Goal: Complete application form

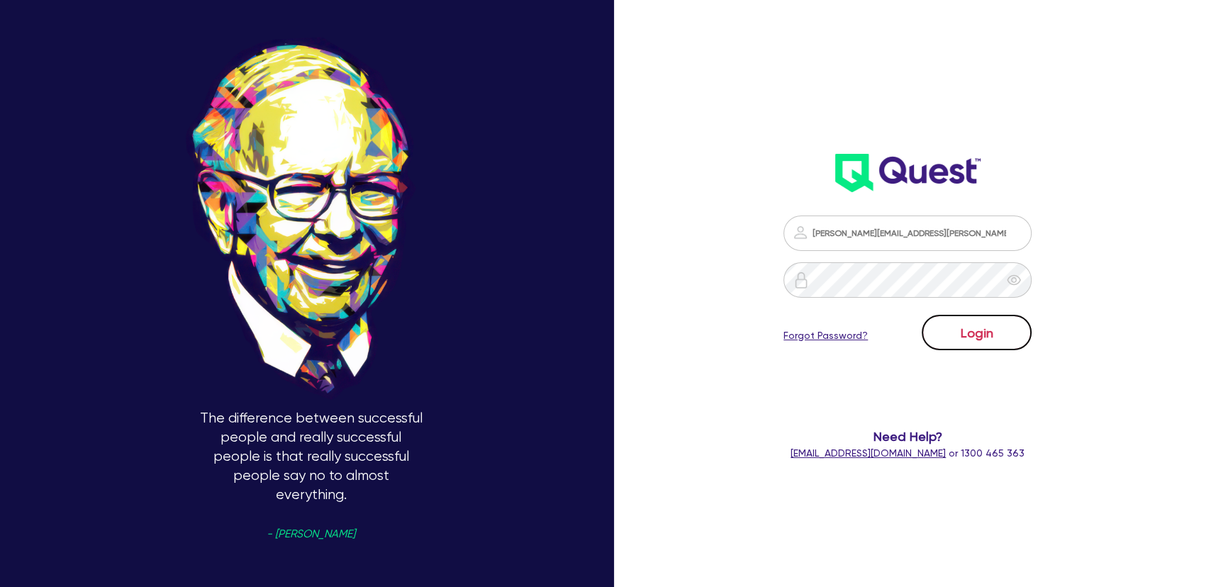
click at [983, 333] on button "Login" at bounding box center [977, 332] width 110 height 35
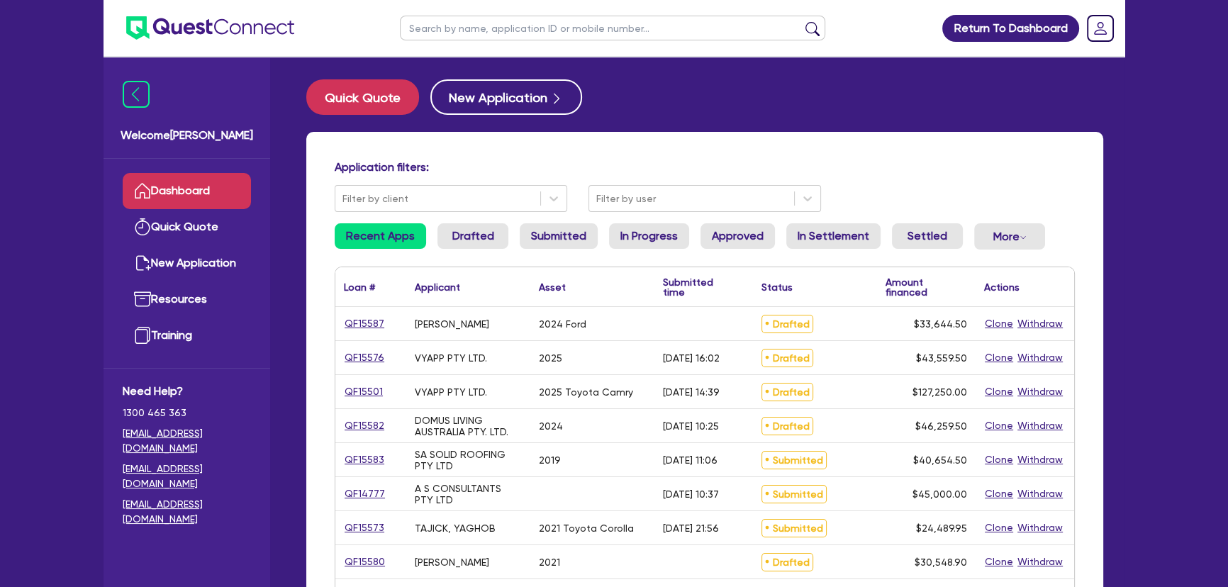
click at [509, 36] on input "text" at bounding box center [612, 28] width 425 height 25
type input "G.W rentals"
click at [801, 21] on button "submit" at bounding box center [812, 31] width 23 height 20
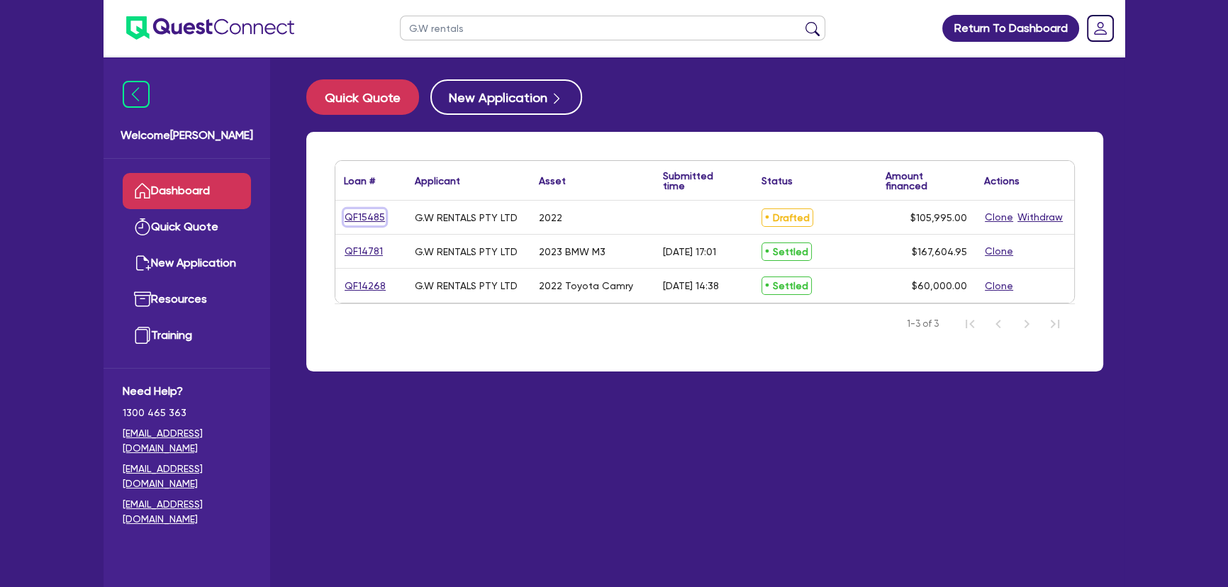
click at [374, 213] on link "QF15485" at bounding box center [365, 217] width 42 height 16
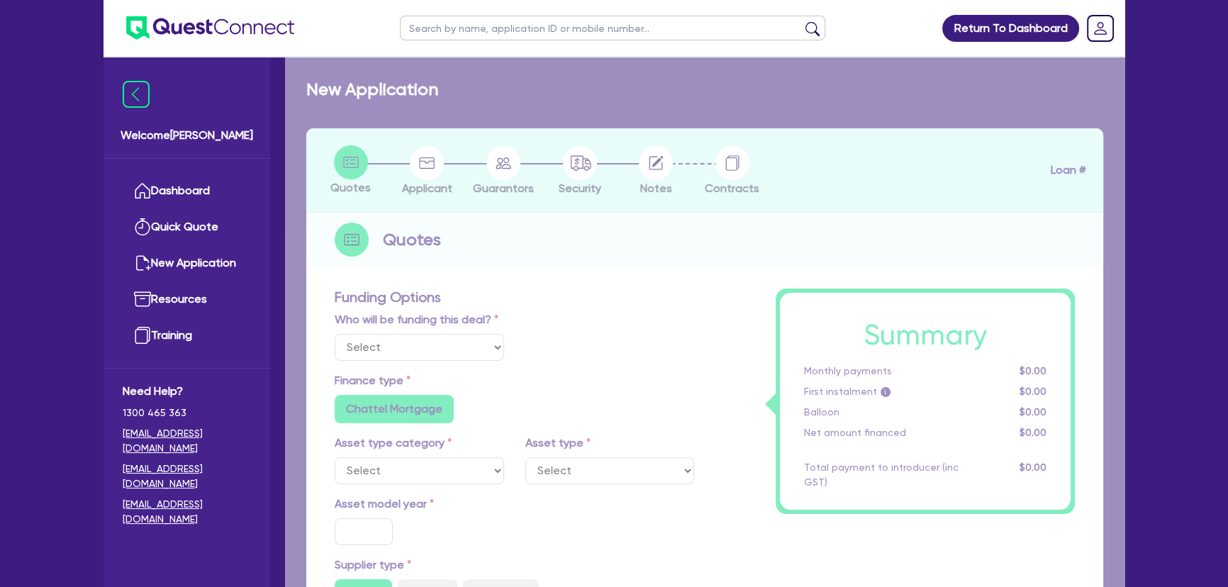
select select "Other"
select select "CARS_AND_LIGHT_TRUCKS"
type input "2022"
type input "105,500"
type input "3"
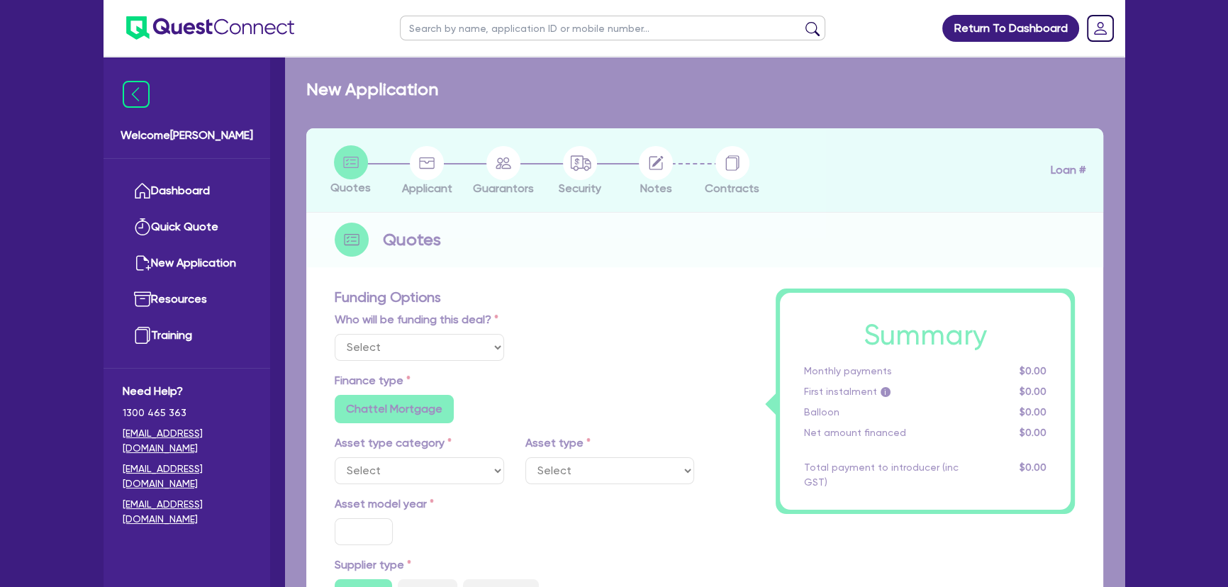
type input "3,179.85"
type input "7"
type input "450"
type input "250"
radio input "true"
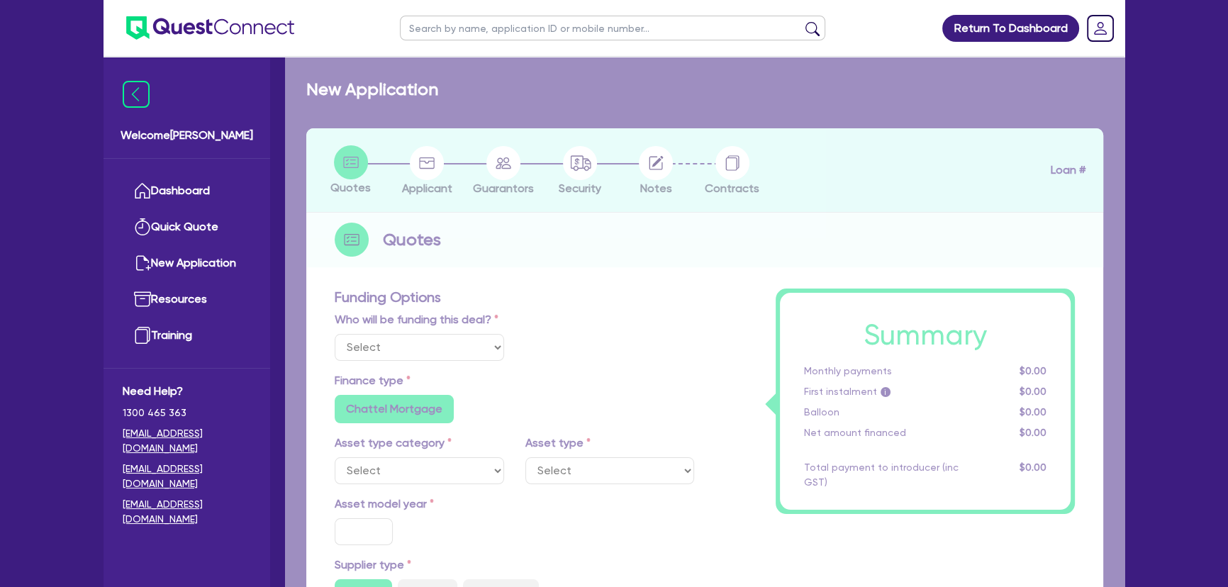
radio input "false"
select select "PASSENGER_VEHICLES"
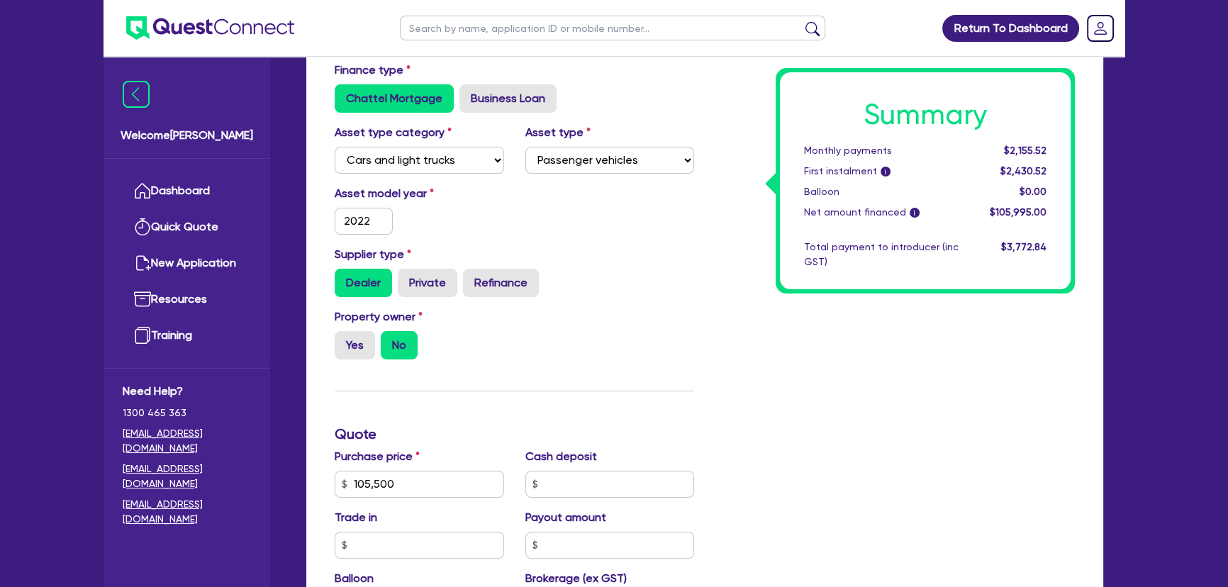
scroll to position [645, 0]
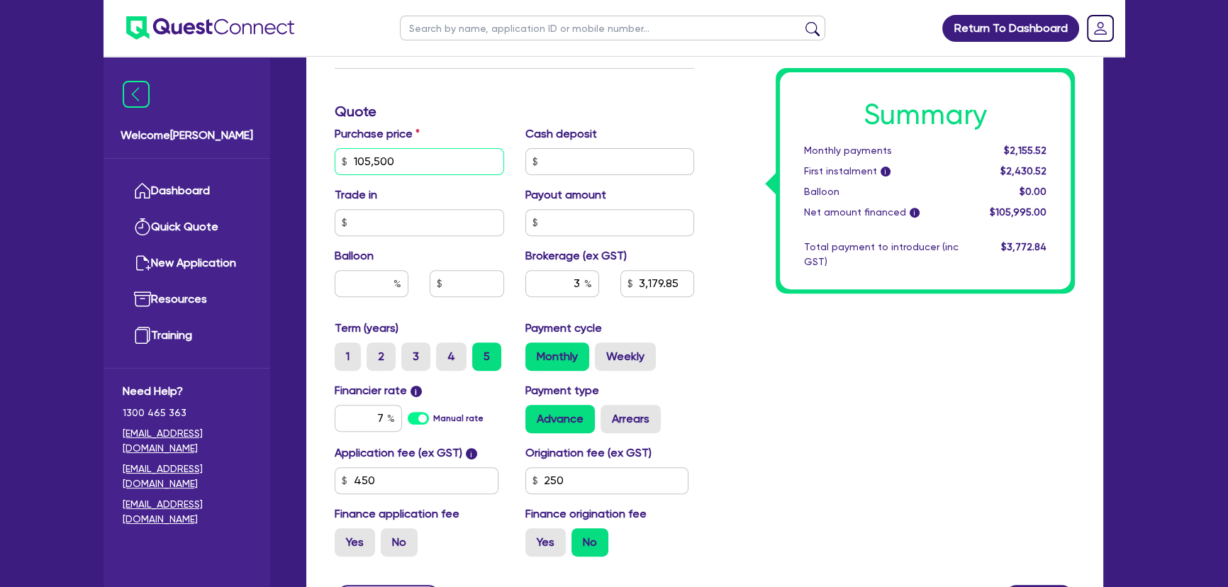
click at [422, 158] on input "105,500" at bounding box center [419, 161] width 169 height 27
type input "1"
type input "3,179.85"
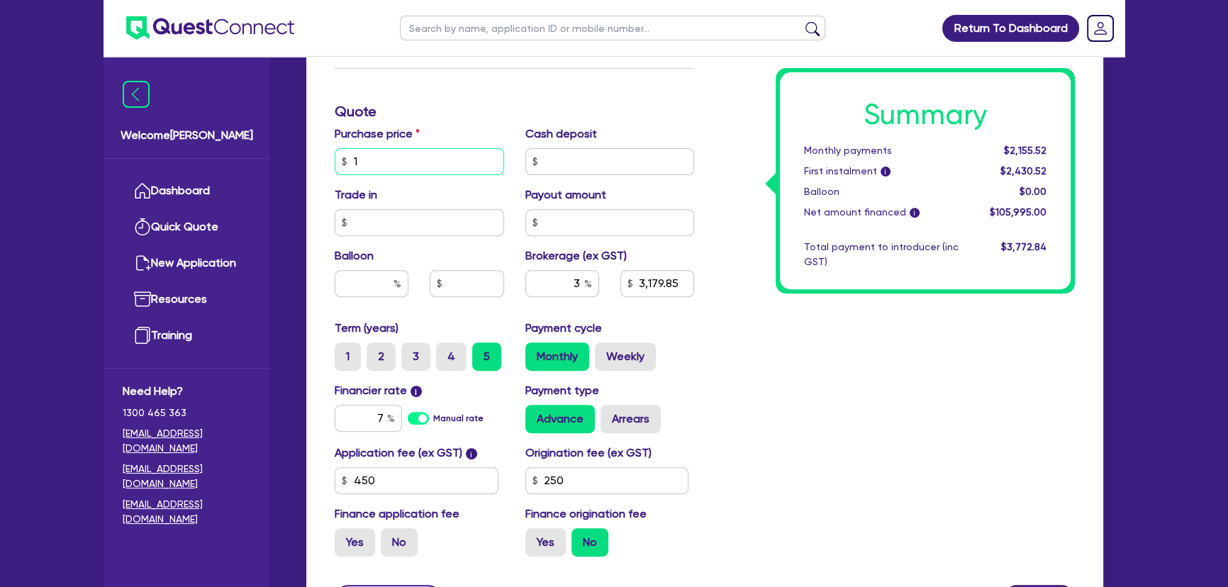
type input "10"
type input "3,179.85"
type input "100"
type input "3,179.85"
type input "1,000"
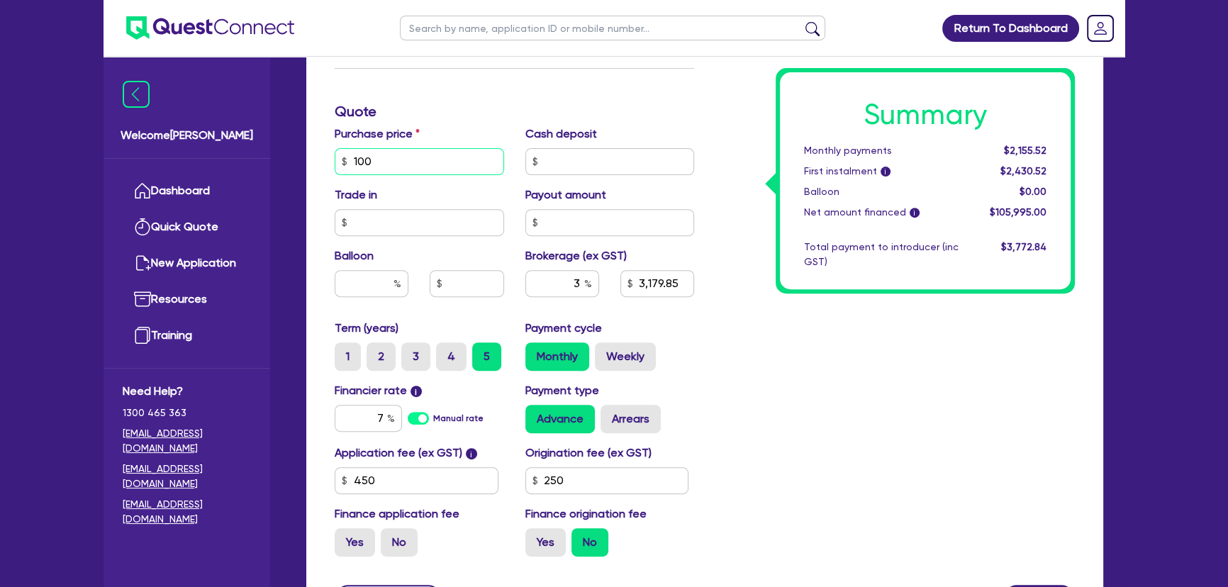
type input "3,179.85"
type input "10,000"
type input "3,179.85"
type input "100,000"
type input "3,179.85"
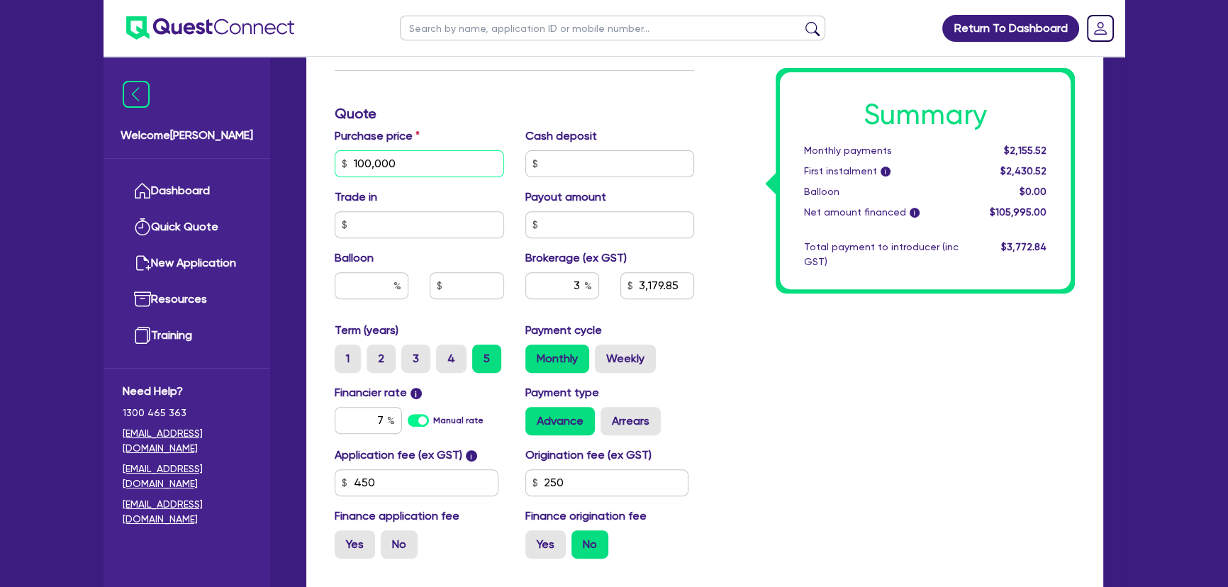
scroll to position [709, 0]
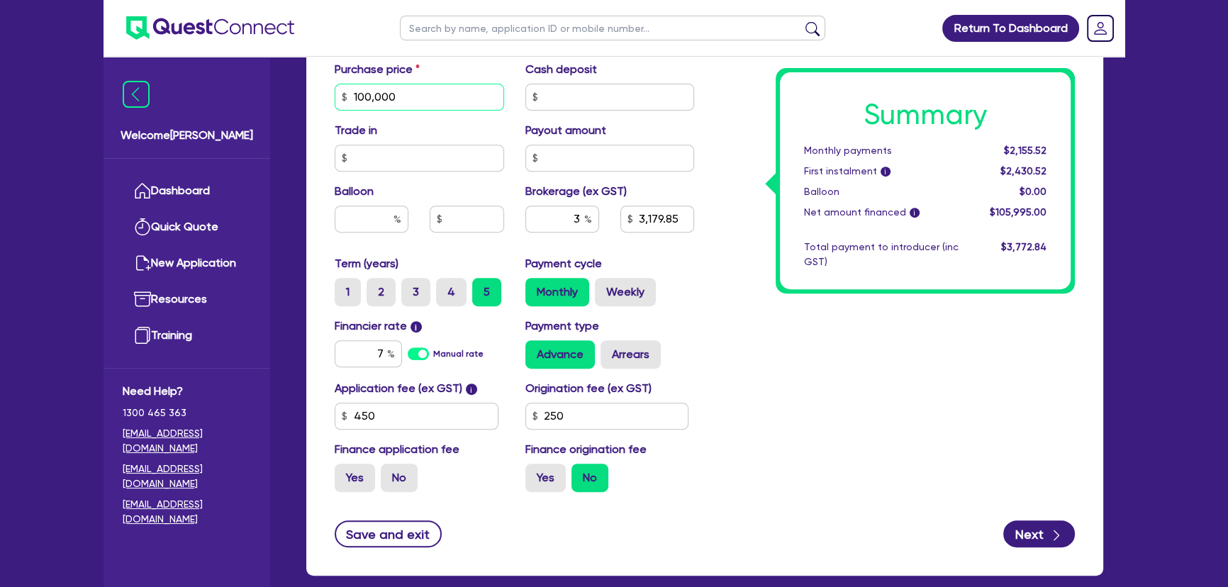
type input "100,000"
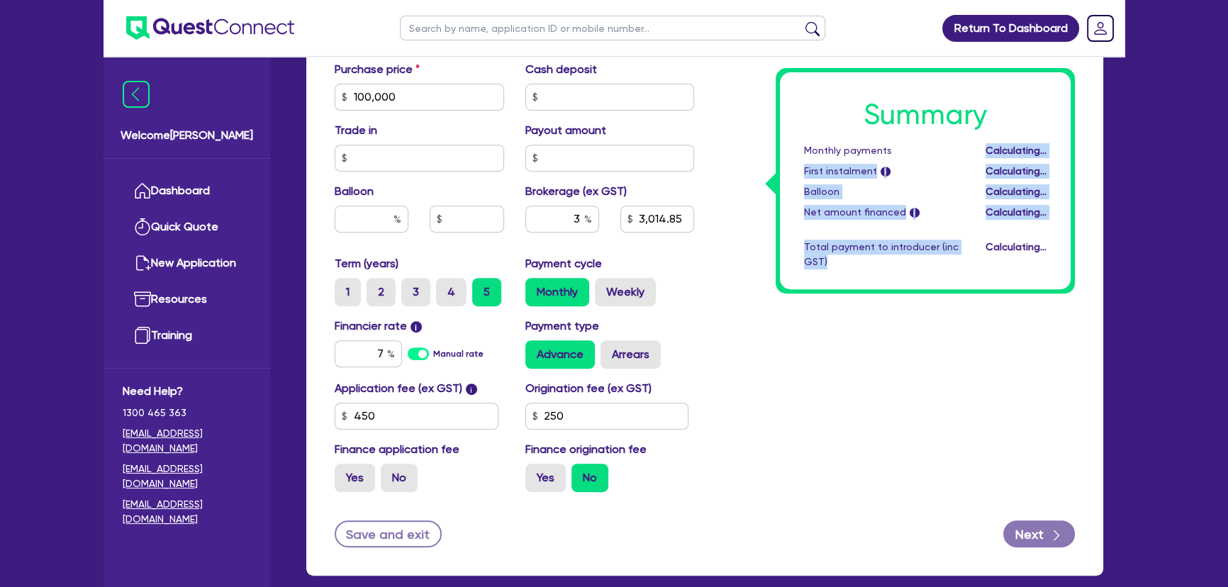
drag, startPoint x: 1000, startPoint y: 148, endPoint x: 1104, endPoint y: 152, distance: 104.3
click at [1103, 153] on div "Funding Options Who will be funding this deal? Select I will fund 100% I will c…" at bounding box center [704, 80] width 797 height 992
click at [1058, 169] on div "Summary Monthly payments $2,043.67 First instalment i $2,318.67 Balloon $0.00 N…" at bounding box center [925, 180] width 291 height 217
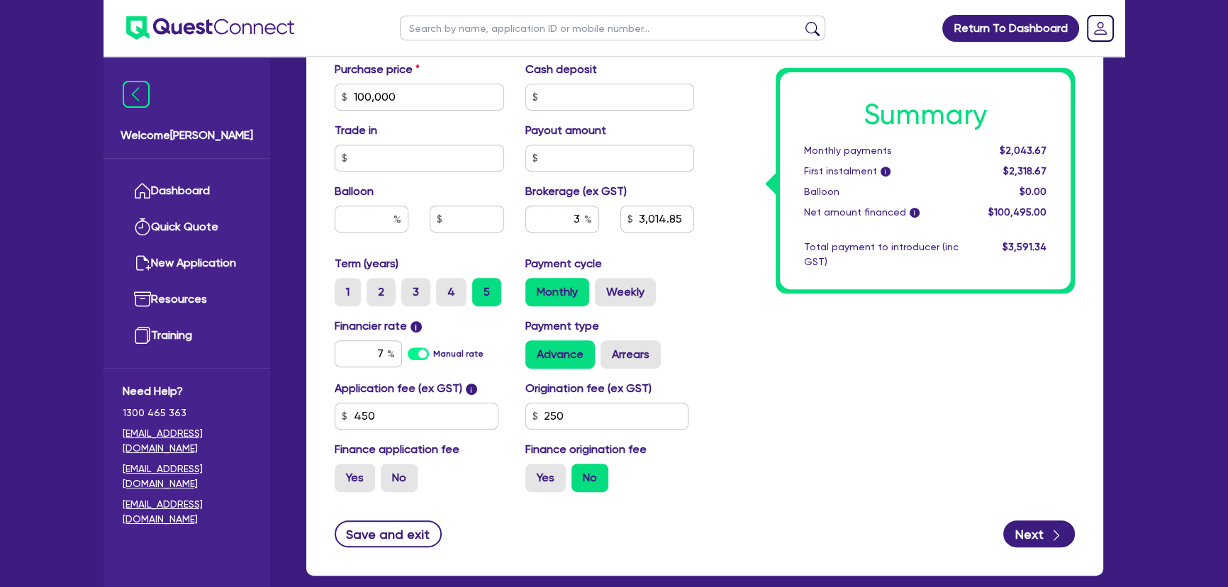
click at [747, 369] on div "Summary Monthly payments $2,043.67 First instalment i $2,318.67 Balloon $0.00 N…" at bounding box center [895, 47] width 381 height 913
click at [372, 356] on input "7" at bounding box center [368, 353] width 67 height 27
type input "3,014.85"
type input "17"
click at [858, 431] on div "Summary Monthly payments $2,043.67 First instalment i $2,318.67 Balloon $0.00 N…" at bounding box center [895, 47] width 381 height 913
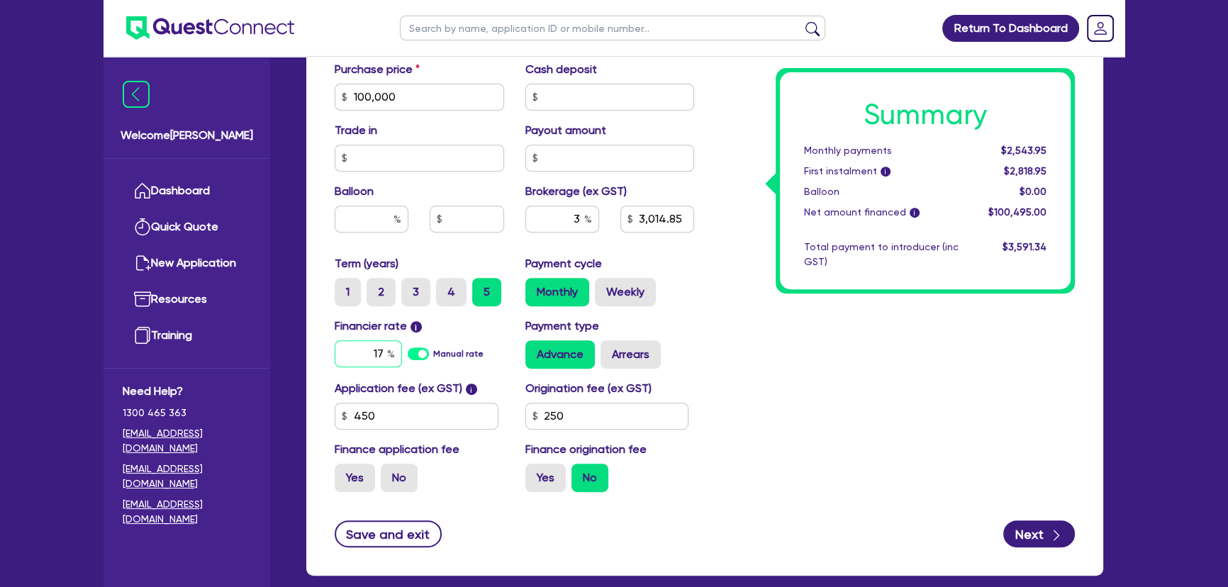
click at [383, 353] on input "17" at bounding box center [368, 353] width 67 height 27
type input "3,014.85"
type input "17."
type input "3,014.85"
type input "17.95"
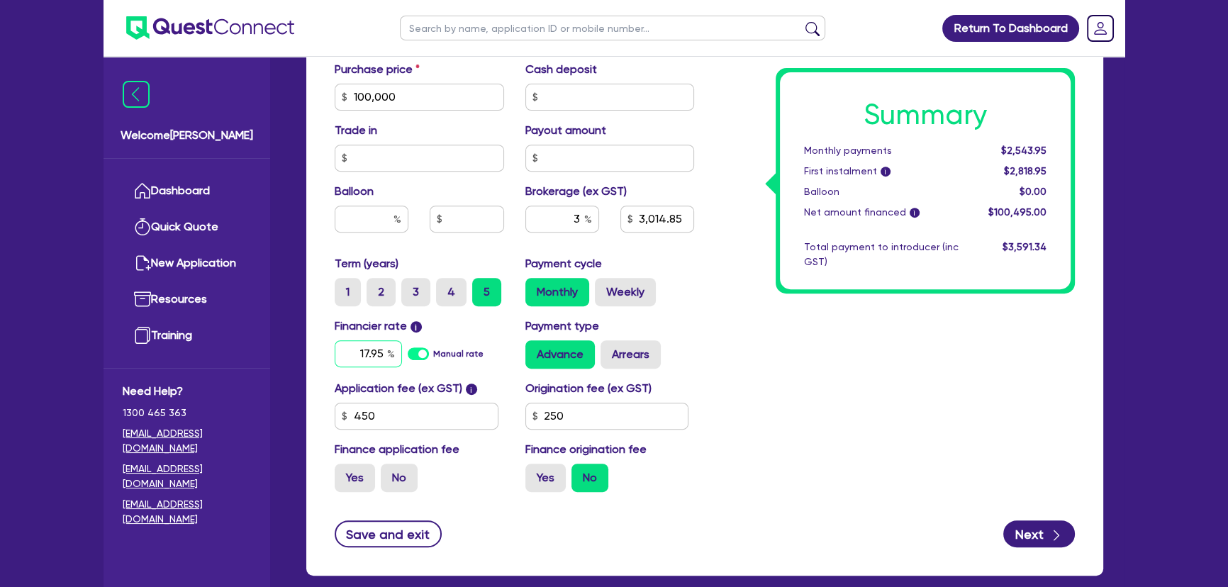
type input "3,014.85"
type input "17.95"
click at [920, 325] on div "Summary Monthly payments $2,543.95 First instalment i $2,818.95 Balloon $0.00 N…" at bounding box center [895, 47] width 381 height 913
type input "3,014.85"
click at [389, 221] on input "text" at bounding box center [372, 219] width 74 height 27
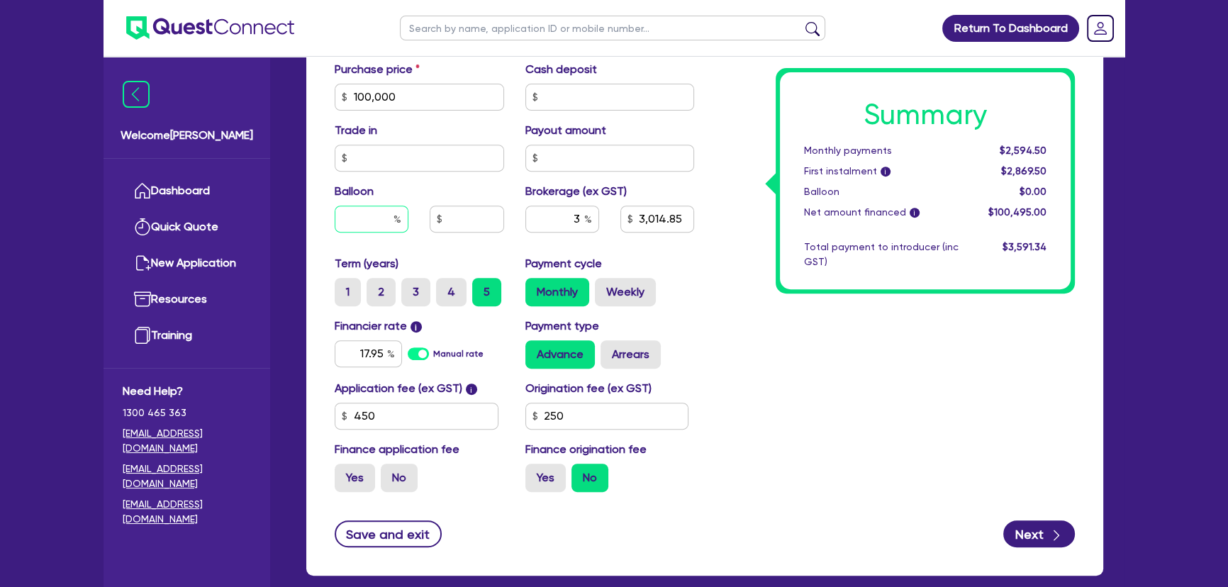
type input "3"
type input "3,014.85"
type input "30"
type input "3,014.85"
type input "30"
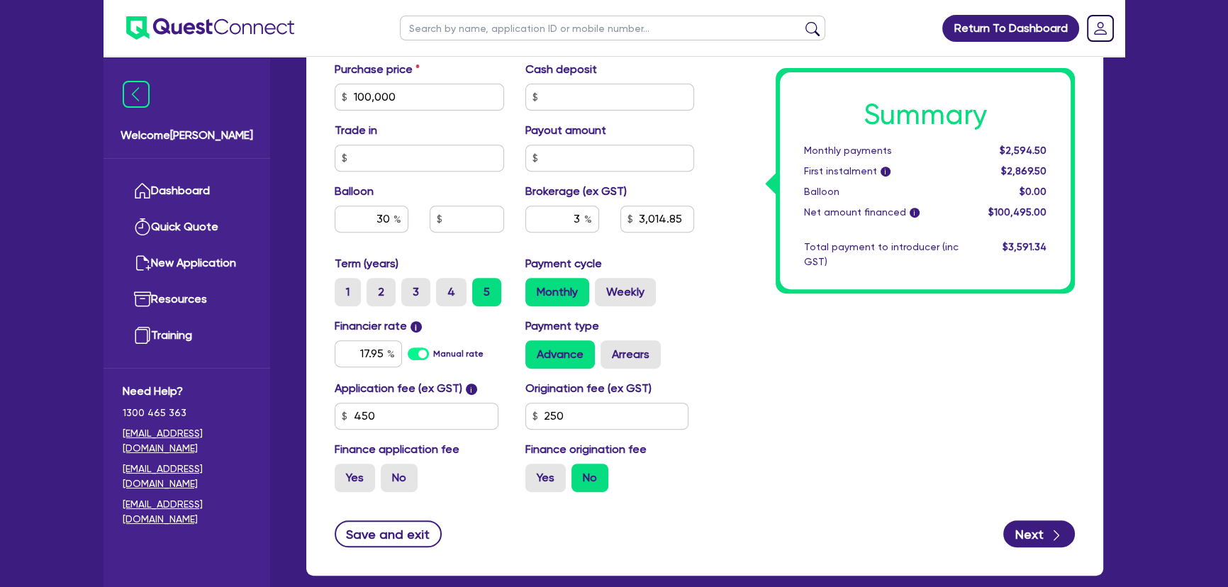
type input "3,014.85"
type input "30,000"
type input "3,014.85"
click at [767, 359] on div "Summary Monthly payments $2,594.50 First instalment i $2,869.50 Balloon $0.00 N…" at bounding box center [895, 47] width 381 height 913
drag, startPoint x: 986, startPoint y: 155, endPoint x: 1063, endPoint y: 145, distance: 77.3
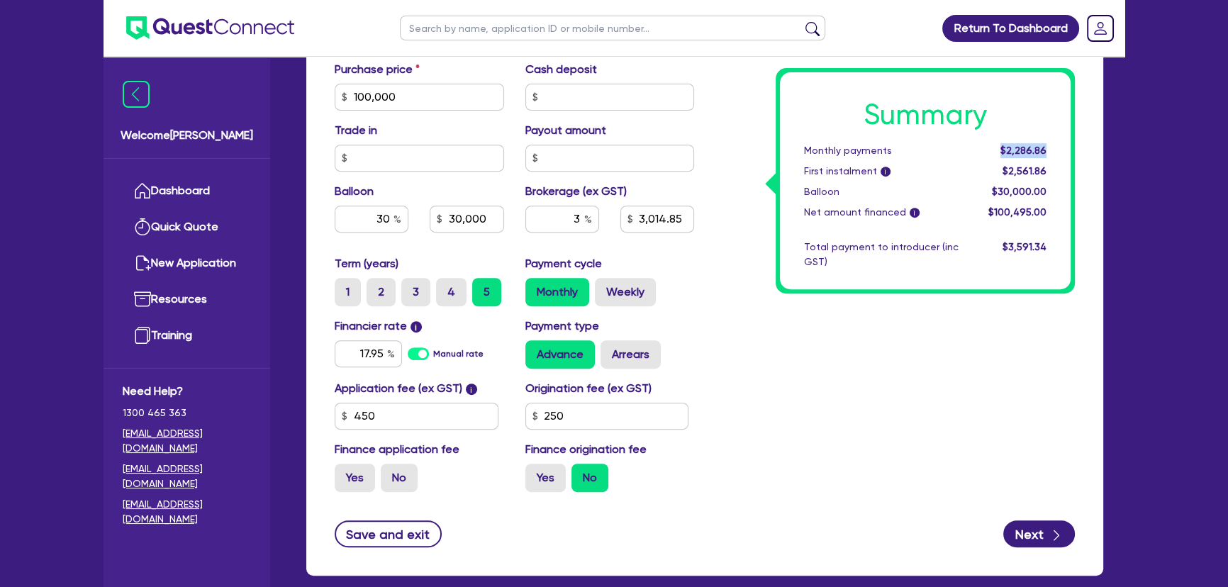
click at [1061, 145] on div "Summary Monthly payments $2,286.86 First instalment i $2,561.86 Balloon $30,000…" at bounding box center [925, 180] width 291 height 217
click at [997, 289] on div "Summary Monthly payments $2,286.86 First instalment i $2,561.86 Balloon $30,000…" at bounding box center [925, 180] width 299 height 225
drag, startPoint x: 986, startPoint y: 162, endPoint x: 1080, endPoint y: 152, distance: 94.8
click at [1080, 152] on div "Summary Monthly payments $2,286.86 First instalment i $2,561.86 Balloon $30,000…" at bounding box center [895, 47] width 381 height 913
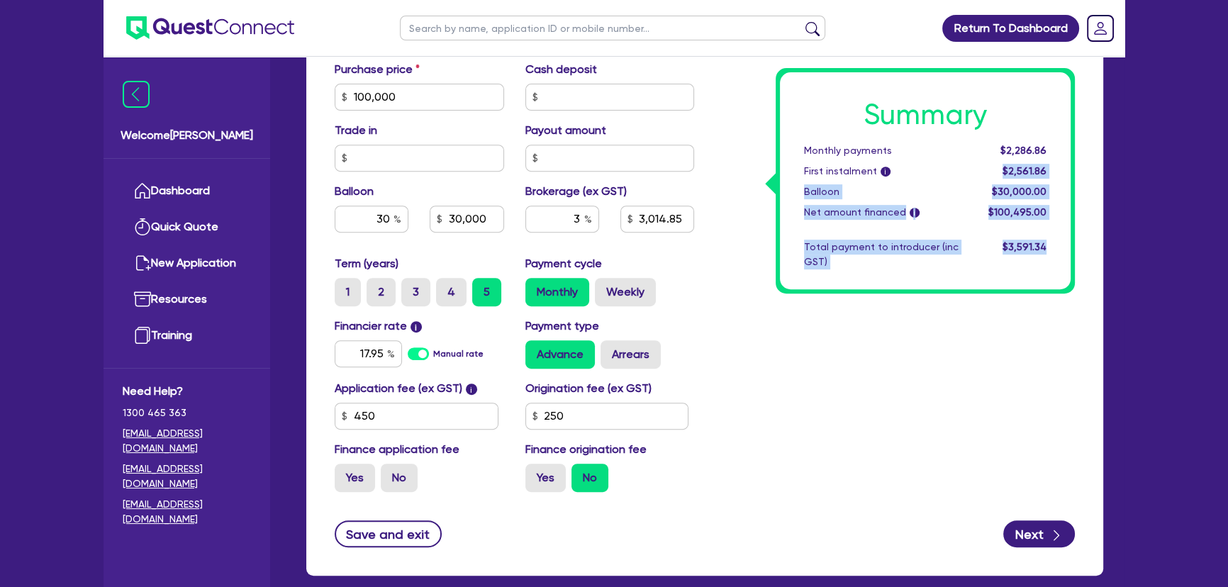
click at [1014, 247] on span "$3,591.34" at bounding box center [1025, 246] width 44 height 11
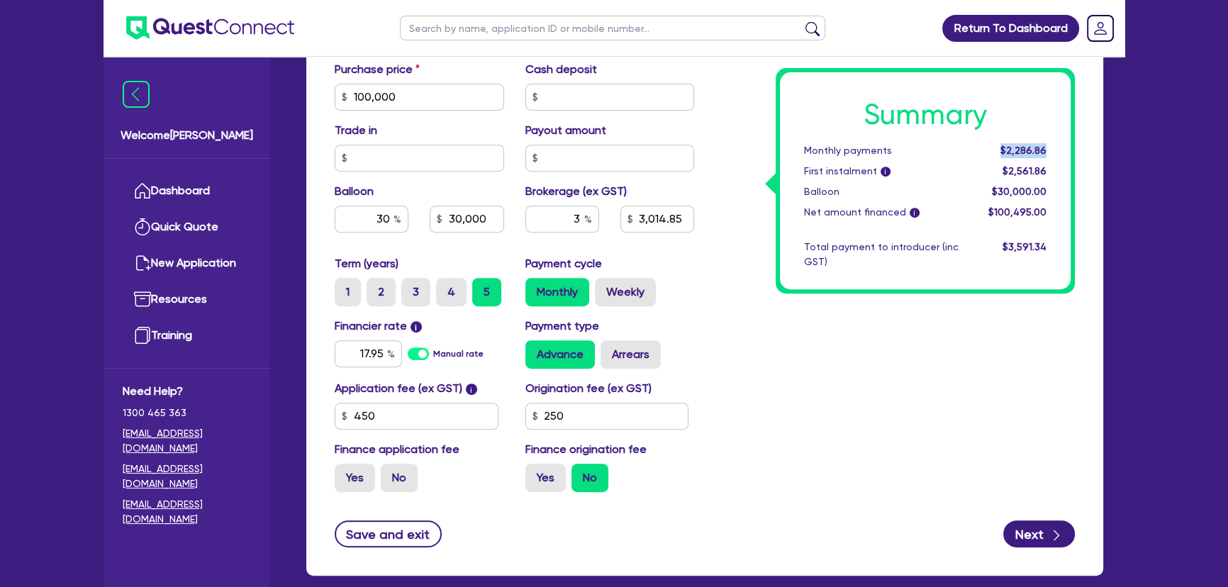
drag, startPoint x: 998, startPoint y: 151, endPoint x: 1071, endPoint y: 145, distance: 73.3
click at [1071, 145] on div "Summary Monthly payments $2,286.86 First instalment i $2,561.86 Balloon $30,000…" at bounding box center [925, 180] width 291 height 217
click at [968, 312] on div "Summary Monthly payments $2,286.86 First instalment i $2,561.86 Balloon $30,000…" at bounding box center [895, 47] width 381 height 913
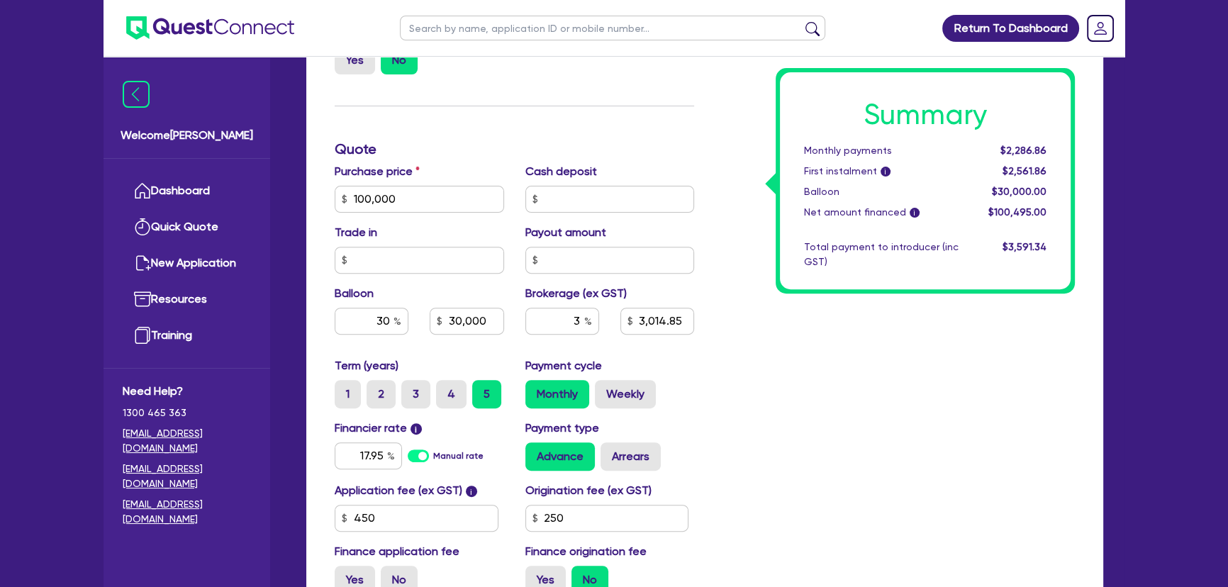
scroll to position [783, 0]
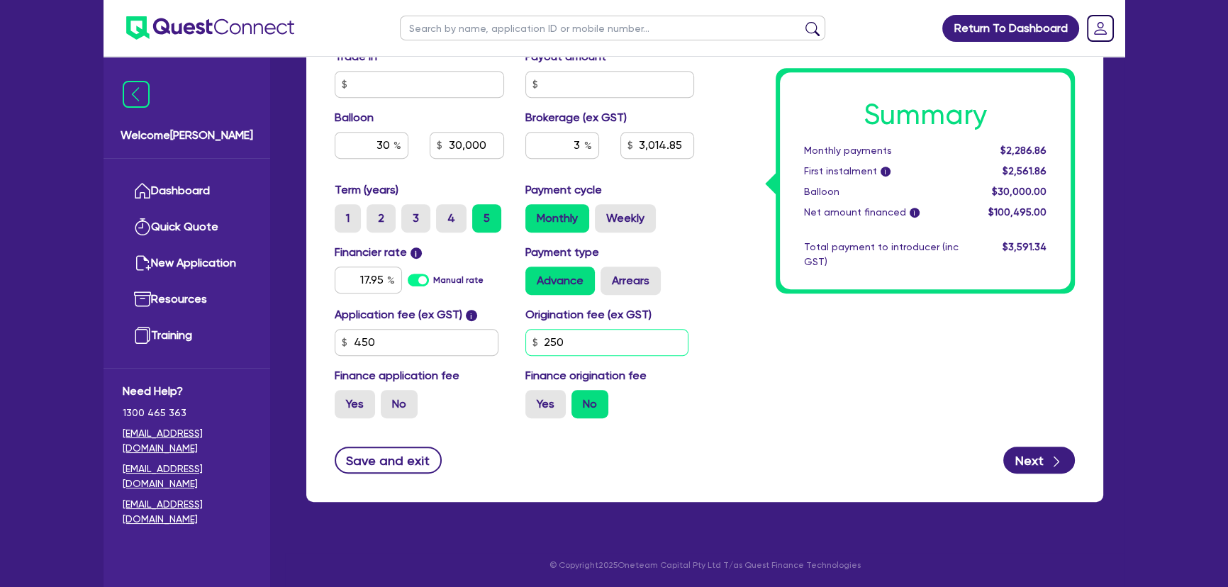
click at [658, 348] on input "250" at bounding box center [607, 342] width 164 height 27
type input "30,000"
type input "3,014.85"
type input "25"
type input "30,000"
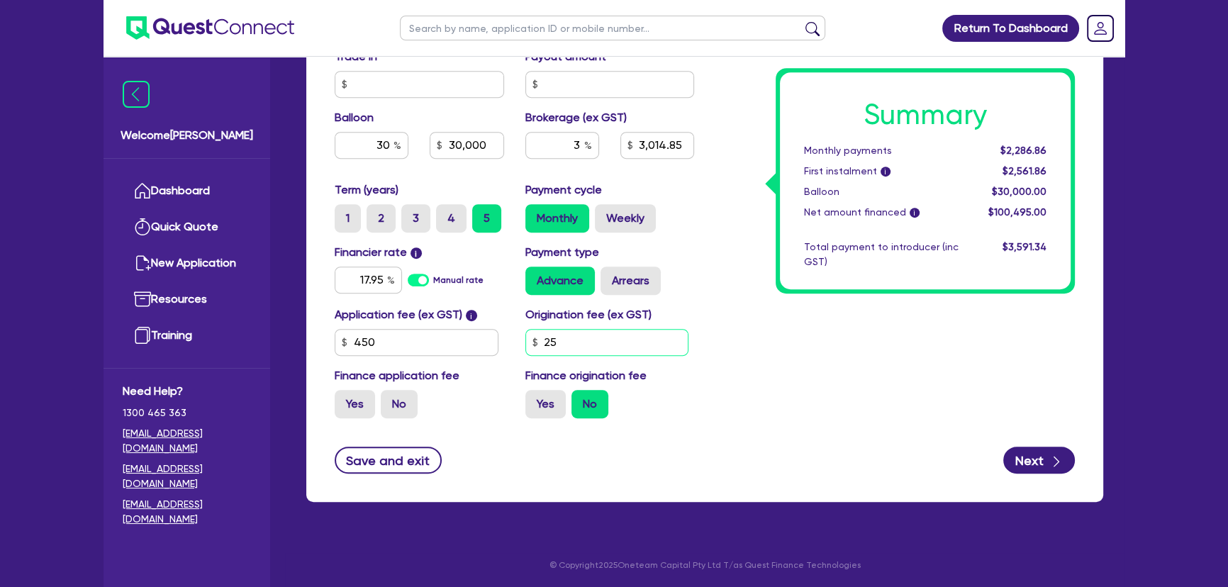
type input "3,014.85"
type input "2"
type input "30,000"
type input "3,014.85"
type input "30,000"
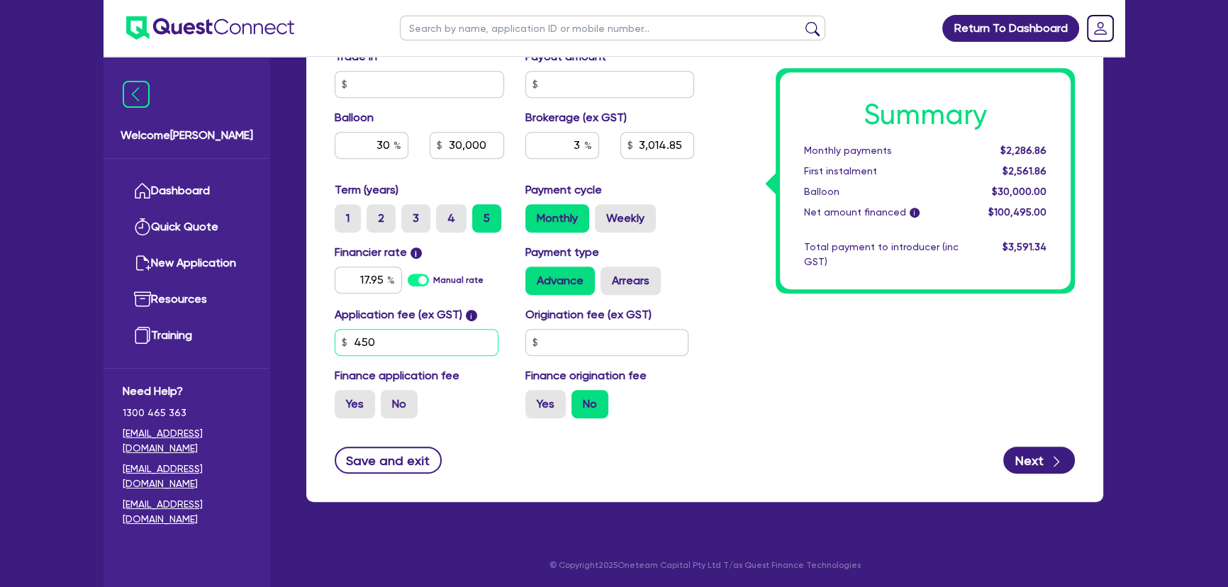
type input "3,014.85"
click at [447, 348] on input "450" at bounding box center [417, 342] width 164 height 27
type input "30,000"
type input "3,014.85"
click at [447, 348] on input "450" at bounding box center [417, 342] width 164 height 27
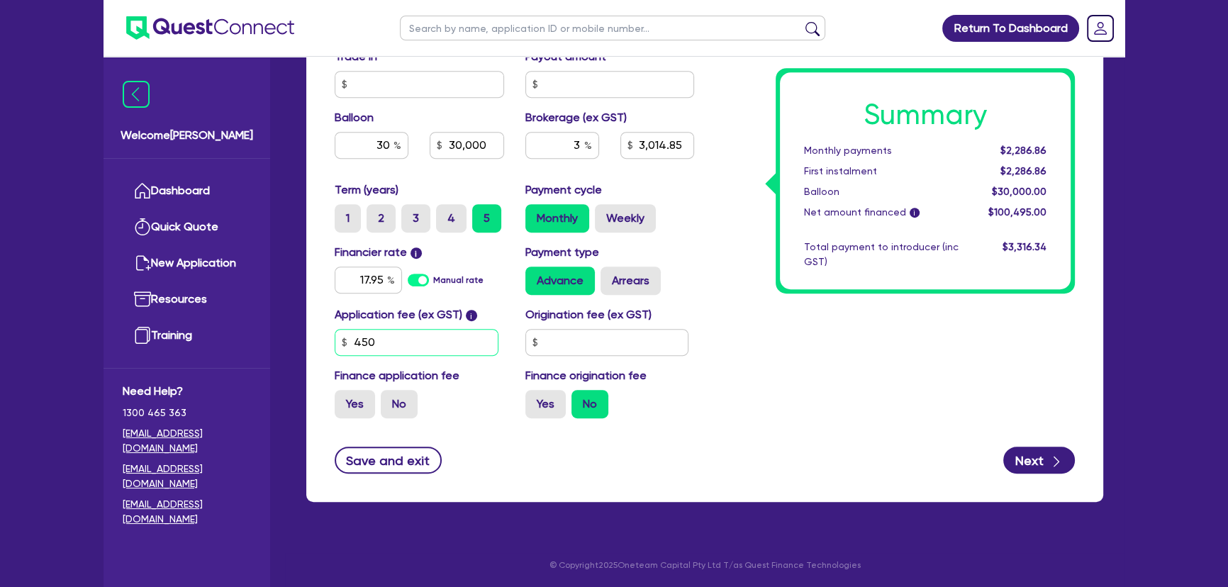
type input "30,000"
type input "3,014.85"
type input "5"
type input "30,000"
type input "3,014.85"
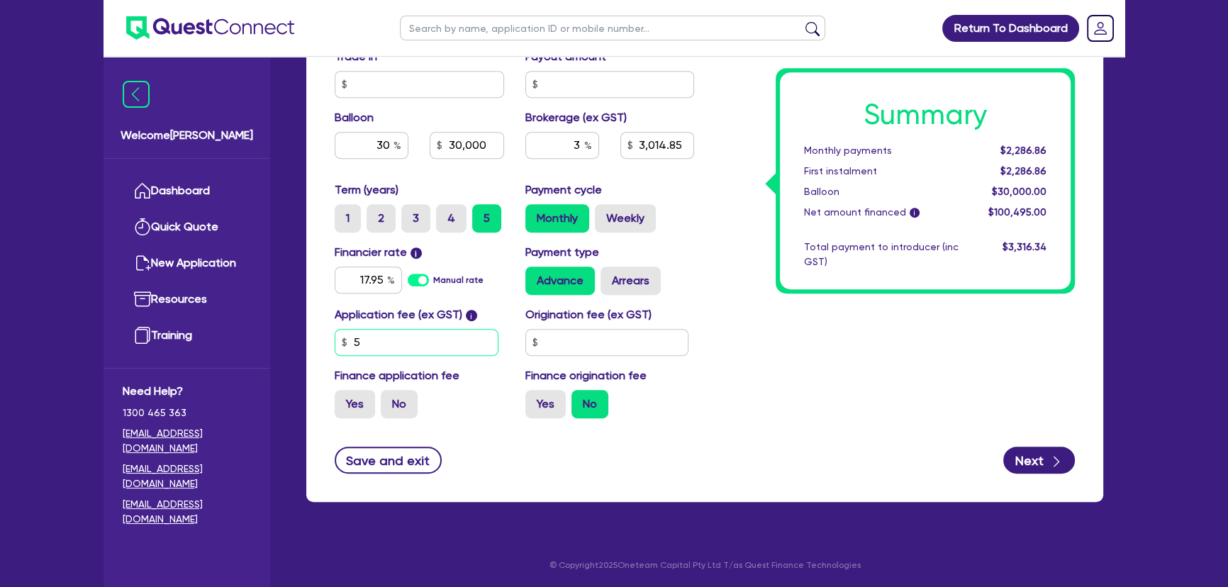
type input "59"
type input "30,000"
type input "3,014.85"
type input "595"
type input "30,000"
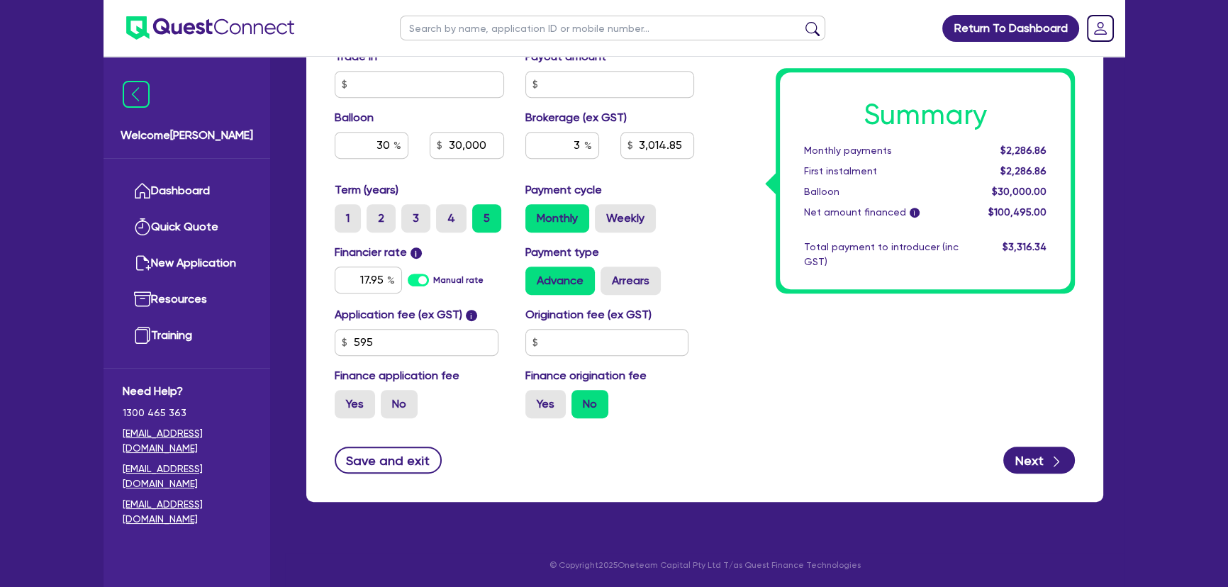
type input "3,014.85"
type input "30,000"
type input "3,019.64"
click at [400, 412] on label "No" at bounding box center [399, 404] width 37 height 28
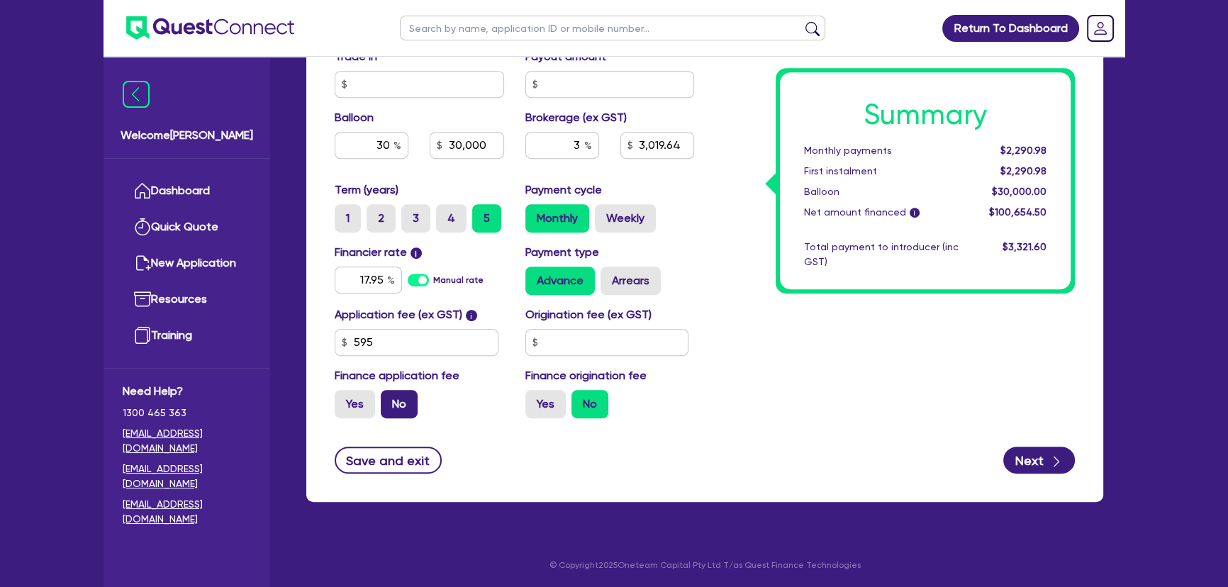
click at [390, 399] on input "No" at bounding box center [385, 394] width 9 height 9
radio input "true"
type input "30,000"
type input "3,019.64"
type input "30,000"
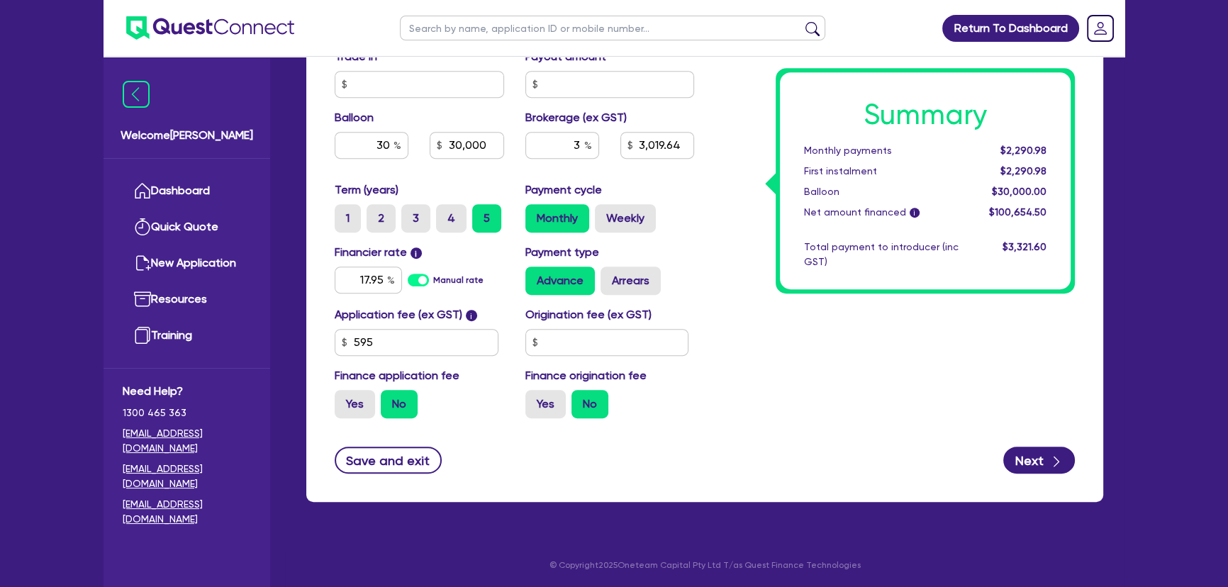
type input "3,000"
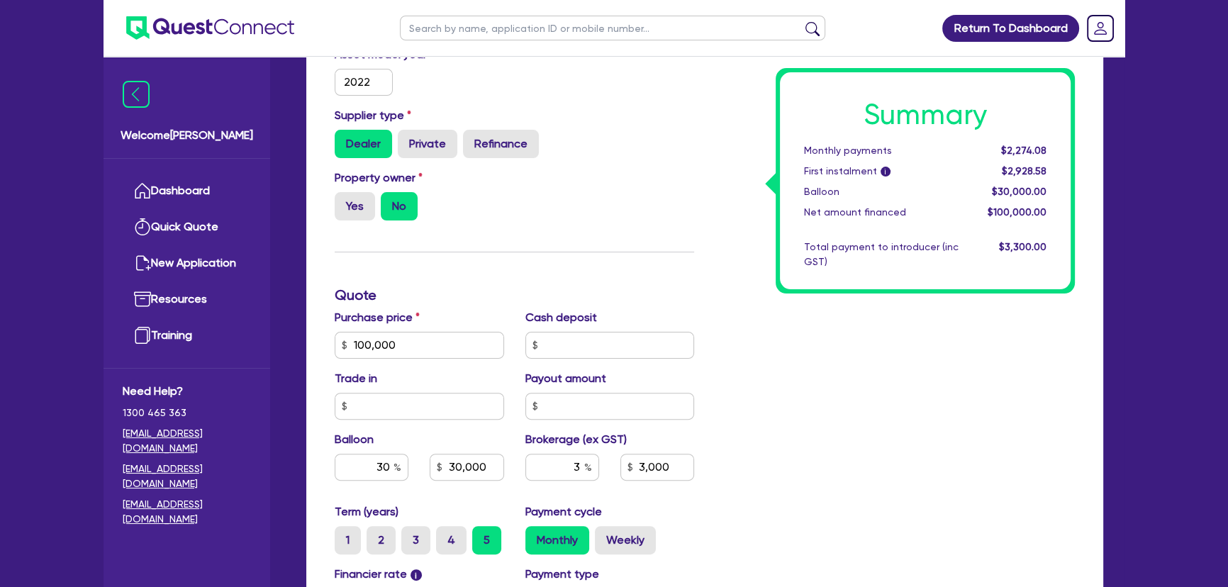
scroll to position [461, 0]
click at [465, 347] on input "100,000" at bounding box center [419, 345] width 169 height 27
type input "30,000"
type input "3,000"
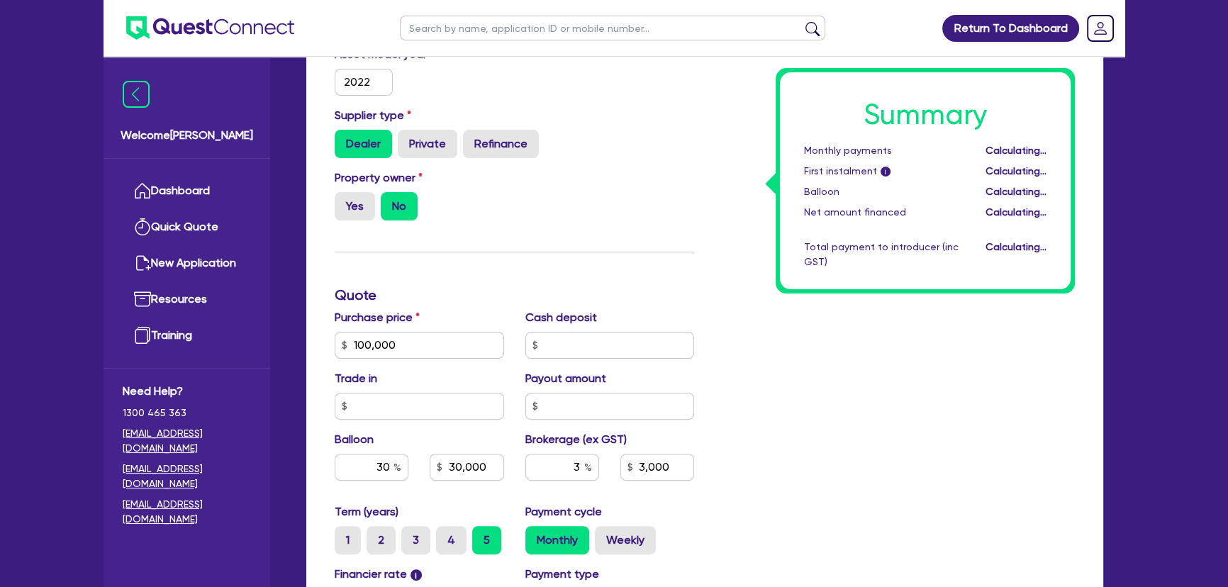
type input "30,000"
type input "3,000"
click at [435, 358] on div "Purchase price 100,000 Cash deposit Trade in Payout amount Balloon 30 30,000 Br…" at bounding box center [514, 406] width 381 height 194
click at [435, 354] on input "100,000" at bounding box center [419, 345] width 169 height 27
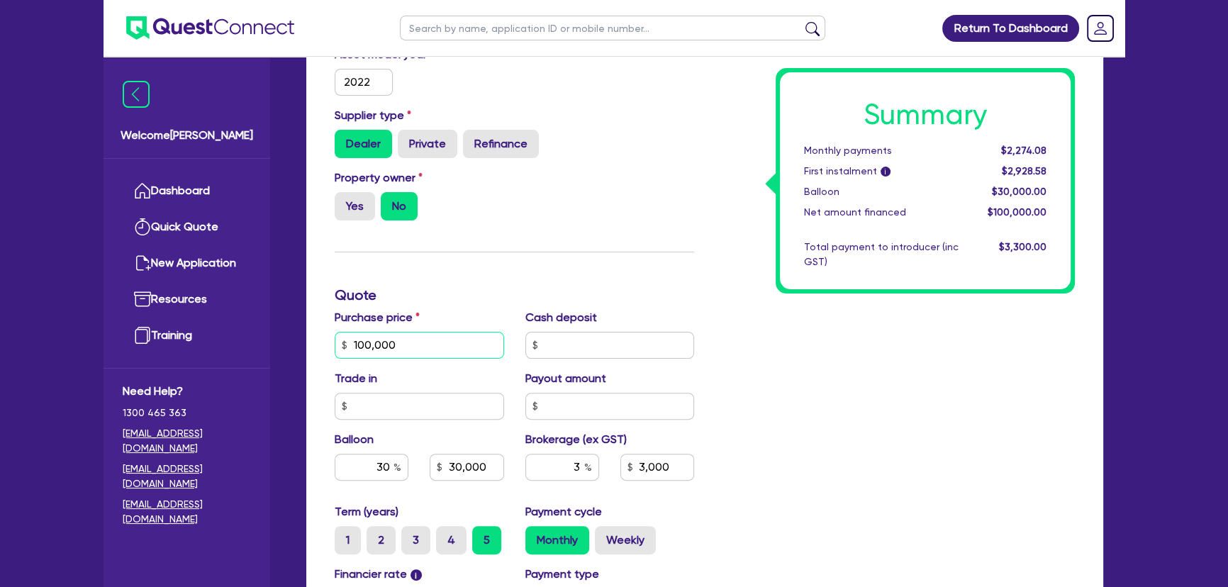
type input "3"
type input "30,000"
type input "3,000"
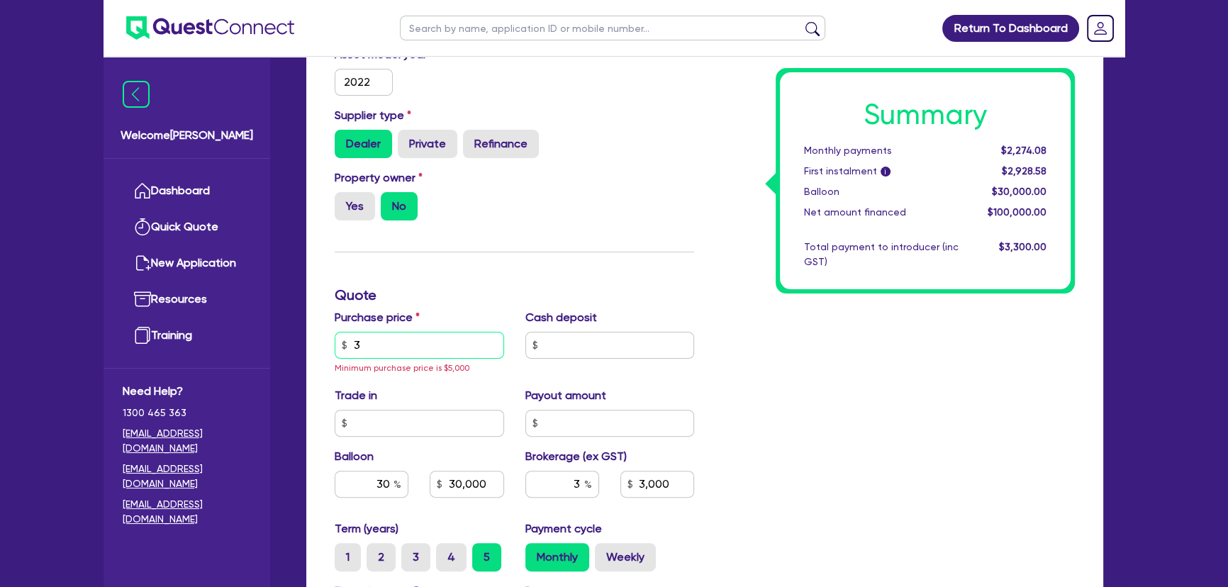
type input "34"
type input "30,000"
type input "3,000"
type input "3"
type input "30,000"
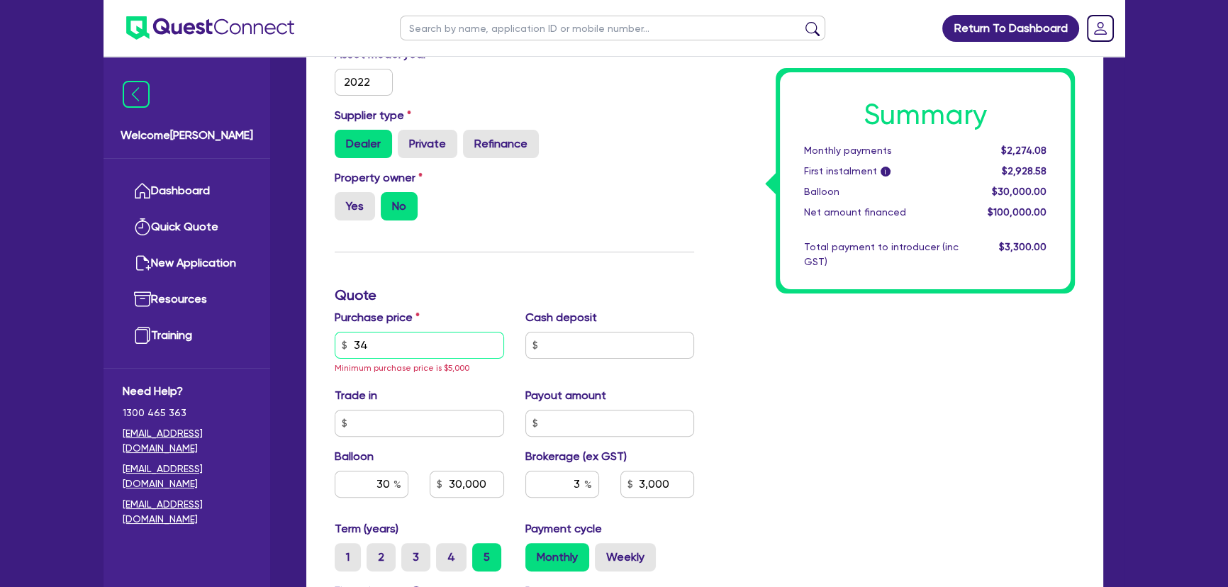
type input "3,000"
type input "37"
type input "30,000"
type input "3,000"
type input "370"
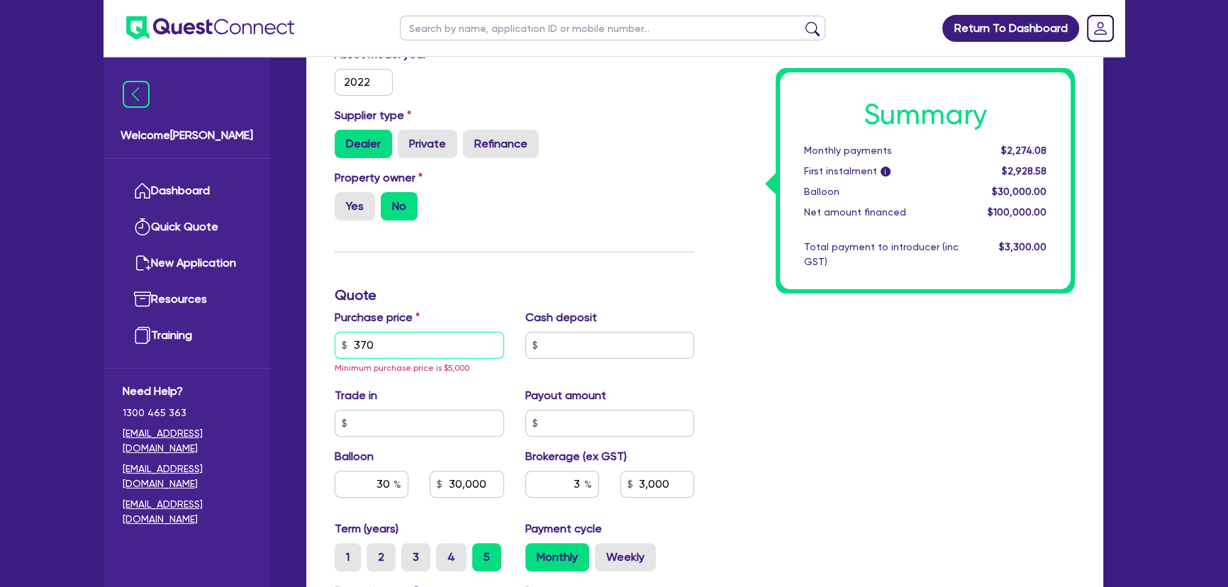
type input "30,000"
type input "3,000"
type input "3,700"
type input "30,000"
type input "3,000"
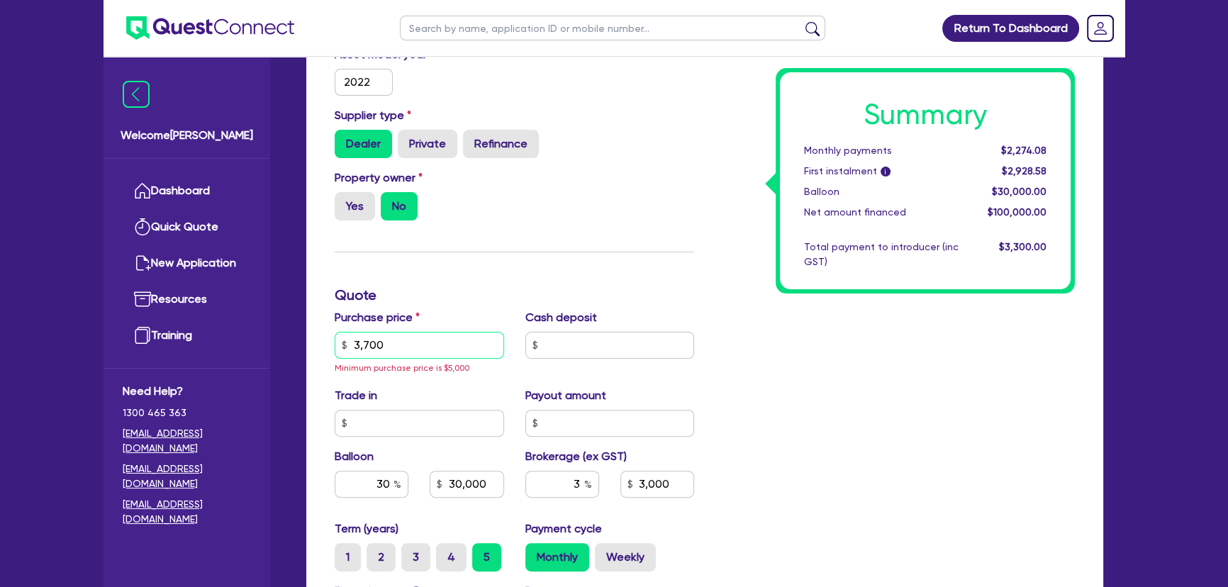
type input "37,000"
type input "30,000"
type input "3,000"
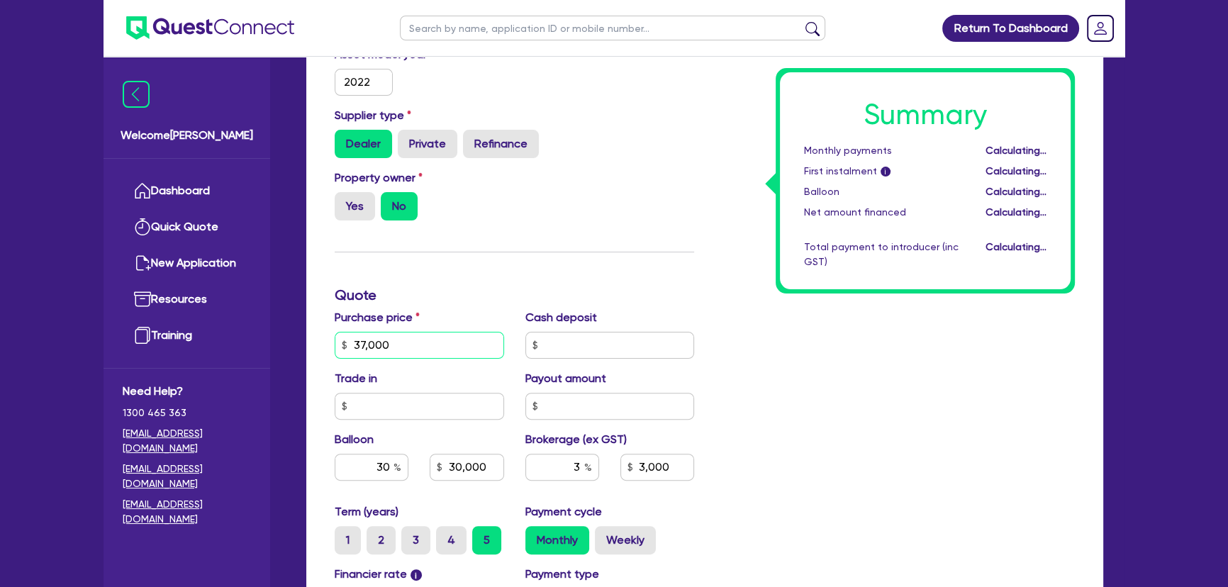
type input "11,100"
type input "1,110"
type input "37,000"
type input "11,100"
type input "1,110"
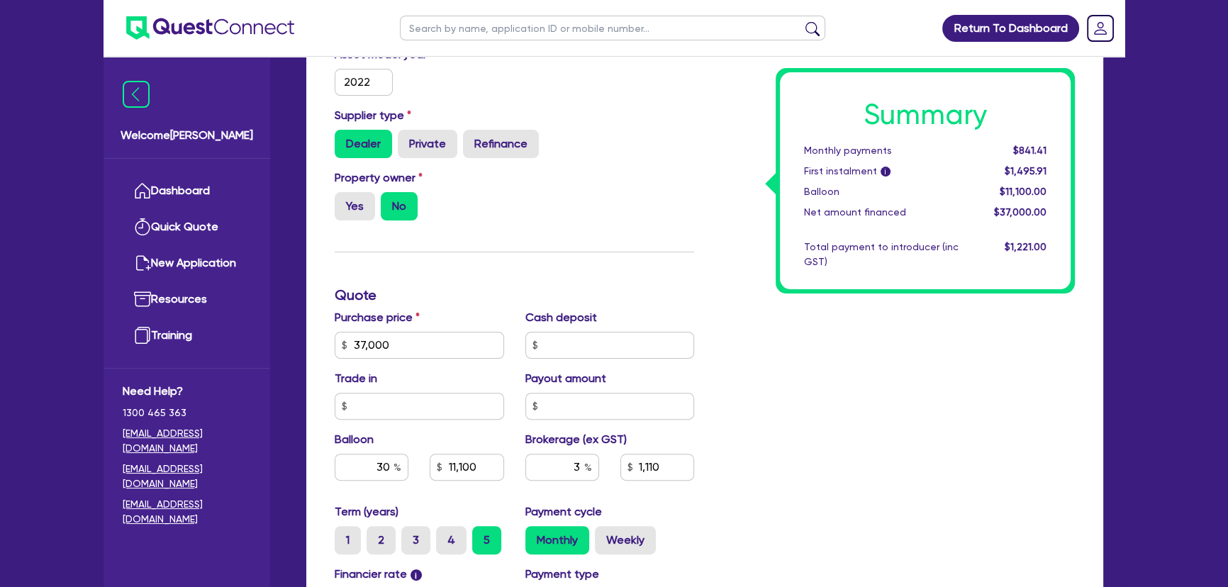
click at [869, 406] on div "Summary Monthly payments $841.41 First instalment i $1,495.91 Balloon $11,100.0…" at bounding box center [895, 295] width 381 height 913
type input "11,100"
type input "1,110"
click at [491, 28] on input "text" at bounding box center [612, 28] width 425 height 25
type input "archese"
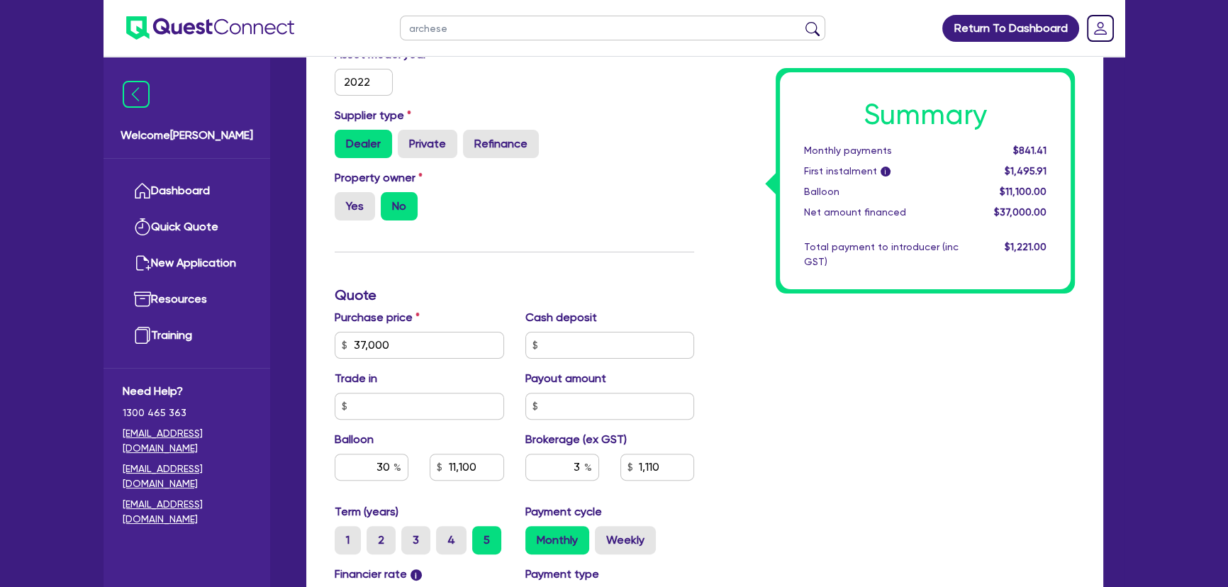
click button "submit" at bounding box center [812, 31] width 23 height 20
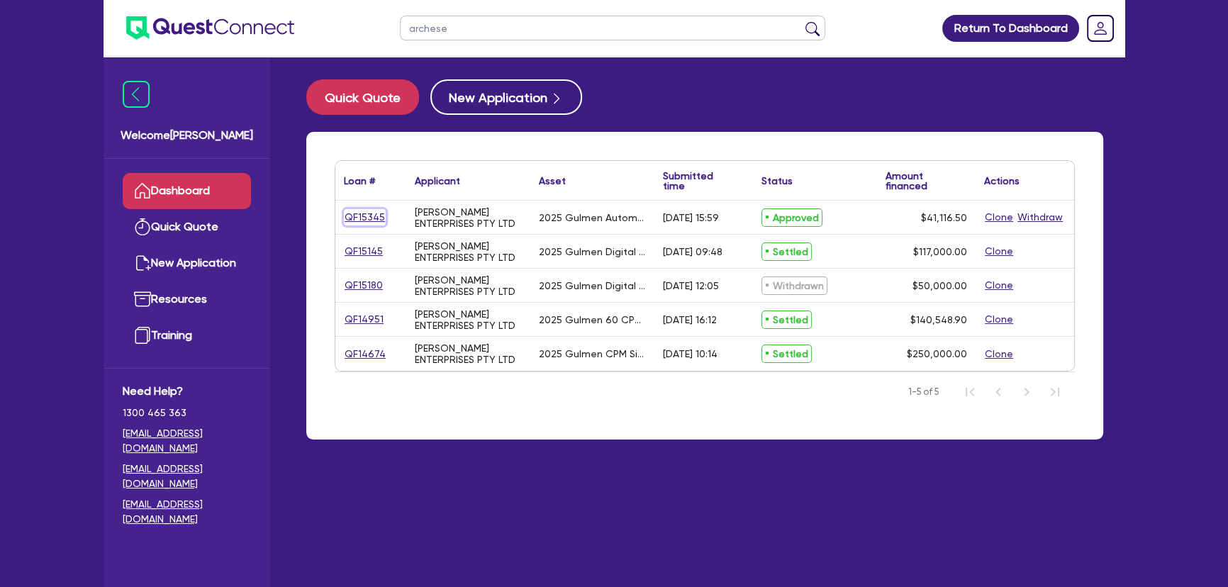
click at [367, 209] on link "QF15345" at bounding box center [365, 217] width 42 height 16
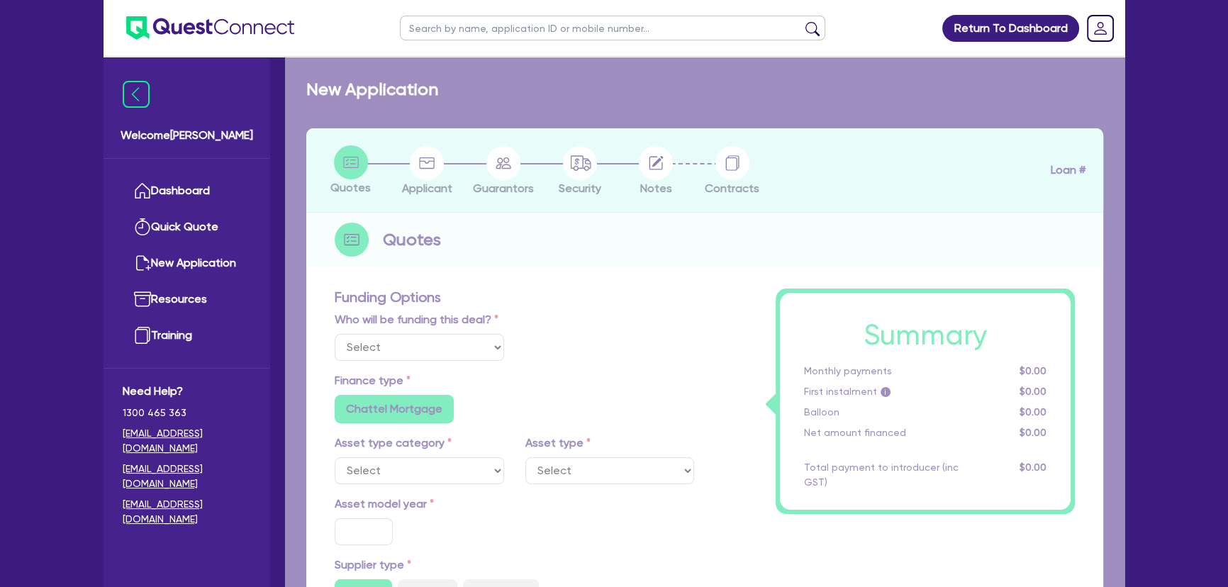
select select "Other"
select select "SECONDARY_ASSETS"
type input "2025"
radio input "true"
type input "50,000"
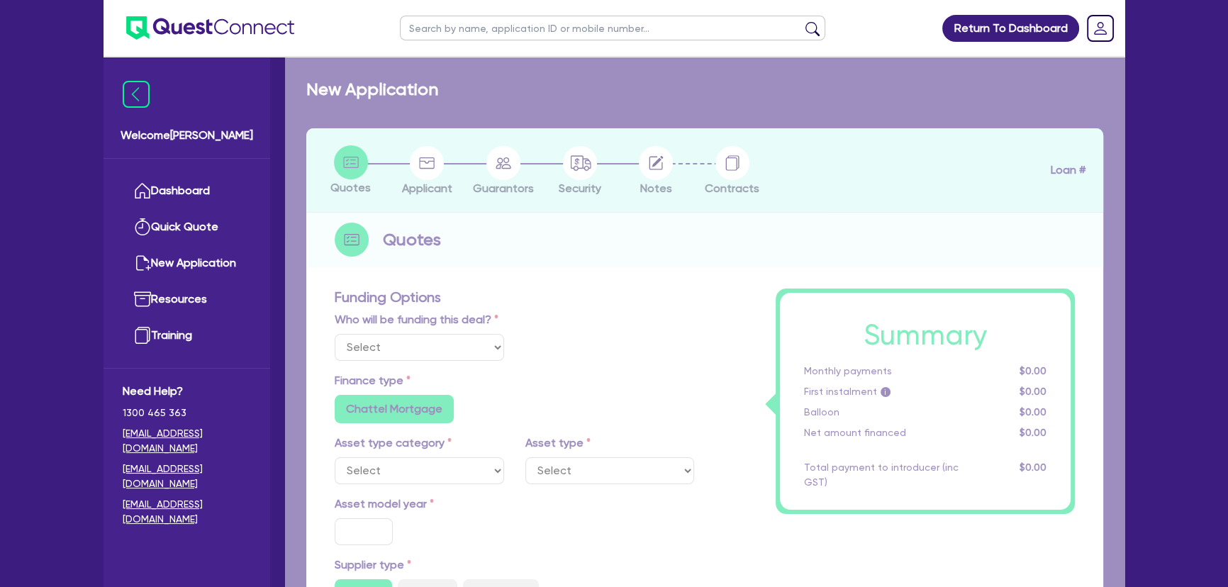
type input "10,000"
type input "8"
type input "3,289.32"
radio input "true"
type input "16.99"
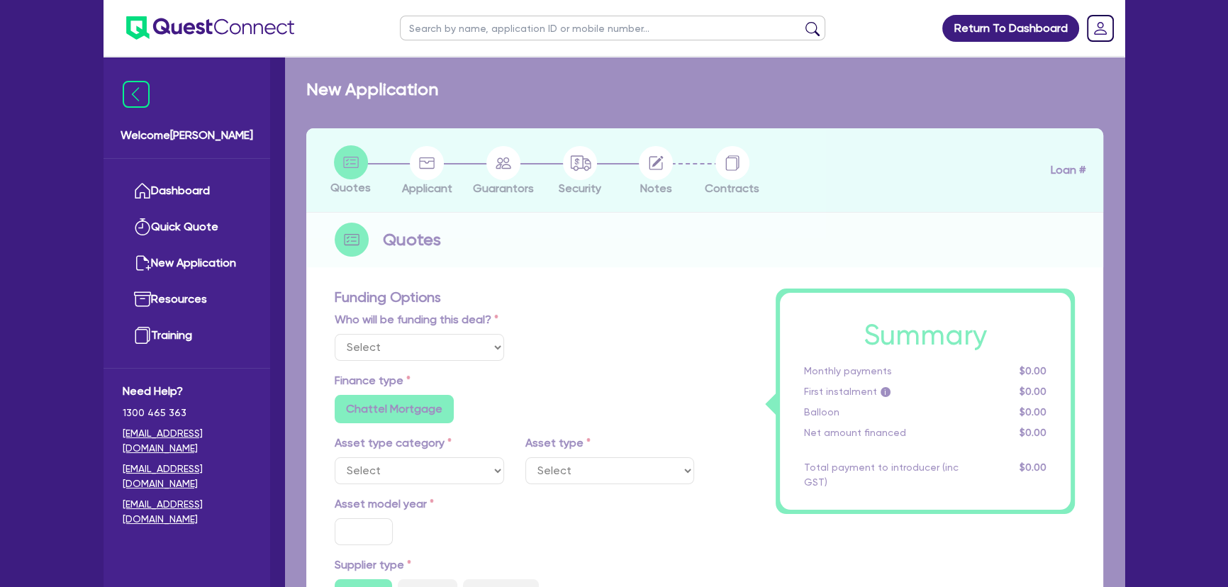
type input "1,015"
radio input "true"
radio input "false"
select select "PRINTING_AND_PACKAGING_EQUIPMENT"
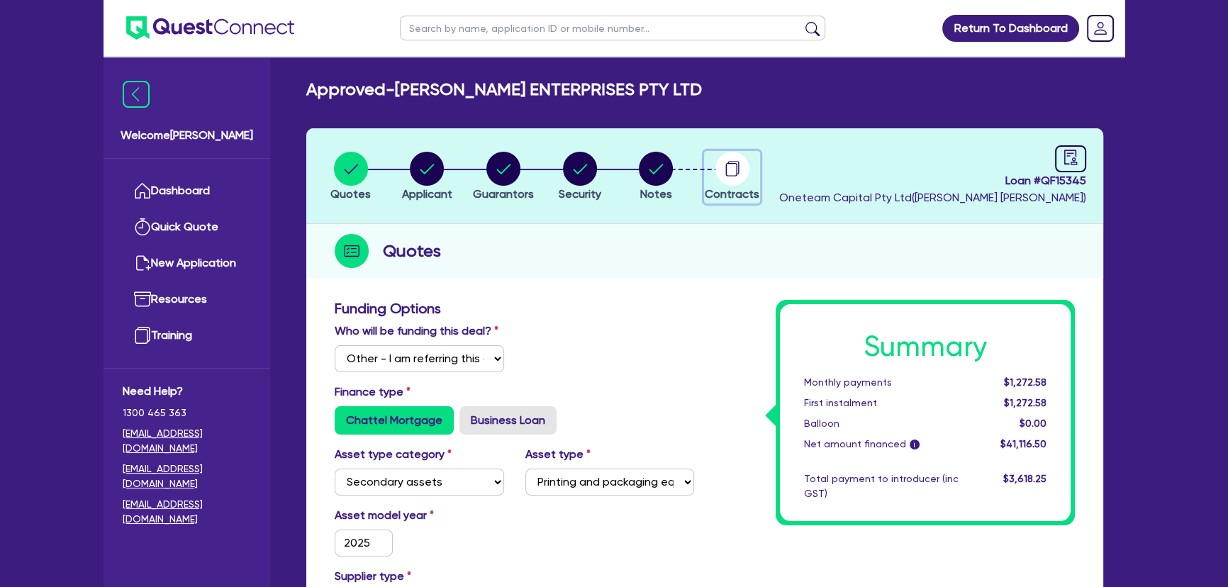
click at [740, 160] on circle "button" at bounding box center [732, 169] width 34 height 34
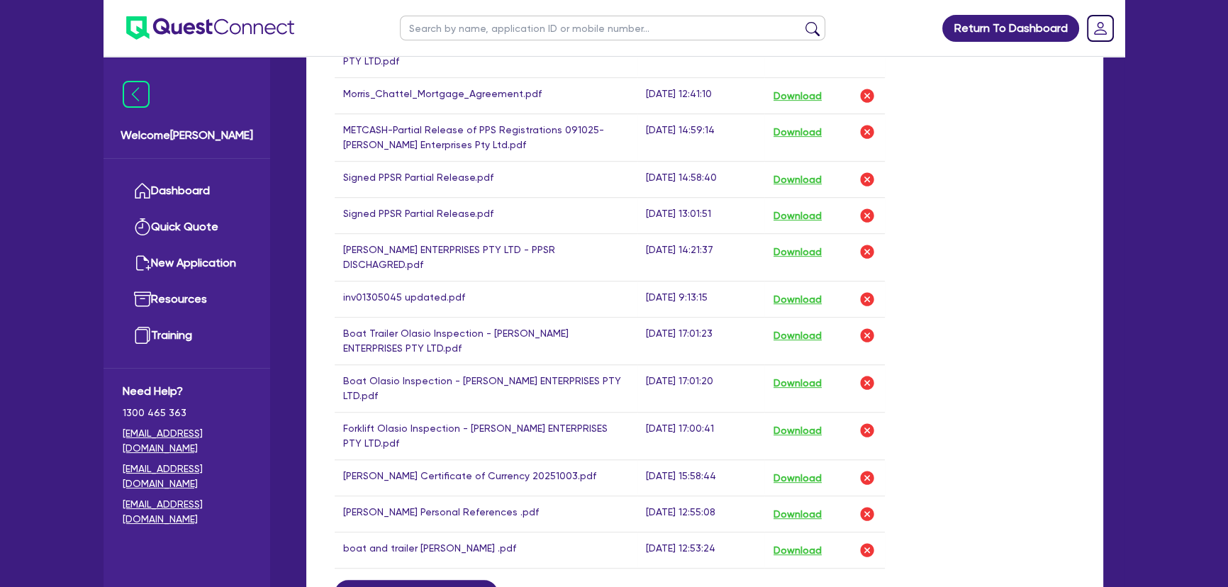
scroll to position [902, 0]
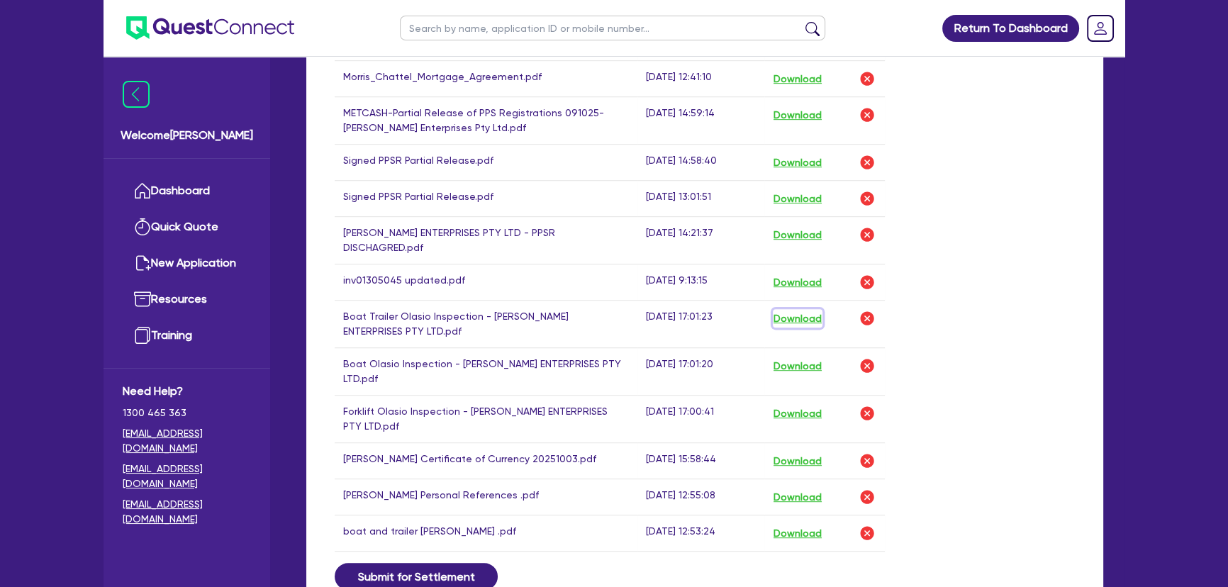
click at [792, 309] on button "Download" at bounding box center [798, 318] width 50 height 18
click at [799, 357] on button "Download" at bounding box center [798, 366] width 50 height 18
click at [795, 404] on button "Download" at bounding box center [798, 413] width 50 height 18
click at [277, 18] on img at bounding box center [210, 27] width 168 height 23
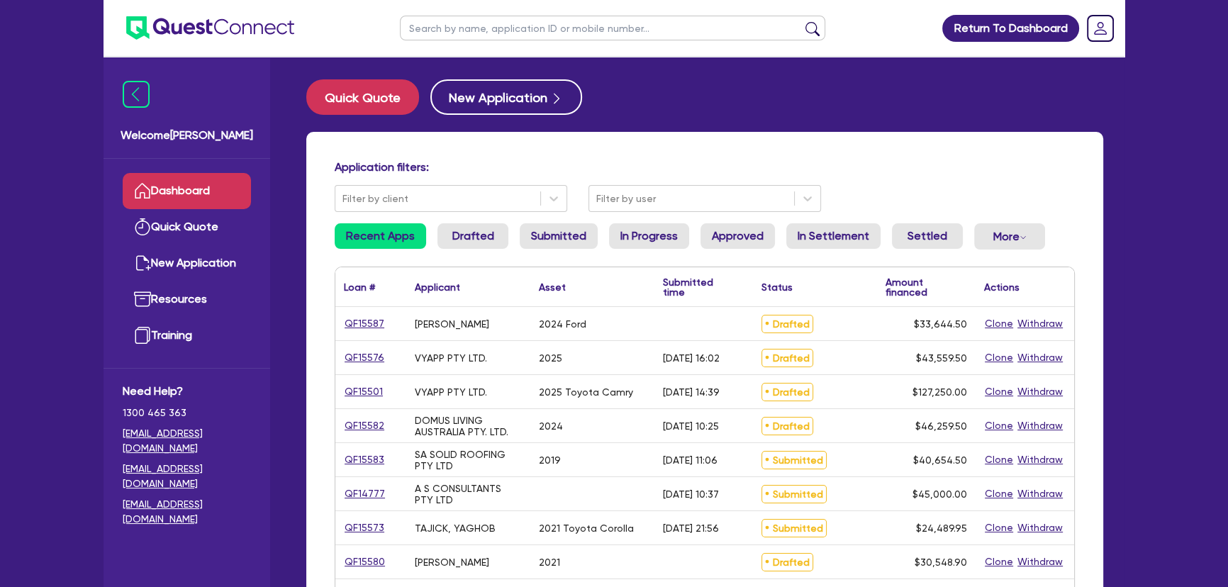
click at [446, 35] on input "text" at bounding box center [612, 28] width 425 height 25
click at [801, 21] on button "submit" at bounding box center [812, 31] width 23 height 20
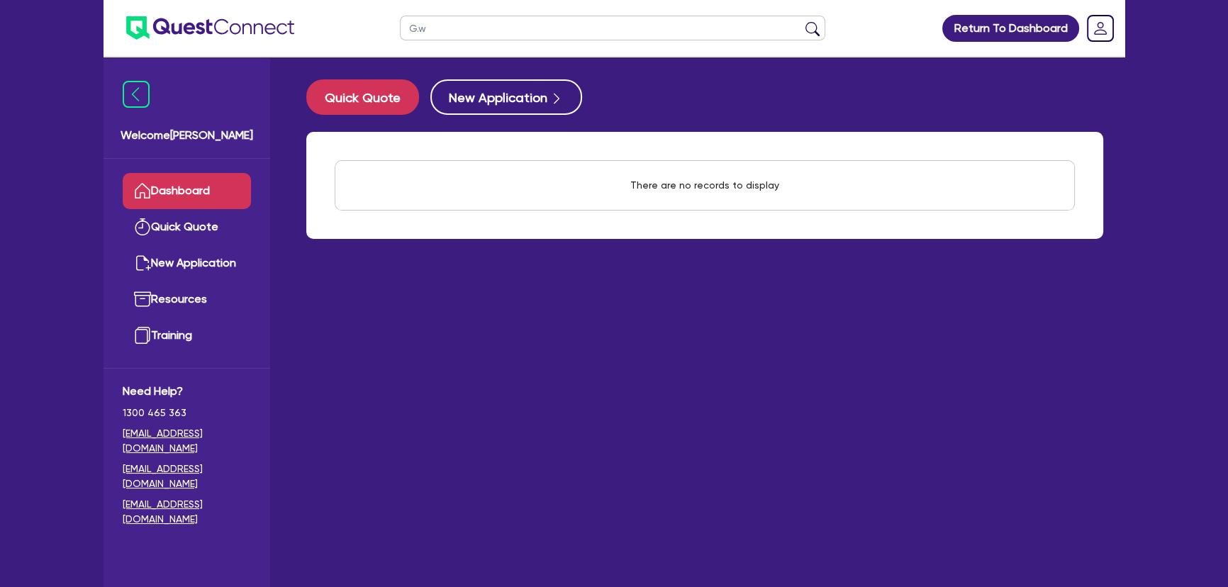
type input "G.w"
click at [801, 21] on button "submit" at bounding box center [812, 31] width 23 height 20
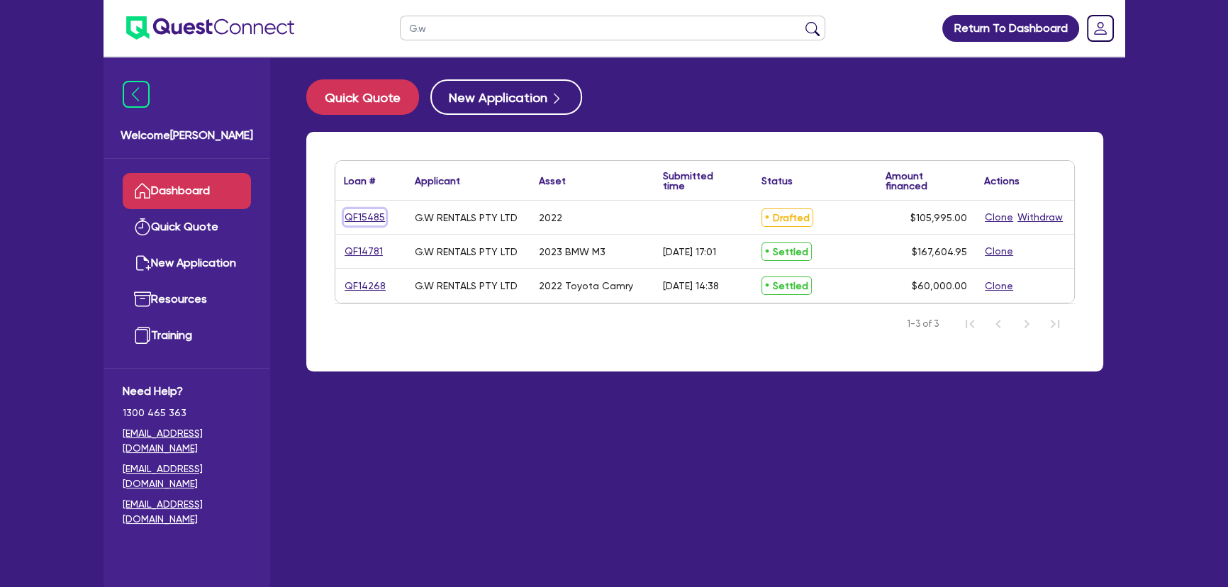
click at [369, 217] on link "QF15485" at bounding box center [365, 217] width 42 height 16
select select "Other"
select select "CARS_AND_LIGHT_TRUCKS"
select select "PASSENGER_VEHICLES"
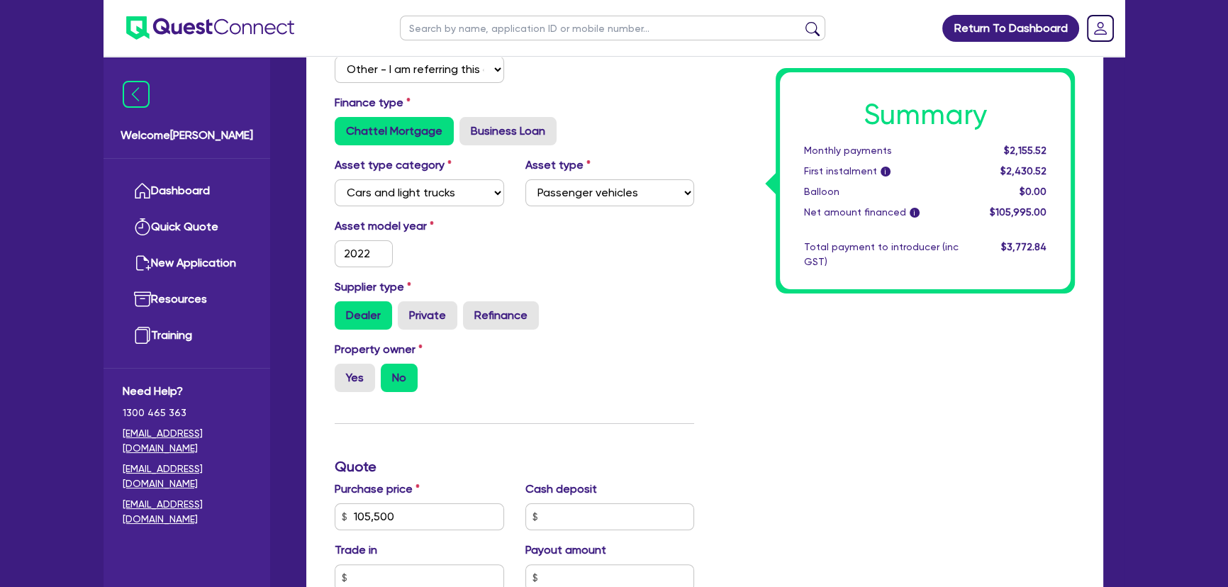
scroll to position [451, 0]
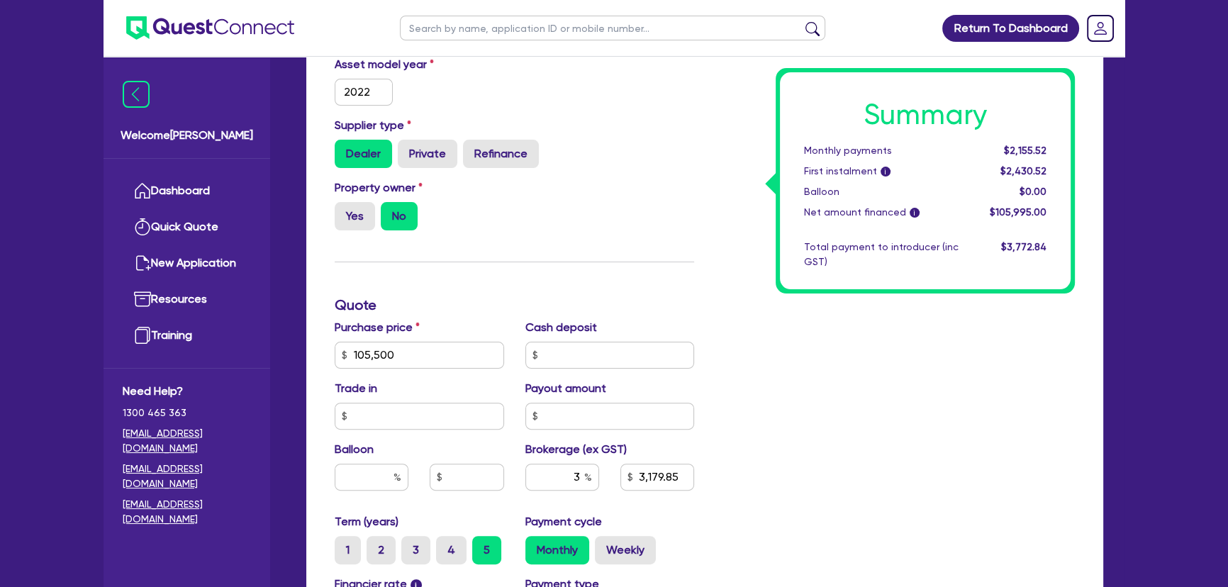
click at [404, 338] on div "Purchase price 105,500" at bounding box center [419, 344] width 191 height 50
click at [404, 340] on div "Purchase price 105,500" at bounding box center [419, 344] width 191 height 50
click at [403, 346] on input "105,500" at bounding box center [419, 355] width 169 height 27
click at [402, 346] on input "105,500" at bounding box center [419, 355] width 169 height 27
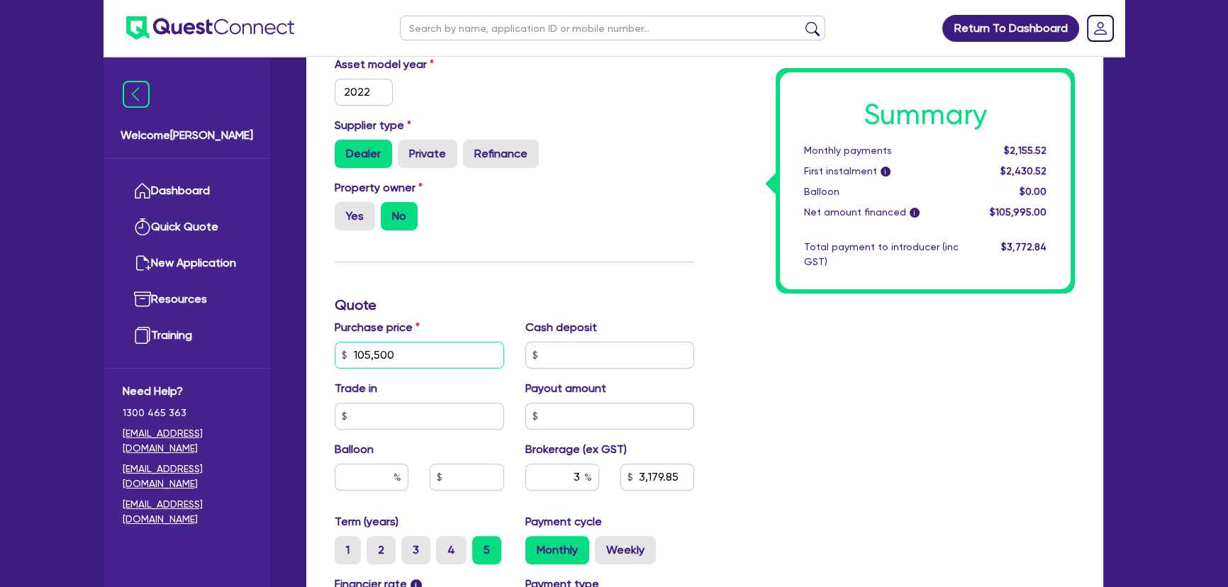
type input "3"
type input "3,179.85"
type input "37"
type input "3,179.85"
type input "370"
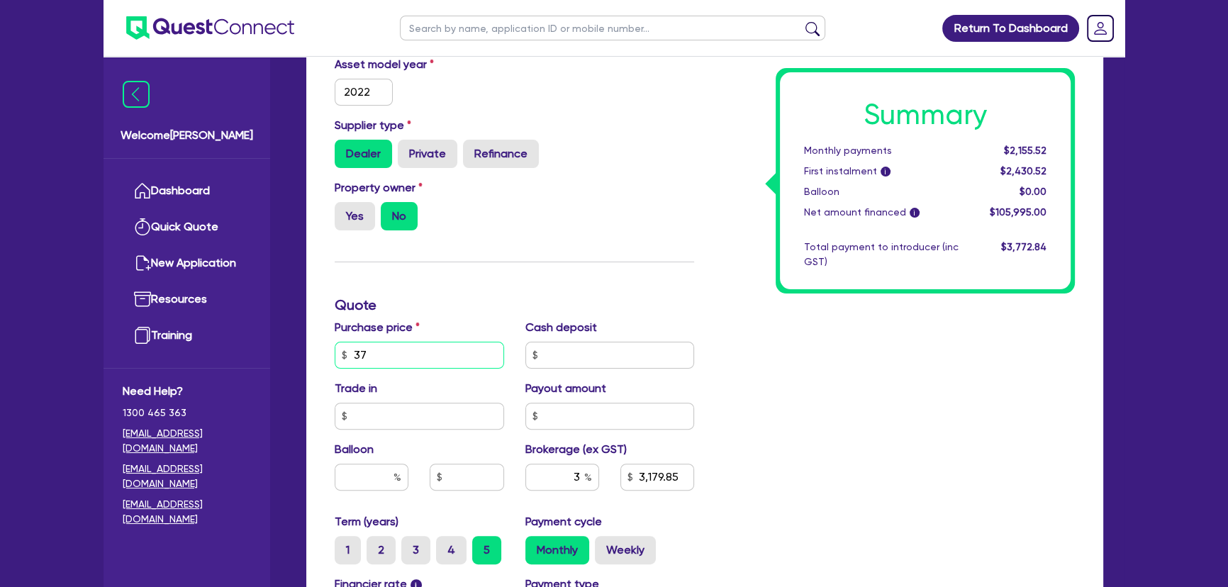
type input "3,179.85"
type input "3,700"
type input "3,179.85"
type input "37,000"
type input "3,179.85"
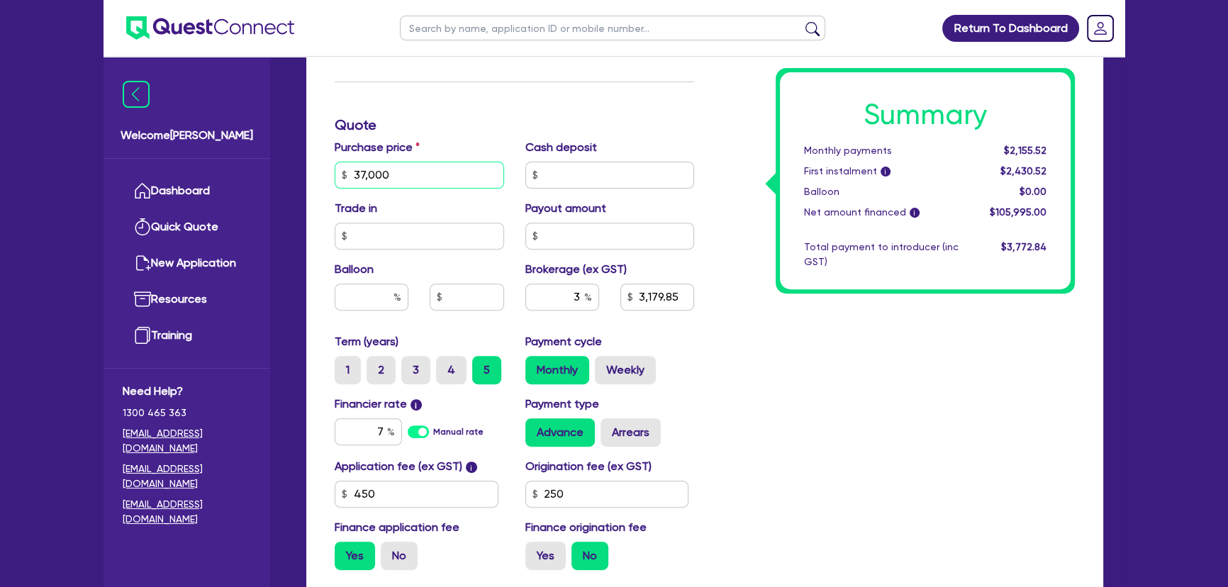
scroll to position [773, 0]
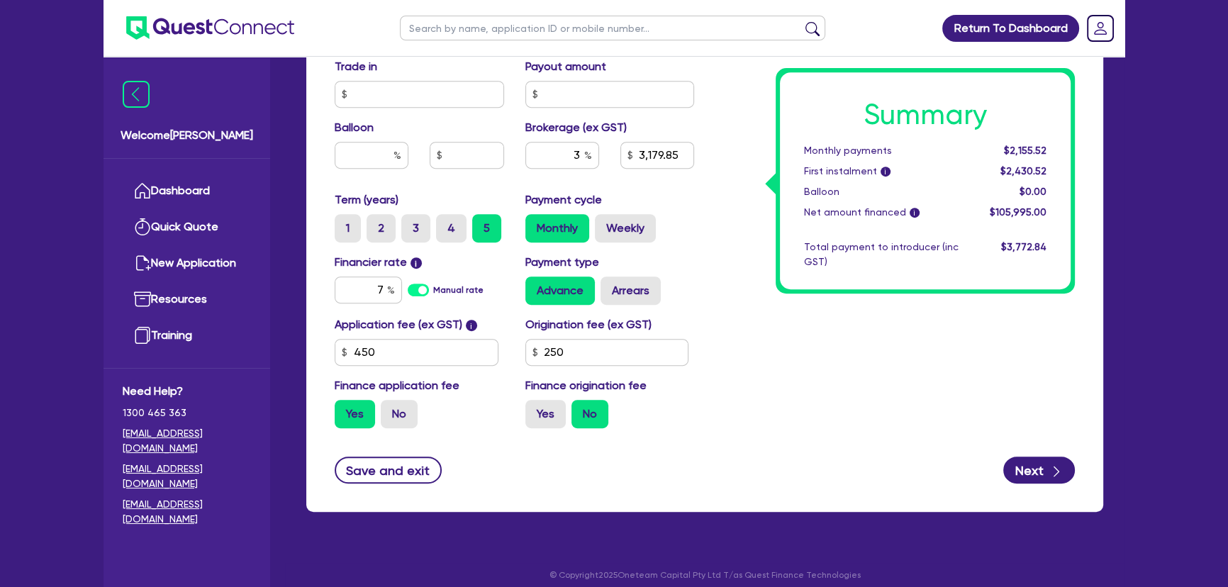
type input "37,000"
click at [803, 441] on form "Funding Options Who will be funding this deal? Select I will fund 100% I will c…" at bounding box center [705, 5] width 740 height 957
click at [355, 297] on input "7" at bounding box center [368, 290] width 67 height 27
type input "1,124.85"
type input "17"
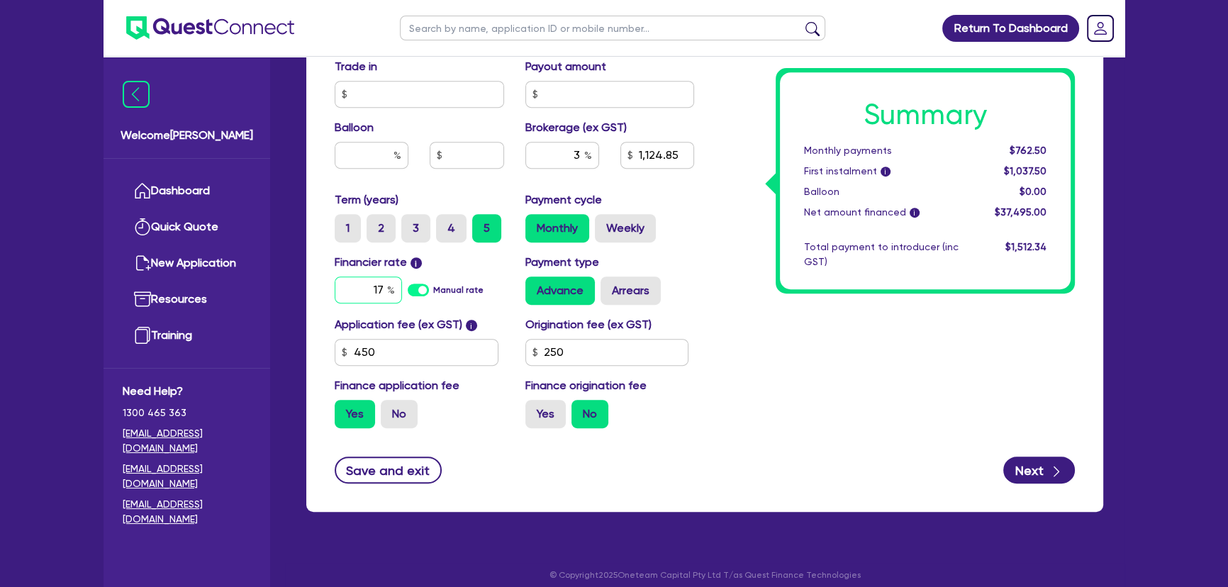
type input "1,124.85"
type input "17."
type input "1,124.85"
type input "17.95"
type input "1,124.85"
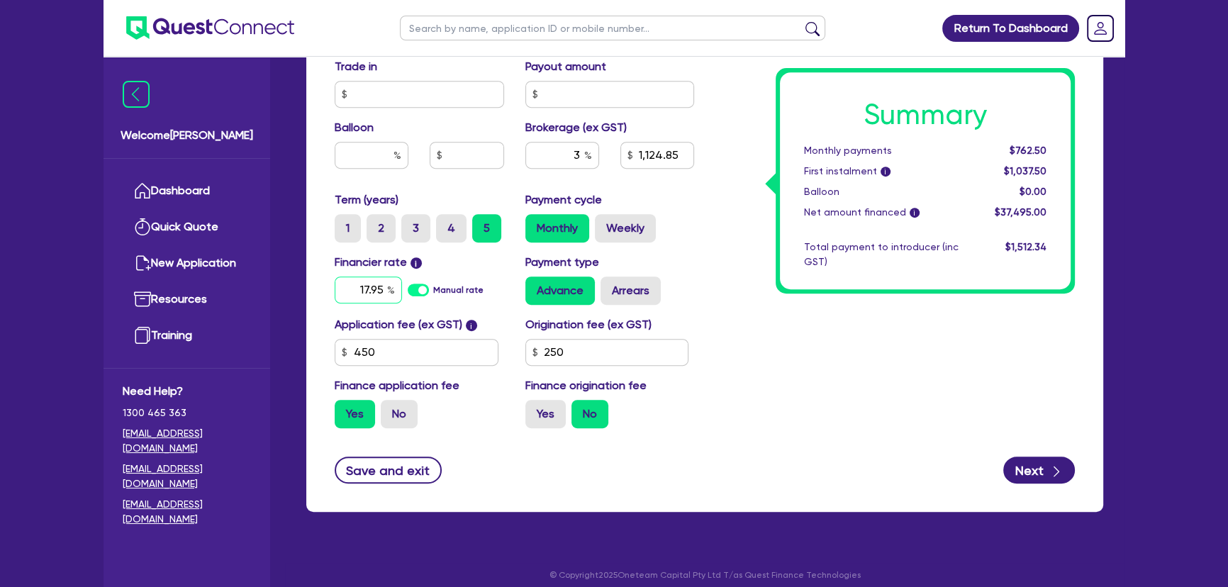
type input "17.95"
click at [572, 347] on input "250" at bounding box center [607, 352] width 164 height 27
type input "1,124.85"
type input "0"
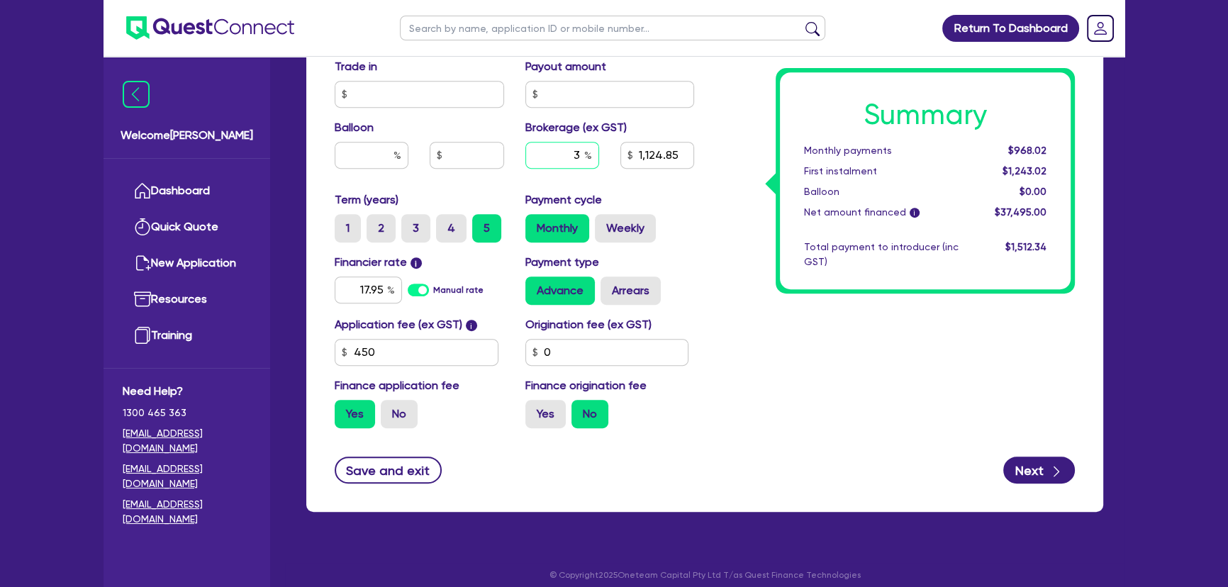
click at [558, 157] on input "3" at bounding box center [562, 155] width 74 height 27
click at [429, 336] on div "Application fee (ex GST) i 450" at bounding box center [419, 341] width 191 height 50
click at [430, 336] on div "Application fee (ex GST) i 450" at bounding box center [419, 341] width 191 height 50
click at [422, 348] on input "450" at bounding box center [417, 352] width 164 height 27
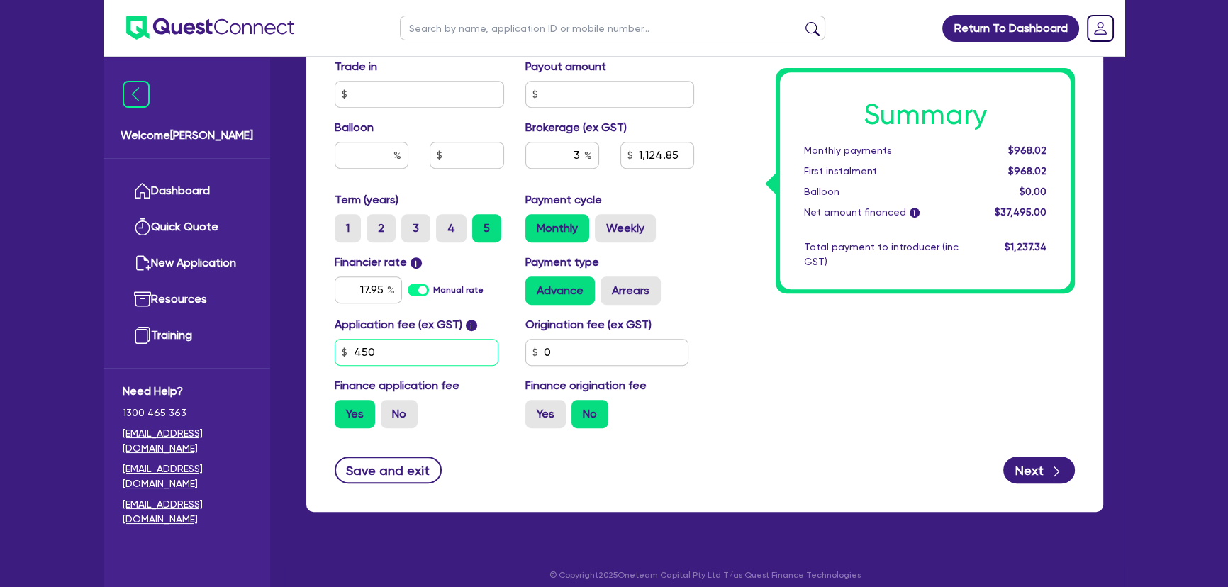
type input "1,124.85"
type input "5"
type input "1,110.17"
type input "59"
type input "1,110.17"
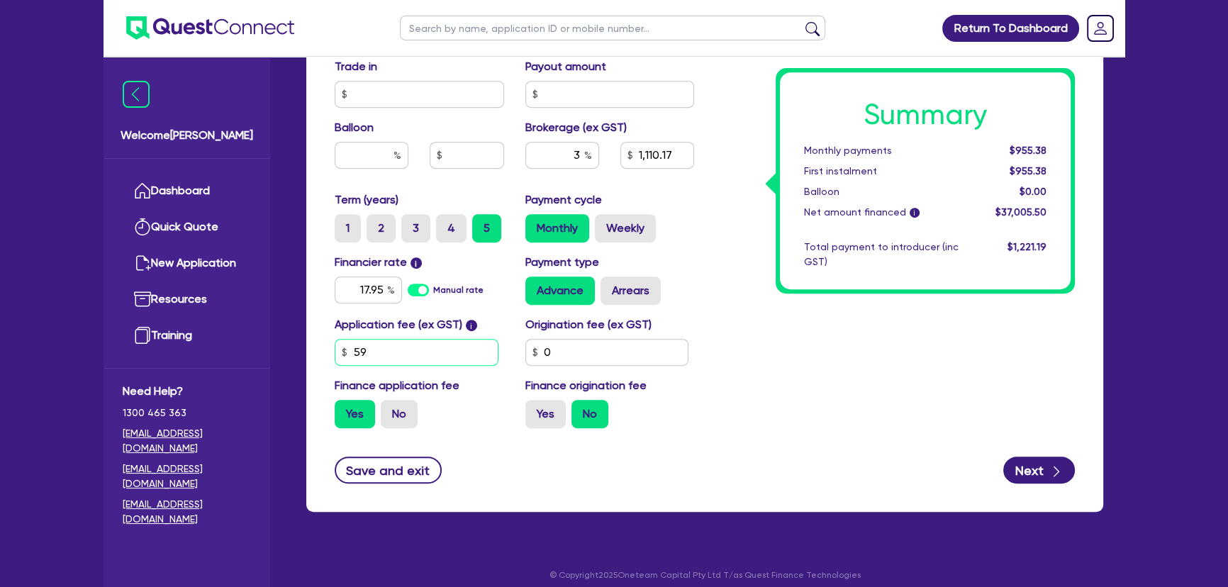
type input "599"
type input "1,110.17"
type input "59"
type input "1,110.17"
type input "595"
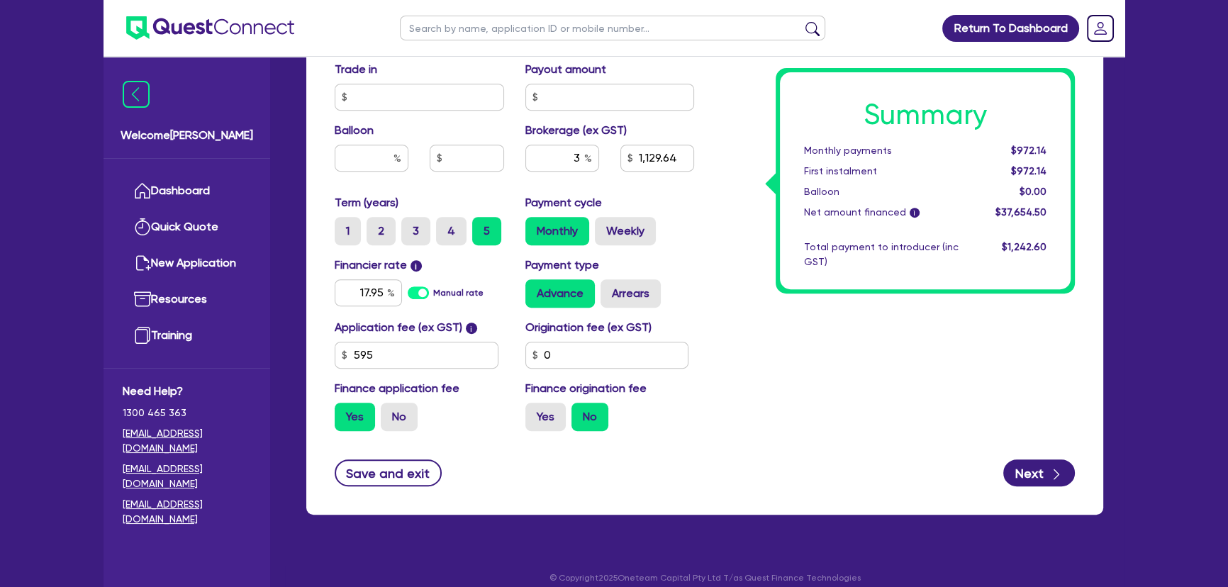
scroll to position [783, 0]
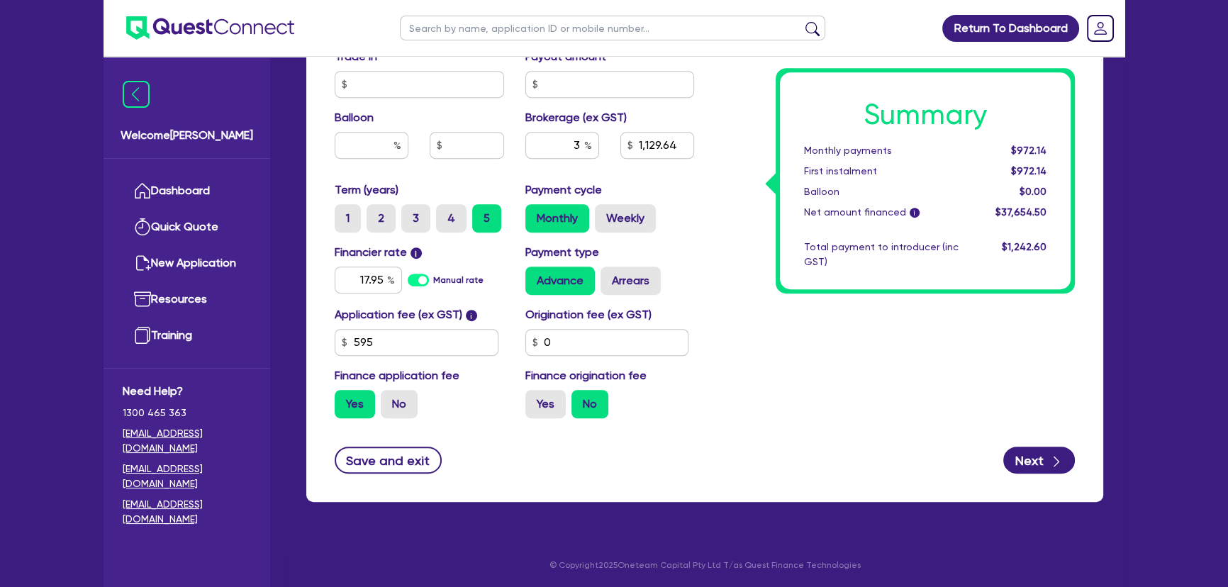
click at [1072, 447] on div "Next" at bounding box center [1039, 460] width 72 height 27
click at [1053, 452] on div "button" at bounding box center [1056, 461] width 14 height 18
type input "1,129.64"
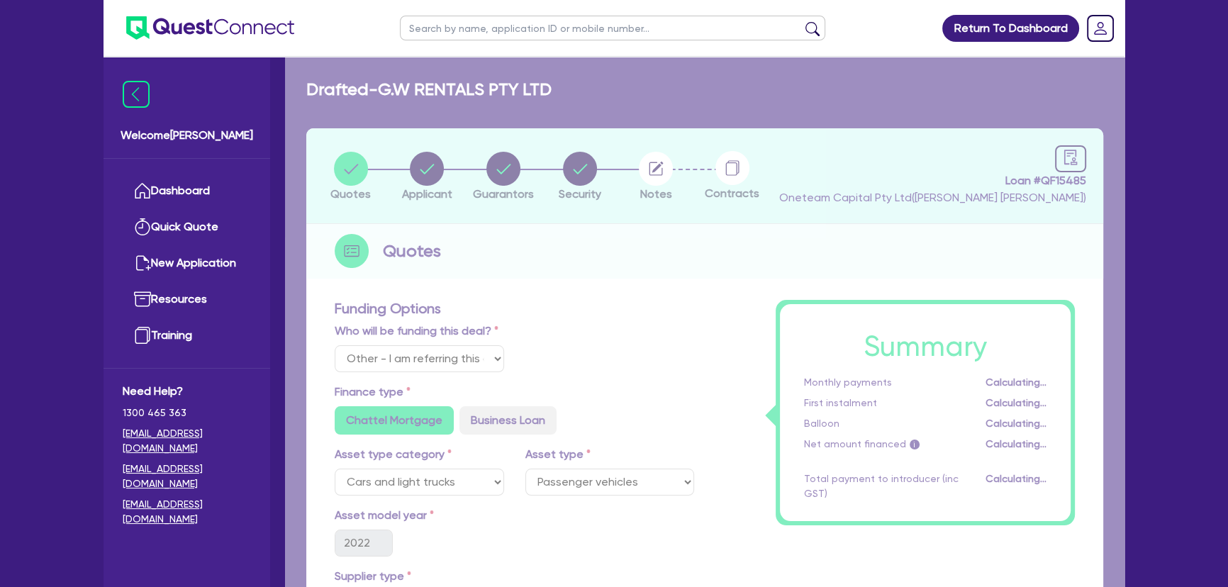
select select "COMPANY"
select select "TRANSPORT_WAREHOUSING"
select select "WAREHOUSING"
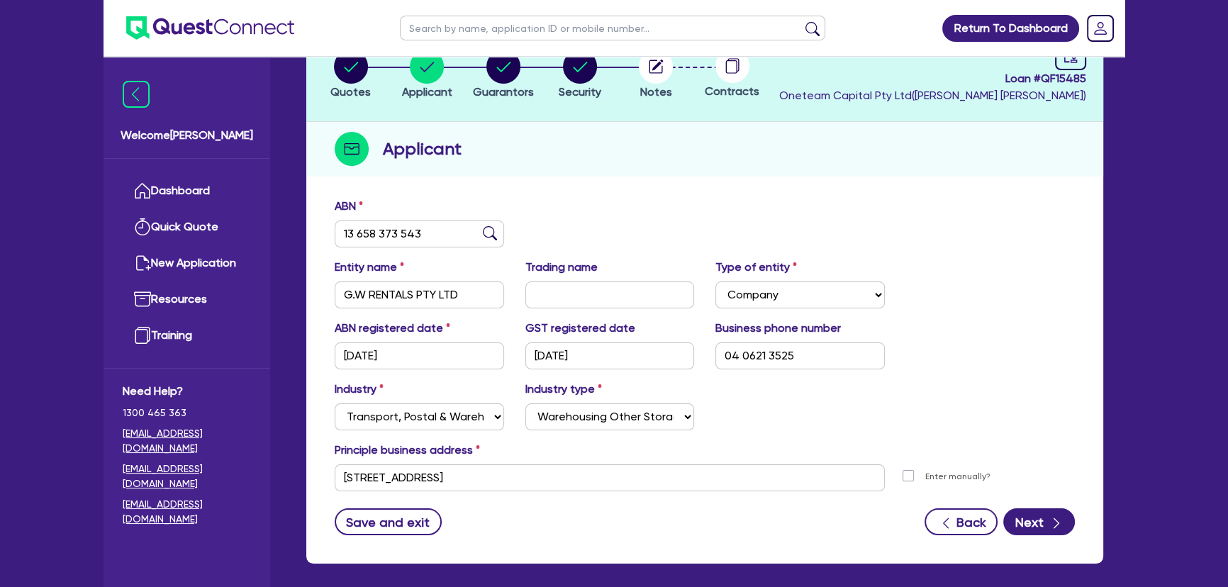
scroll to position [164, 0]
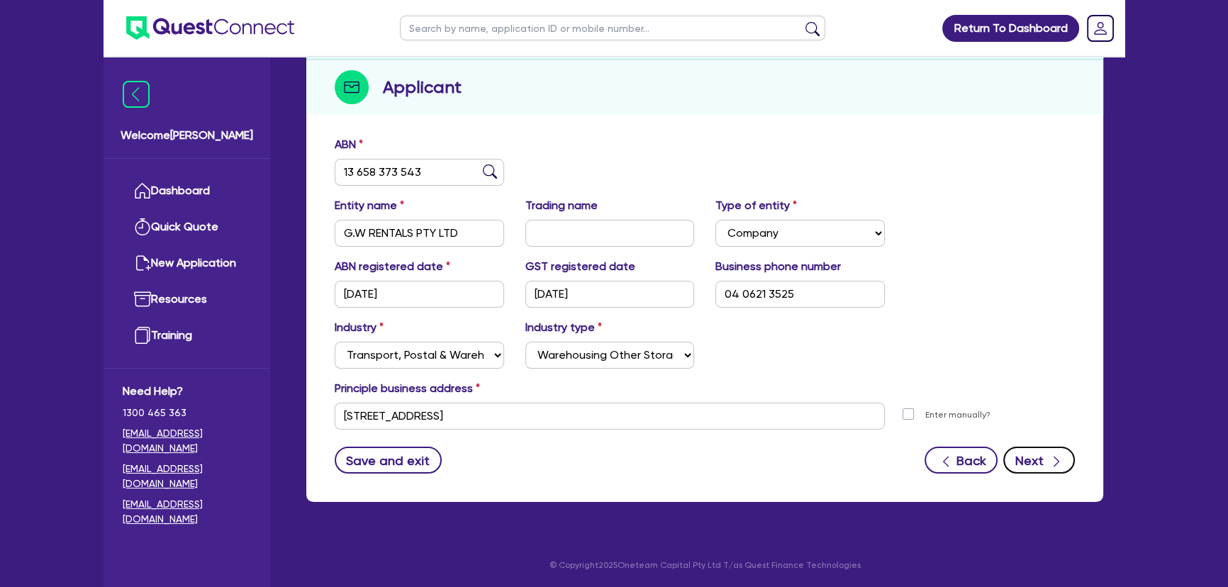
click at [1040, 454] on button "Next" at bounding box center [1039, 460] width 72 height 27
select select "MR"
select select "NSW"
select select "MARRIED"
select select "PROPERTY"
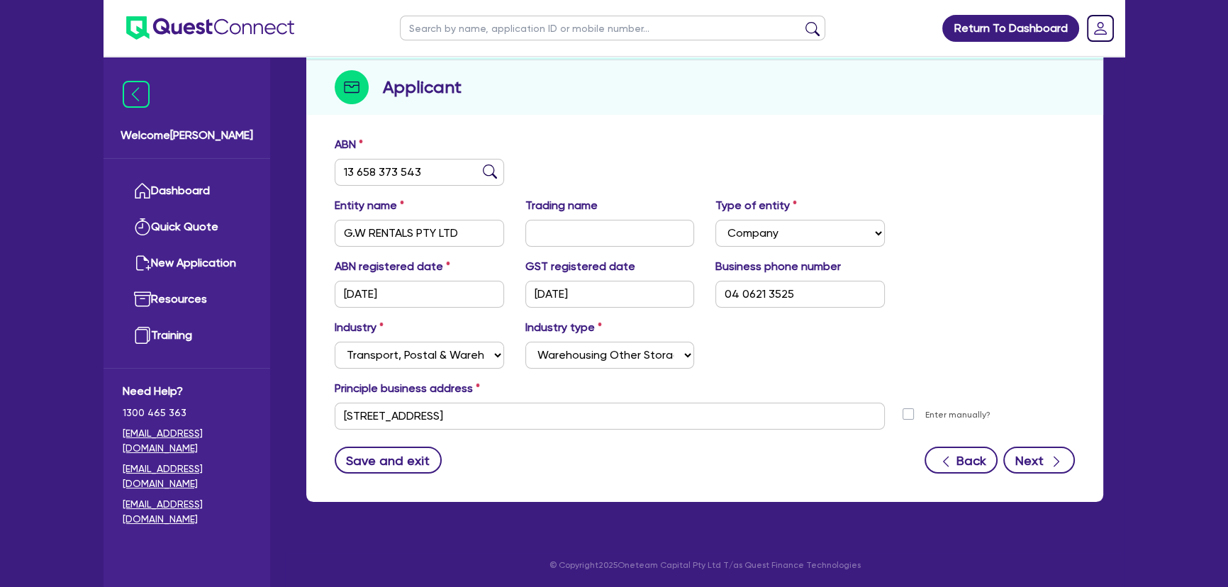
select select "VEHICLE"
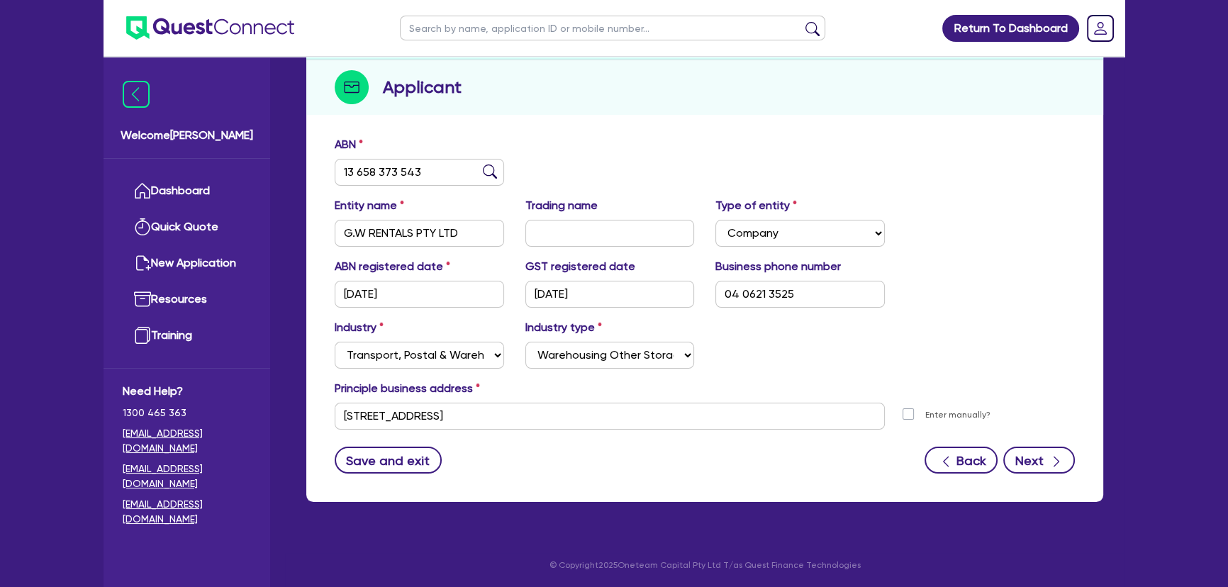
select select "VEHICLE"
select select "MORTGAGE"
select select "VEHICLE_LOAN"
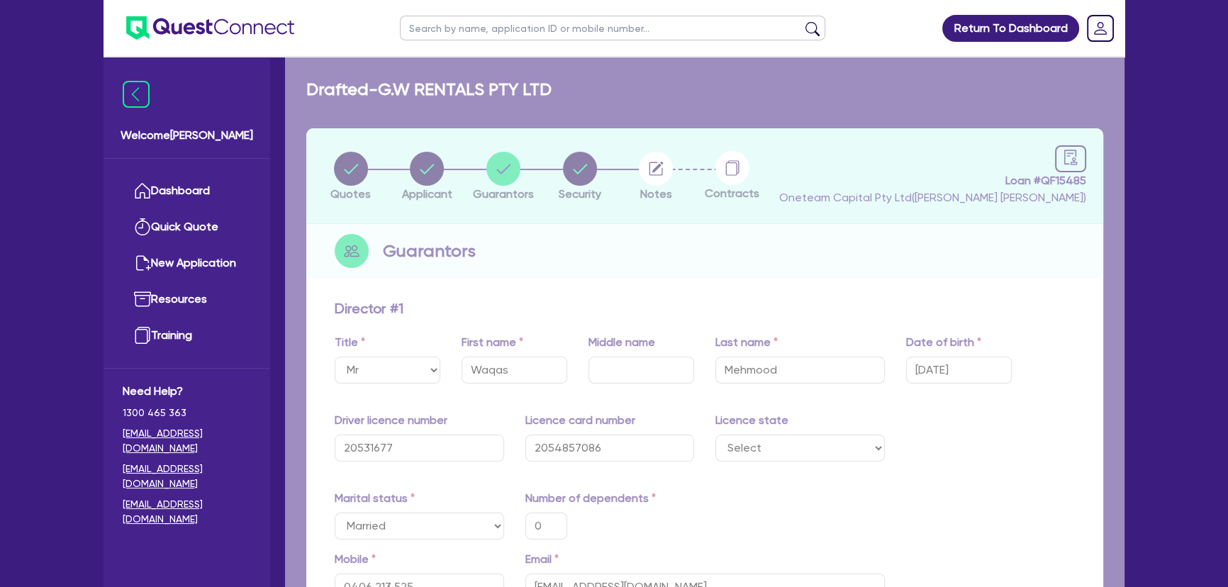
type input "0"
type input "0406 213 525"
type input "2,000,000"
type input "29,000"
type input "25,000"
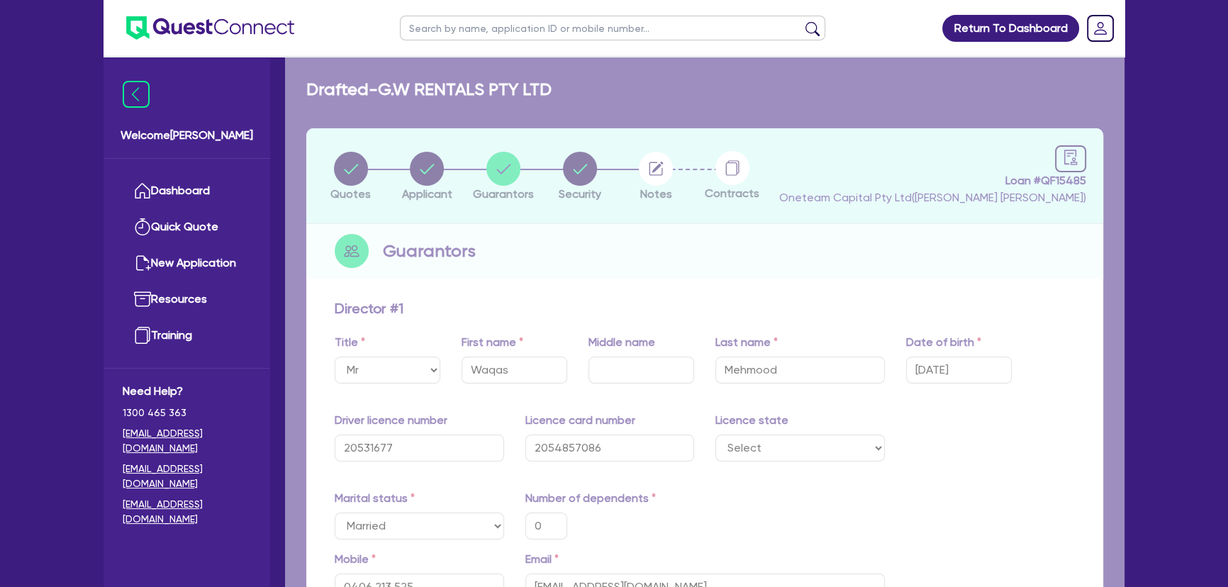
type input "43,500"
type input "52,000"
type input "35,000"
type input "1,400,000"
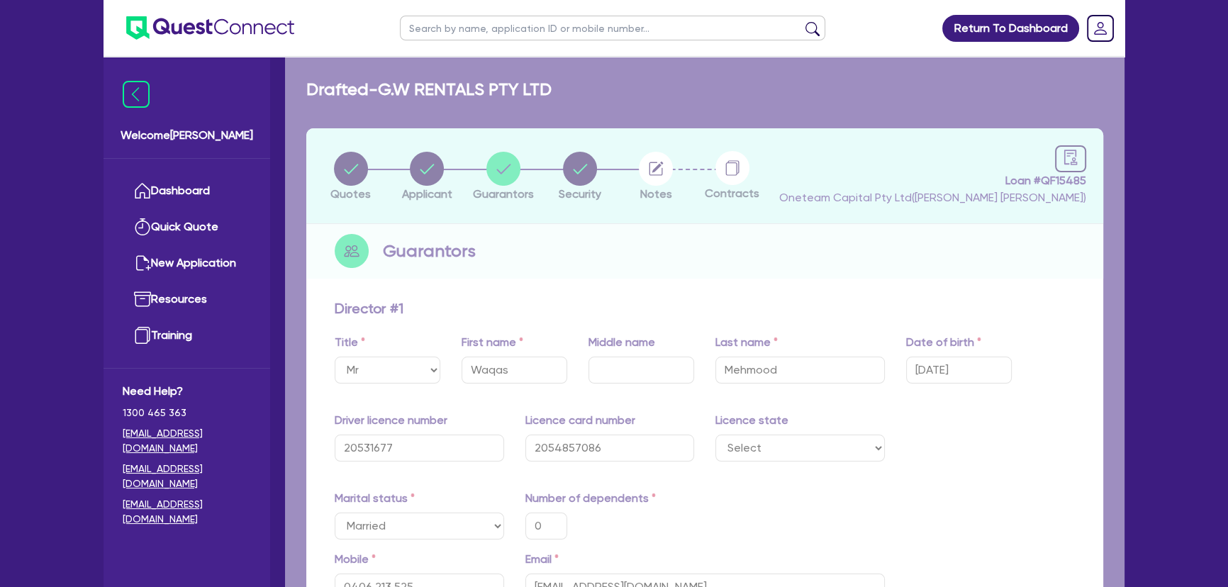
type input "4,500"
type input "87,000"
type input "1,800"
type input "25,000"
type input "29,000"
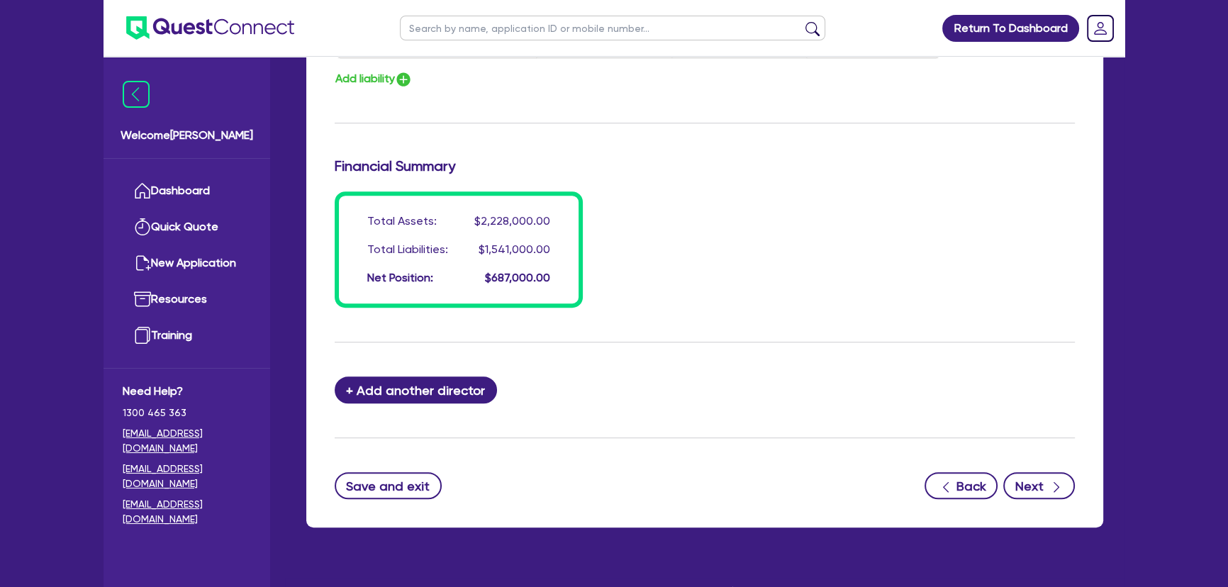
scroll to position [1359, 0]
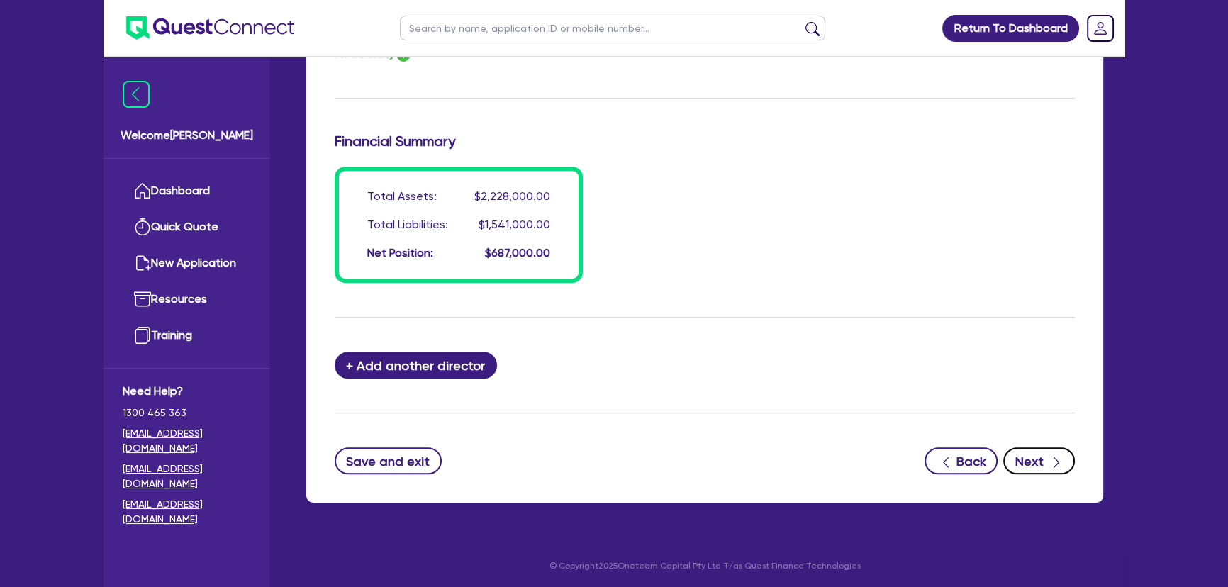
click at [1029, 461] on button "Next" at bounding box center [1039, 460] width 72 height 27
select select "CARS_AND_LIGHT_TRUCKS"
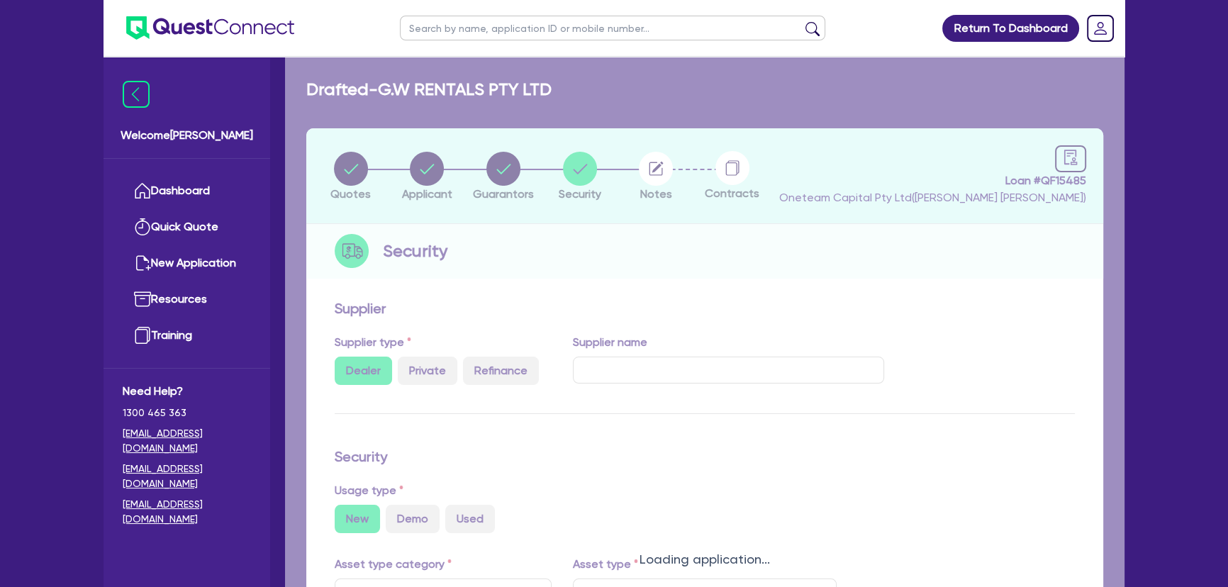
select select "PASSENGER_VEHICLES"
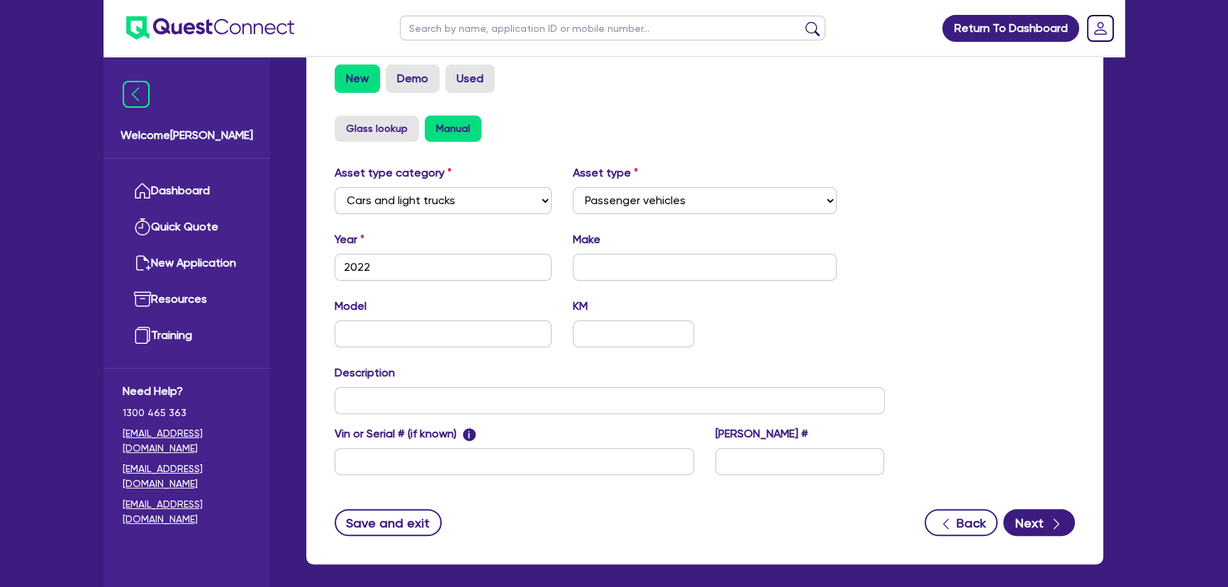
scroll to position [503, 0]
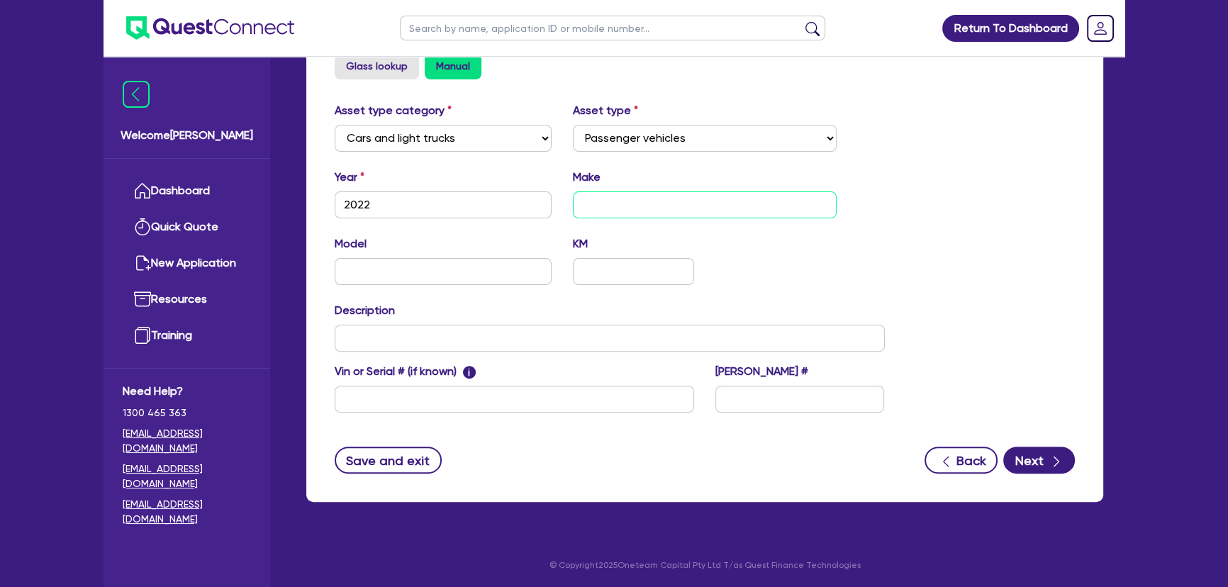
click at [673, 191] on input "text" at bounding box center [705, 204] width 264 height 27
type input "RAV4"
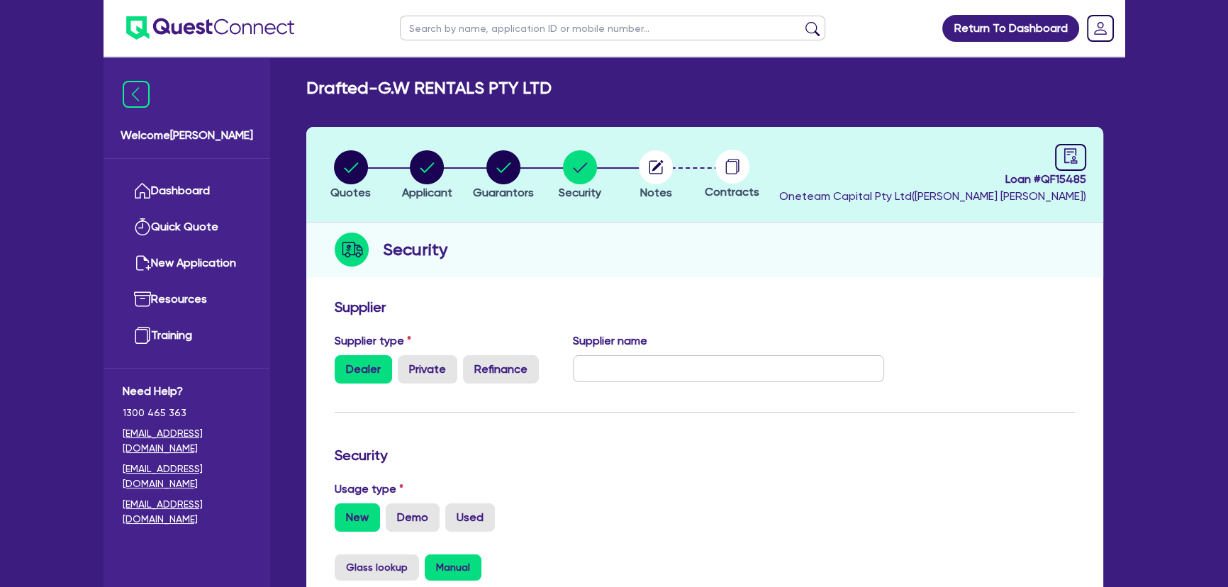
scroll to position [0, 0]
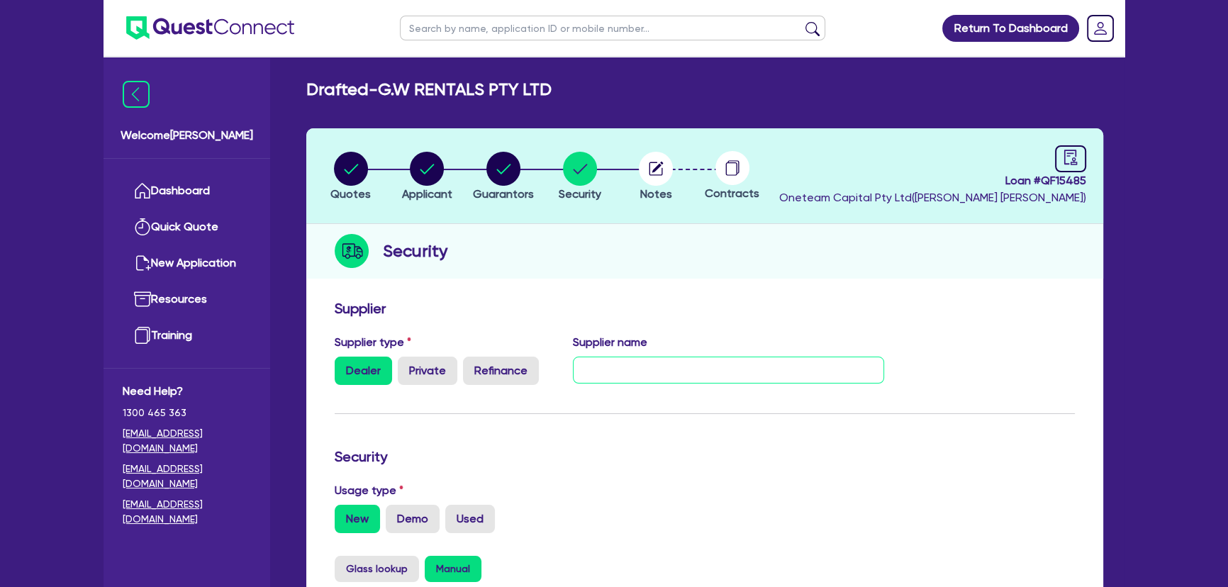
click at [621, 364] on input "text" at bounding box center [729, 370] width 312 height 27
click at [601, 369] on input "Ian HybridWorld" at bounding box center [729, 370] width 312 height 27
type input "Ian - HybridWorld"
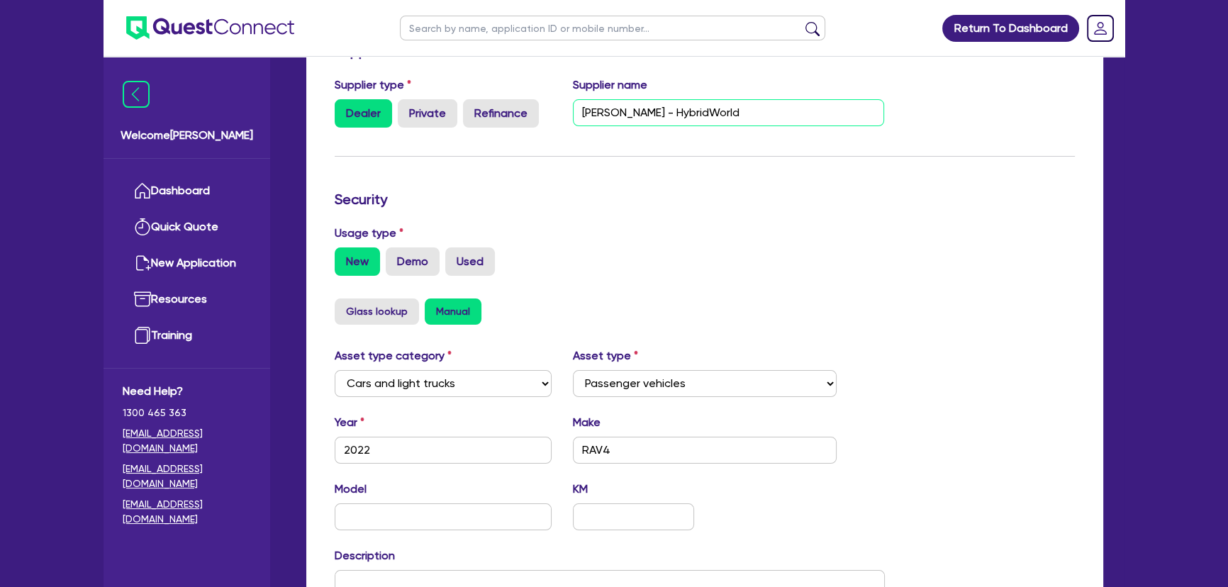
click at [733, 110] on input "Ian - HybridWorld" at bounding box center [729, 112] width 312 height 27
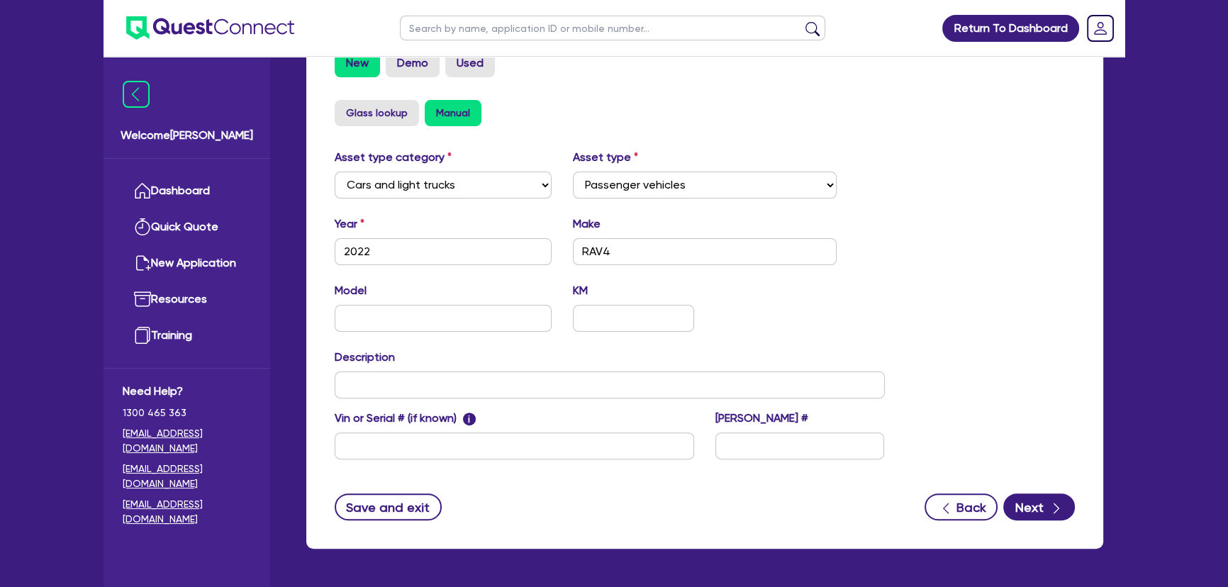
scroll to position [503, 0]
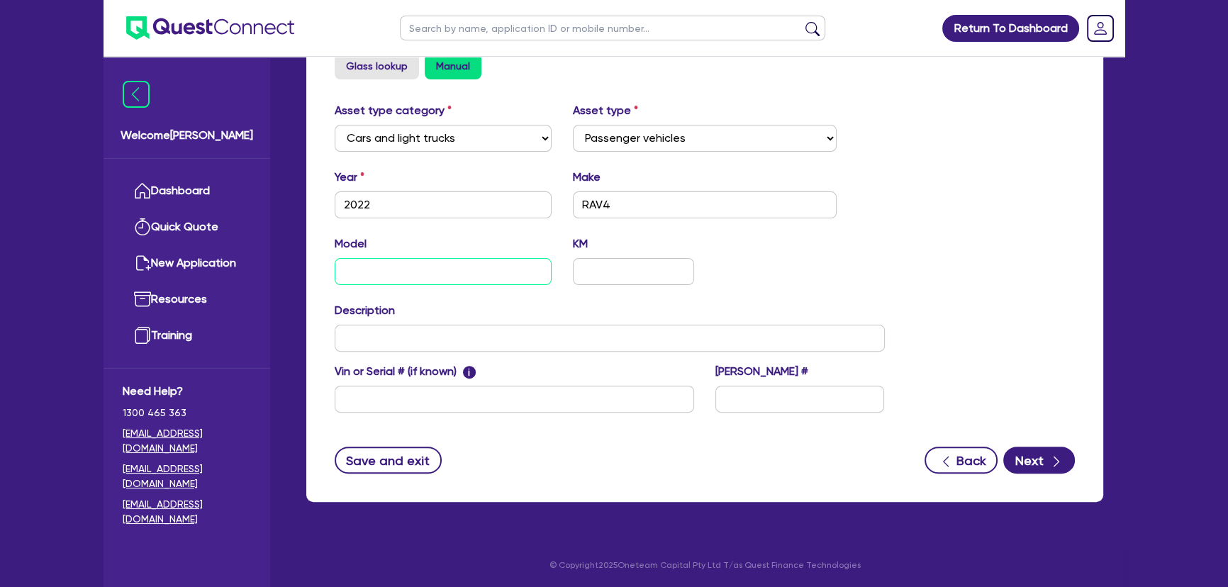
click at [467, 267] on input "text" at bounding box center [443, 271] width 217 height 27
type input "Toyota"
drag, startPoint x: 623, startPoint y: 201, endPoint x: 567, endPoint y: 201, distance: 55.3
click at [567, 201] on div "Make RAV4" at bounding box center [705, 194] width 286 height 50
type input "Toyota"
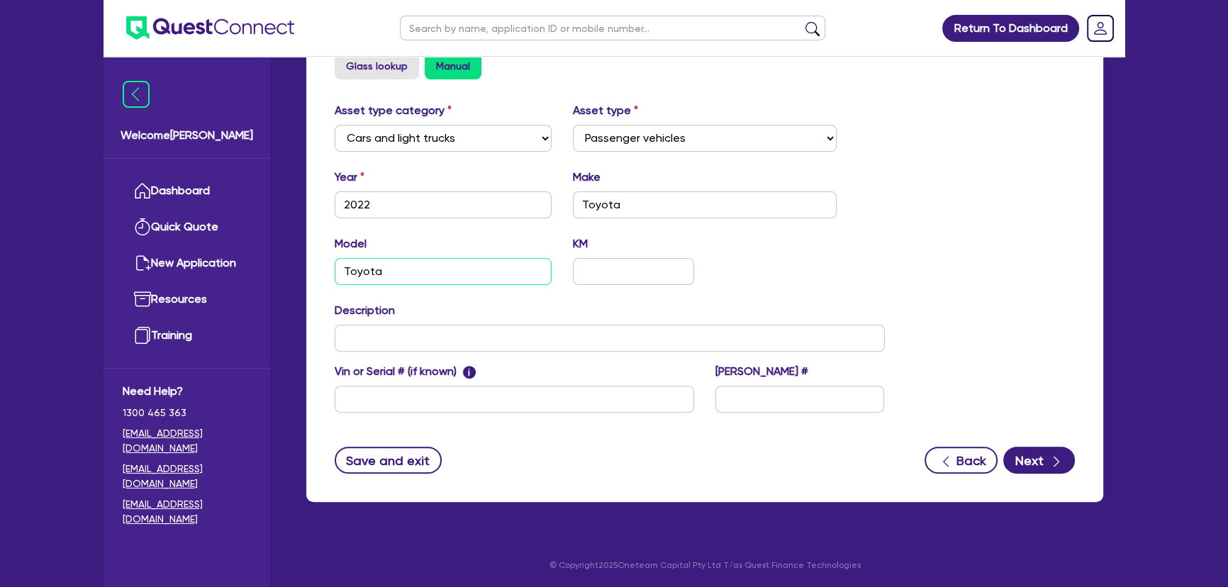
drag, startPoint x: 418, startPoint y: 279, endPoint x: 298, endPoint y: 272, distance: 120.0
click at [311, 272] on div "Supplier Supplier type Dealer Private Refinance Supplier name Ian - HybridWorld…" at bounding box center [704, 146] width 797 height 712
type input "RAV4"
click at [399, 336] on input "text" at bounding box center [610, 338] width 550 height 27
type input "2022 Toyota RAV4"
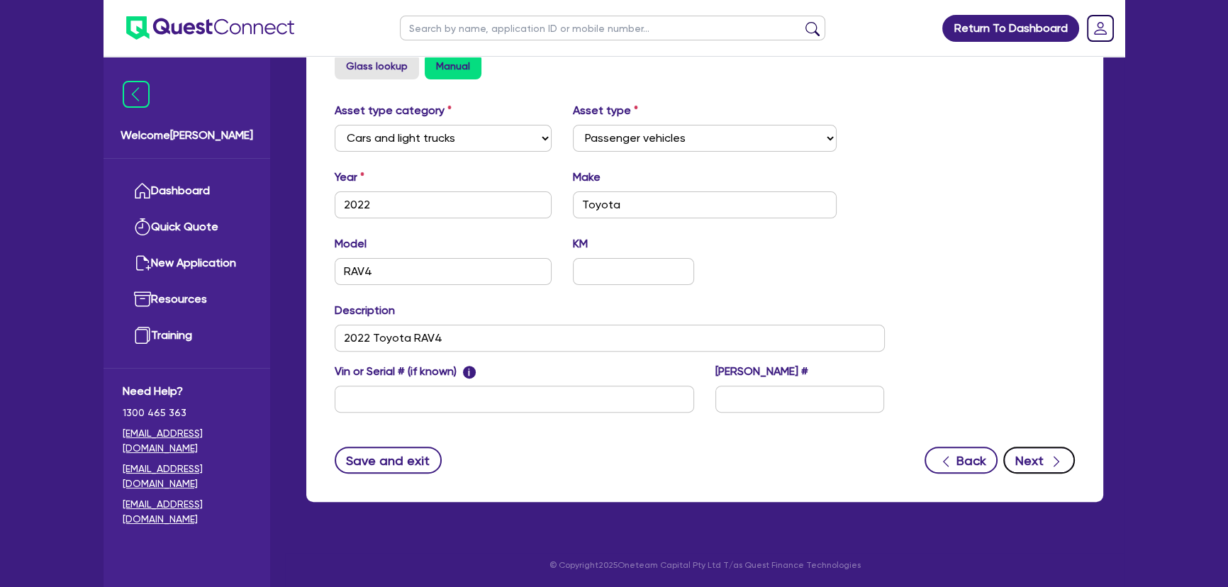
click at [1048, 452] on div "button" at bounding box center [1056, 461] width 16 height 18
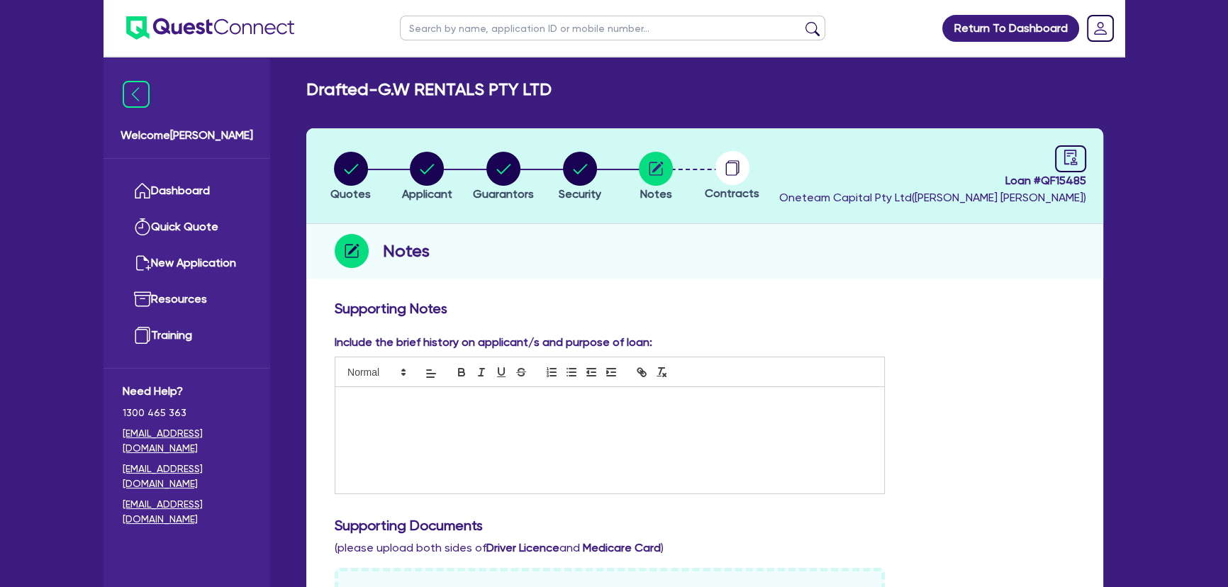
click at [551, 406] on p at bounding box center [610, 402] width 528 height 13
click at [515, 411] on div at bounding box center [609, 440] width 549 height 106
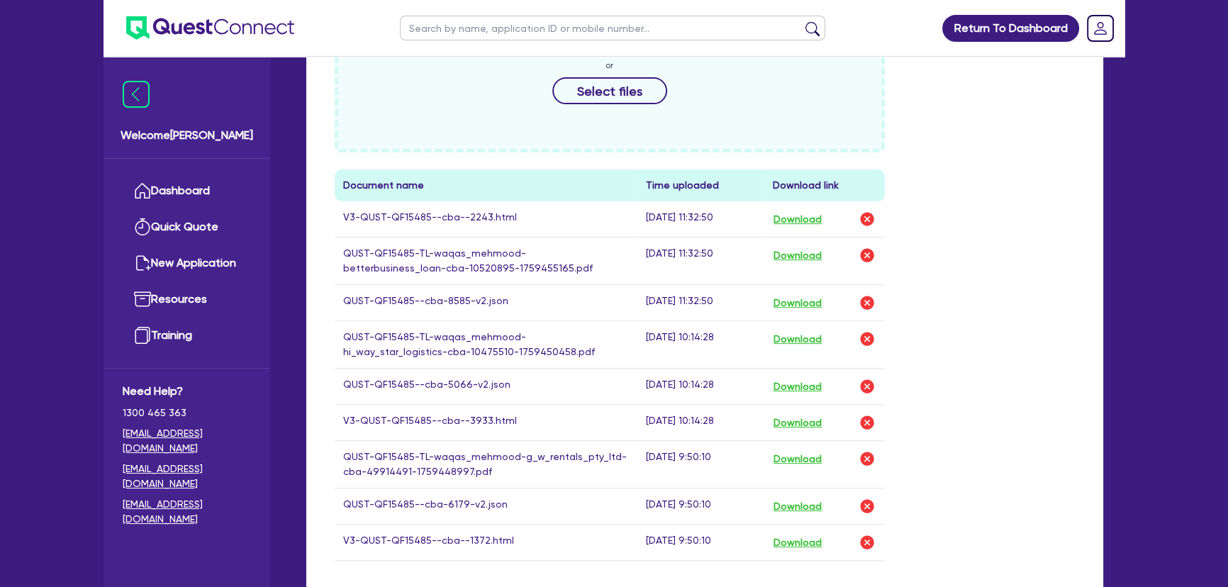
scroll to position [645, 0]
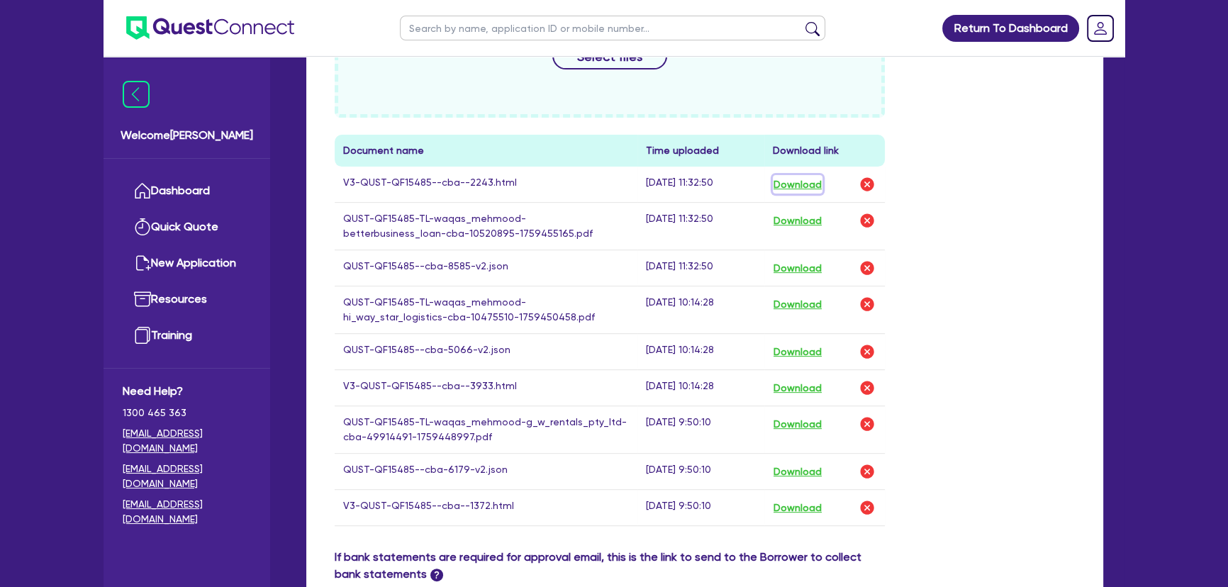
click at [803, 175] on button "Download" at bounding box center [798, 184] width 50 height 18
click at [794, 379] on button "Download" at bounding box center [798, 388] width 50 height 18
click at [822, 498] on button "Download" at bounding box center [798, 507] width 50 height 18
click at [871, 176] on img "button" at bounding box center [867, 184] width 17 height 17
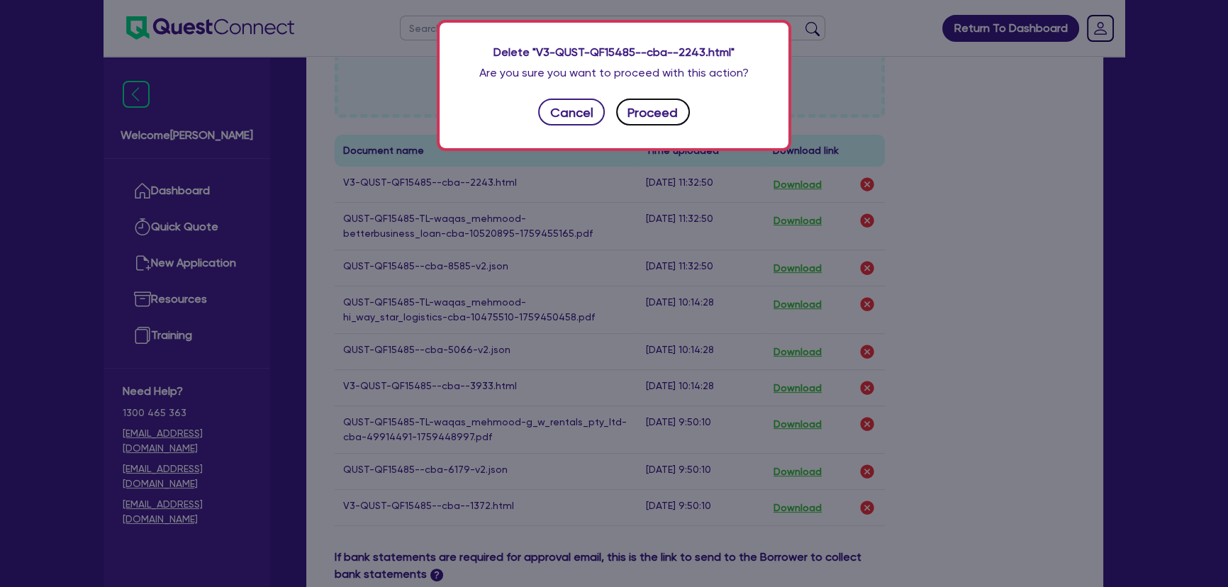
click at [657, 114] on button "Proceed" at bounding box center [653, 112] width 74 height 27
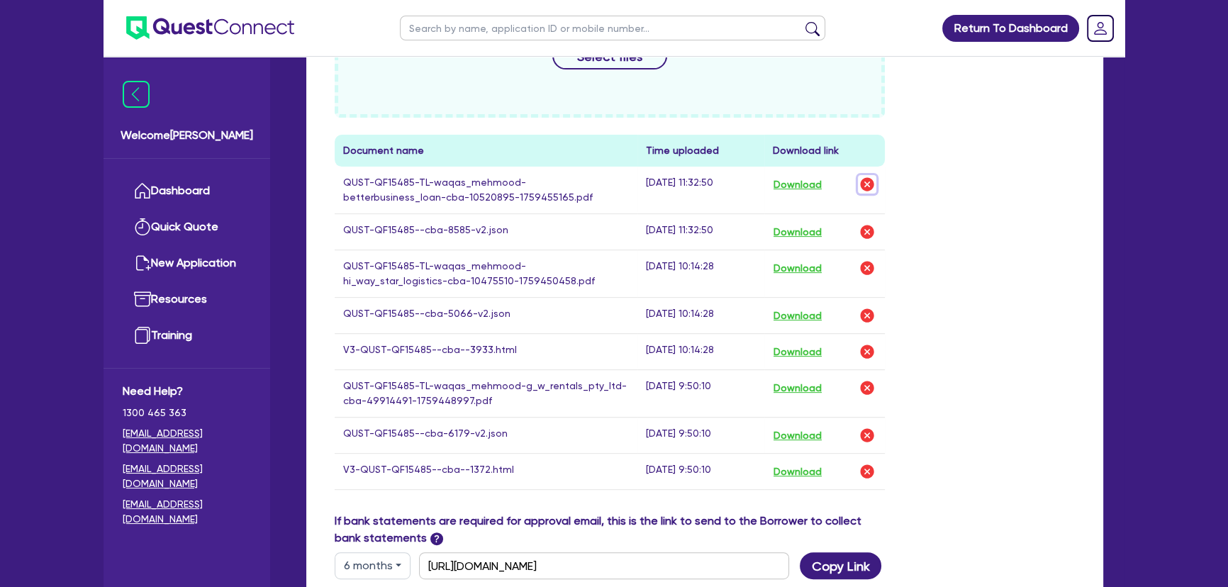
click at [862, 176] on img "button" at bounding box center [867, 184] width 17 height 17
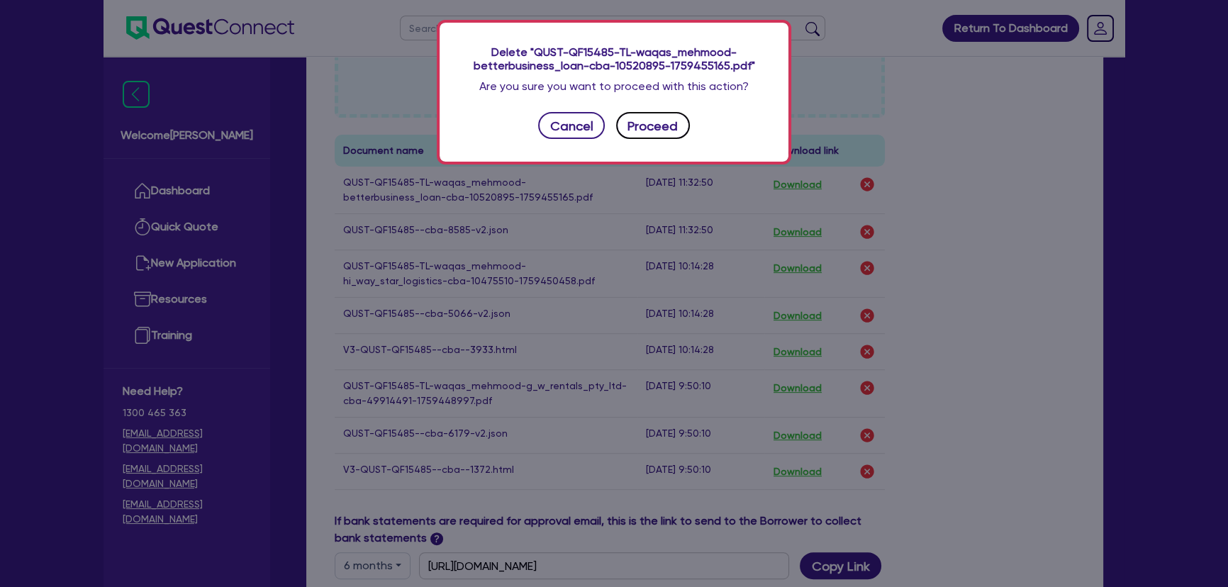
click at [663, 118] on button "Proceed" at bounding box center [653, 125] width 74 height 27
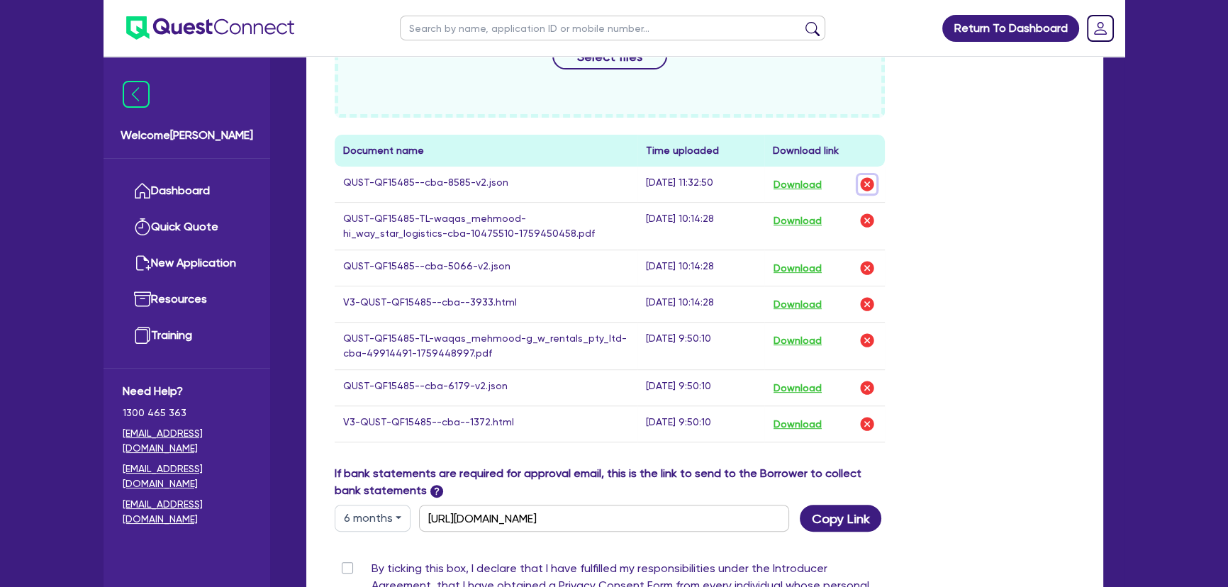
click at [865, 176] on img "button" at bounding box center [867, 184] width 17 height 17
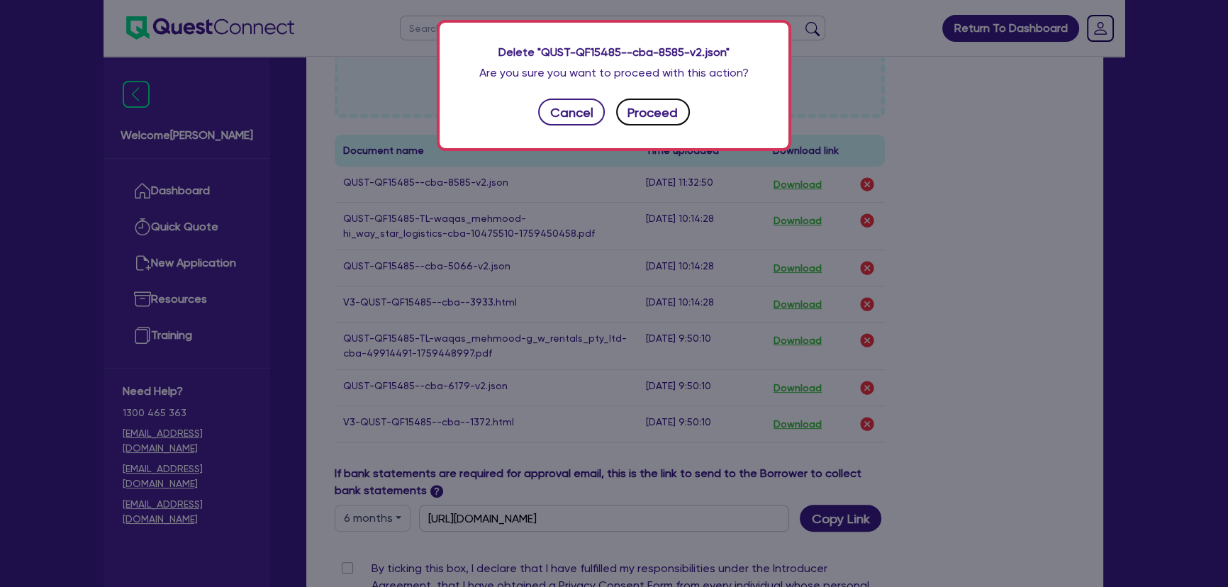
click at [686, 116] on button "Proceed" at bounding box center [653, 112] width 74 height 27
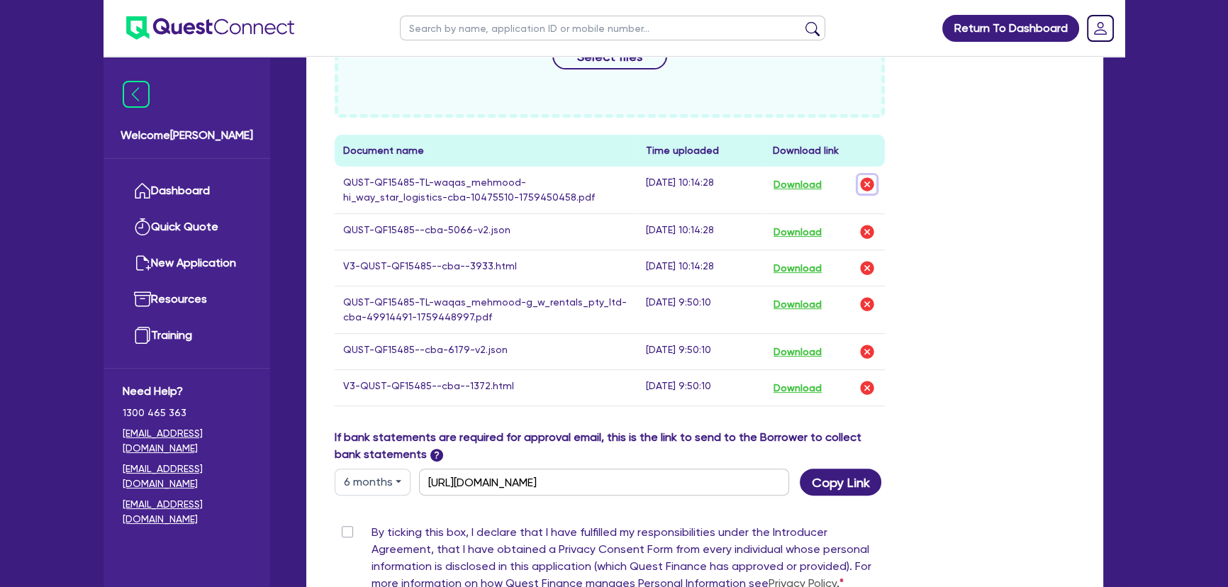
click at [871, 176] on img "button" at bounding box center [867, 184] width 17 height 17
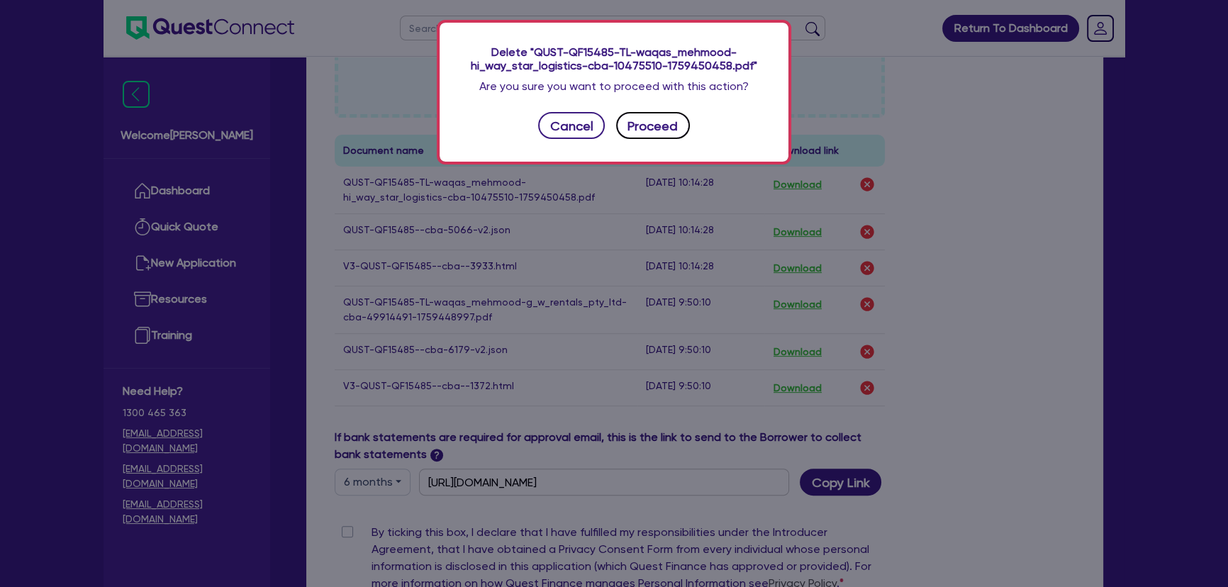
click at [652, 131] on button "Proceed" at bounding box center [653, 125] width 74 height 27
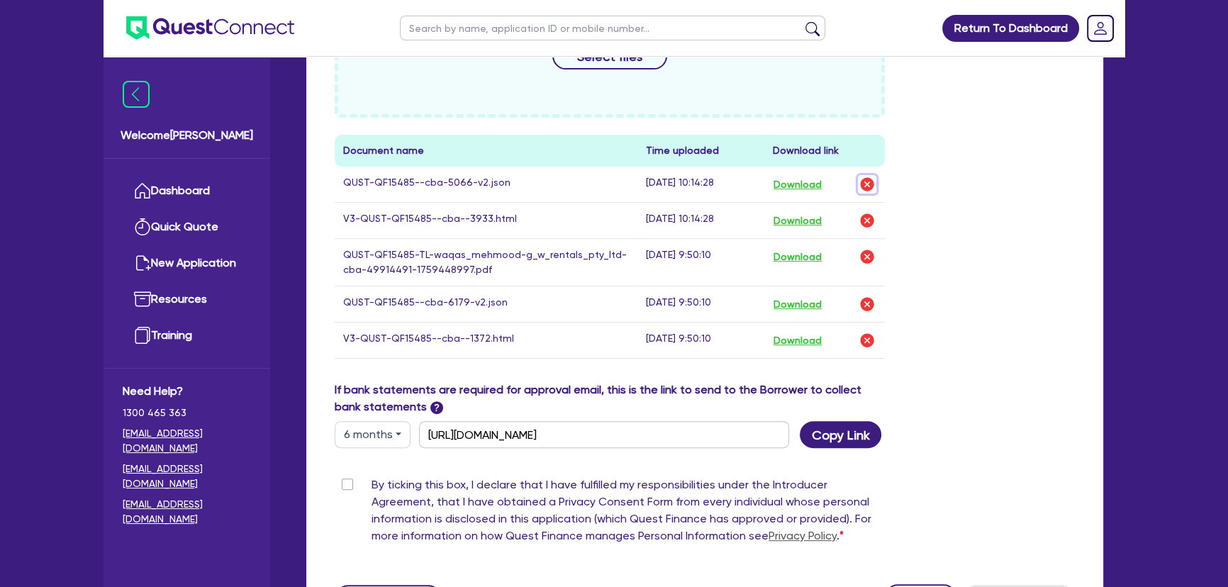
click at [872, 176] on img "button" at bounding box center [867, 184] width 17 height 17
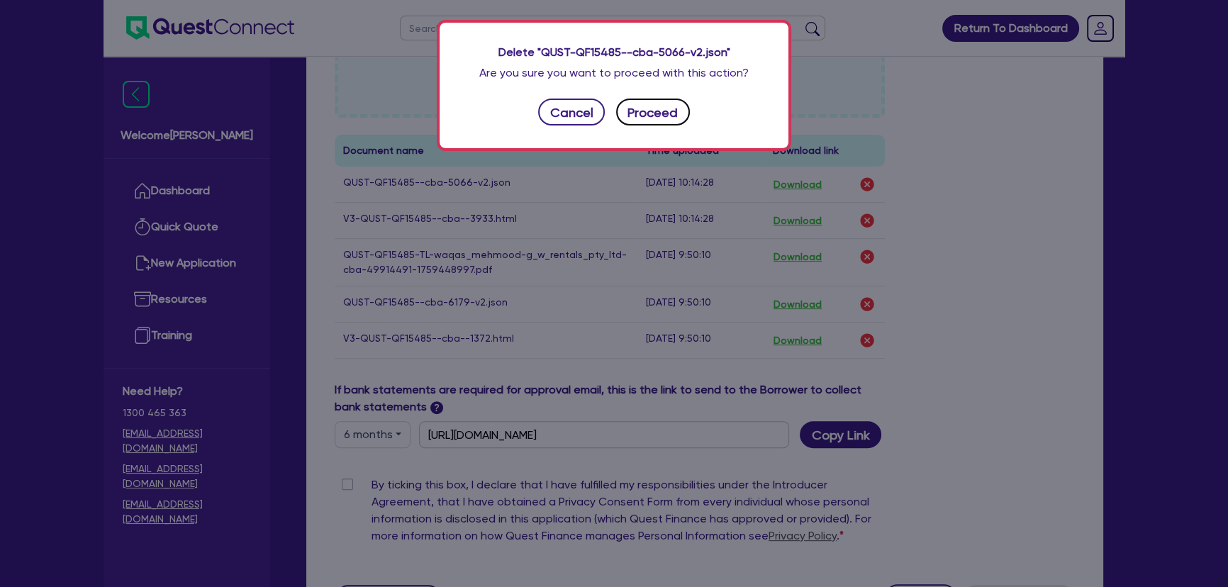
click at [639, 105] on button "Proceed" at bounding box center [653, 112] width 74 height 27
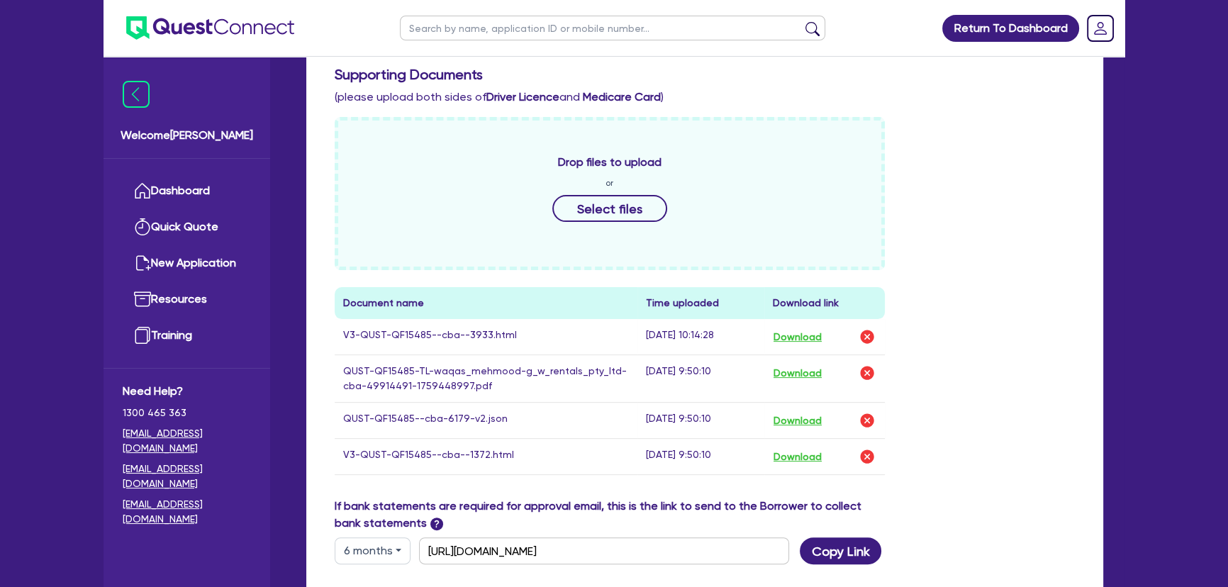
scroll to position [257, 0]
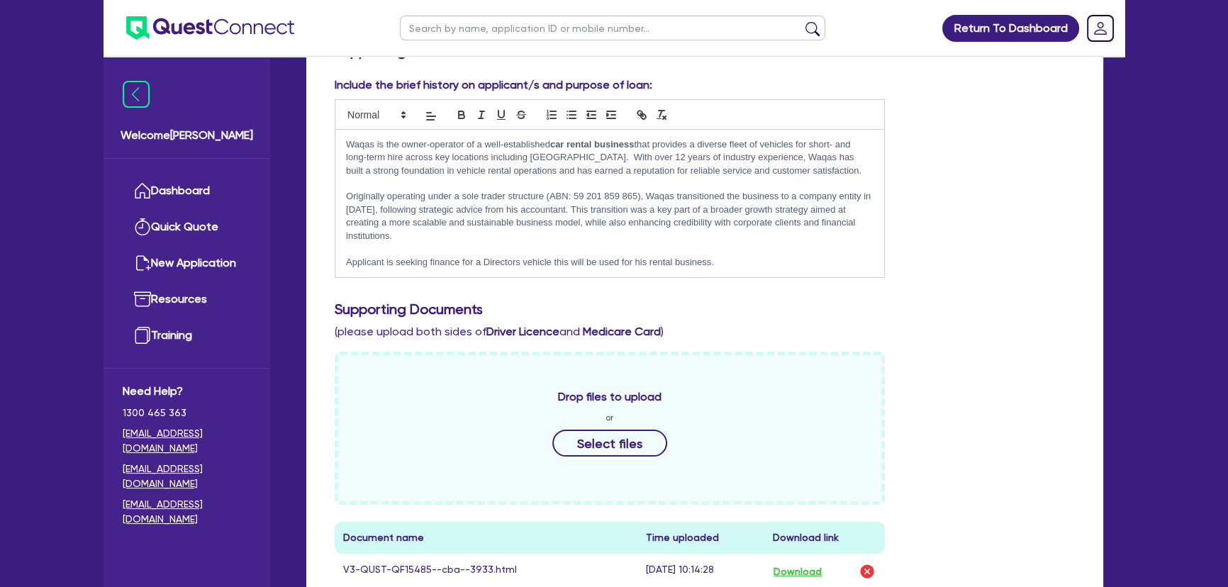
click at [746, 258] on div "Waqas is the owner-operator of a well-established car rental business that prov…" at bounding box center [609, 204] width 549 height 148
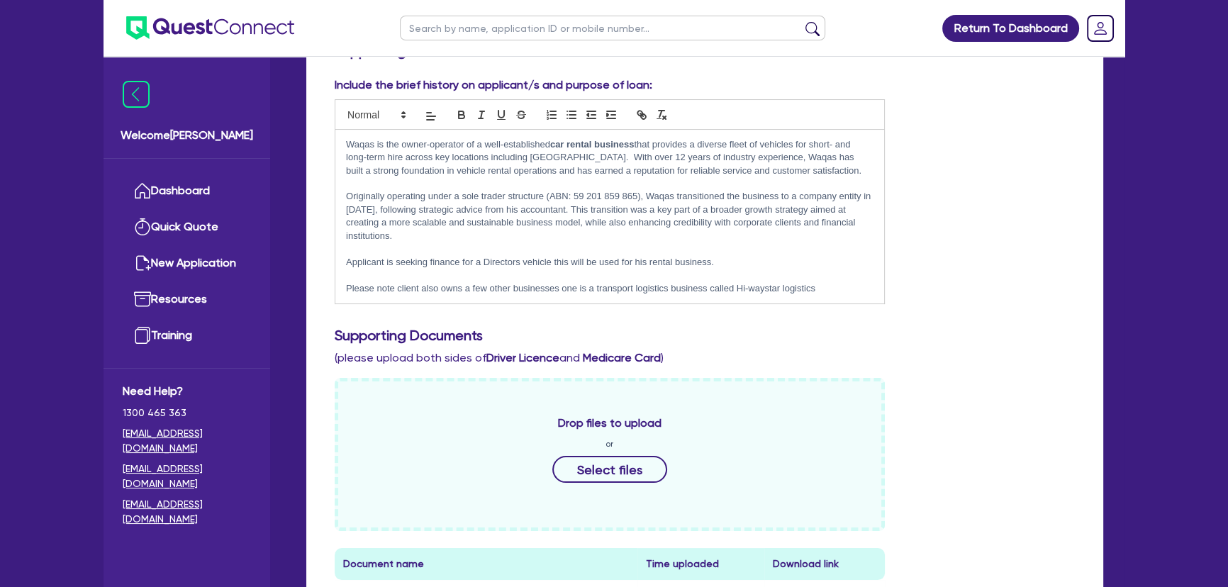
click at [835, 282] on p "Please note client also owns a few other businesses one is a transport logistic…" at bounding box center [610, 288] width 528 height 13
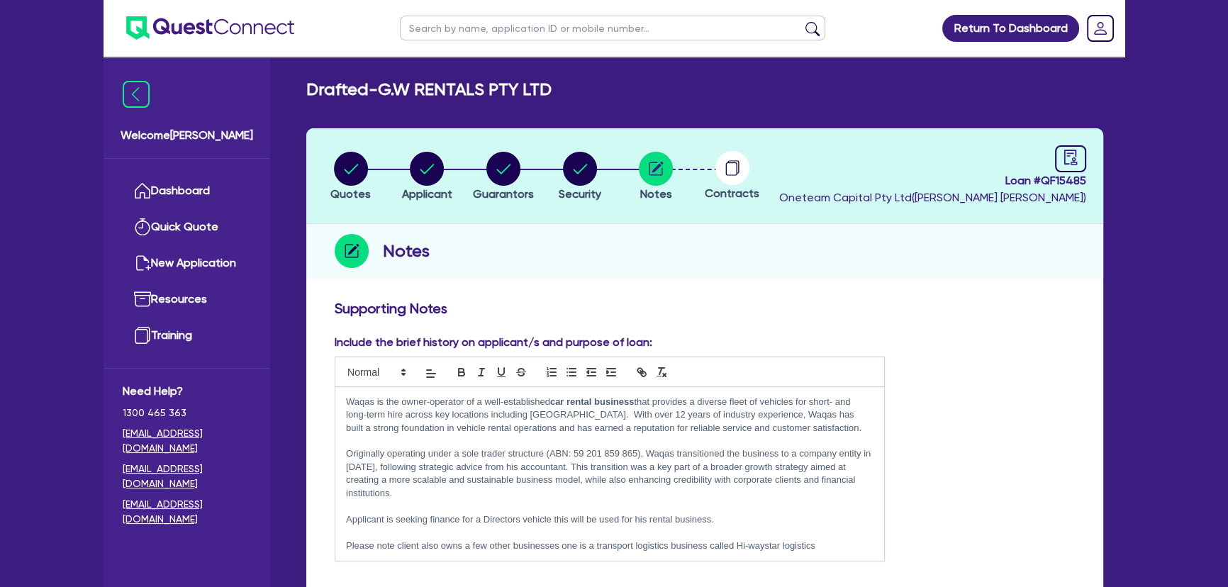
click at [742, 166] on circle at bounding box center [732, 168] width 34 height 34
click at [1037, 156] on div "Loan # QF15485 Oneteam Capital Pty Ltd ( Joel Harding )" at bounding box center [932, 175] width 307 height 61
click at [1054, 155] on div "Loan # QF15485 Oneteam Capital Pty Ltd ( Joel Harding )" at bounding box center [932, 175] width 307 height 61
click at [1063, 155] on icon "audit" at bounding box center [1071, 158] width 16 height 16
select select "DRAFTED_NEW"
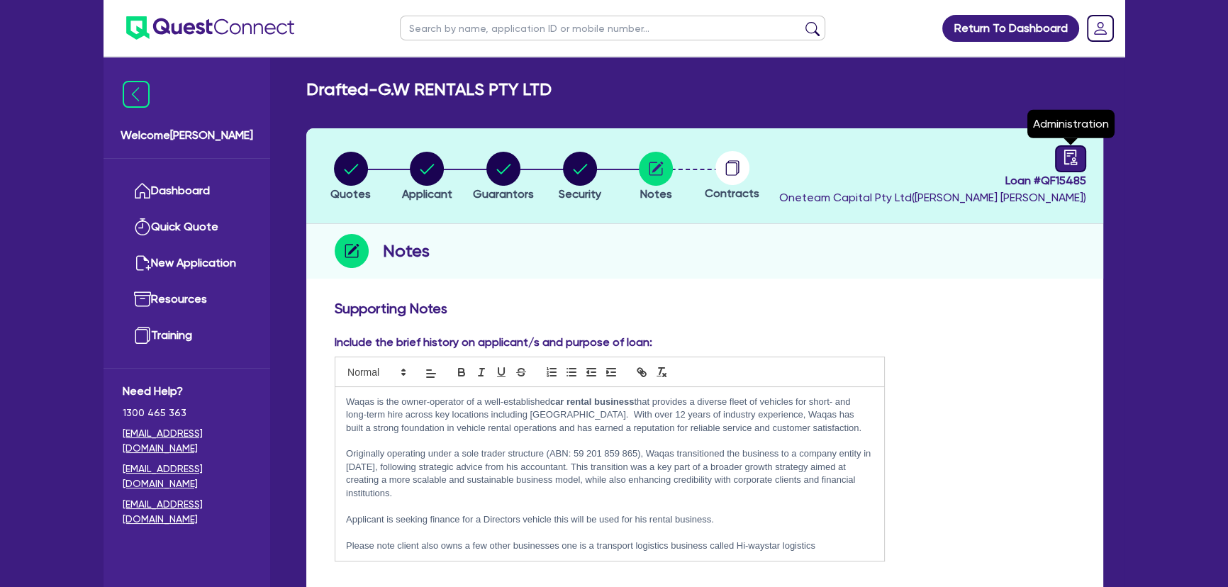
select select "Other"
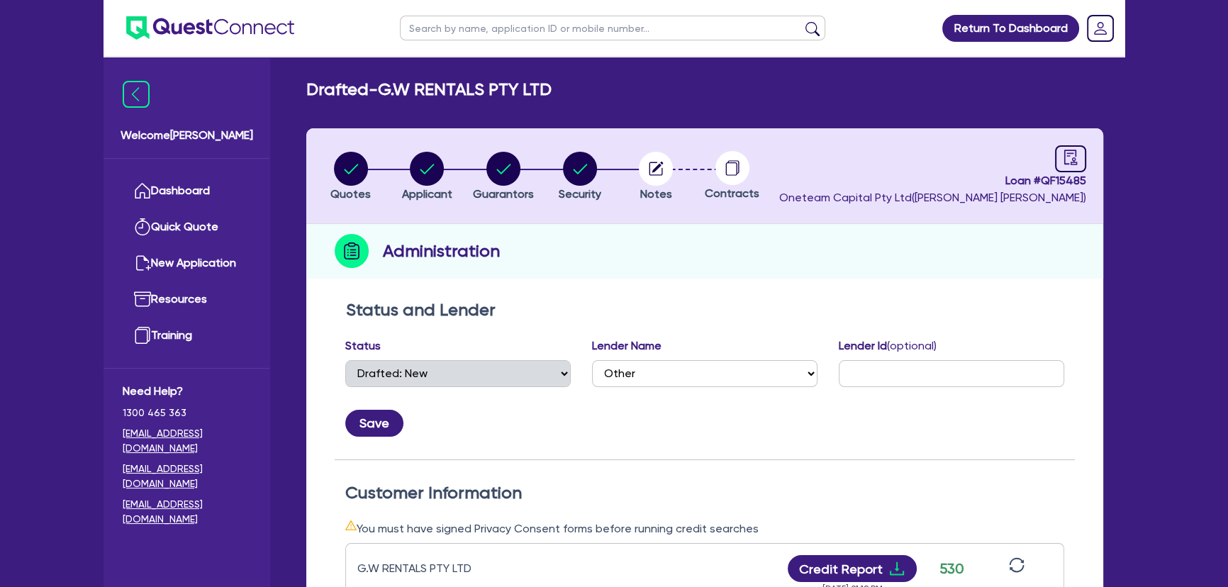
drag, startPoint x: 610, startPoint y: 176, endPoint x: 601, endPoint y: 174, distance: 8.8
click at [609, 176] on li "Security" at bounding box center [580, 176] width 77 height 50
click at [578, 166] on circle "button" at bounding box center [580, 169] width 34 height 34
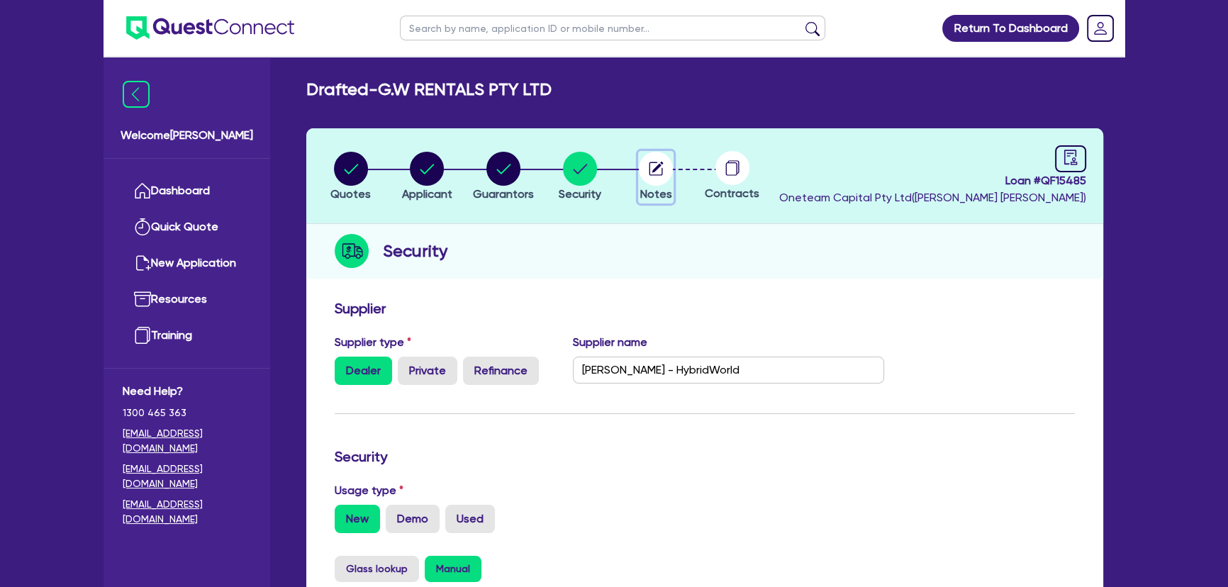
click at [664, 194] on span "Notes" at bounding box center [656, 193] width 32 height 13
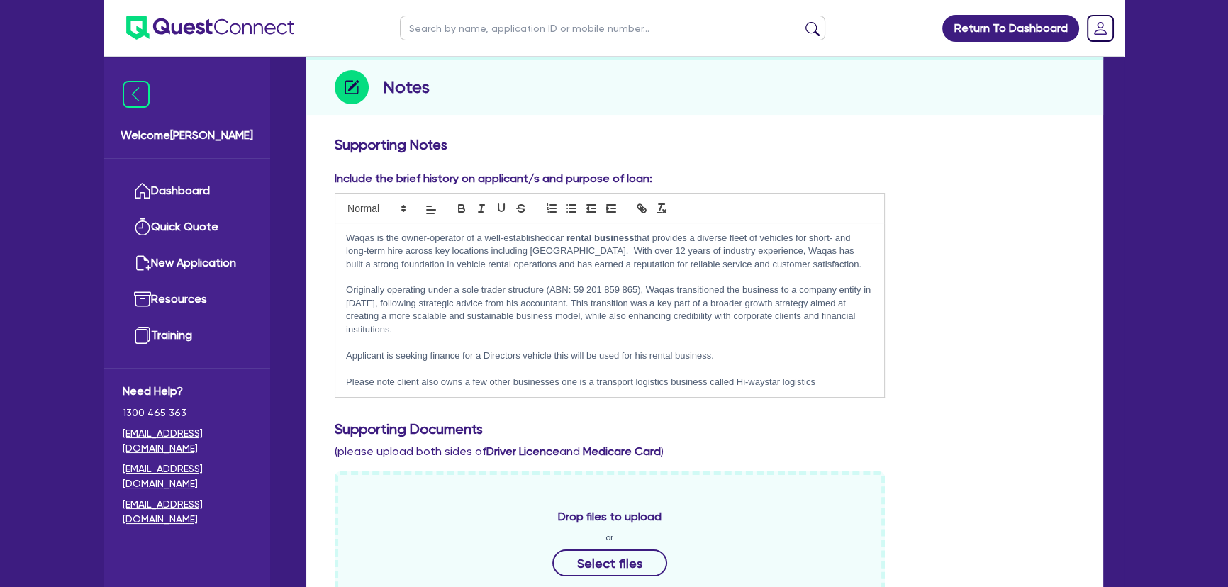
scroll to position [386, 0]
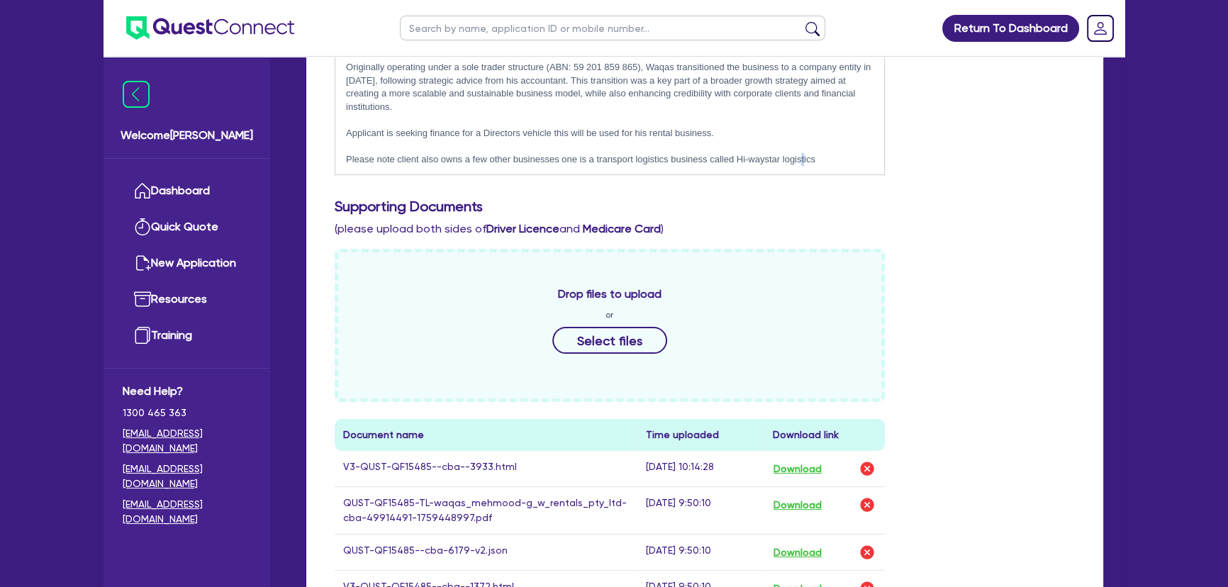
click at [804, 155] on div "Waqas is the owner-operator of a well-established car rental business that prov…" at bounding box center [609, 88] width 549 height 174
click at [830, 153] on p "Please note client also owns a few other businesses one is a transport logistic…" at bounding box center [610, 159] width 528 height 13
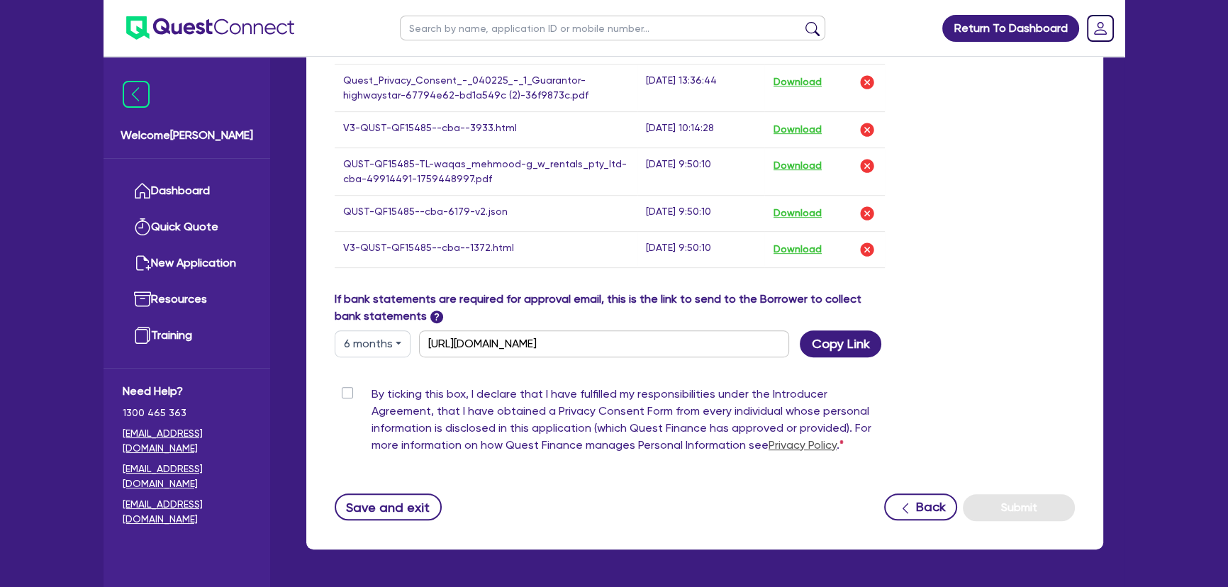
scroll to position [915, 0]
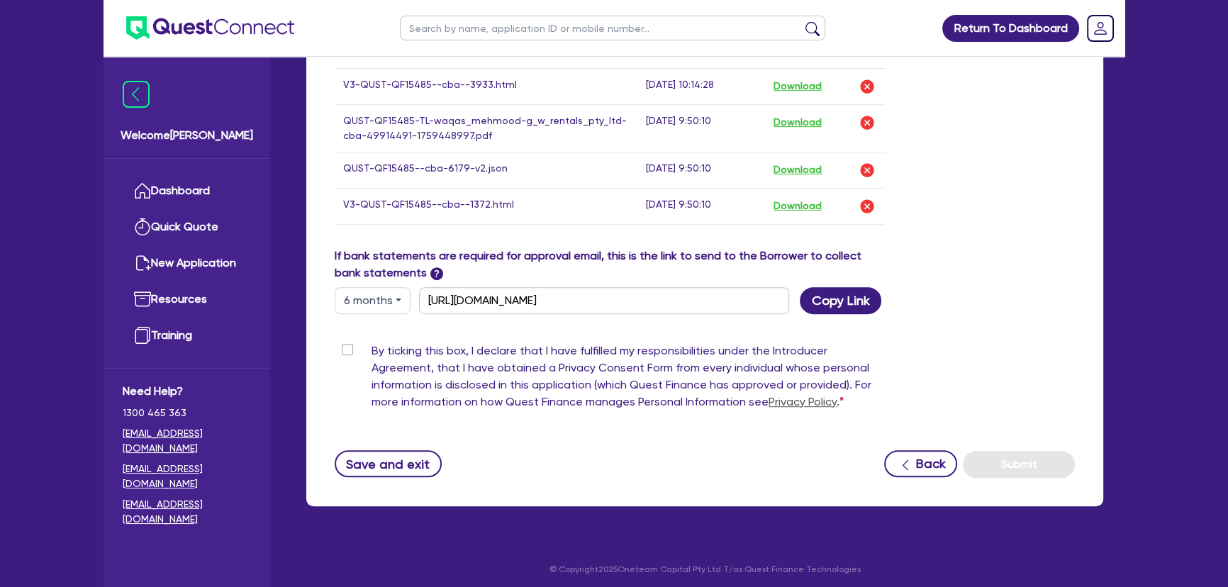
click at [372, 346] on label "By ticking this box, I declare that I have fulfilled my responsibilities under …" at bounding box center [628, 379] width 513 height 74
click at [346, 346] on input "By ticking this box, I declare that I have fulfilled my responsibilities under …" at bounding box center [340, 348] width 11 height 13
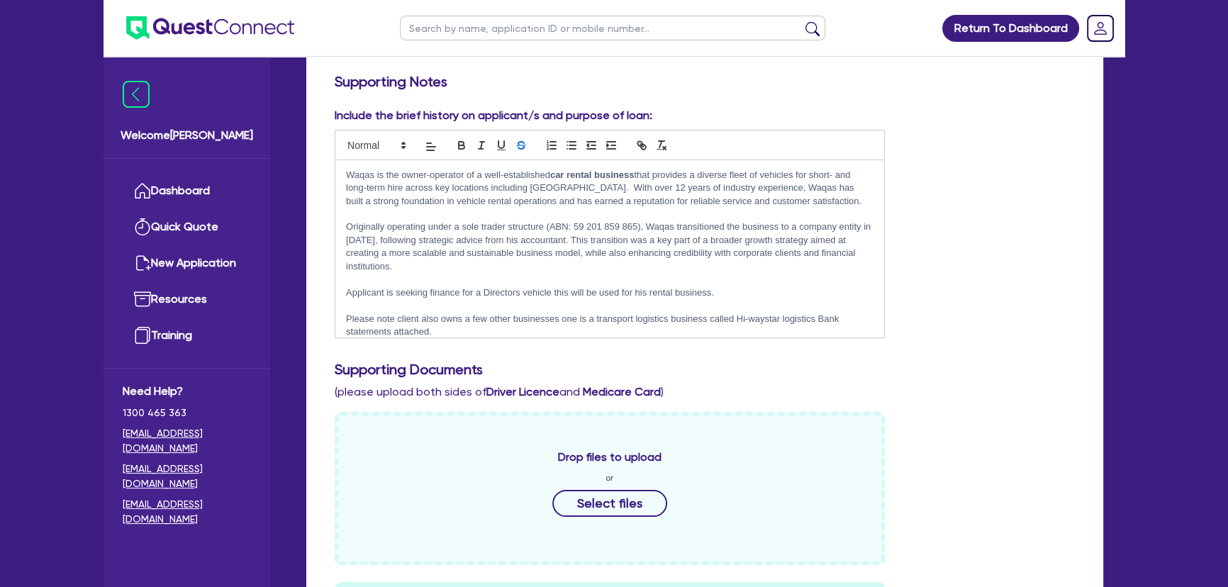
scroll to position [0, 0]
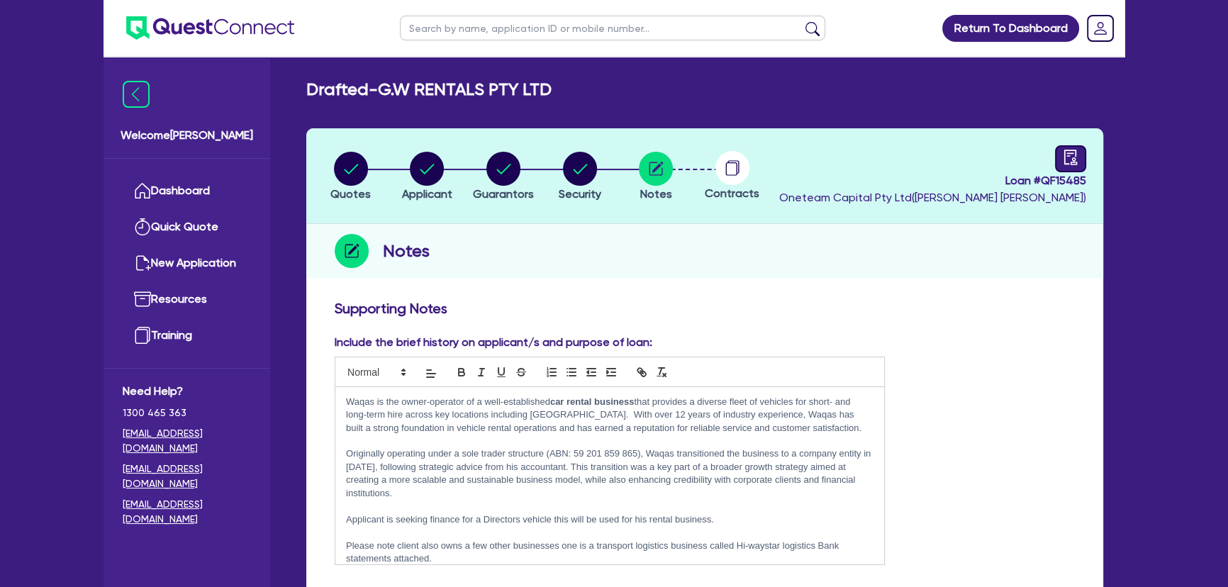
click at [1064, 155] on icon "audit" at bounding box center [1070, 157] width 13 height 15
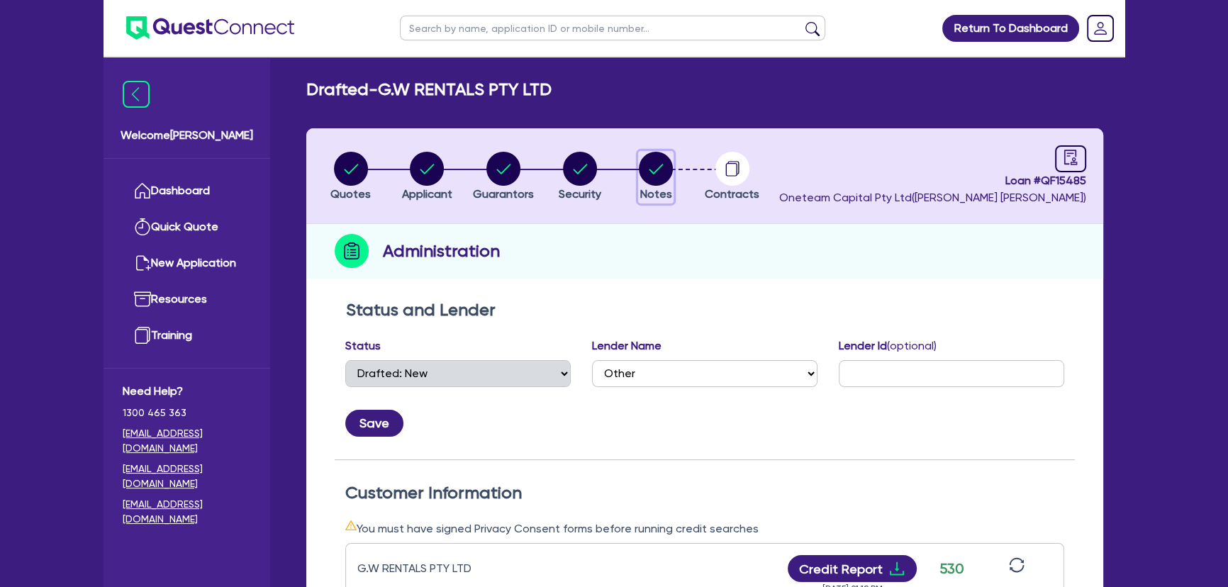
click at [659, 173] on circle "button" at bounding box center [656, 169] width 34 height 34
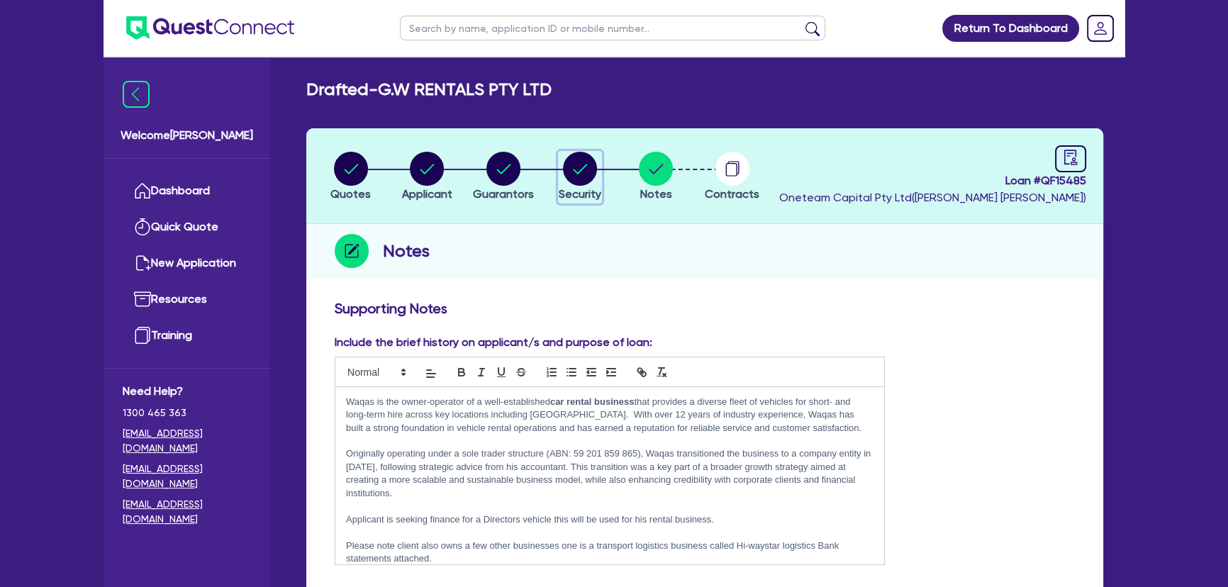
click at [586, 169] on circle "button" at bounding box center [580, 169] width 34 height 34
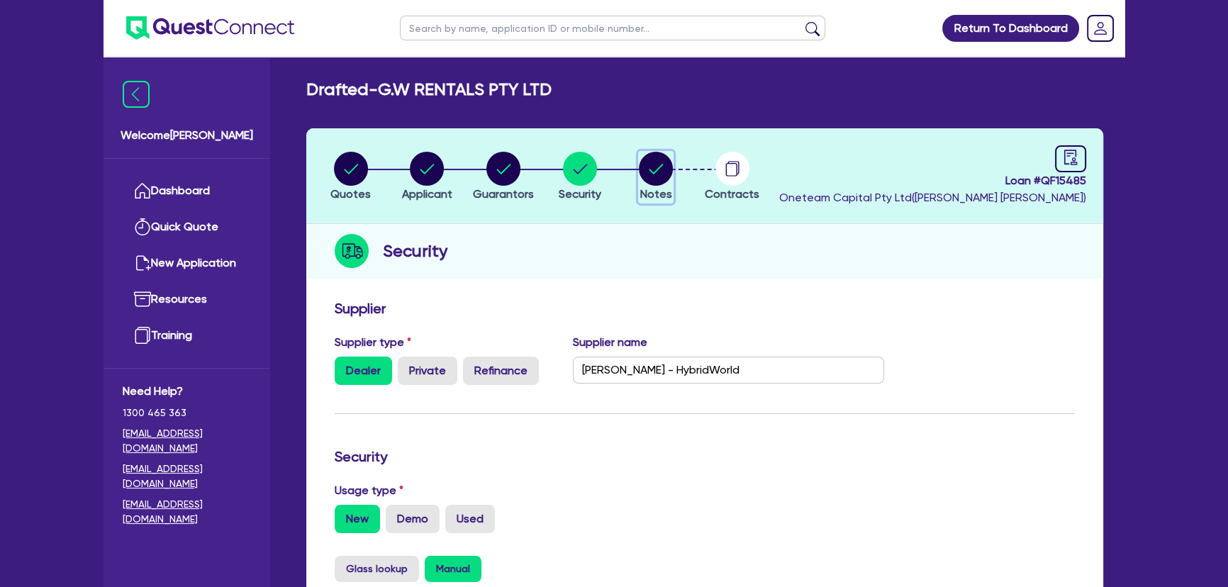
click at [642, 171] on circle "button" at bounding box center [656, 169] width 34 height 34
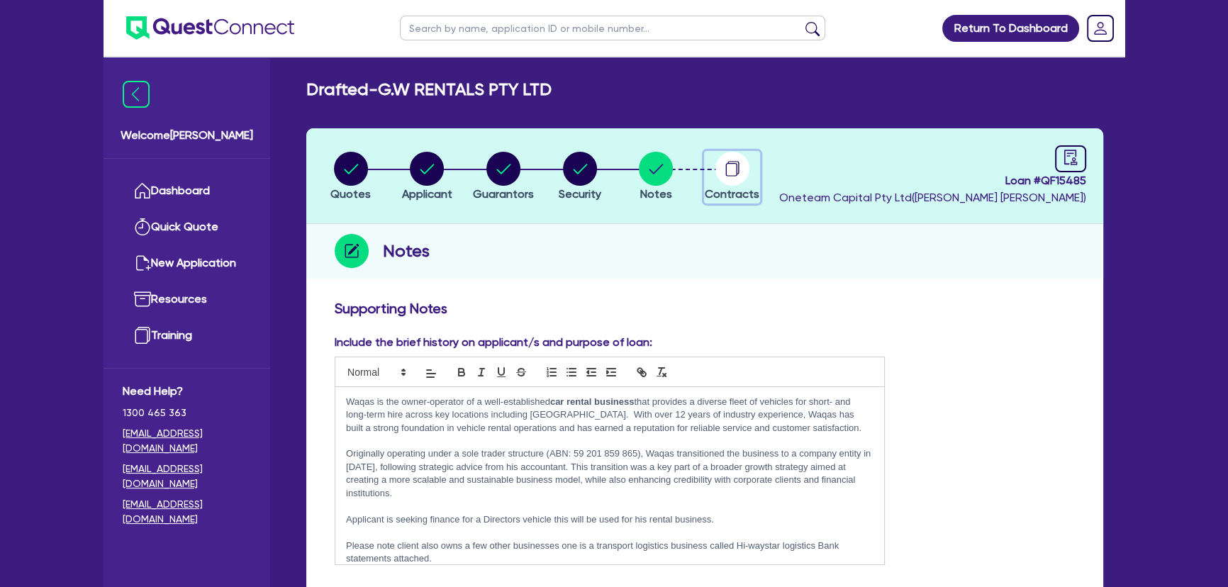
click at [745, 179] on circle "button" at bounding box center [732, 169] width 34 height 34
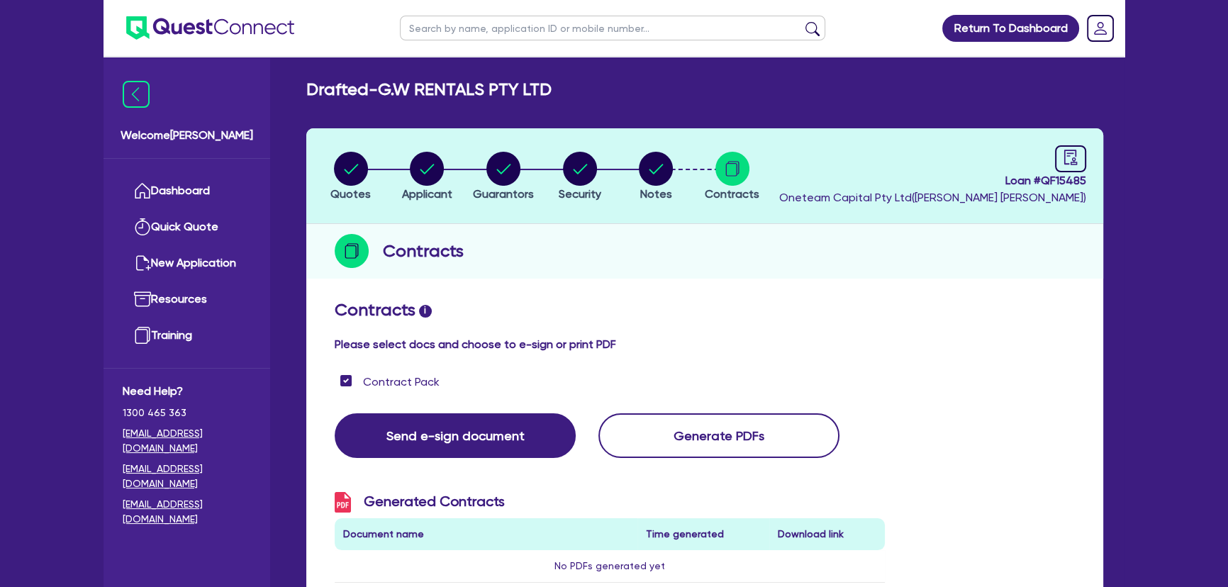
click at [209, 30] on img at bounding box center [210, 27] width 168 height 23
click at [653, 165] on circle "button" at bounding box center [656, 169] width 34 height 34
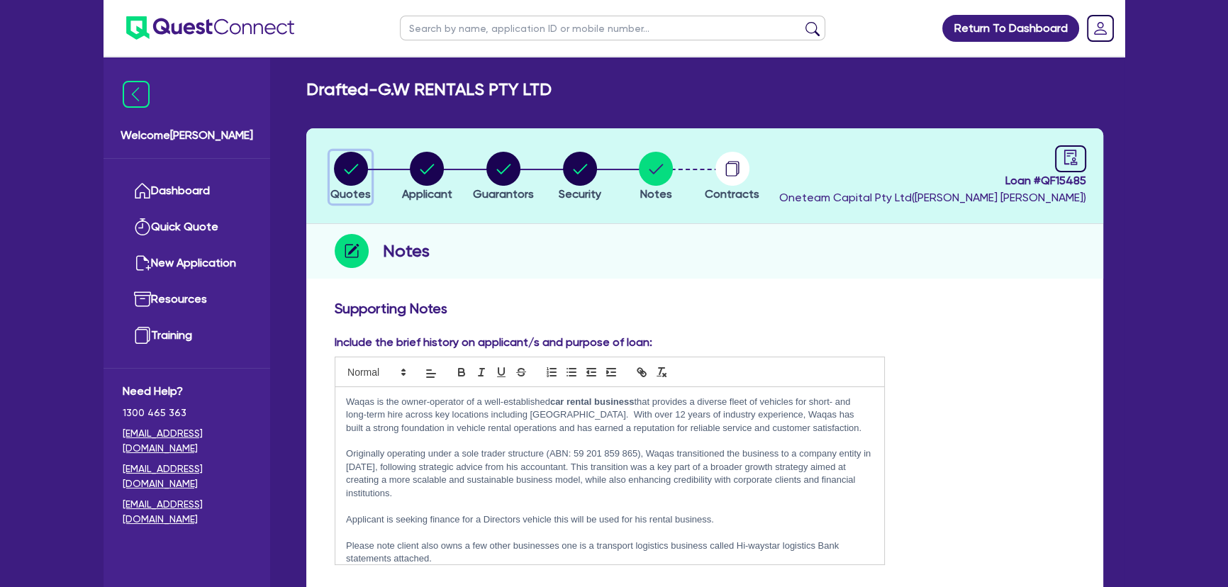
click at [352, 163] on circle "button" at bounding box center [351, 169] width 34 height 34
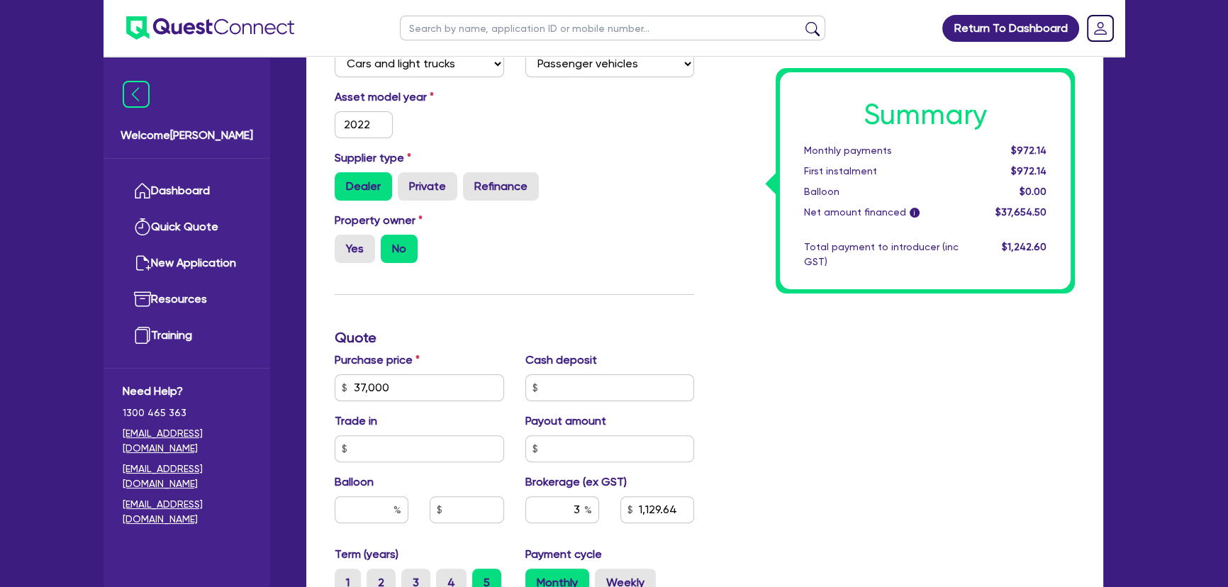
scroll to position [580, 0]
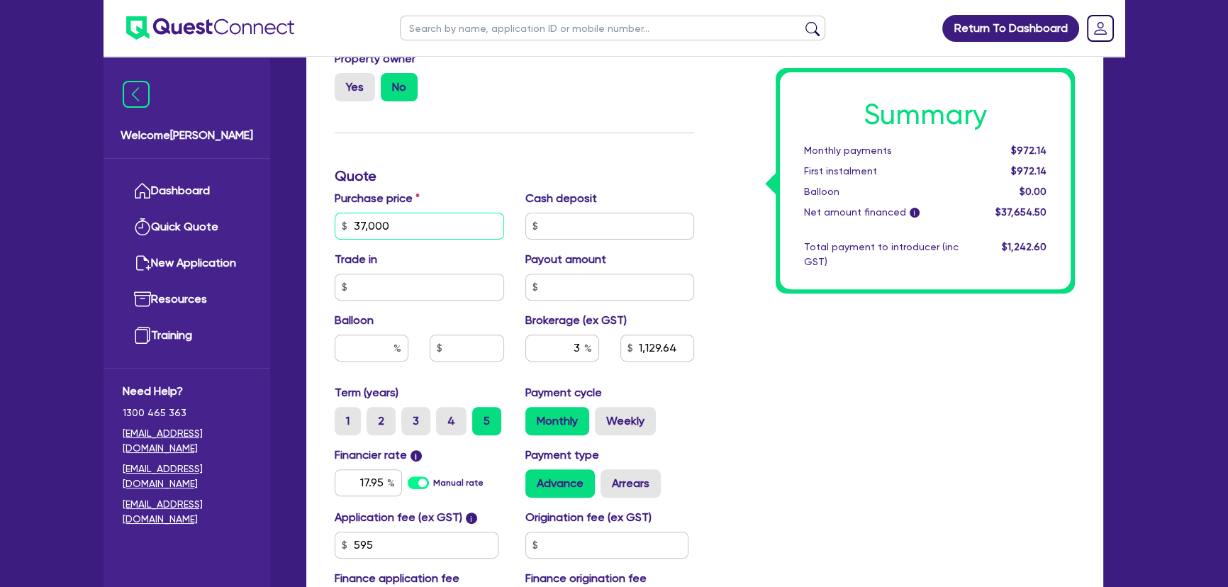
click at [365, 225] on input "37,000" at bounding box center [419, 226] width 169 height 27
click at [757, 342] on div "Summary Monthly payments $972.14 First instalment $972.14 Balloon $0.00 Net amo…" at bounding box center [895, 176] width 381 height 913
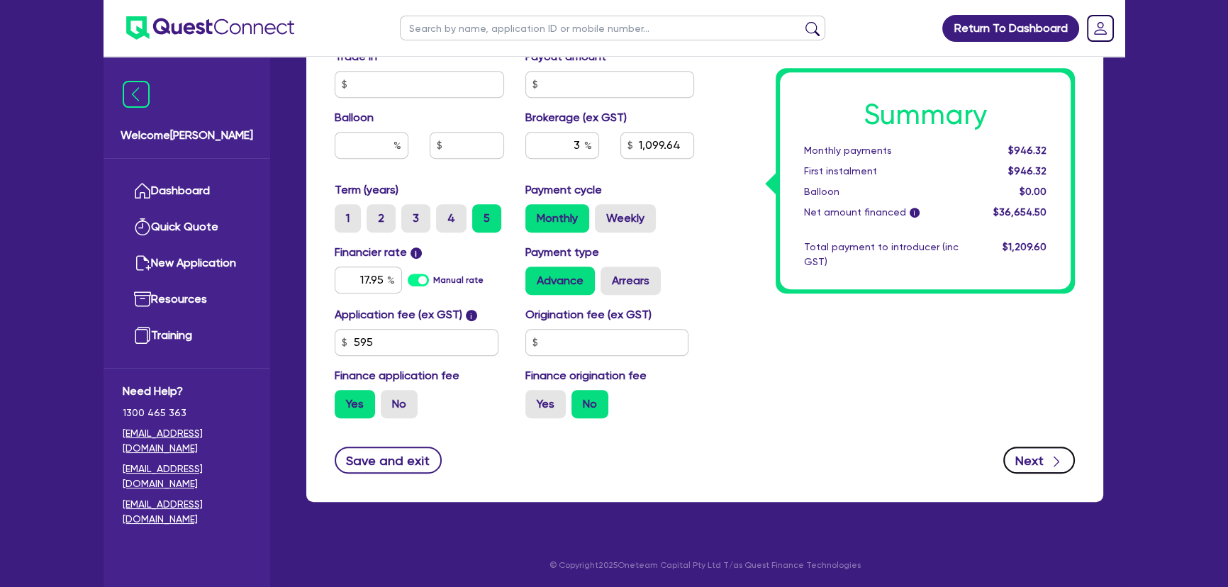
click at [1030, 449] on button "Next" at bounding box center [1039, 460] width 72 height 27
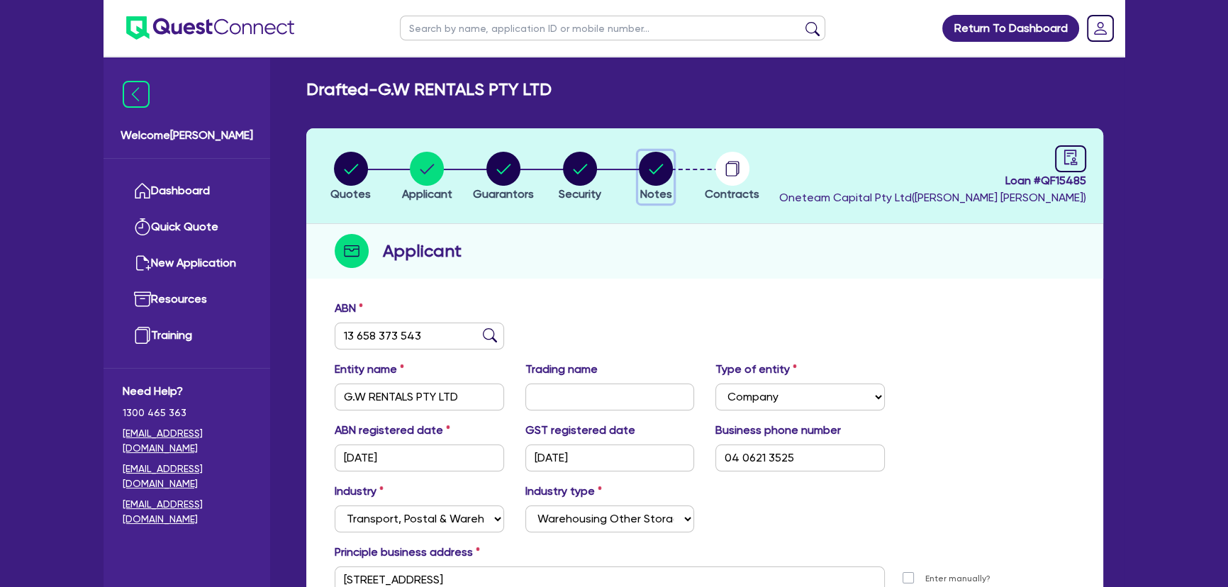
click at [664, 177] on circle "button" at bounding box center [656, 169] width 34 height 34
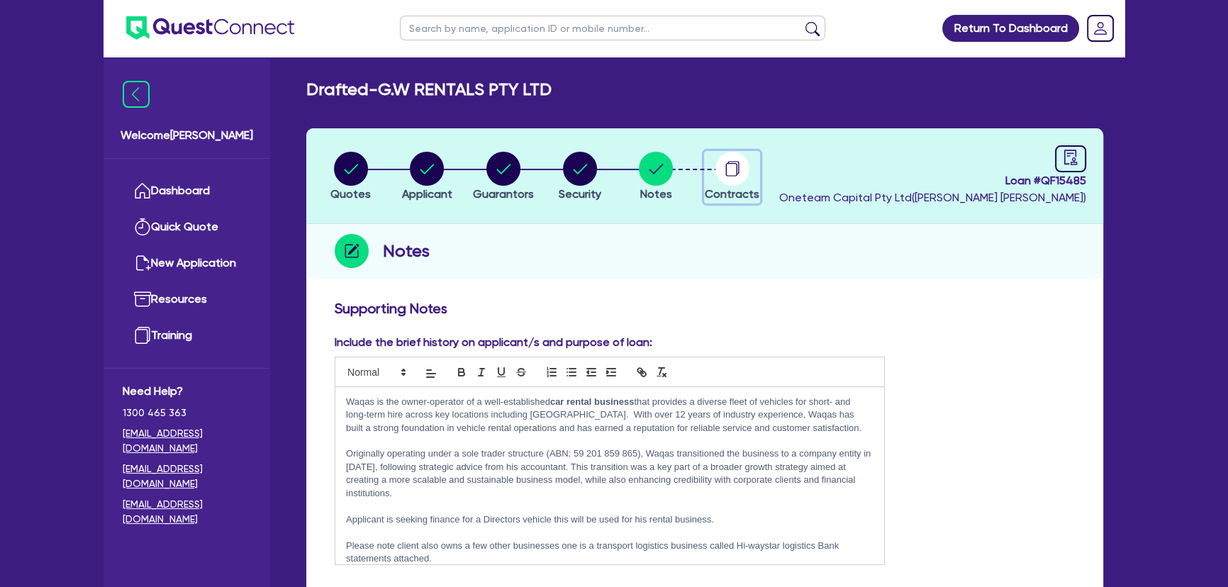
click at [745, 172] on circle "button" at bounding box center [732, 169] width 34 height 34
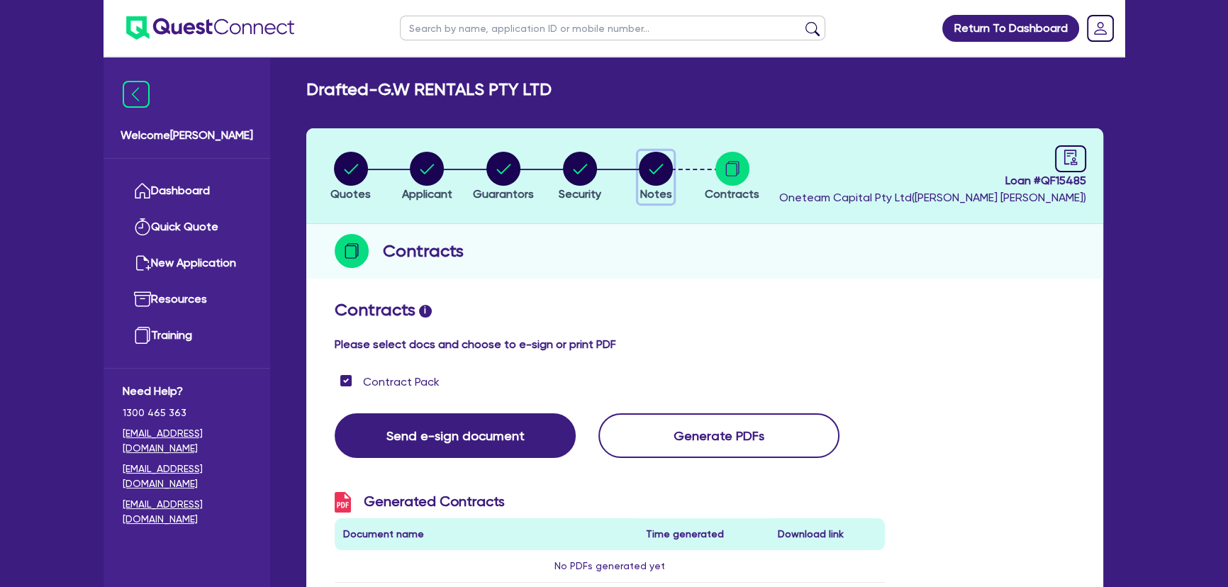
click at [659, 186] on button "Notes" at bounding box center [655, 177] width 35 height 52
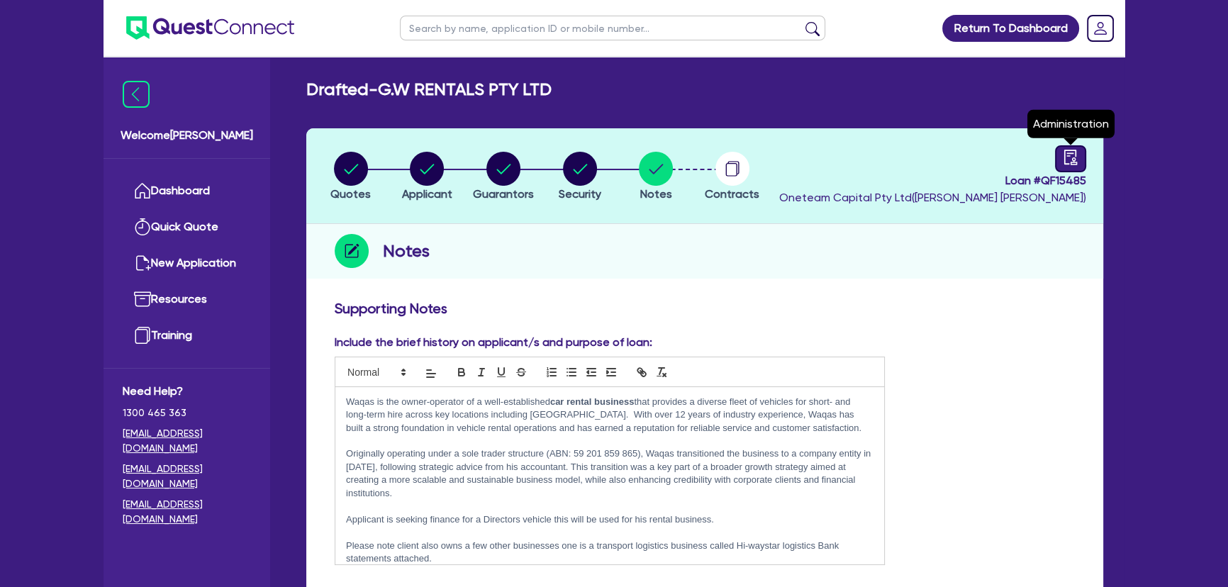
click at [1072, 159] on icon "audit" at bounding box center [1070, 157] width 13 height 15
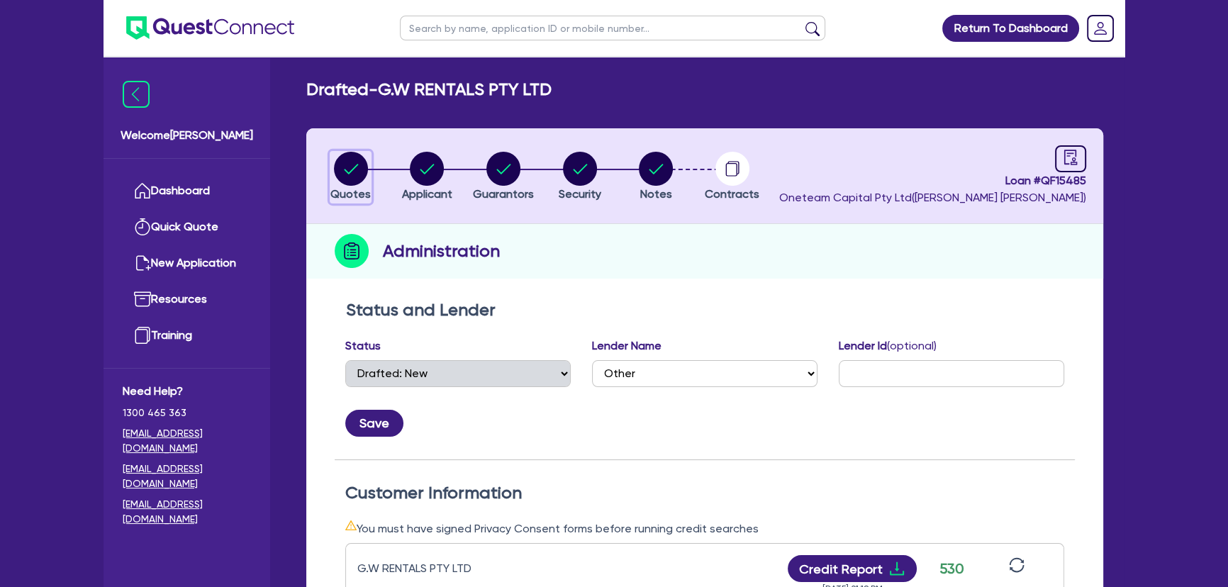
click at [354, 174] on circle "button" at bounding box center [351, 169] width 34 height 34
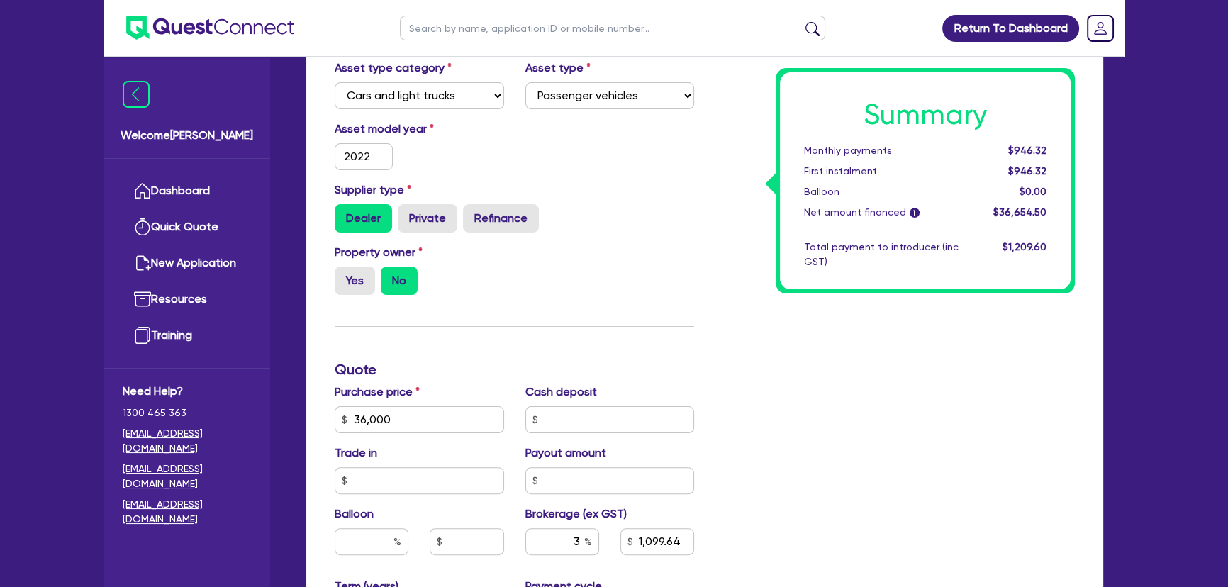
scroll to position [645, 0]
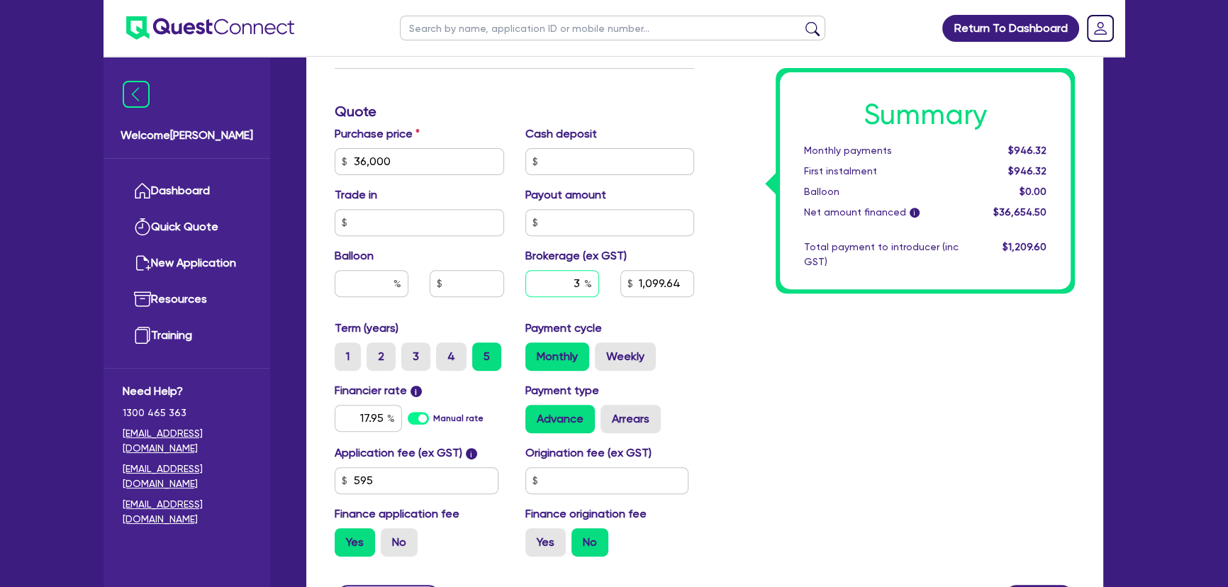
click at [572, 287] on input "3" at bounding box center [562, 283] width 74 height 27
click at [859, 369] on div "Summary Monthly payments $946.32 First instalment $946.32 Balloon $0.00 Net amo…" at bounding box center [895, 111] width 381 height 913
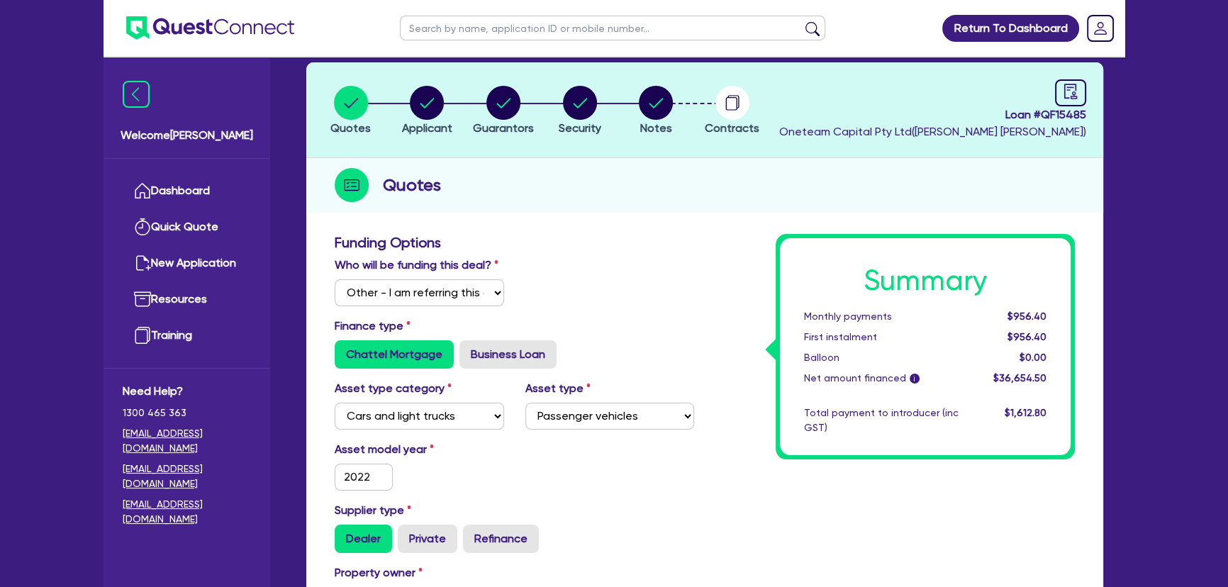
scroll to position [0, 0]
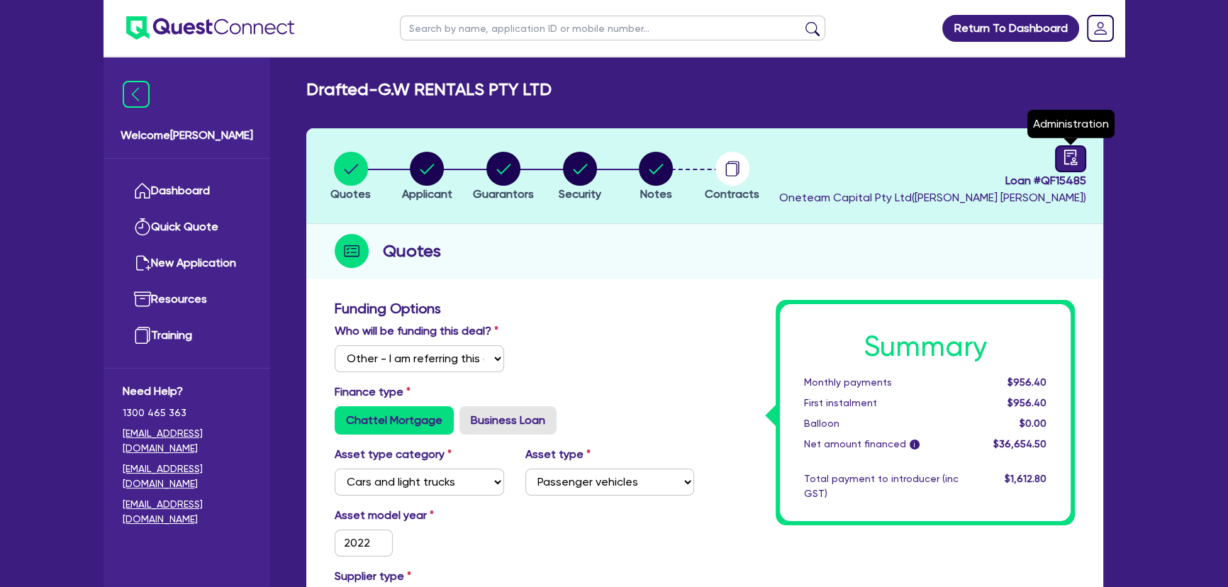
click at [1072, 157] on icon "audit" at bounding box center [1070, 157] width 13 height 15
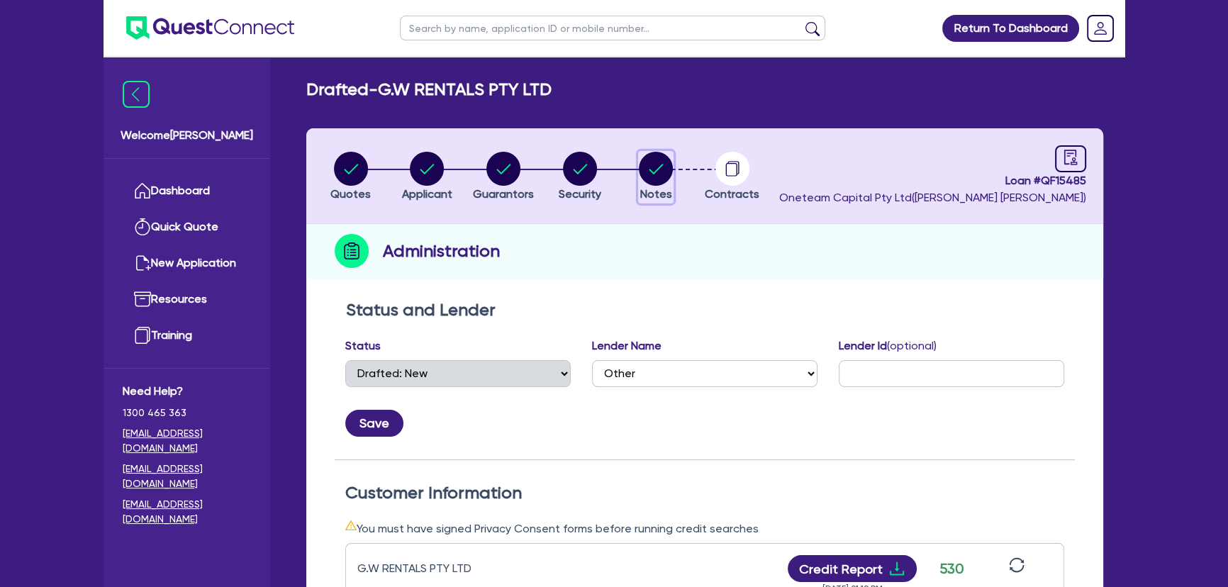
click at [640, 155] on icon "button" at bounding box center [656, 169] width 34 height 34
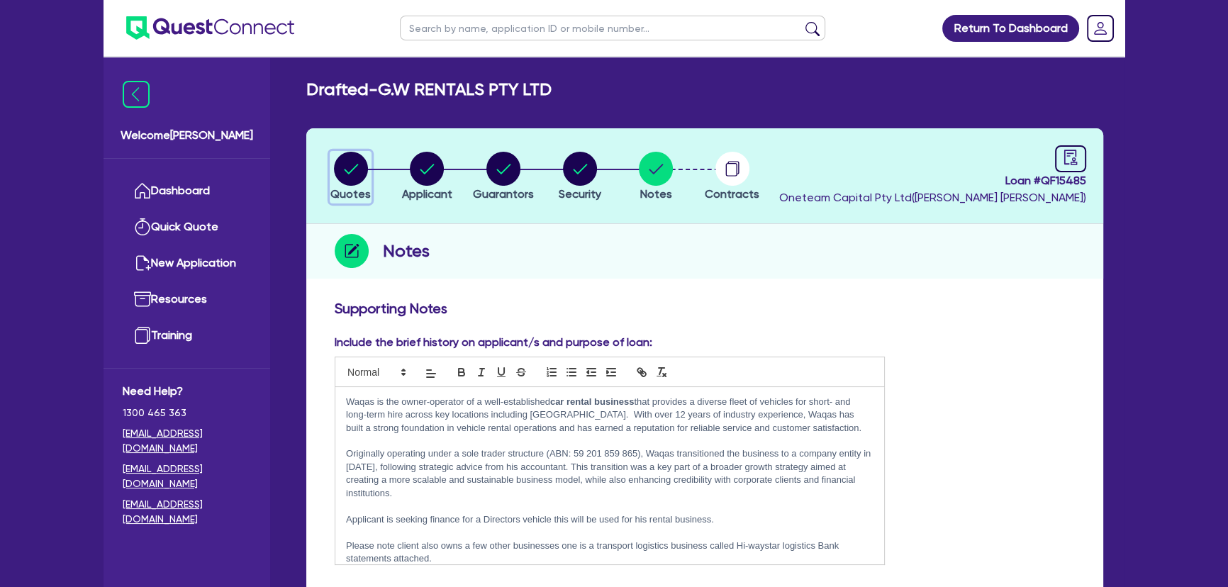
click at [338, 174] on circle "button" at bounding box center [351, 169] width 34 height 34
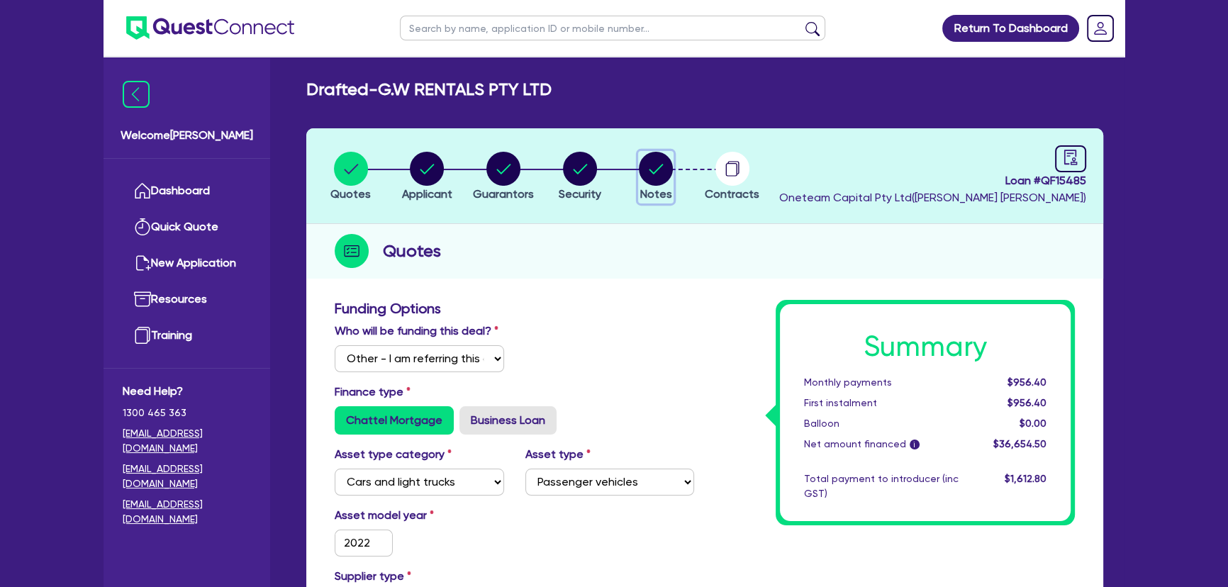
click at [650, 181] on circle "button" at bounding box center [656, 169] width 34 height 34
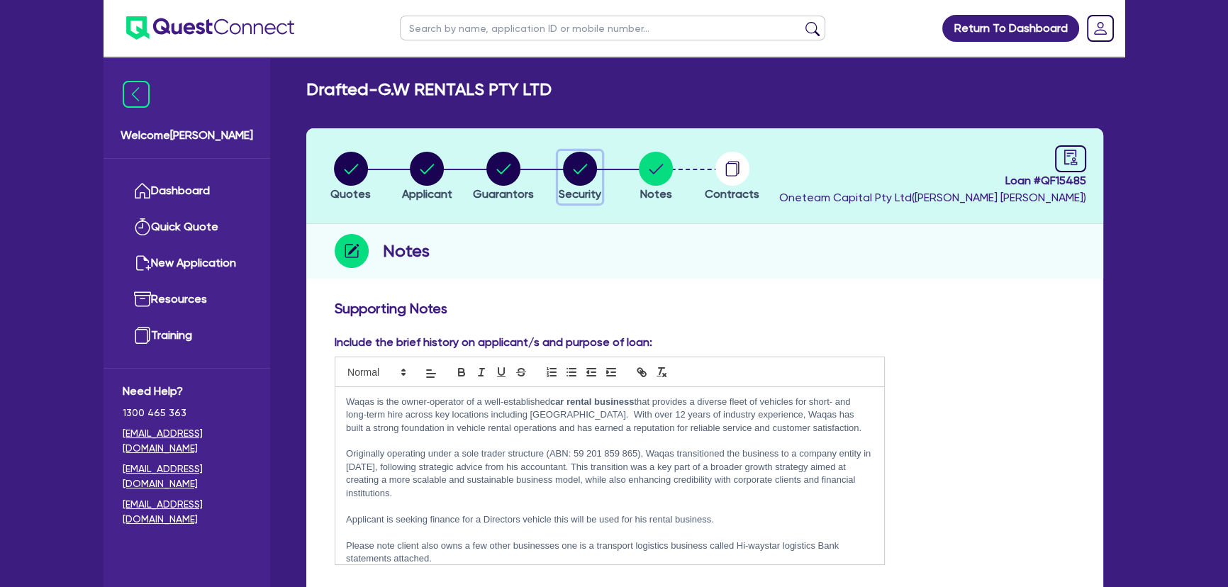
click at [567, 177] on circle "button" at bounding box center [580, 169] width 34 height 34
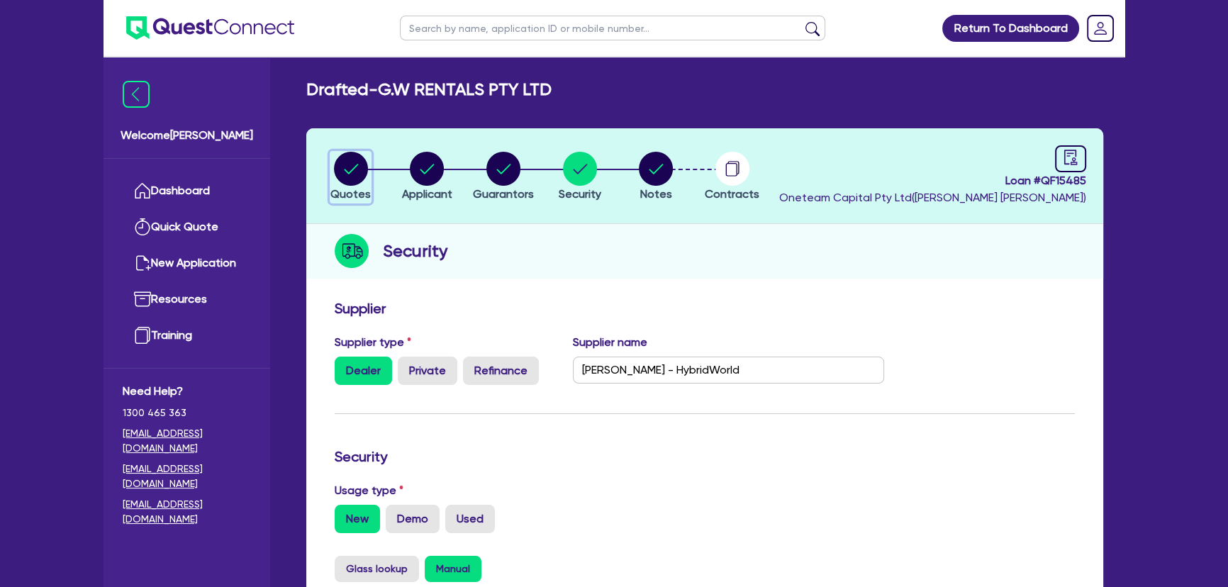
click at [364, 155] on icon "button" at bounding box center [351, 169] width 34 height 34
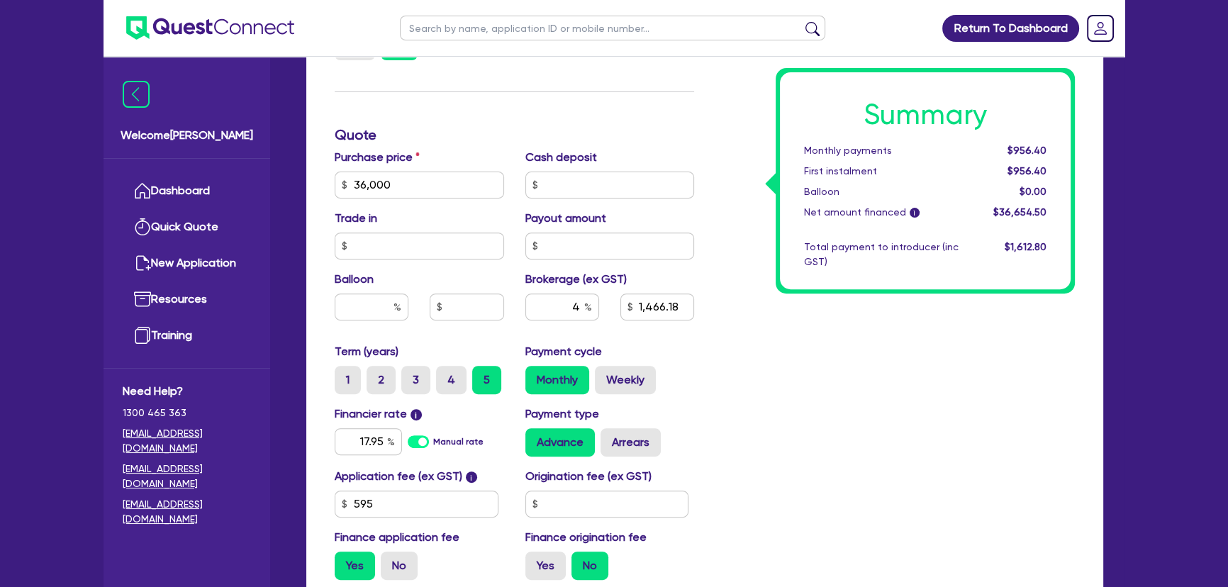
scroll to position [709, 0]
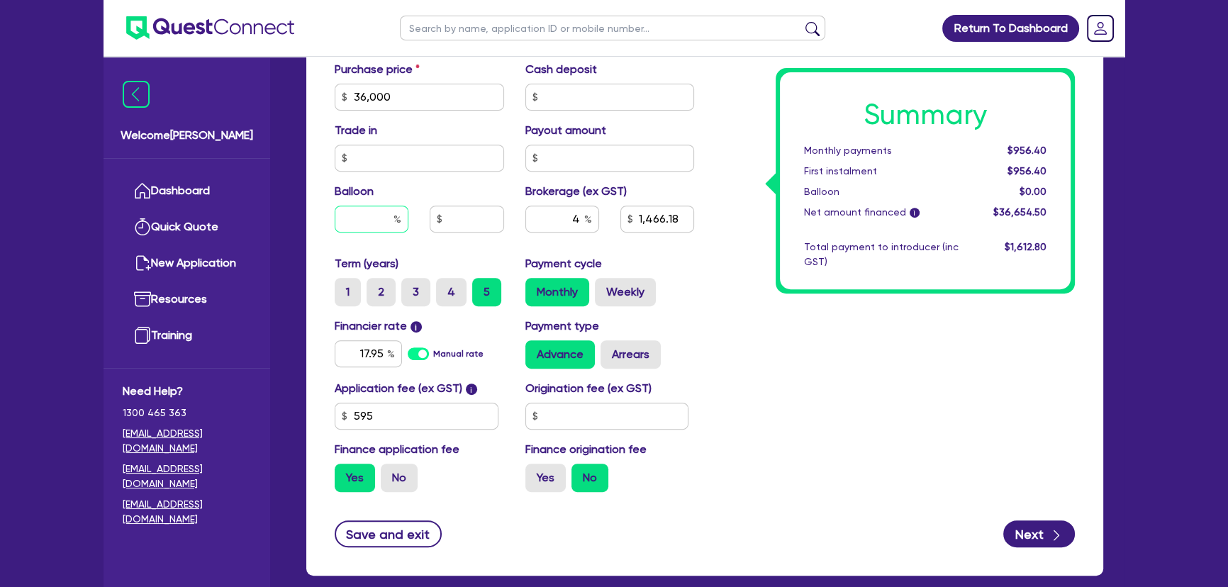
click at [369, 225] on input "text" at bounding box center [372, 219] width 74 height 27
click at [946, 424] on div "Summary Monthly payments $956.40 First instalment $956.40 Balloon $0.00 Net amo…" at bounding box center [895, 47] width 381 height 913
click at [1027, 533] on button "Next" at bounding box center [1039, 533] width 72 height 27
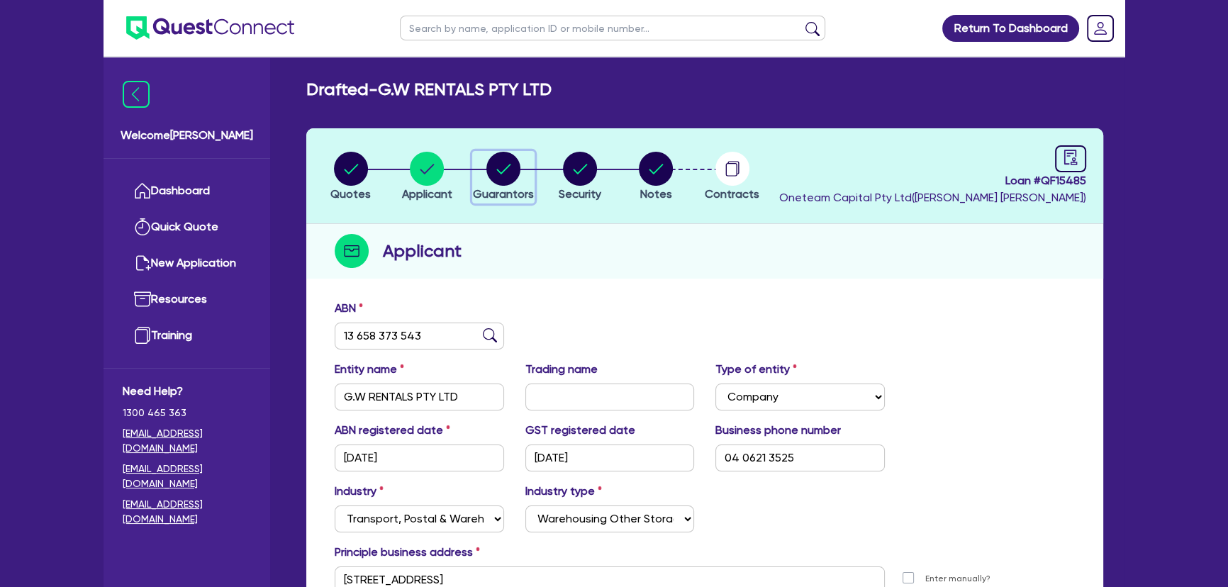
click at [500, 162] on circle "button" at bounding box center [503, 169] width 34 height 34
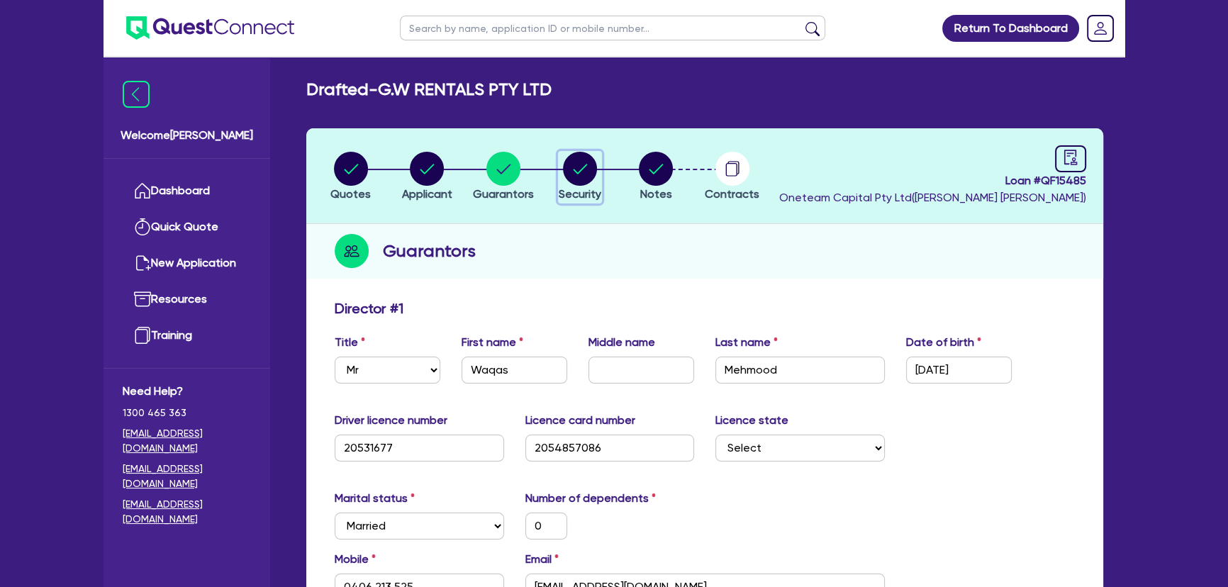
click at [585, 163] on circle "button" at bounding box center [580, 169] width 34 height 34
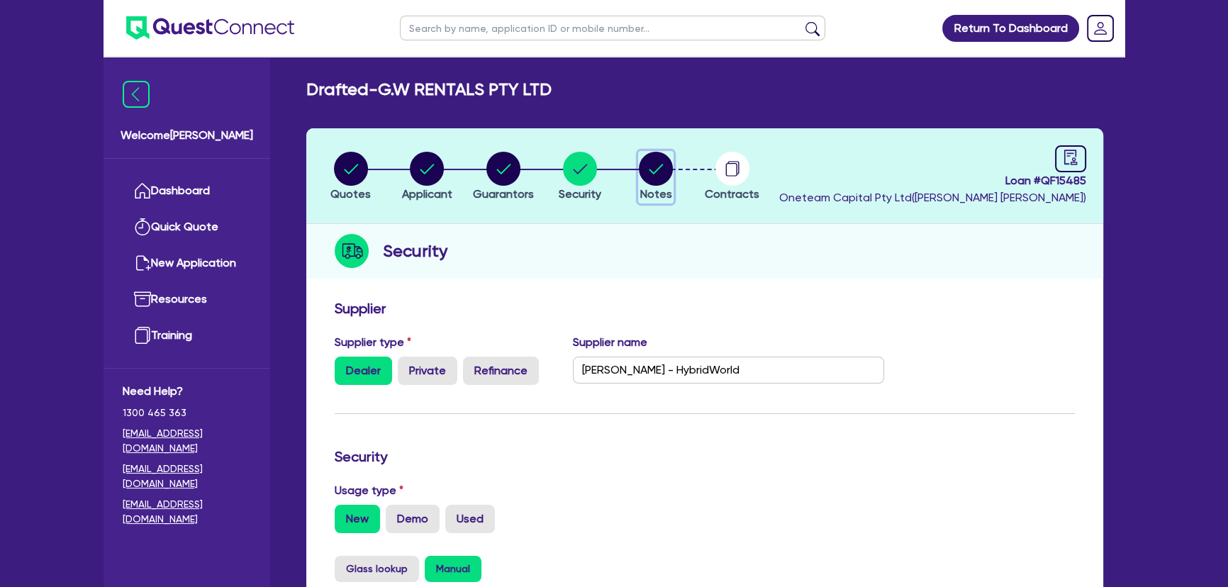
click at [667, 175] on circle "button" at bounding box center [656, 169] width 34 height 34
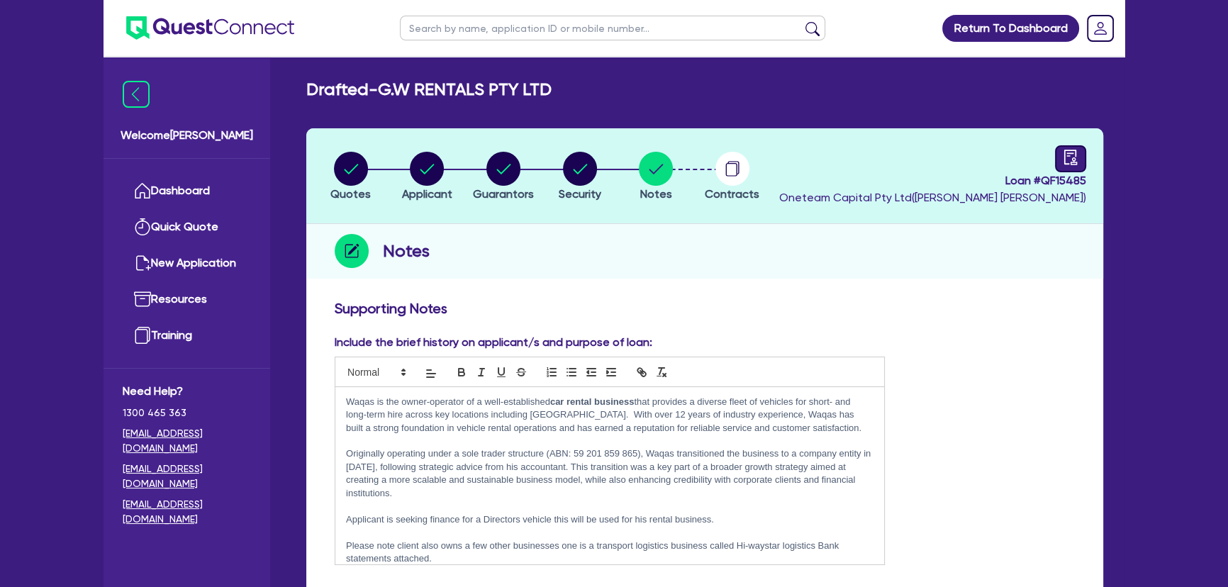
drag, startPoint x: 1088, startPoint y: 150, endPoint x: 1076, endPoint y: 153, distance: 13.1
click at [1088, 150] on header "Quotes Applicant Guarantors Security Notes Contracts Loan # QF15485 Oneteam Cap…" at bounding box center [704, 176] width 797 height 96
click at [1074, 153] on icon "audit" at bounding box center [1071, 158] width 16 height 16
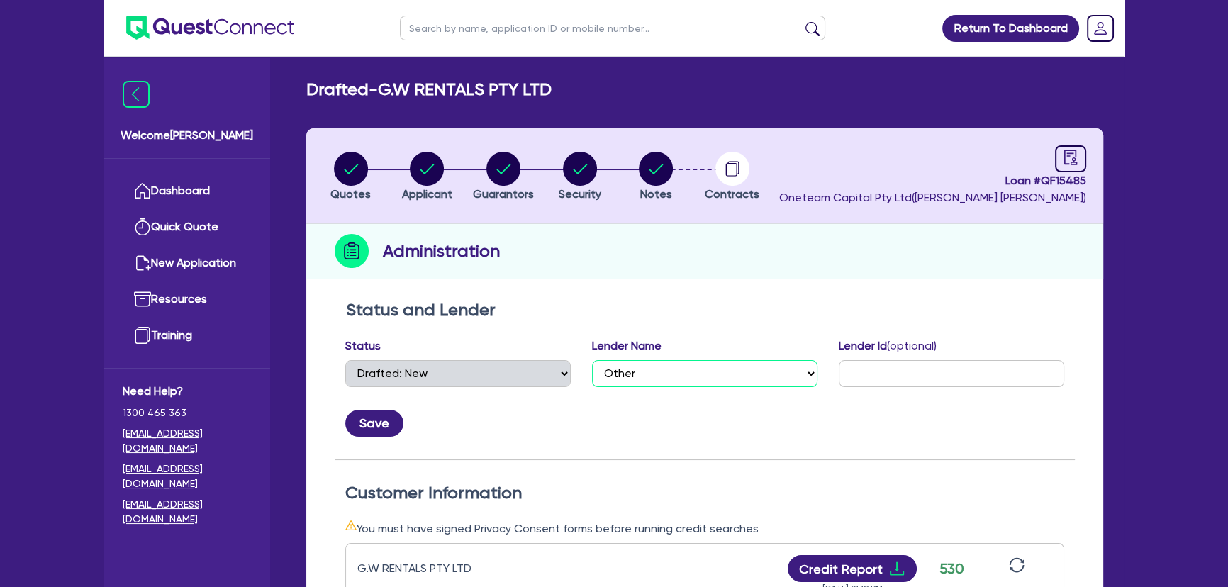
click at [689, 362] on select "Select AAMF AFS Alex Bank Angle Finance Azora Banjo BigStone BOQ Finance Brande…" at bounding box center [704, 373] width 225 height 27
click at [592, 360] on select "Select AAMF AFS Alex Bank Angle Finance Azora Banjo BigStone BOQ Finance Brande…" at bounding box center [704, 373] width 225 height 27
click at [391, 433] on button "Save" at bounding box center [374, 423] width 58 height 27
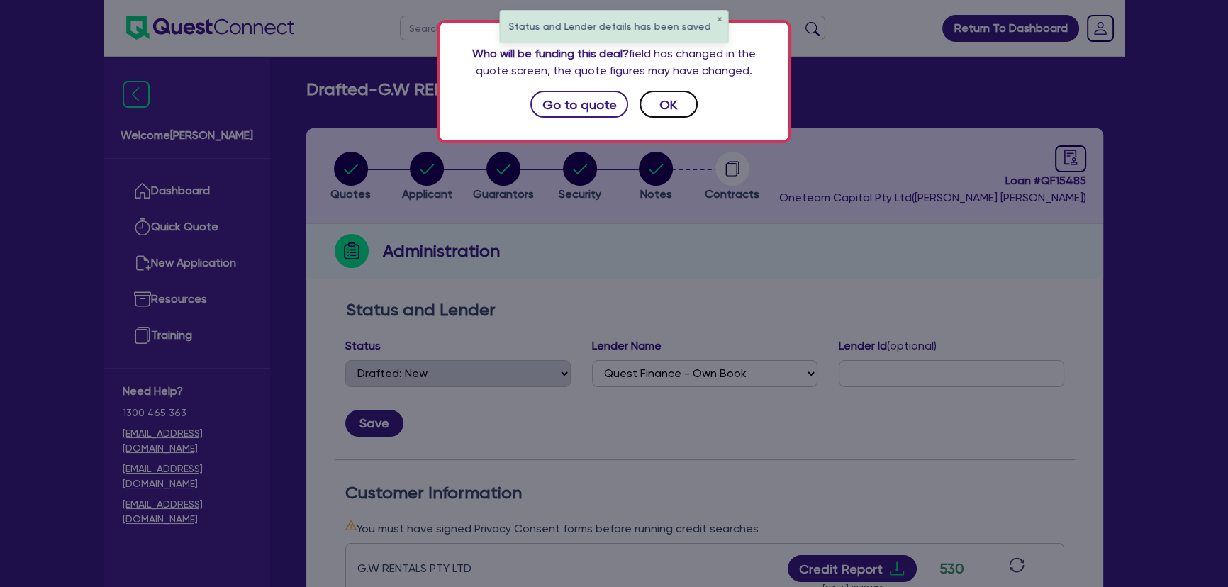
click at [659, 113] on button "OK" at bounding box center [669, 104] width 58 height 27
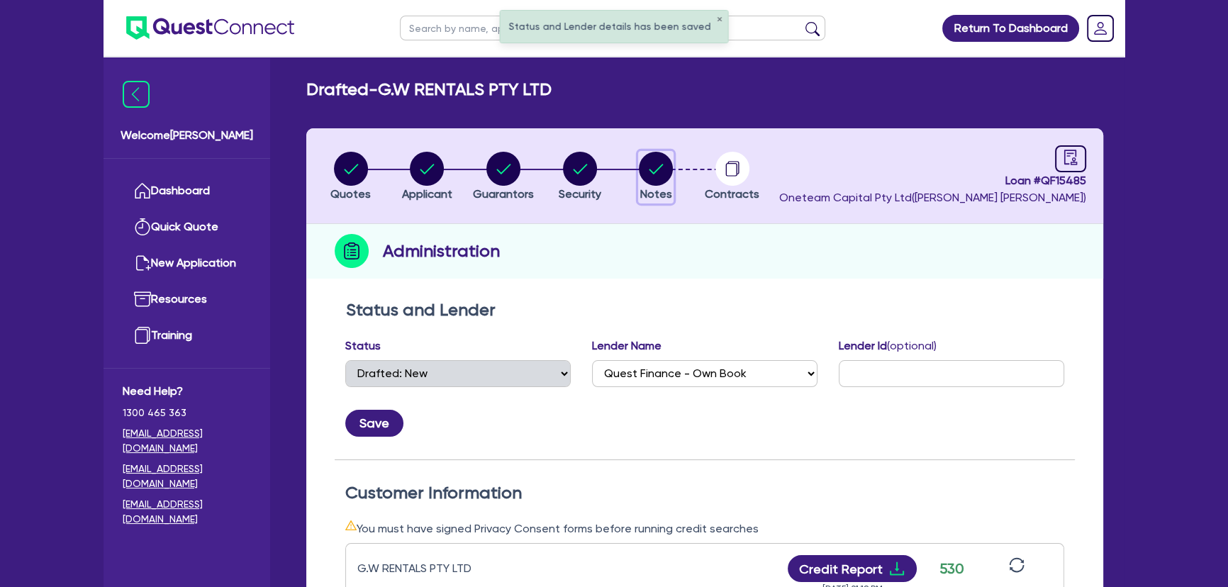
click at [666, 182] on icon "button" at bounding box center [656, 169] width 34 height 34
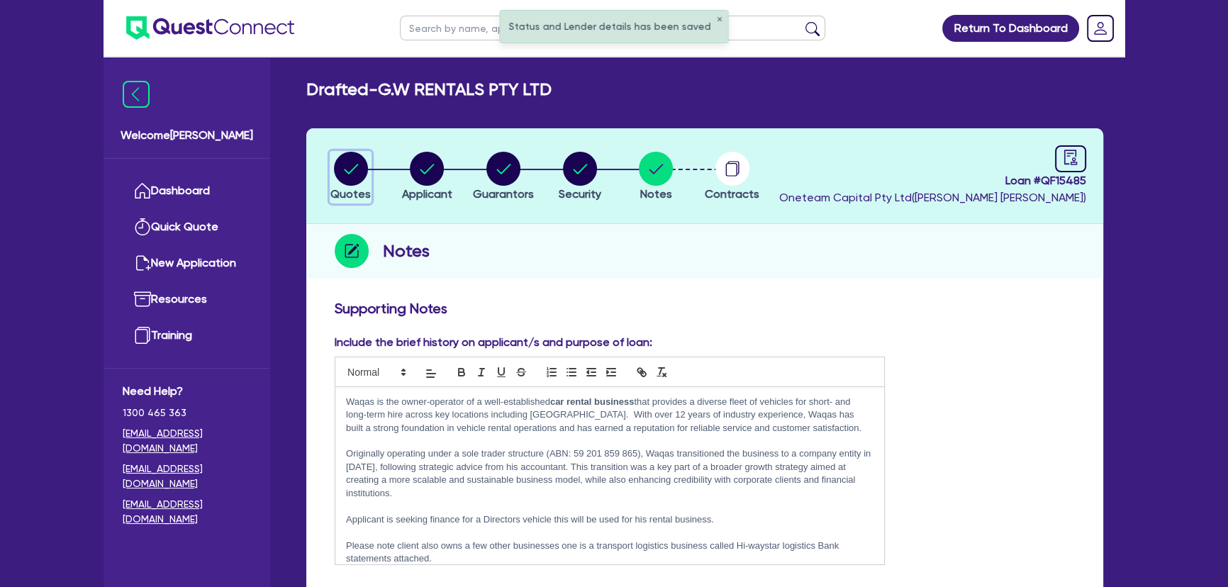
click at [340, 167] on circle "button" at bounding box center [351, 169] width 34 height 34
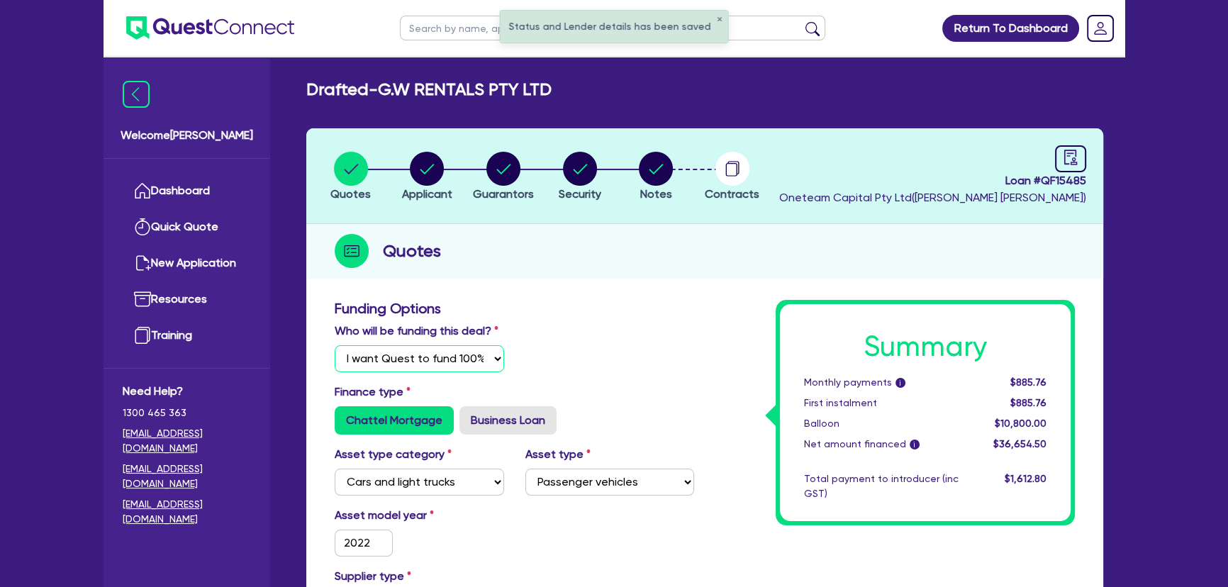
click at [433, 347] on select "Select I will fund 100% I will co-fund with Quest I want Quest to fund 100% Oth…" at bounding box center [419, 358] width 169 height 27
click at [335, 345] on select "Select I will fund 100% I will co-fund with Quest I want Quest to fund 100% Oth…" at bounding box center [419, 358] width 169 height 27
click at [654, 177] on circle "button" at bounding box center [656, 169] width 34 height 34
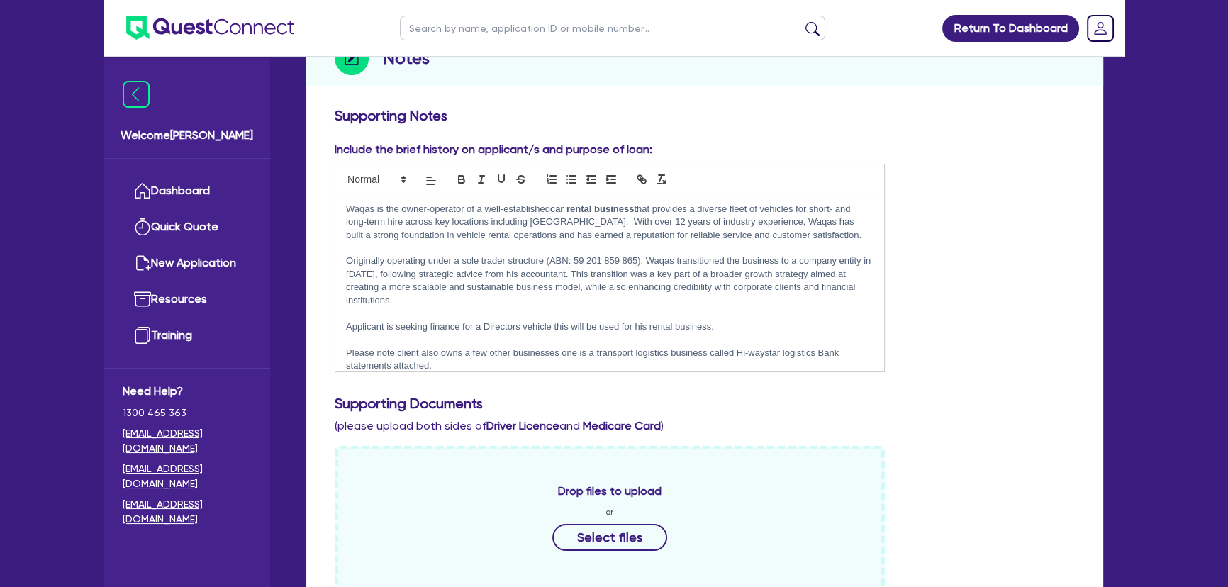
scroll to position [42, 0]
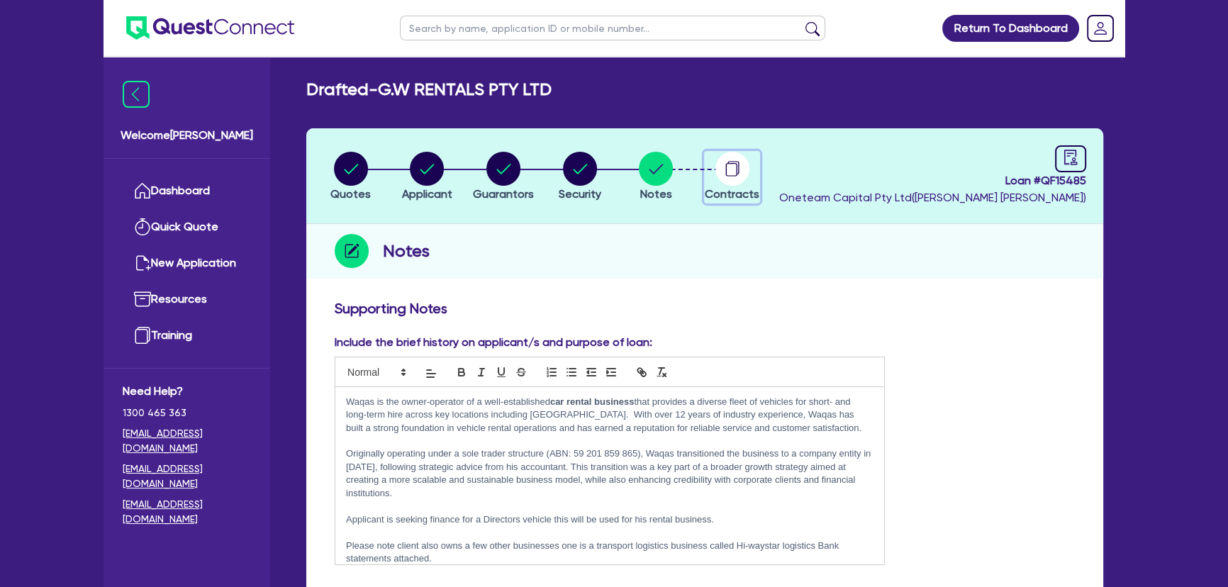
click at [739, 165] on circle "button" at bounding box center [732, 169] width 34 height 34
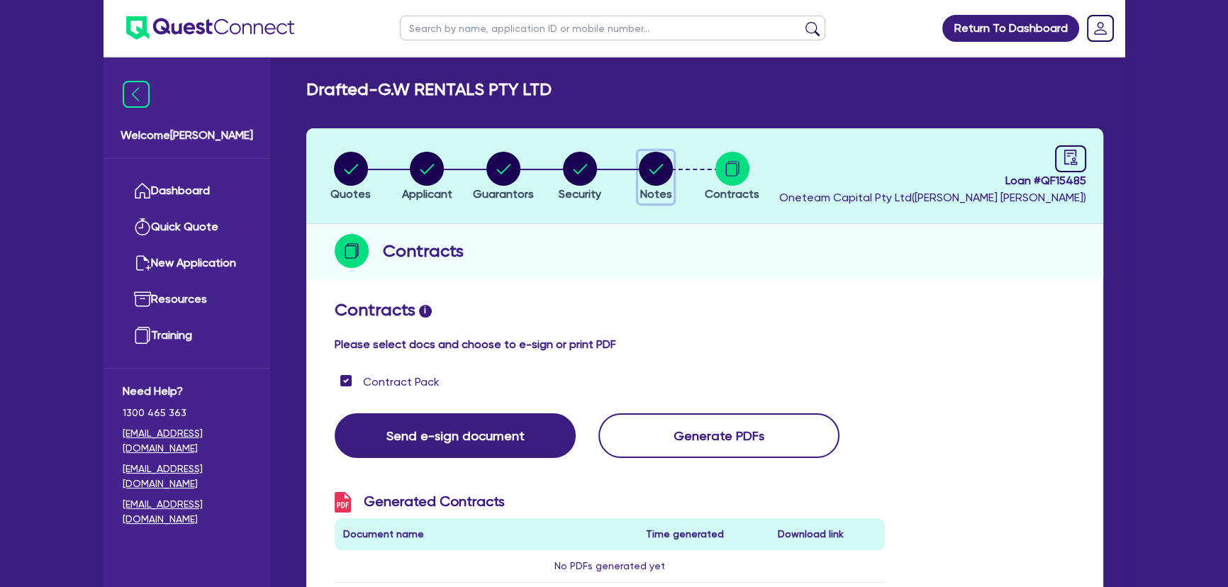
click at [652, 184] on circle "button" at bounding box center [656, 169] width 34 height 34
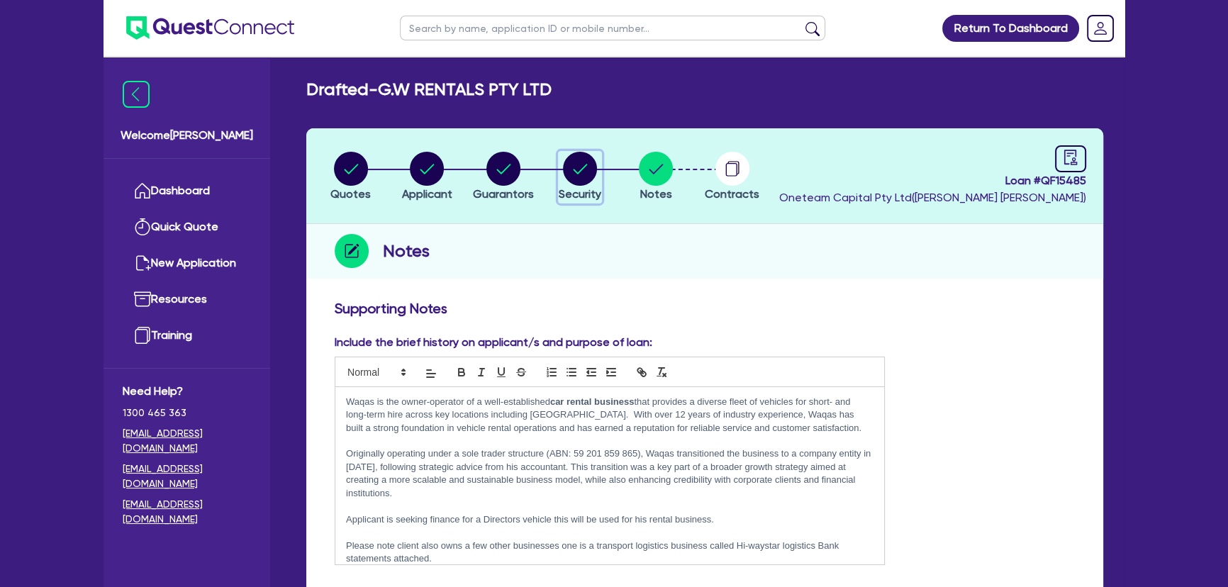
click at [569, 182] on icon "button" at bounding box center [580, 169] width 34 height 34
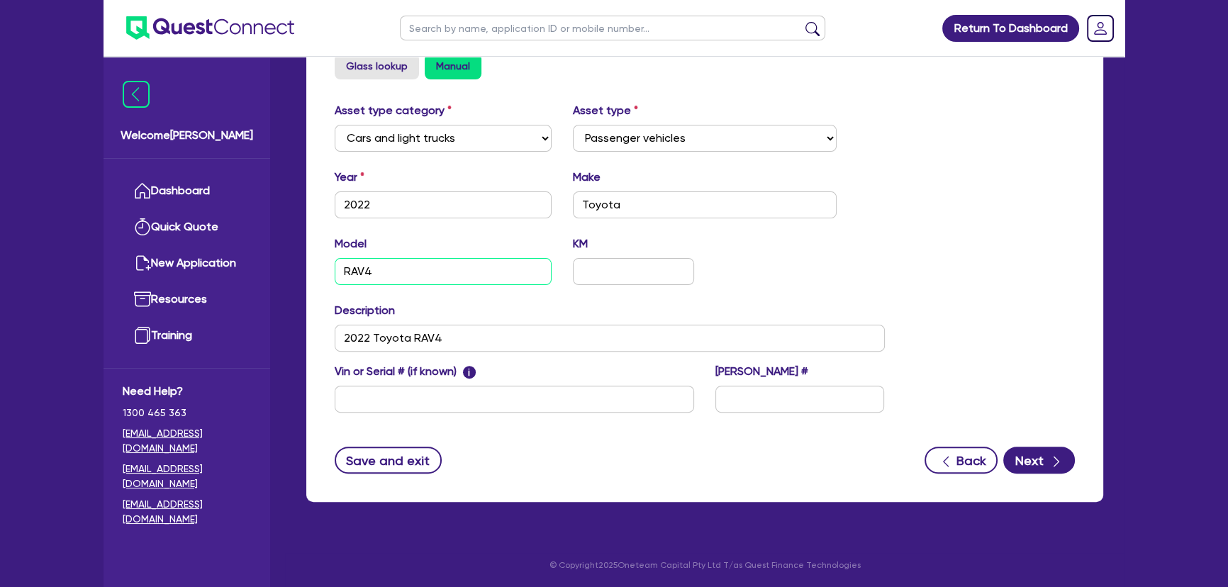
click at [411, 281] on input "RAV4" at bounding box center [443, 271] width 217 height 27
paste input "AXAH52R GX 2WD HYBRID WAGON"
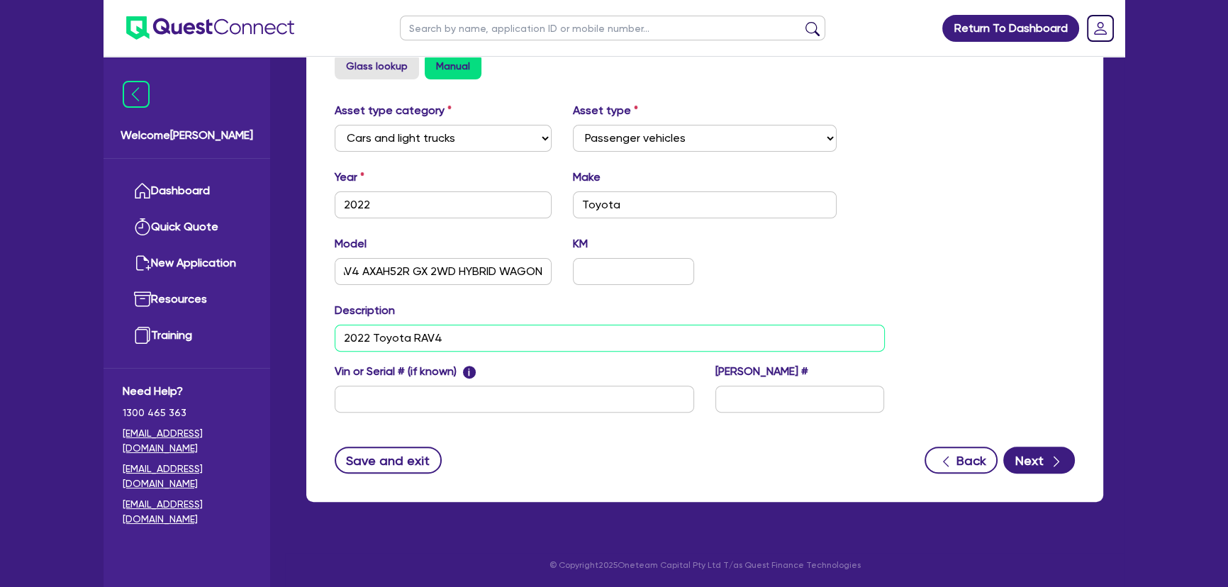
click at [474, 338] on input "2022 Toyota RAV4" at bounding box center [610, 338] width 550 height 27
drag, startPoint x: 459, startPoint y: 336, endPoint x: 411, endPoint y: 340, distance: 48.3
click at [411, 340] on input "2022 Toyota RAV4" at bounding box center [610, 338] width 550 height 27
paste input "AXAH52R GX 2WD HYBRID WAGON"
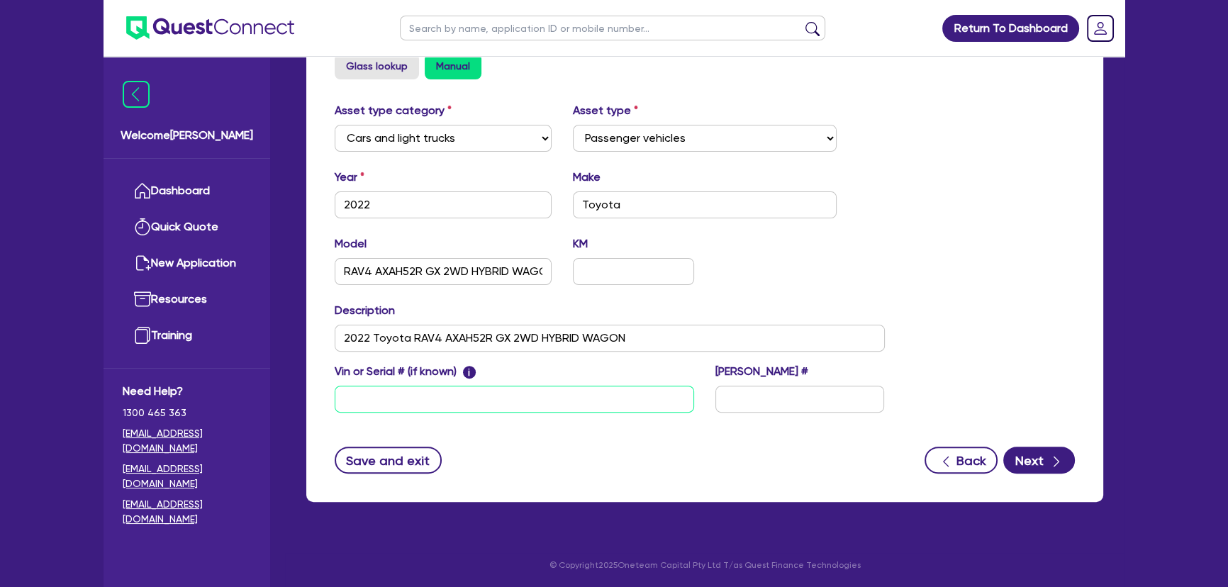
click at [408, 397] on input "text" at bounding box center [514, 399] width 359 height 27
paste input "JTMZ23FV20D107081"
click at [604, 275] on input "text" at bounding box center [633, 271] width 121 height 27
click at [645, 266] on input "text" at bounding box center [633, 271] width 121 height 27
paste input "110,622"
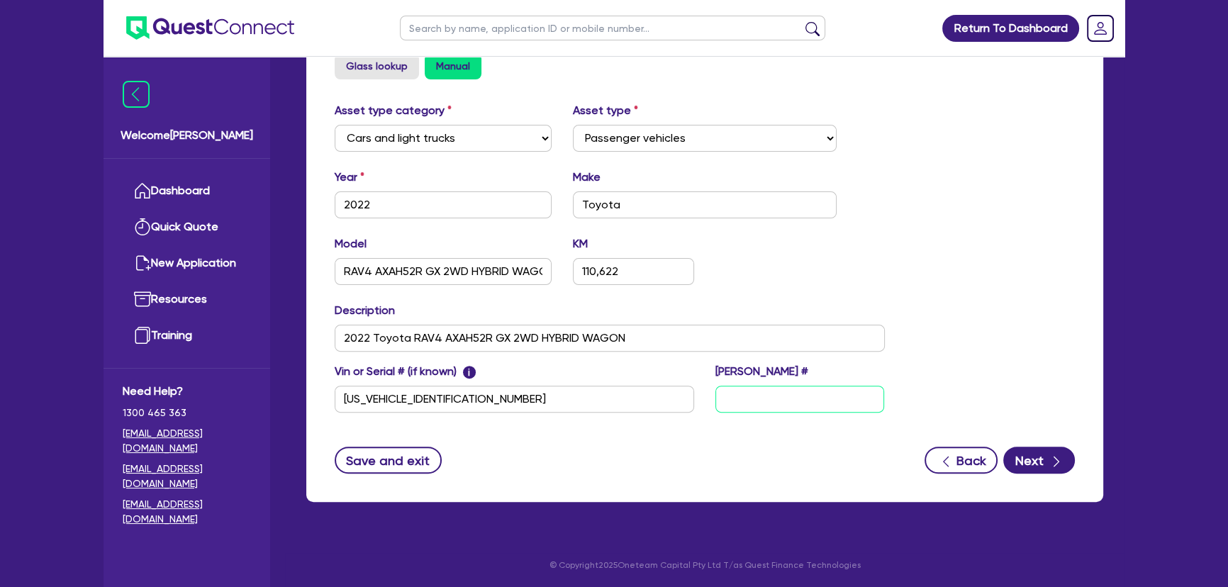
click at [821, 404] on input "text" at bounding box center [799, 399] width 169 height 27
click at [777, 398] on input "text" at bounding box center [799, 399] width 169 height 27
paste input "DD99BK"
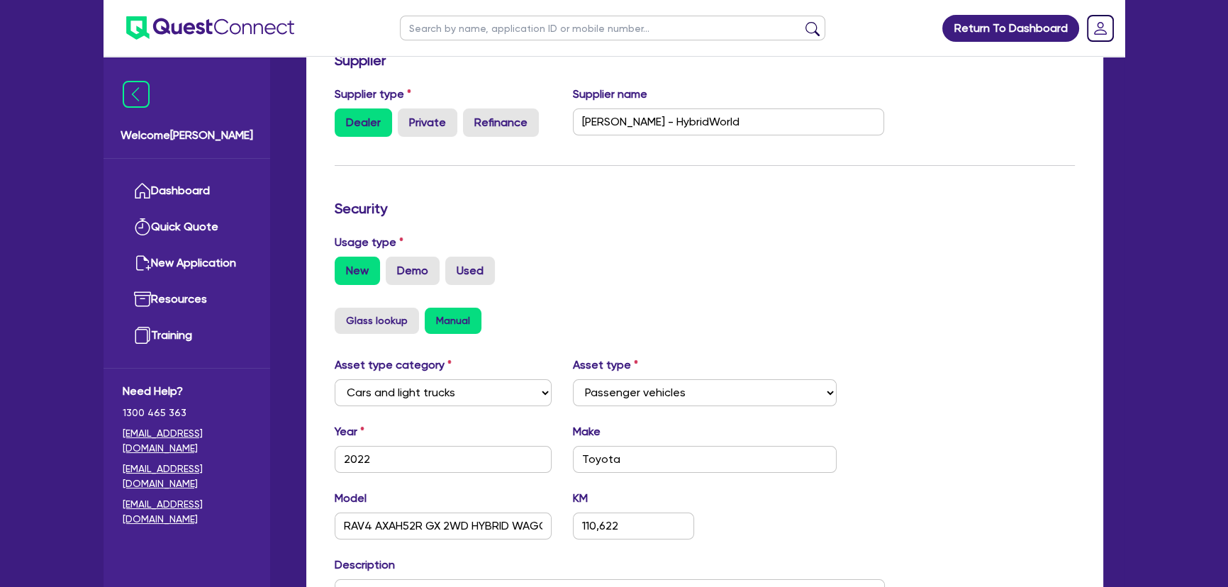
scroll to position [116, 0]
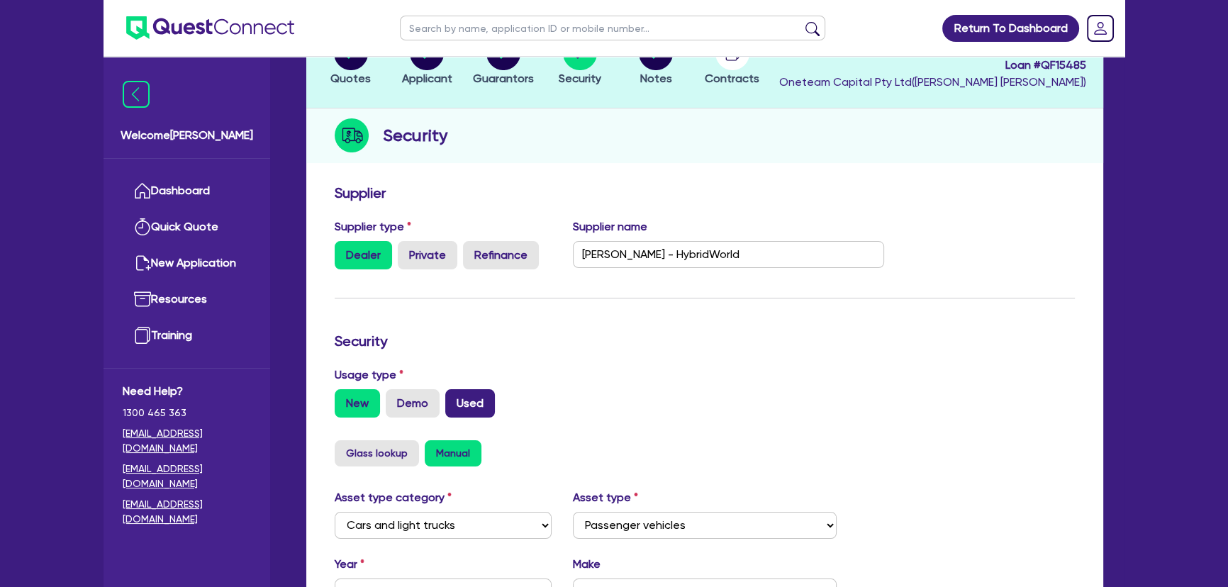
click at [469, 393] on label "Used" at bounding box center [470, 403] width 50 height 28
click at [455, 393] on input "Used" at bounding box center [449, 393] width 9 height 9
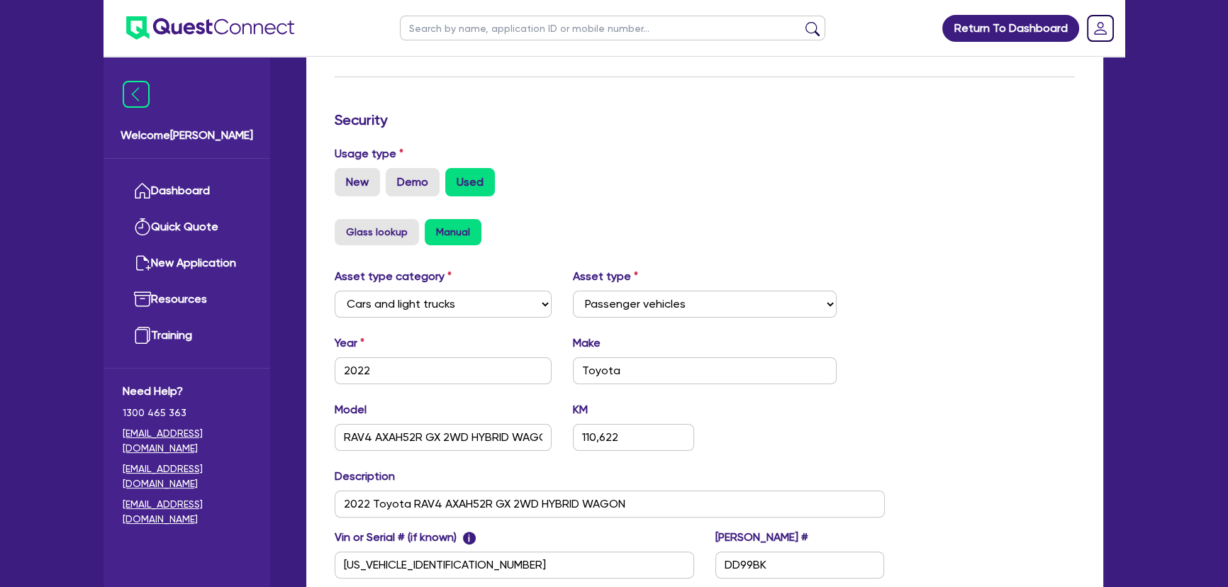
scroll to position [503, 0]
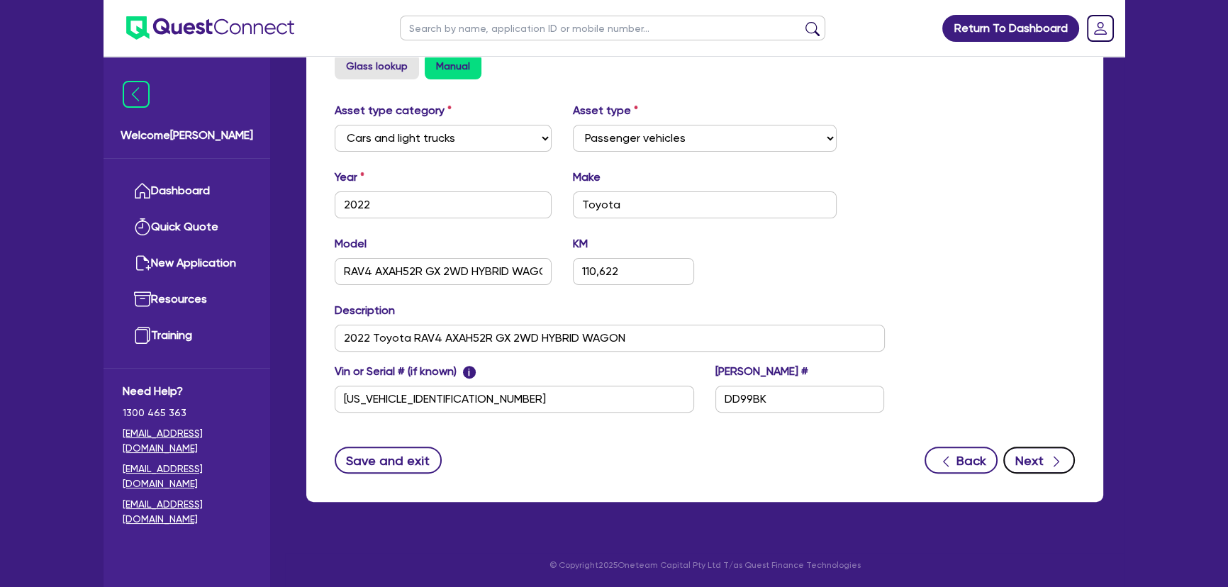
click at [1030, 456] on button "Next" at bounding box center [1039, 460] width 72 height 27
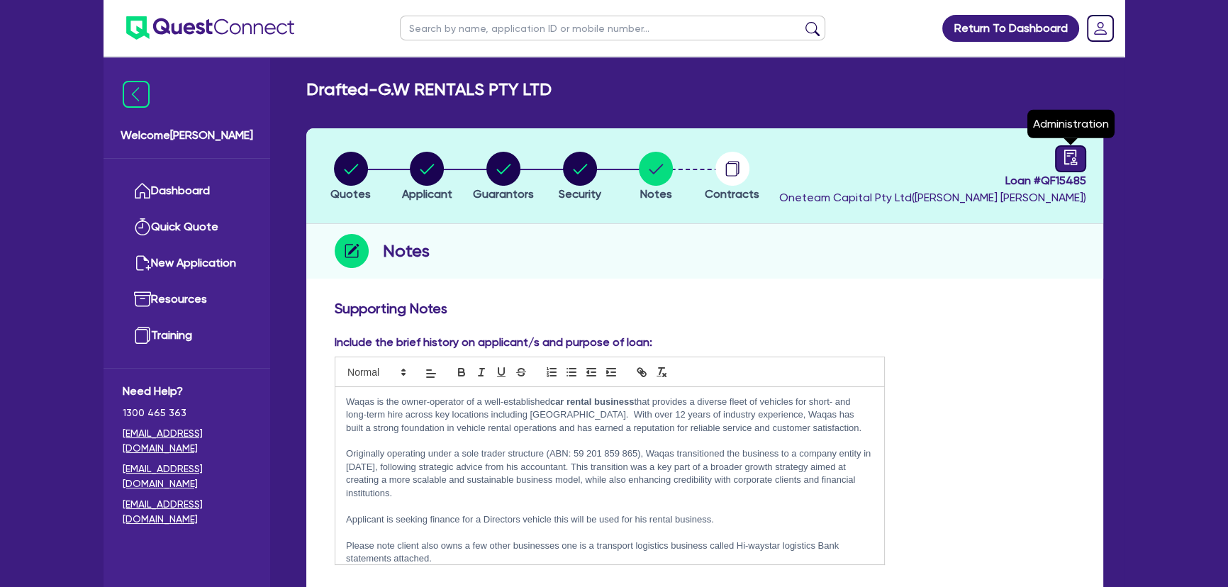
click at [1063, 162] on icon "audit" at bounding box center [1071, 158] width 16 height 16
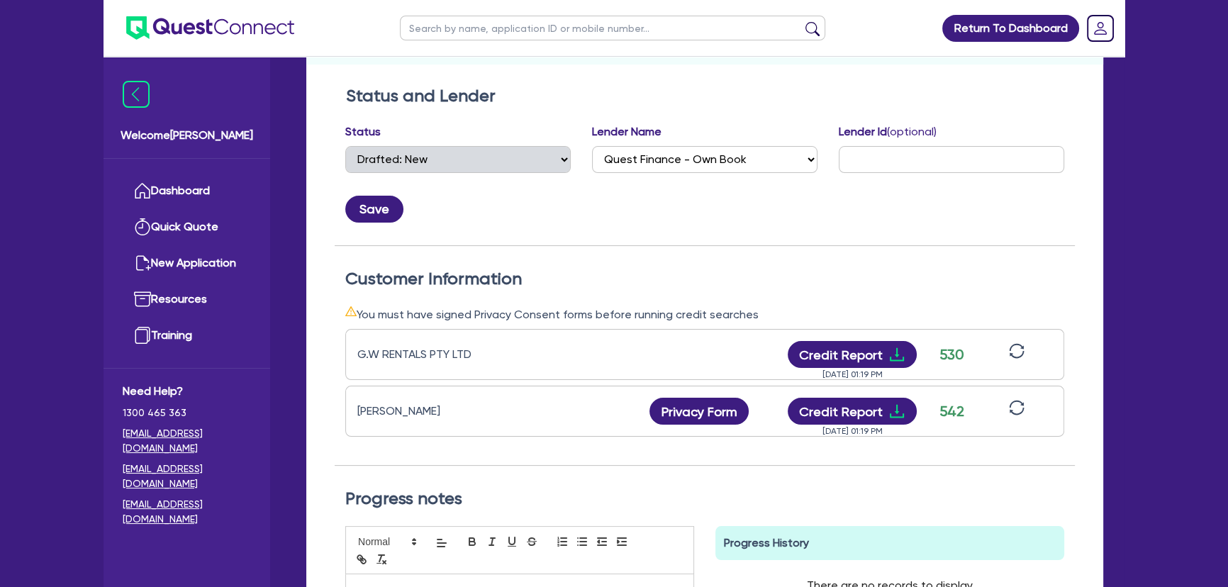
scroll to position [322, 0]
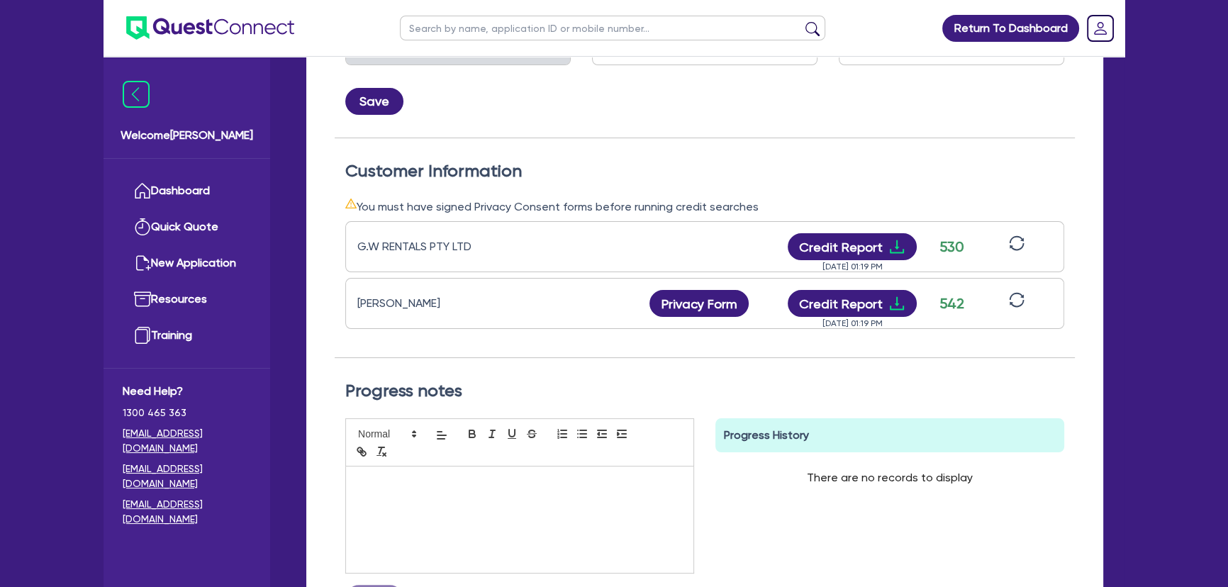
click at [477, 489] on div at bounding box center [519, 520] width 347 height 106
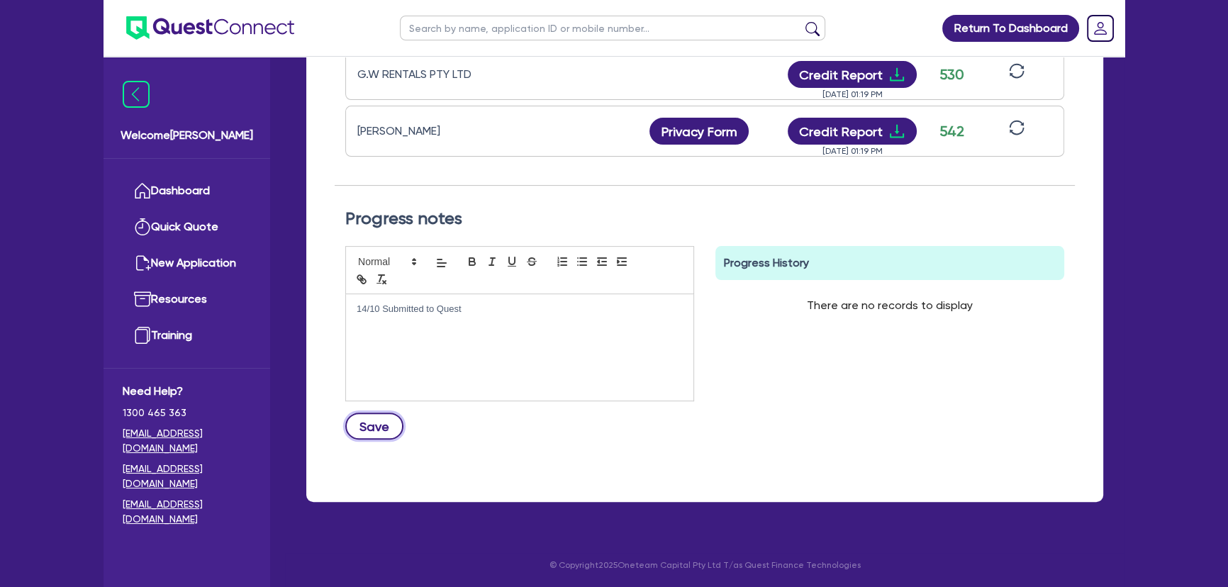
click at [379, 420] on button "Save" at bounding box center [374, 426] width 58 height 27
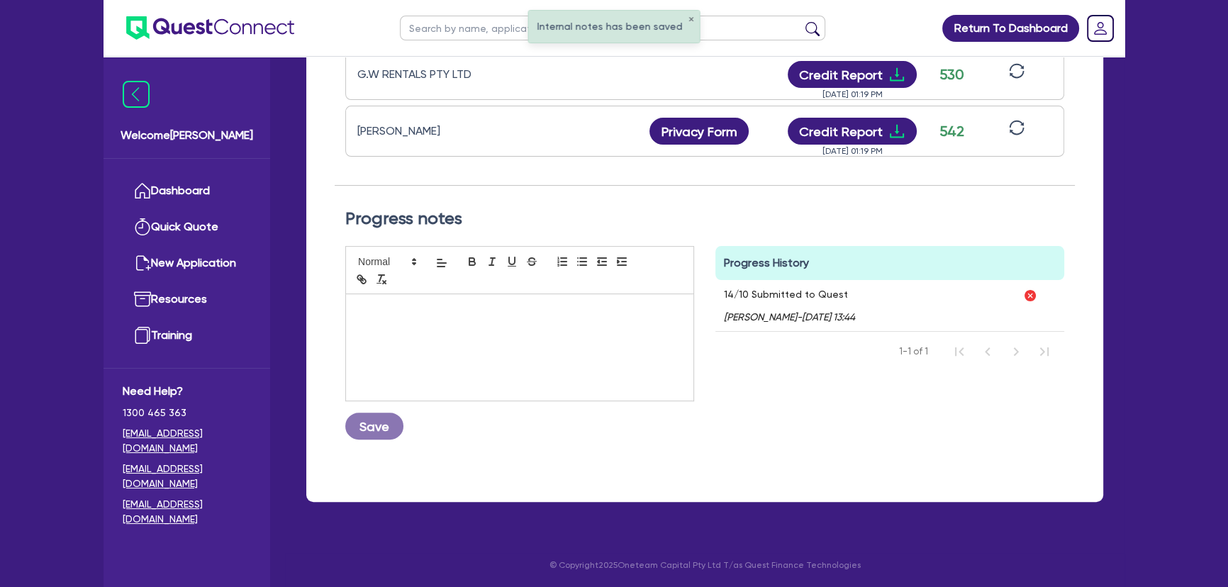
scroll to position [0, 0]
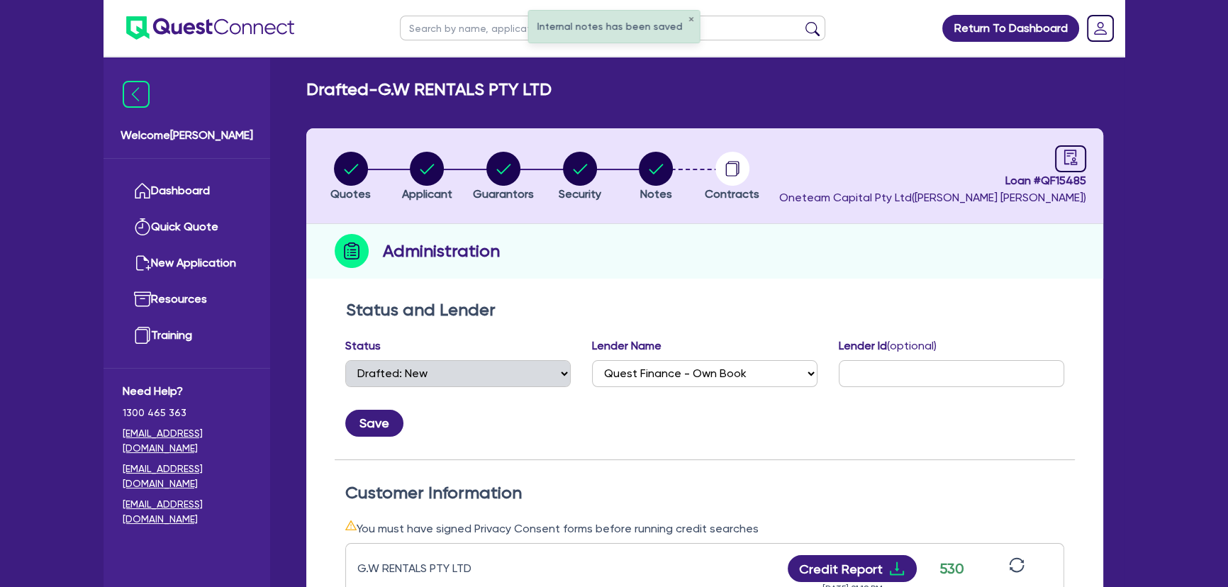
click at [686, 187] on li "Notes" at bounding box center [656, 176] width 77 height 50
click at [668, 196] on span "Notes" at bounding box center [656, 193] width 32 height 13
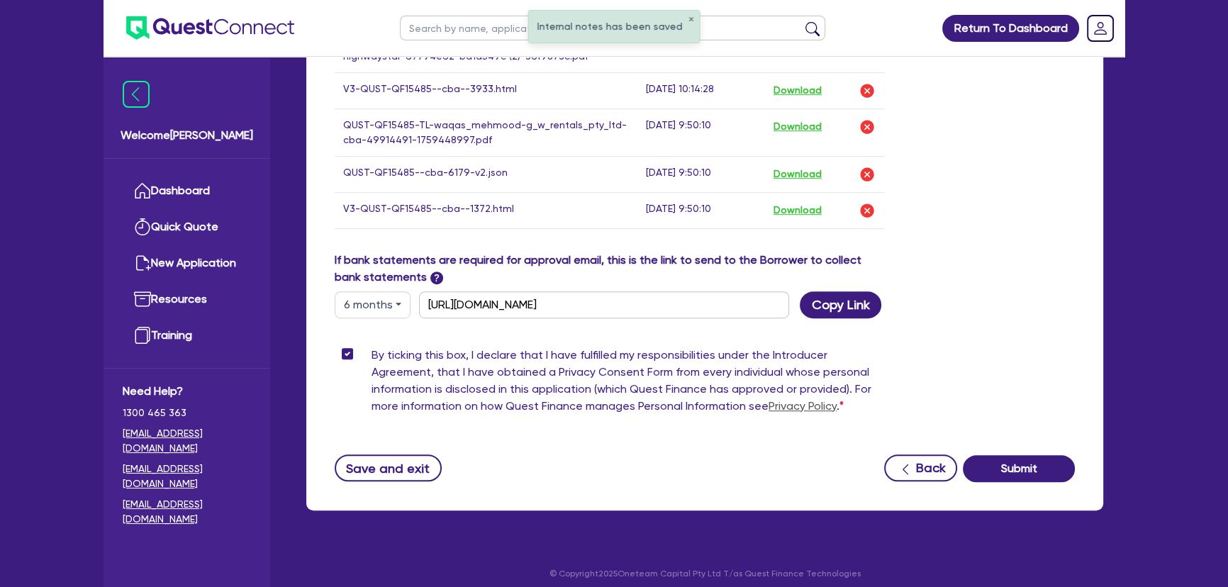
scroll to position [915, 0]
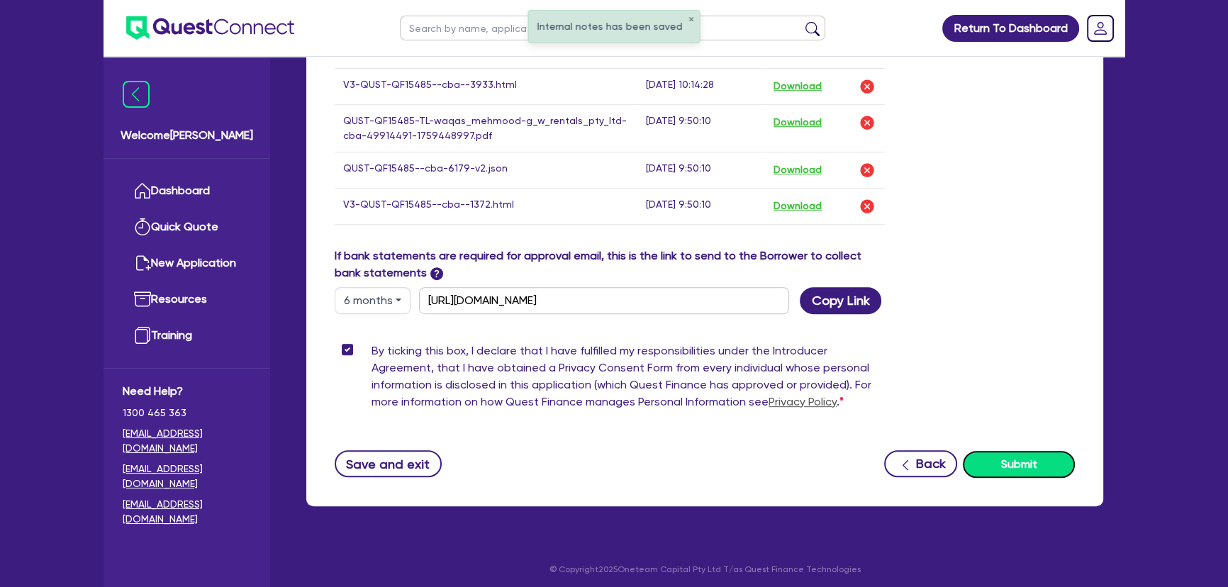
click at [1025, 453] on button "Submit" at bounding box center [1019, 464] width 112 height 27
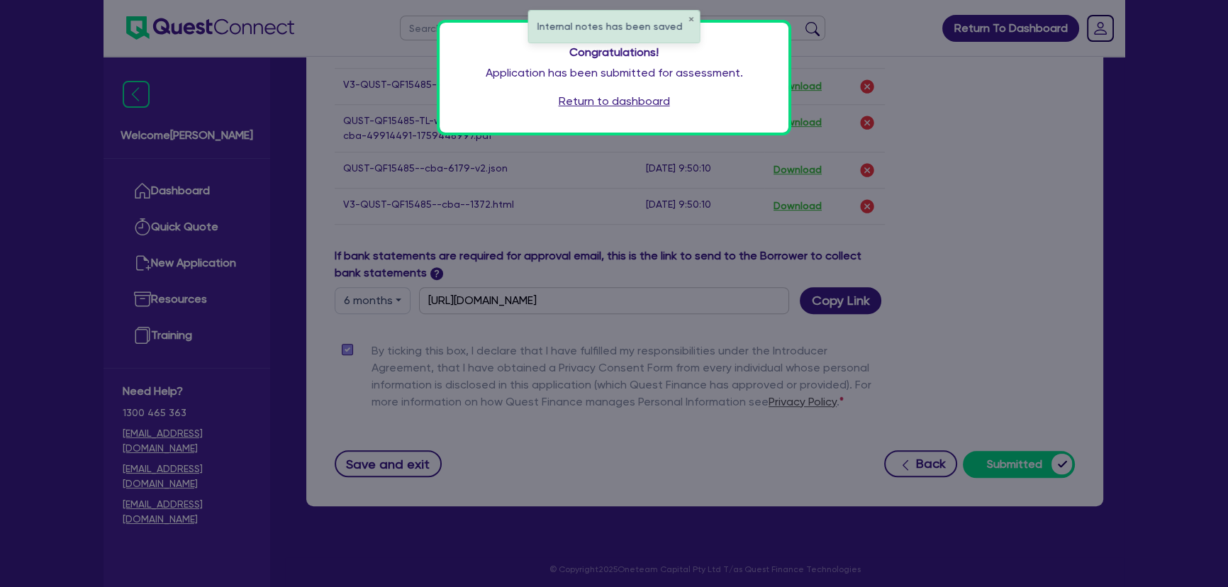
click at [603, 101] on link "Return to dashboard" at bounding box center [614, 101] width 111 height 17
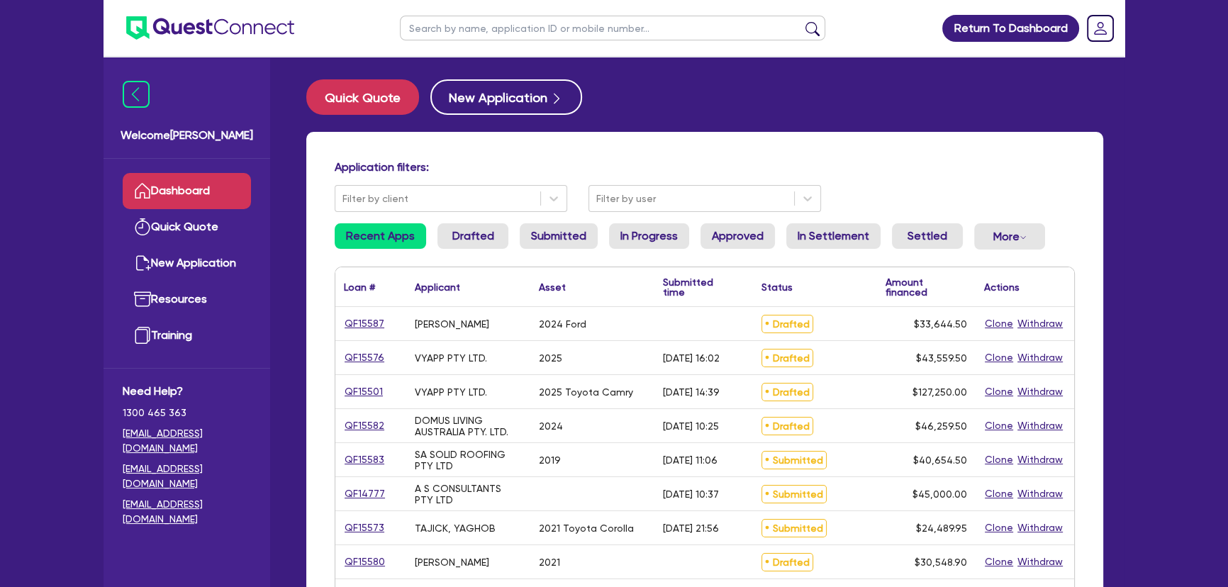
click at [494, 24] on input "text" at bounding box center [612, 28] width 425 height 25
type input "G.w rentals"
click at [801, 21] on button "submit" at bounding box center [812, 31] width 23 height 20
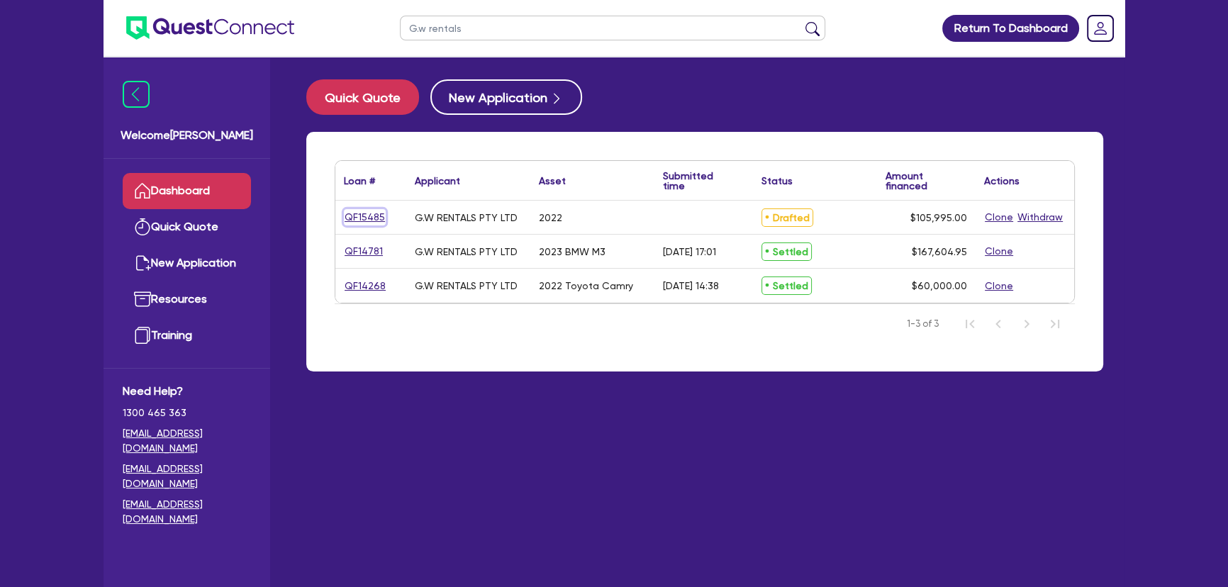
click at [358, 218] on link "QF15485" at bounding box center [365, 217] width 42 height 16
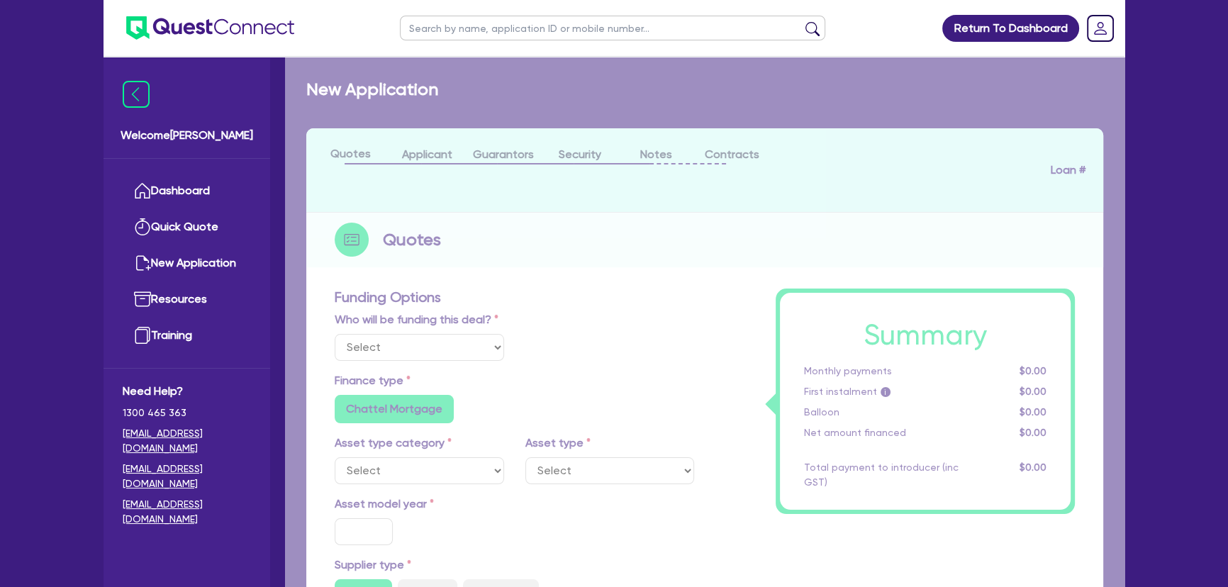
select select "Other"
select select "CARS_AND_LIGHT_TRUCKS"
type input "2022"
type input "105,500"
type input "3"
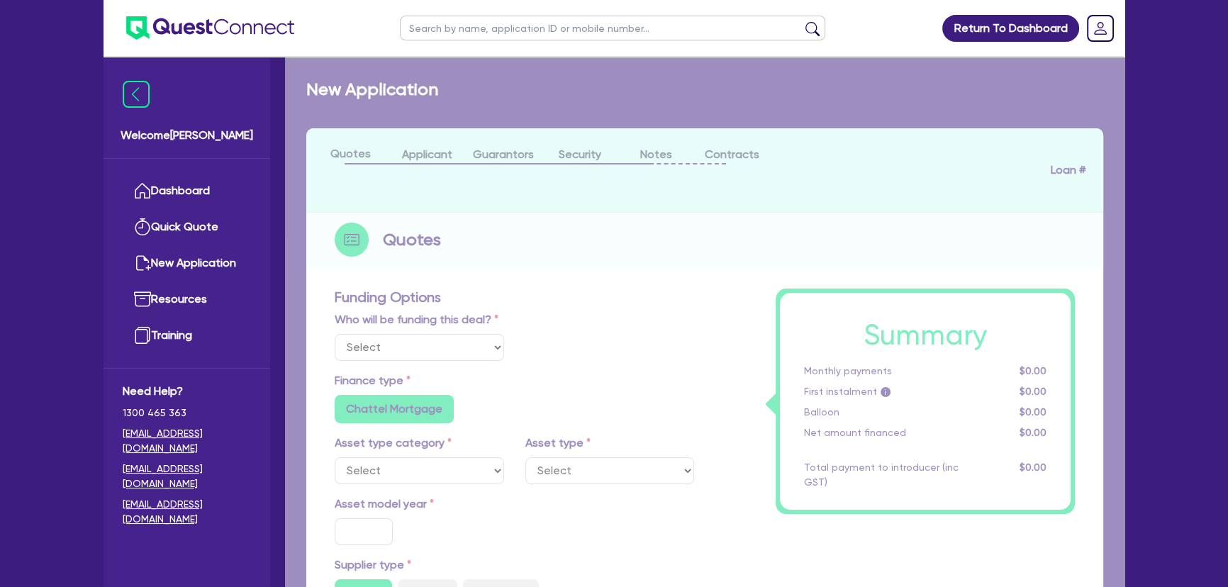
type input "3,179.85"
type input "7"
type input "450"
type input "250"
radio input "true"
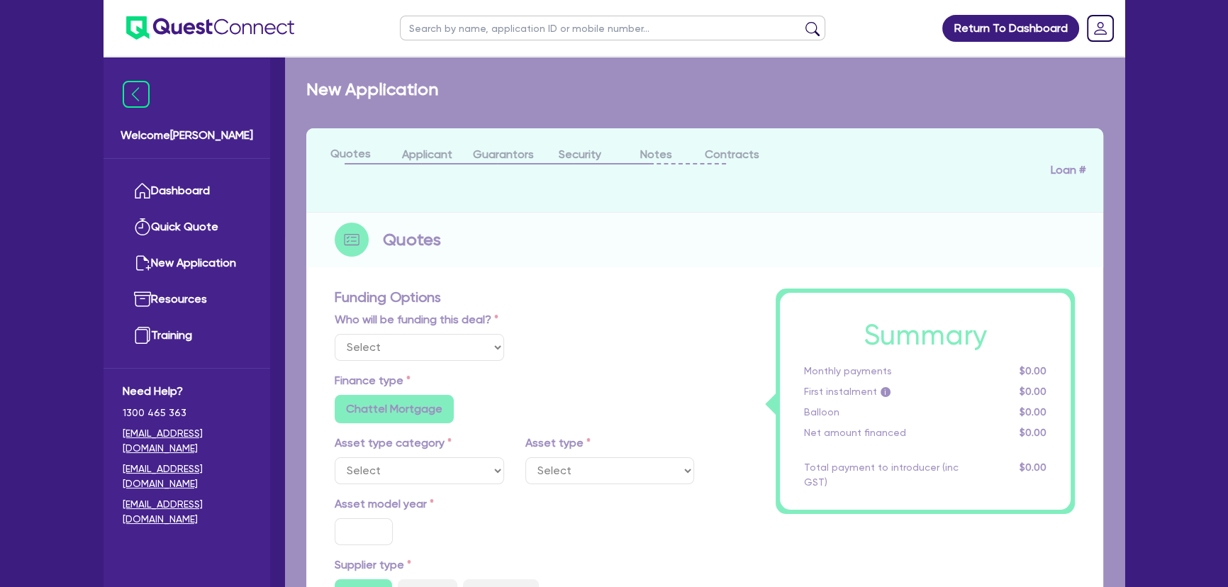
radio input "false"
select select "PASSENGER_VEHICLES"
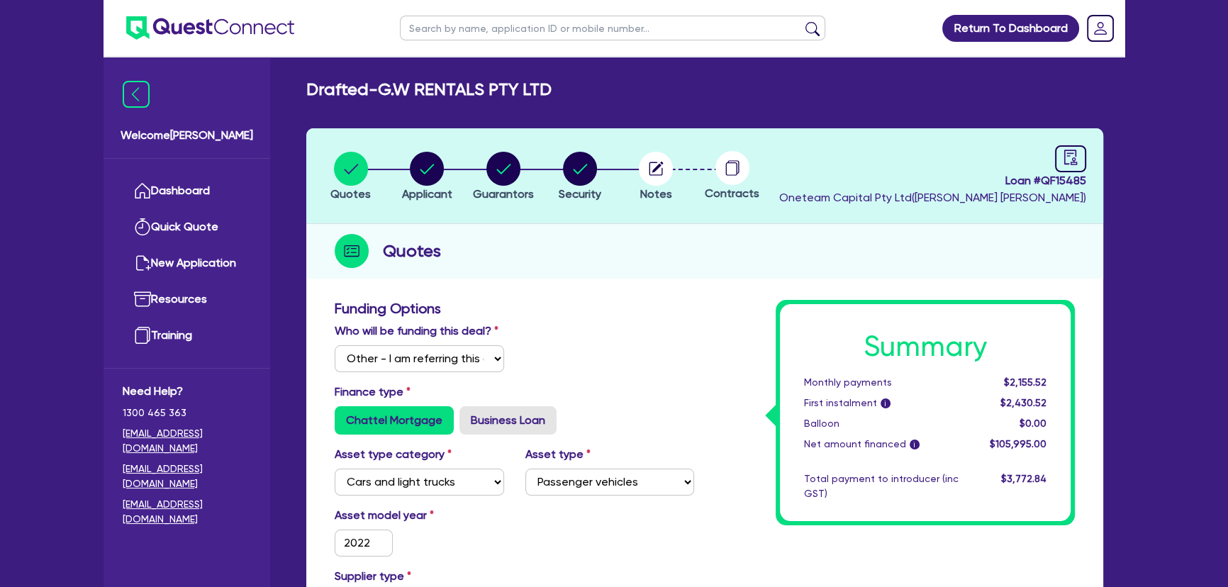
click at [455, 30] on input "text" at bounding box center [612, 28] width 425 height 25
type input "Hira"
click button "submit" at bounding box center [812, 31] width 23 height 20
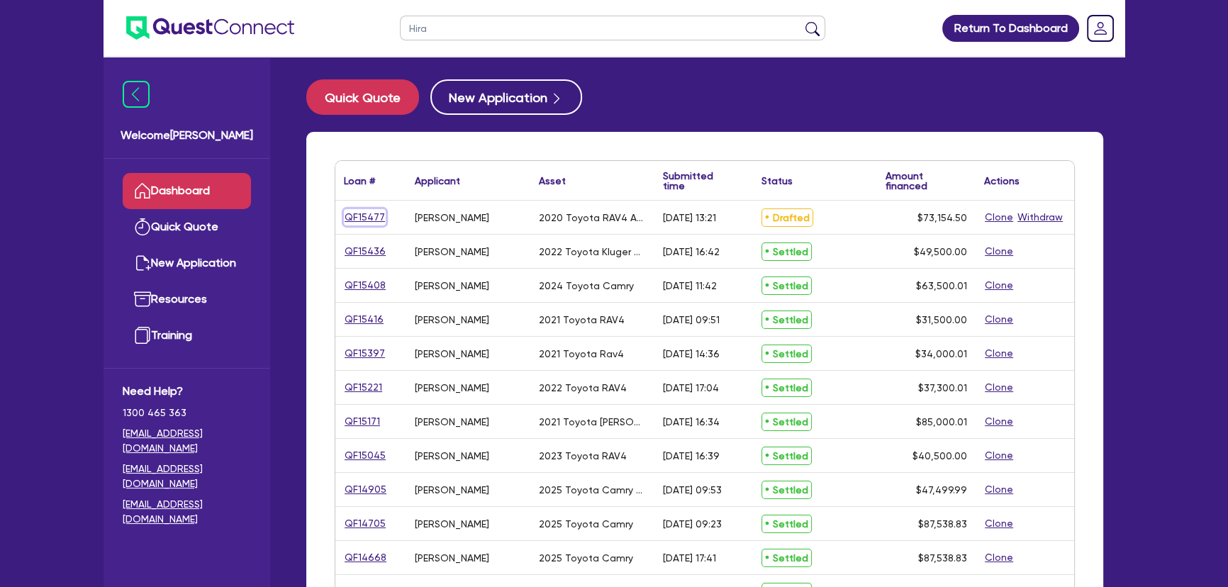
click at [380, 213] on link "QF15477" at bounding box center [365, 217] width 42 height 16
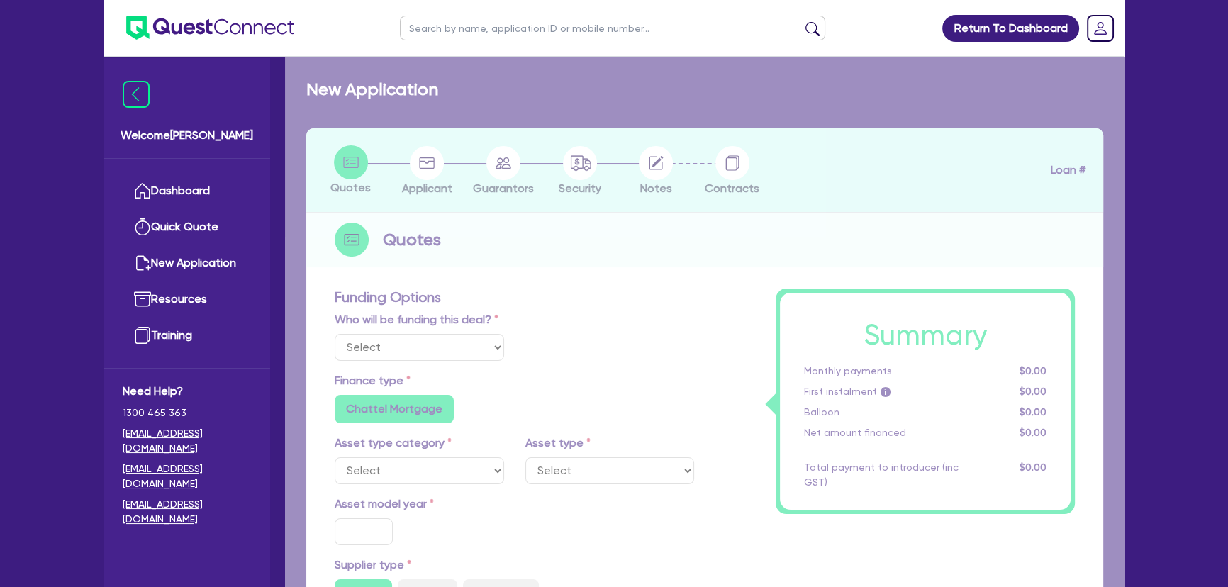
select select "Other"
select select "CARS_AND_LIGHT_TRUCKS"
type input "2020"
type input "72,500"
type input "3"
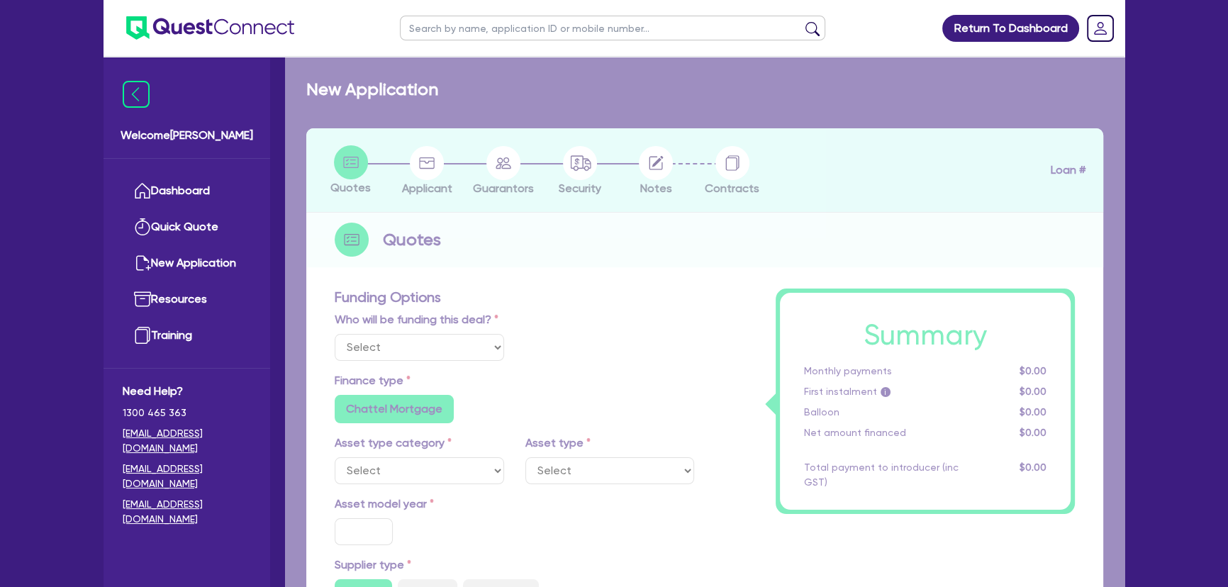
type input "2,194.64"
type input "6.85"
type input "318.18"
radio input "true"
radio input "false"
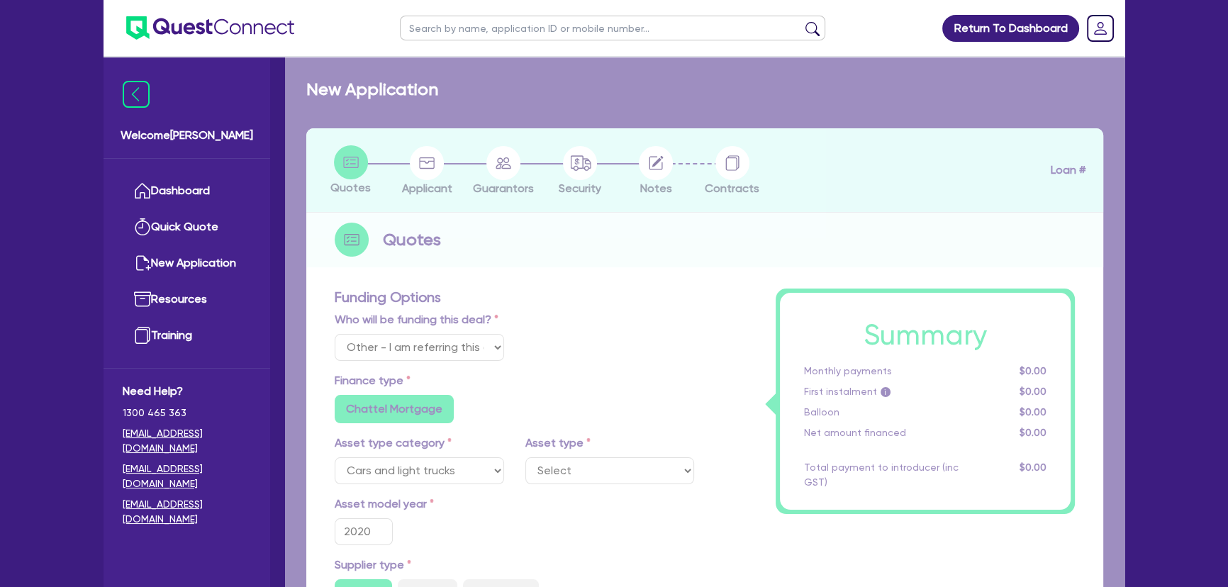
select select "PASSENGER_VEHICLES"
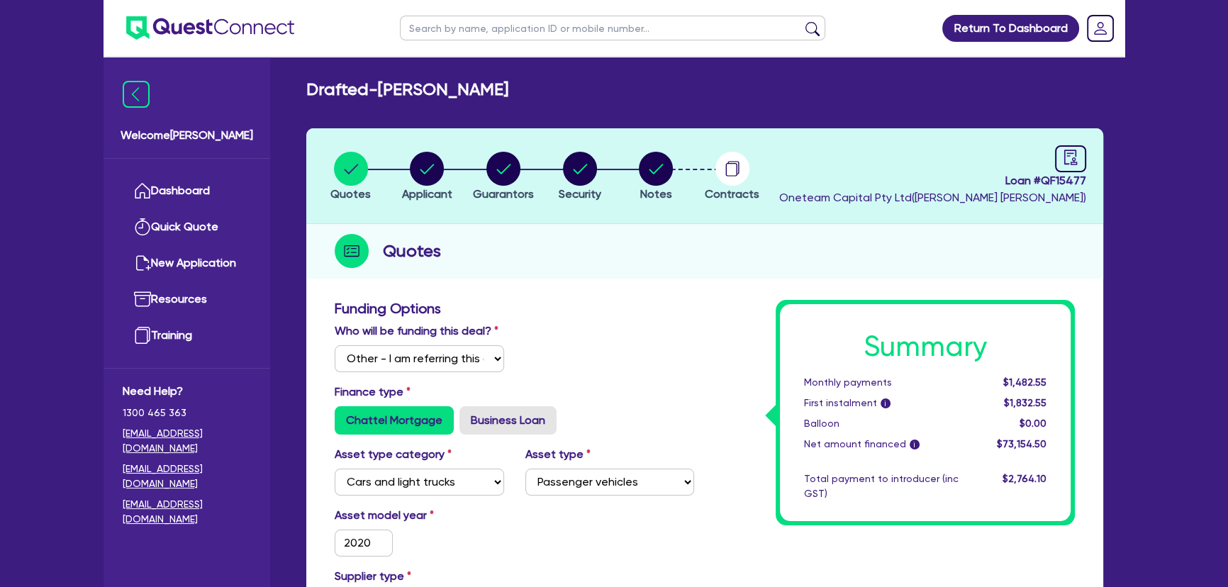
click at [675, 184] on li "Notes" at bounding box center [656, 176] width 77 height 50
click at [650, 173] on circle "button" at bounding box center [656, 169] width 34 height 34
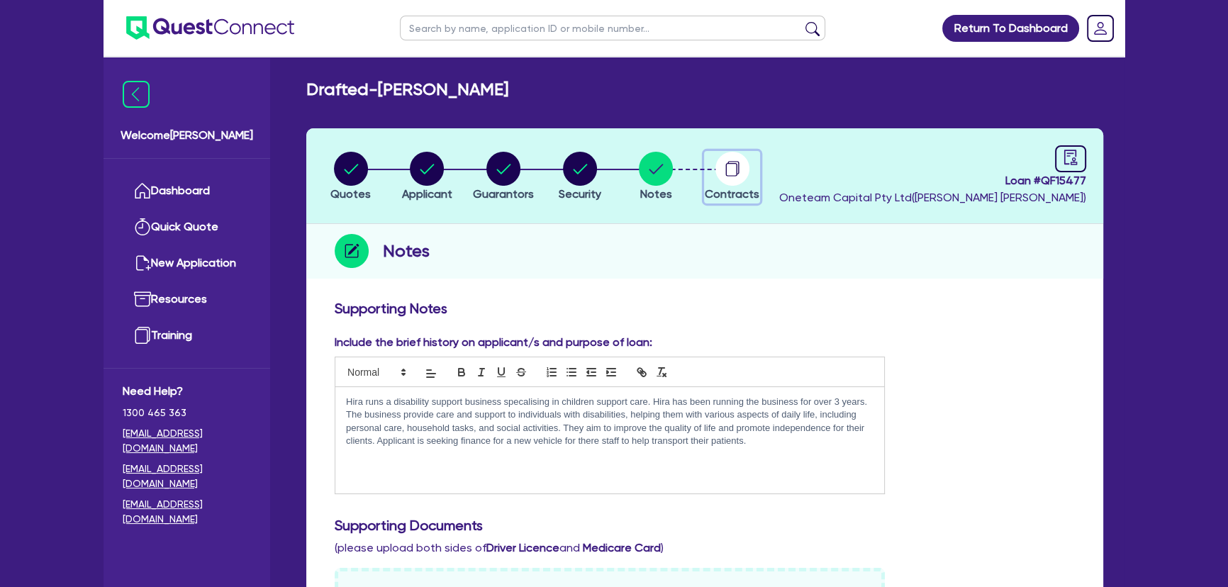
click at [715, 162] on icon "button" at bounding box center [732, 169] width 34 height 34
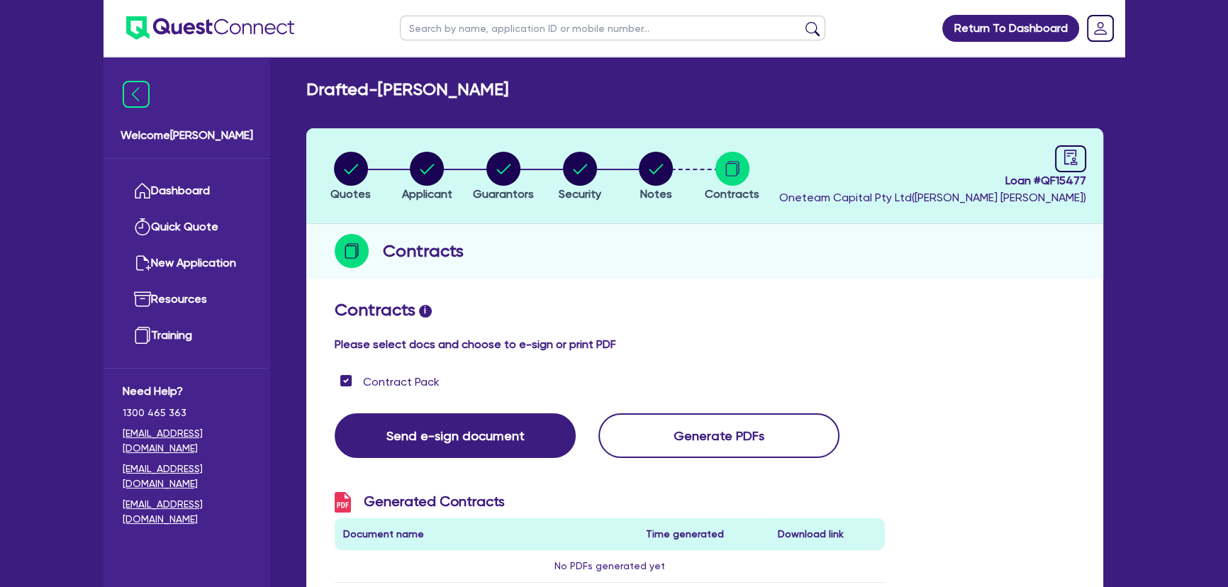
click at [1056, 143] on header "Quotes Applicant Guarantors Security Notes Contracts Loan # QF15477 Oneteam Cap…" at bounding box center [704, 176] width 797 height 96
click at [1092, 167] on header "Quotes Applicant Guarantors Security Notes Contracts Loan # QF15477 Oneteam Cap…" at bounding box center [704, 176] width 797 height 96
click at [1075, 160] on icon "audit" at bounding box center [1070, 157] width 13 height 15
select select "DRAFTED_AMENDED"
select select "Other"
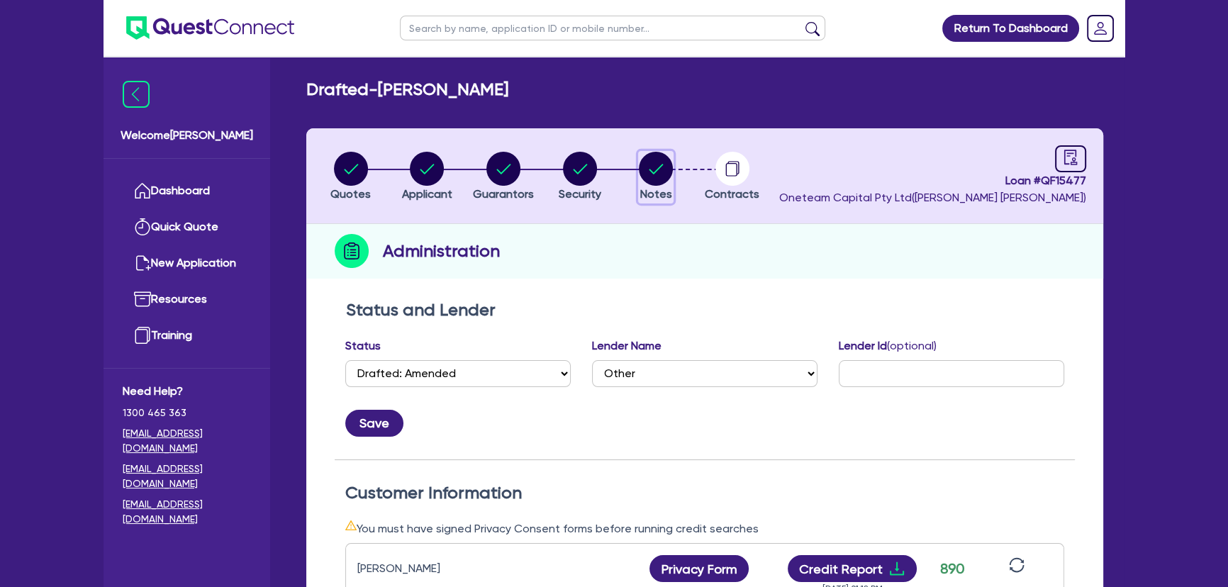
click at [659, 168] on icon "button" at bounding box center [657, 169] width 14 height 10
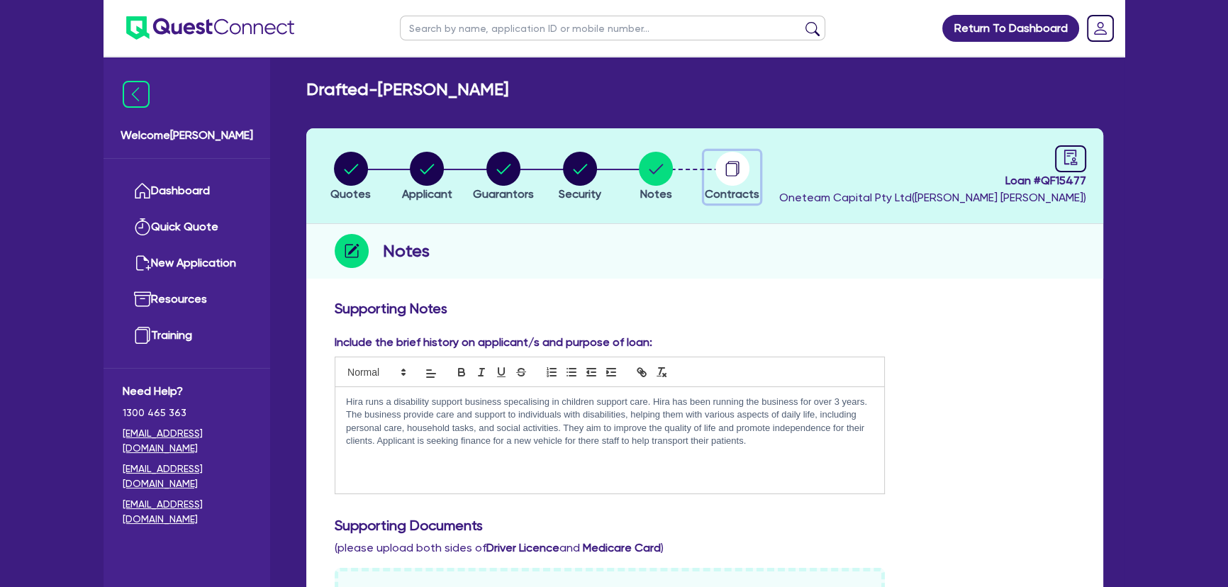
click at [720, 180] on circle "button" at bounding box center [732, 169] width 34 height 34
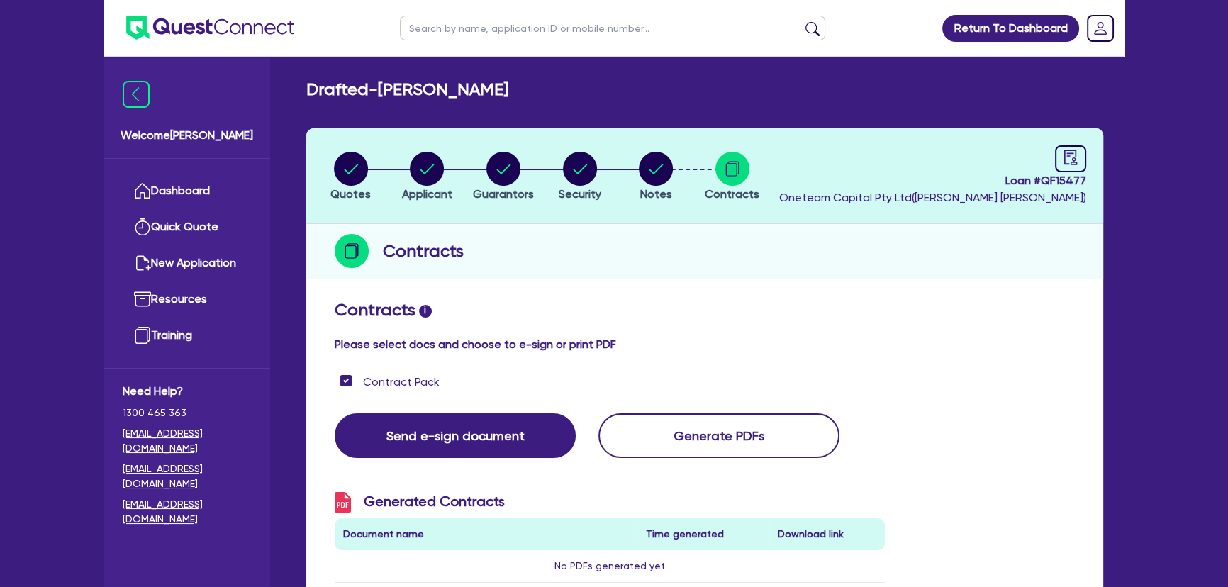
click at [652, 149] on header "Quotes Applicant Guarantors Security Notes Contracts Loan # QF15477 Oneteam Cap…" at bounding box center [704, 176] width 797 height 96
click at [651, 182] on circle "button" at bounding box center [656, 169] width 34 height 34
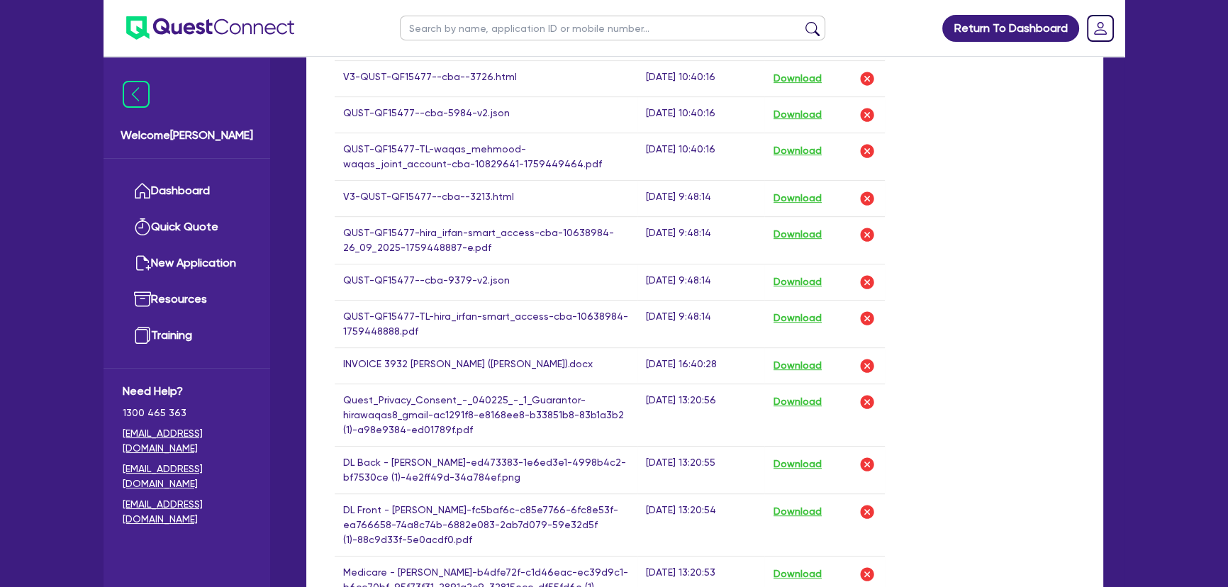
scroll to position [966, 0]
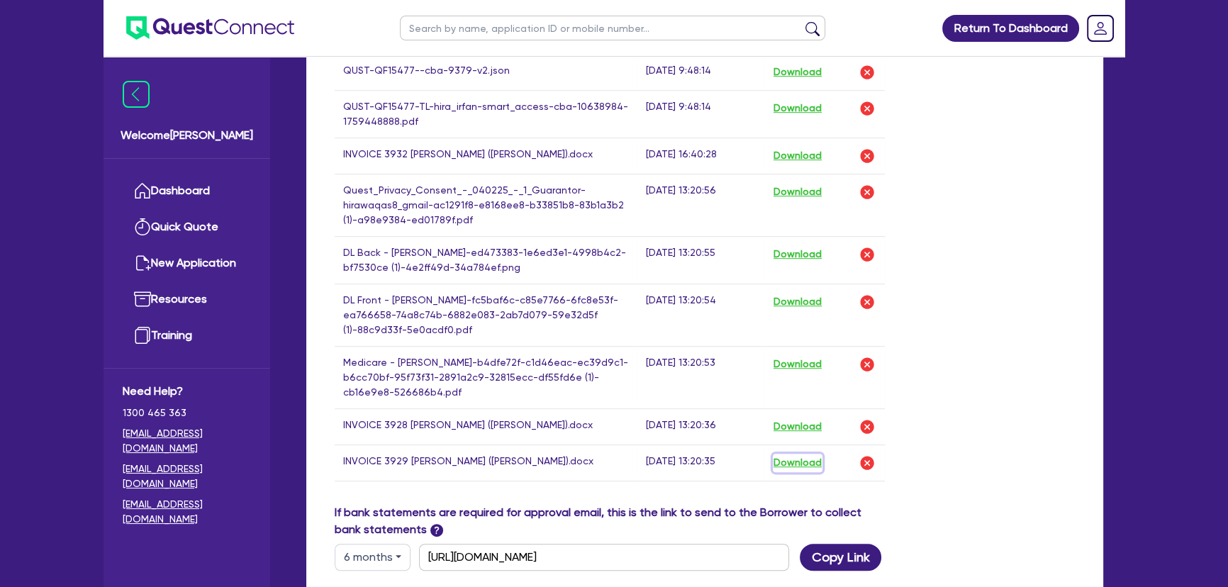
click at [786, 458] on button "Download" at bounding box center [798, 463] width 50 height 18
click at [784, 429] on button "Download" at bounding box center [798, 427] width 50 height 18
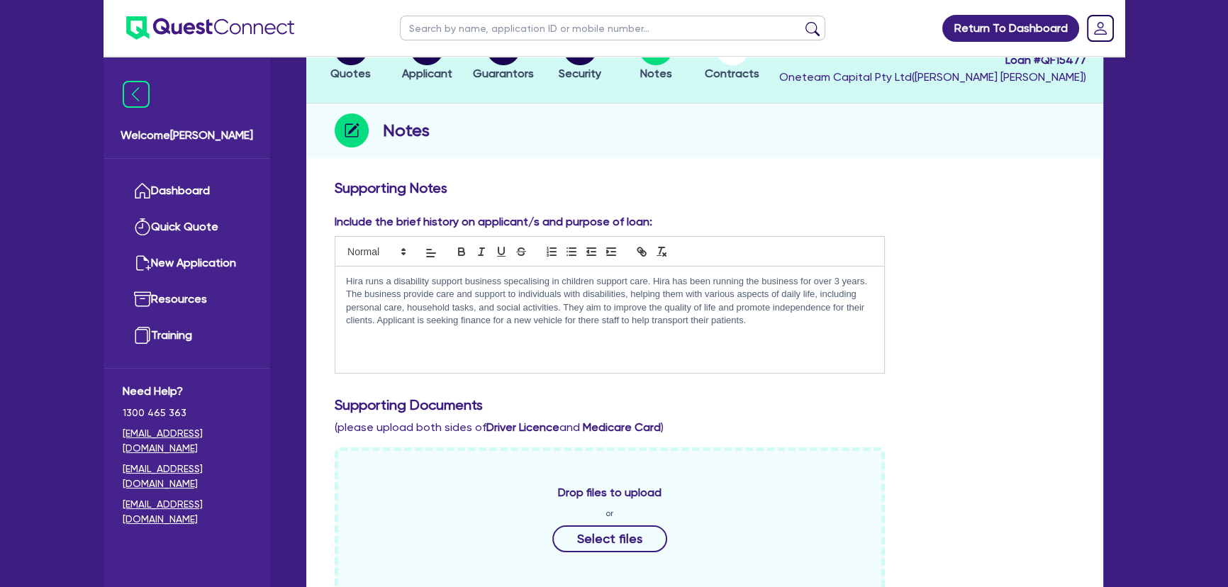
scroll to position [0, 0]
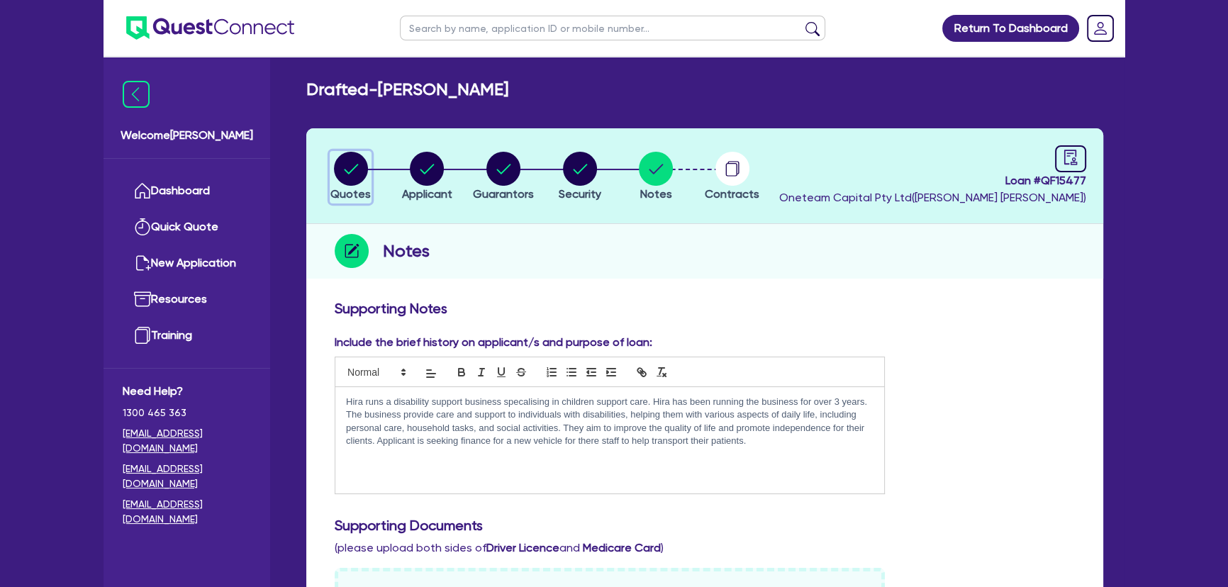
click at [357, 169] on circle "button" at bounding box center [351, 169] width 34 height 34
select select "Other"
select select "CARS_AND_LIGHT_TRUCKS"
select select "PASSENGER_VEHICLES"
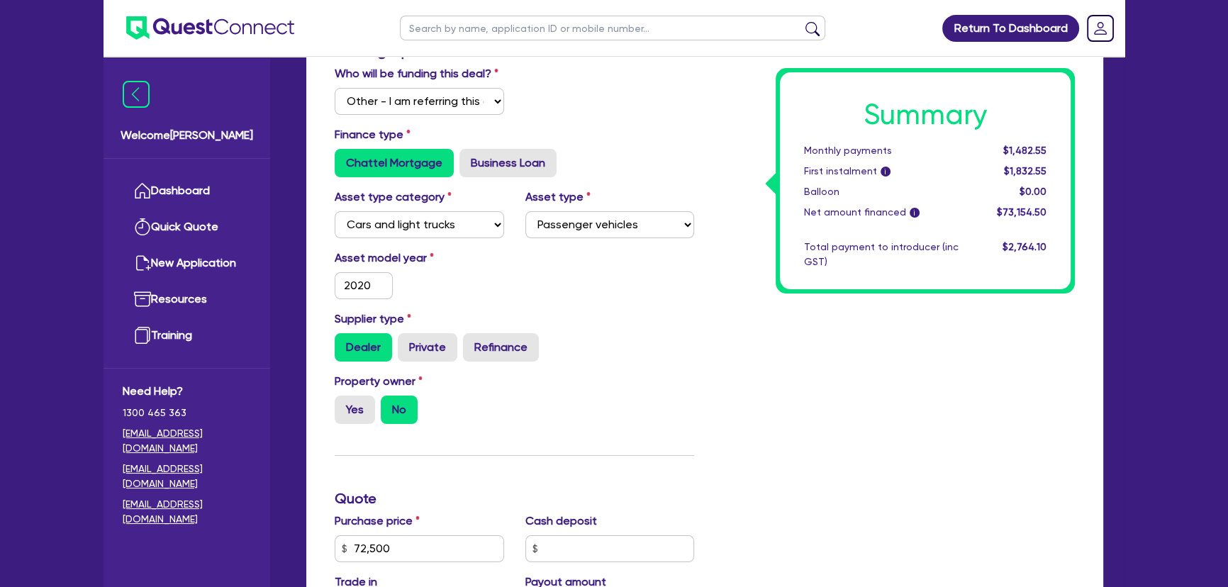
scroll to position [386, 0]
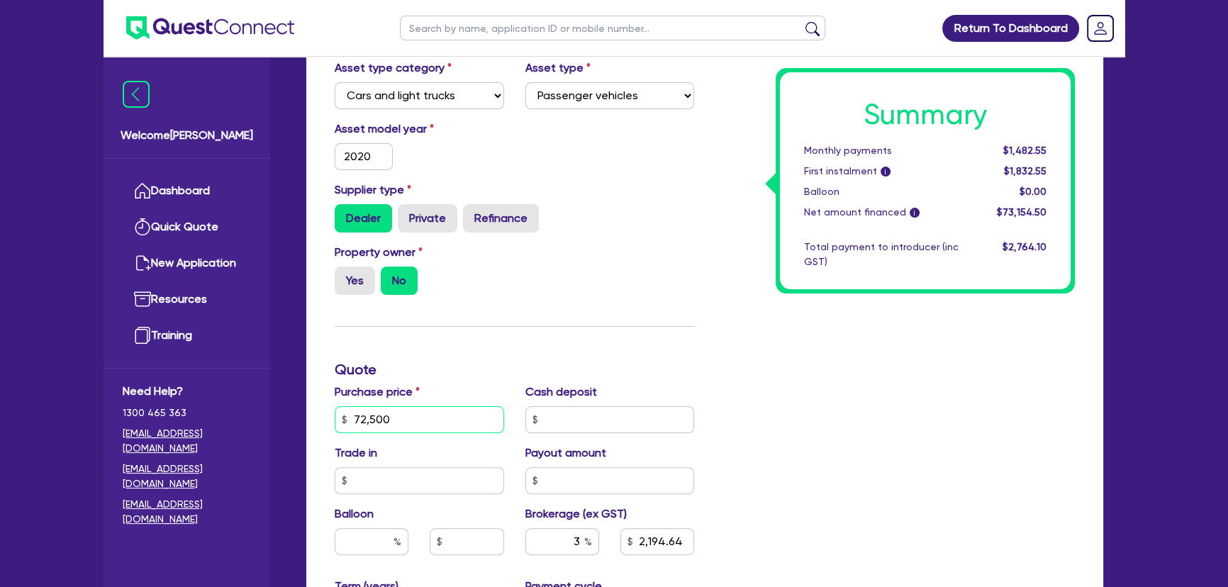
click at [419, 406] on input "72,500" at bounding box center [419, 419] width 169 height 27
type input "3"
type input "2,194.64"
type input "37"
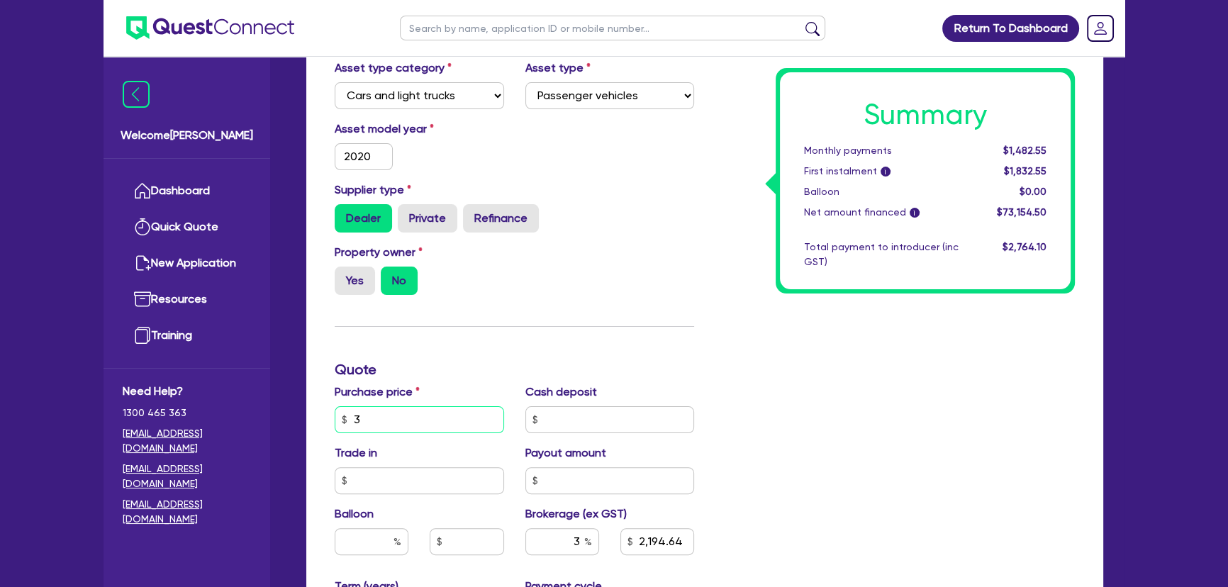
type input "2,194.64"
type input "370"
type input "2,194.64"
type input "3,700"
type input "2,194.64"
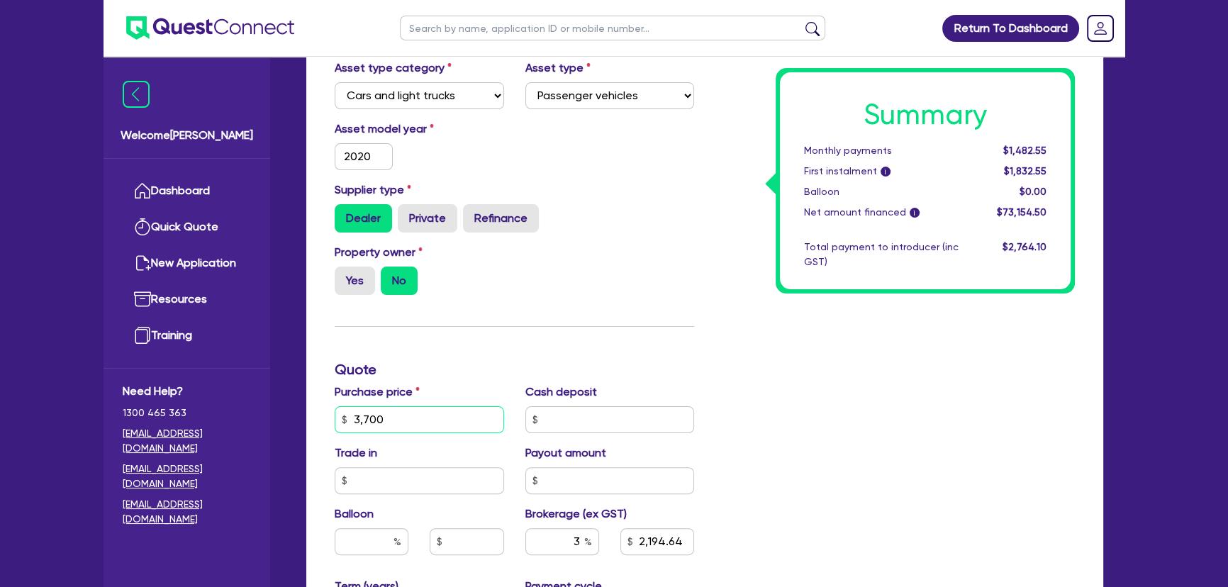
type input "37,000"
type input "2,194.64"
type input "37,000"
click at [949, 396] on div "Summary Monthly payments Calculating... First instalment i Calculating... Ballo…" at bounding box center [895, 369] width 381 height 913
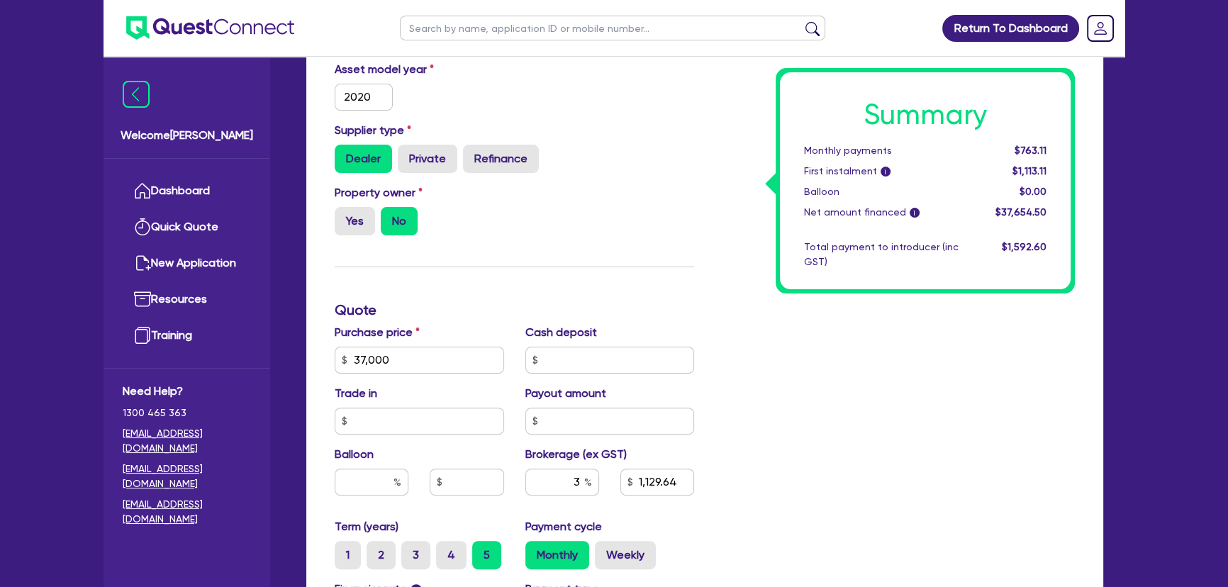
scroll to position [773, 0]
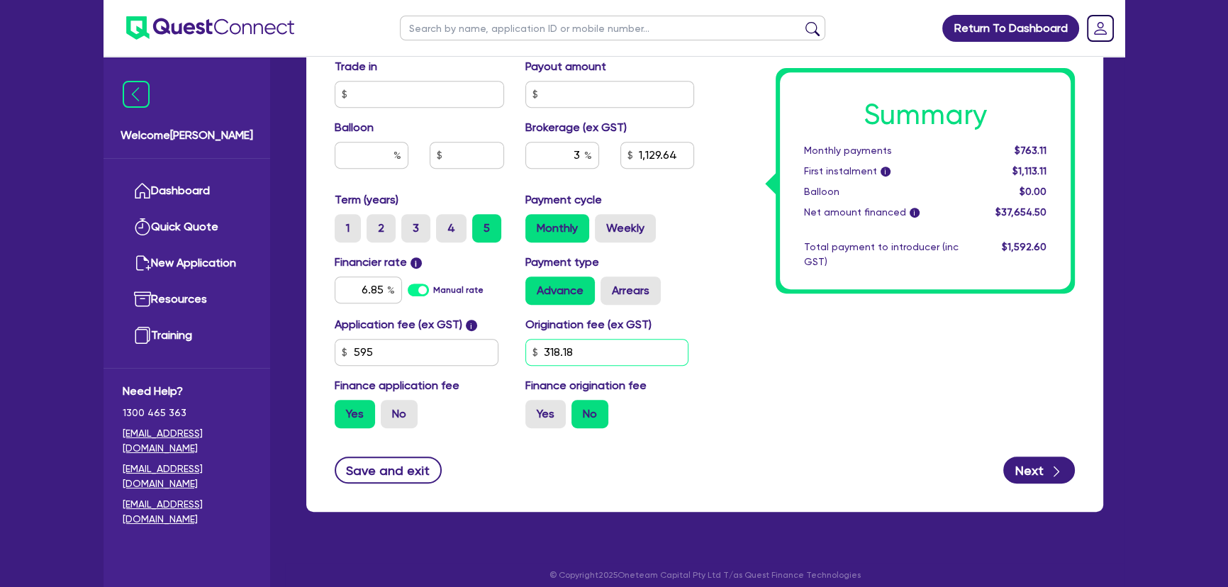
click at [572, 350] on input "318.18" at bounding box center [607, 352] width 164 height 27
click at [347, 295] on input "6.85" at bounding box center [368, 290] width 67 height 27
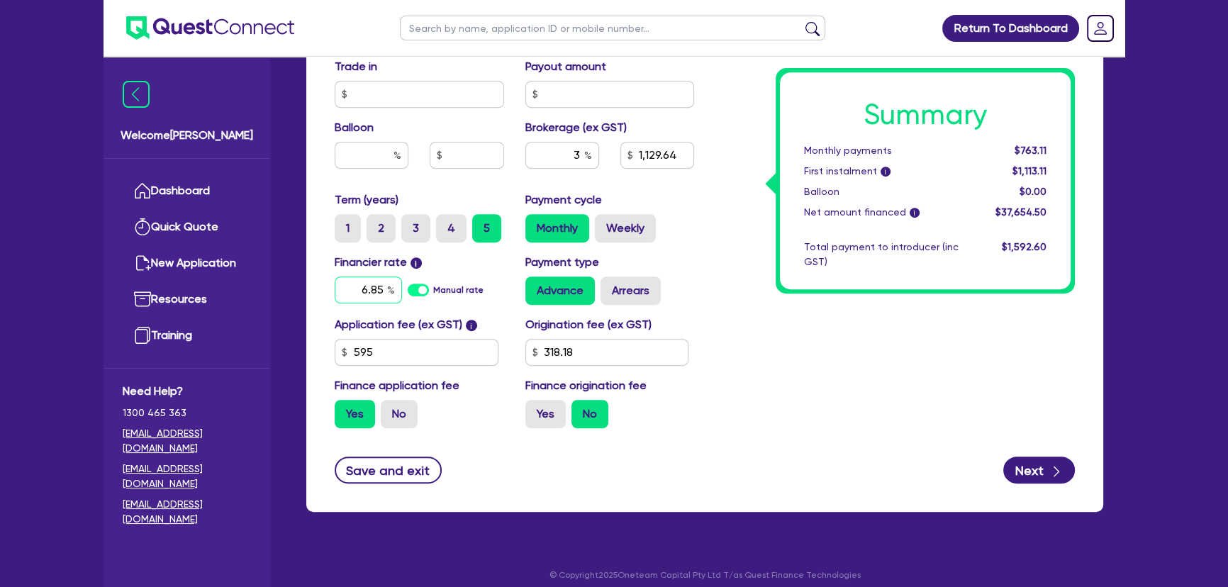
click at [347, 295] on input "6.85" at bounding box center [368, 290] width 67 height 27
type input "1,129.64"
type input "7"
type input "1,129.64"
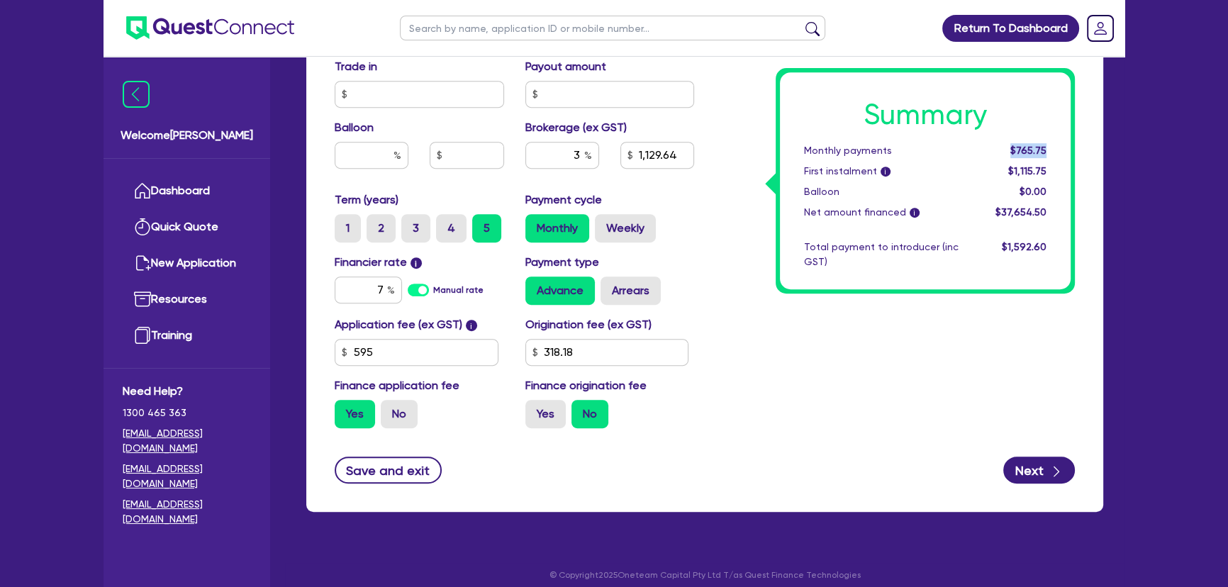
drag, startPoint x: 1044, startPoint y: 149, endPoint x: 1089, endPoint y: 149, distance: 45.4
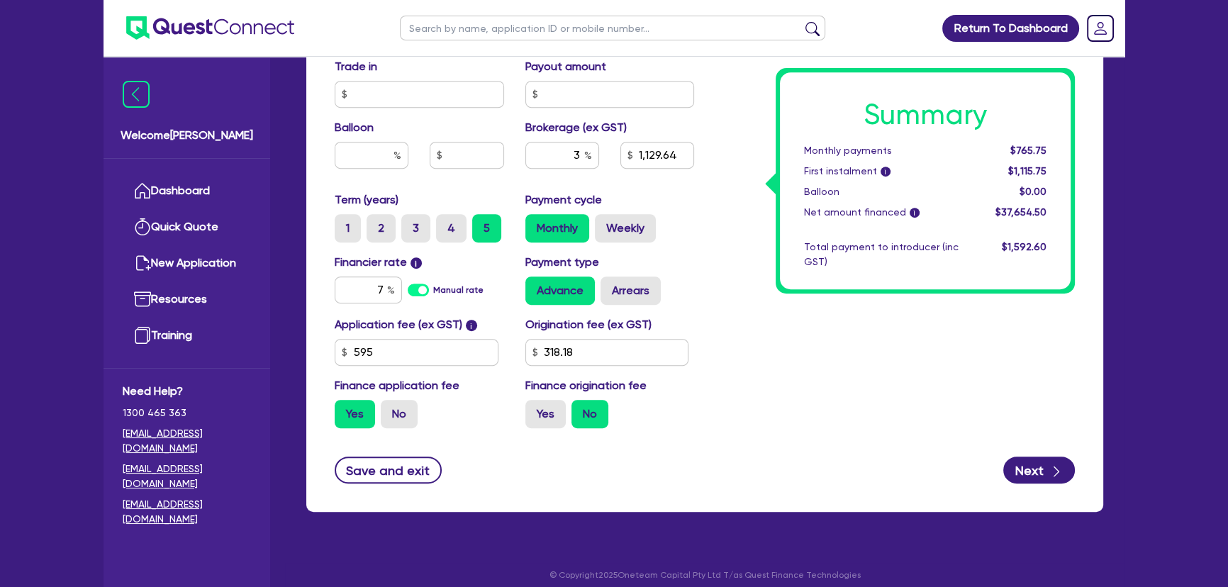
drag, startPoint x: 1020, startPoint y: 142, endPoint x: 1049, endPoint y: 142, distance: 29.8
click at [1049, 143] on div "$765.75" at bounding box center [1013, 150] width 88 height 15
drag, startPoint x: 1003, startPoint y: 148, endPoint x: 1067, endPoint y: 144, distance: 64.7
click at [1067, 144] on div "Summary Monthly payments $765.75 First instalment i $1,115.75 Balloon $0.00 Net…" at bounding box center [925, 180] width 291 height 217
copy span "$765.75"
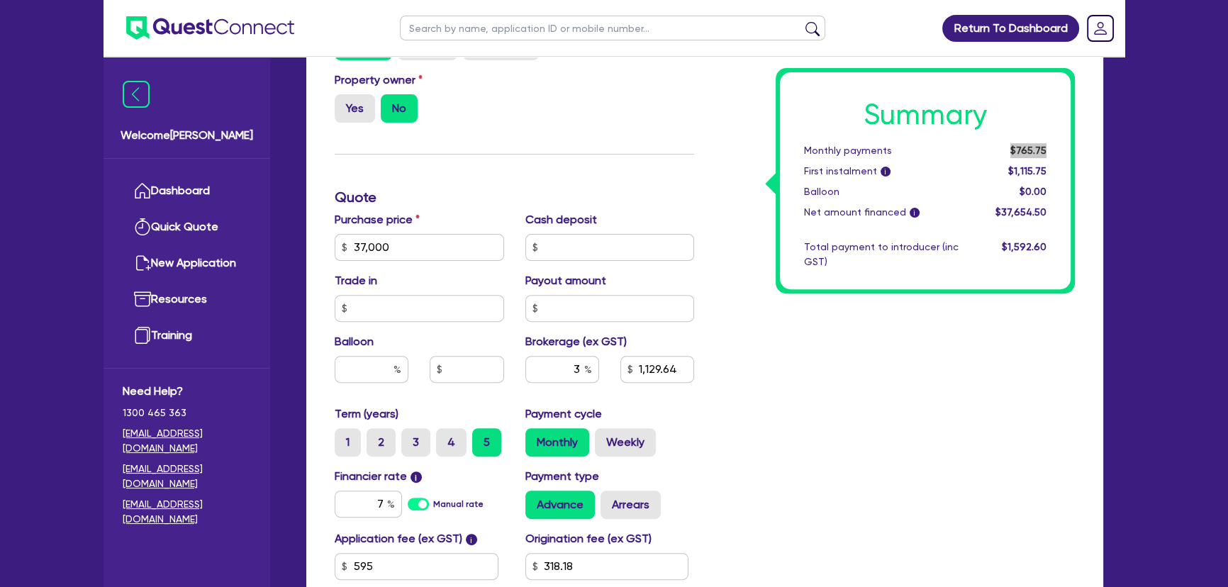
scroll to position [709, 0]
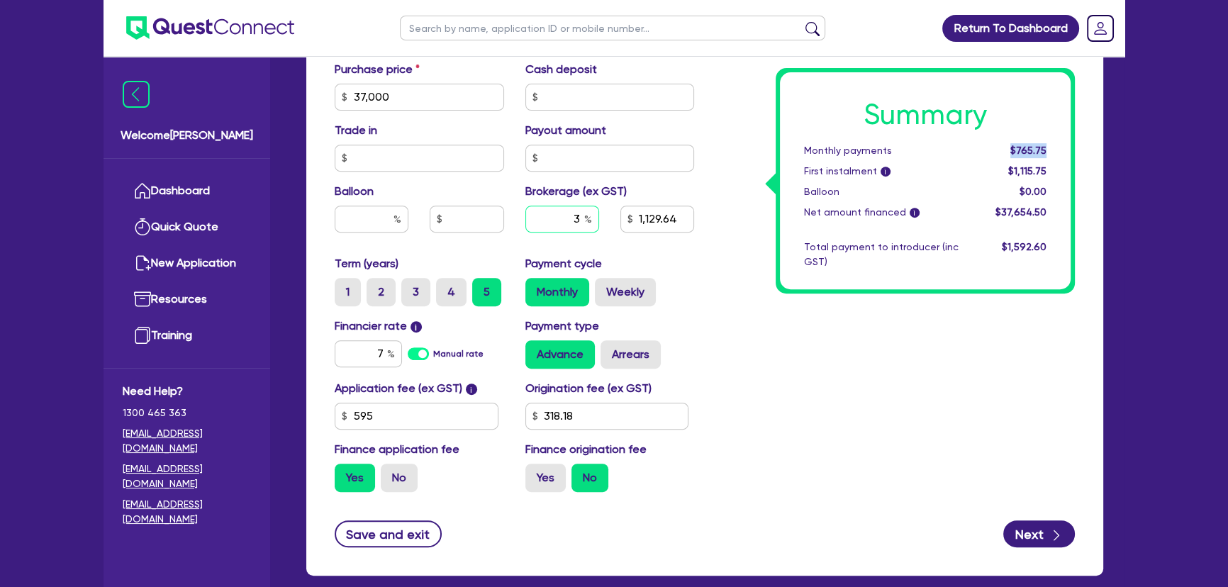
click at [576, 229] on input "3" at bounding box center [562, 219] width 74 height 27
type input "4"
type input "1,129.64"
type input "4"
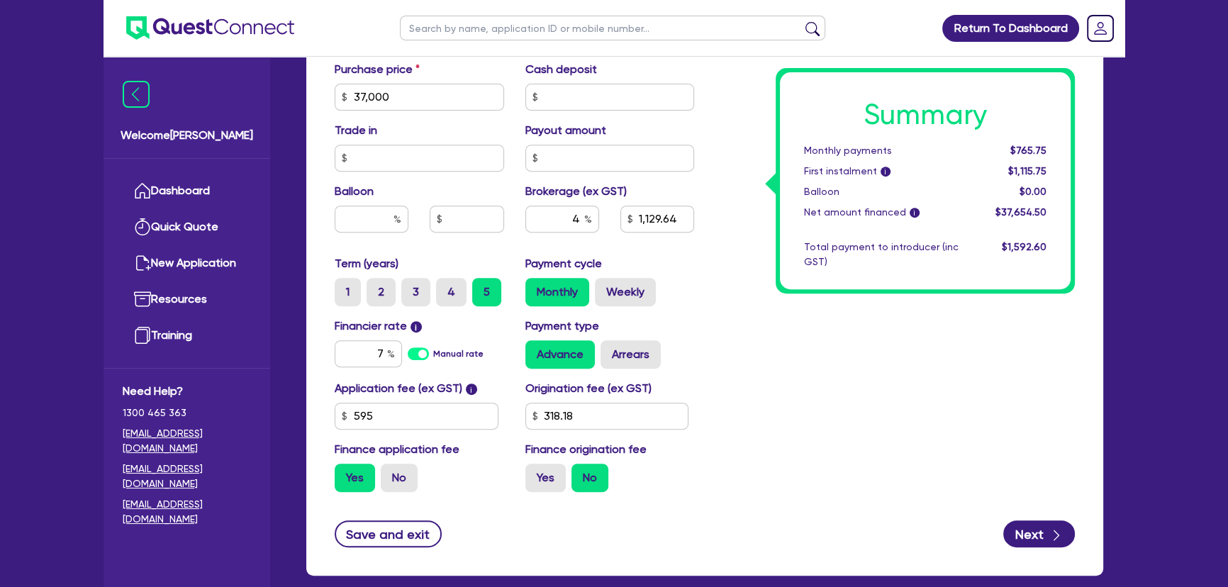
click at [823, 299] on div "Summary Monthly payments $765.75 First instalment i $1,115.75 Balloon $0.00 Net…" at bounding box center [895, 47] width 381 height 913
type input "1,506.18"
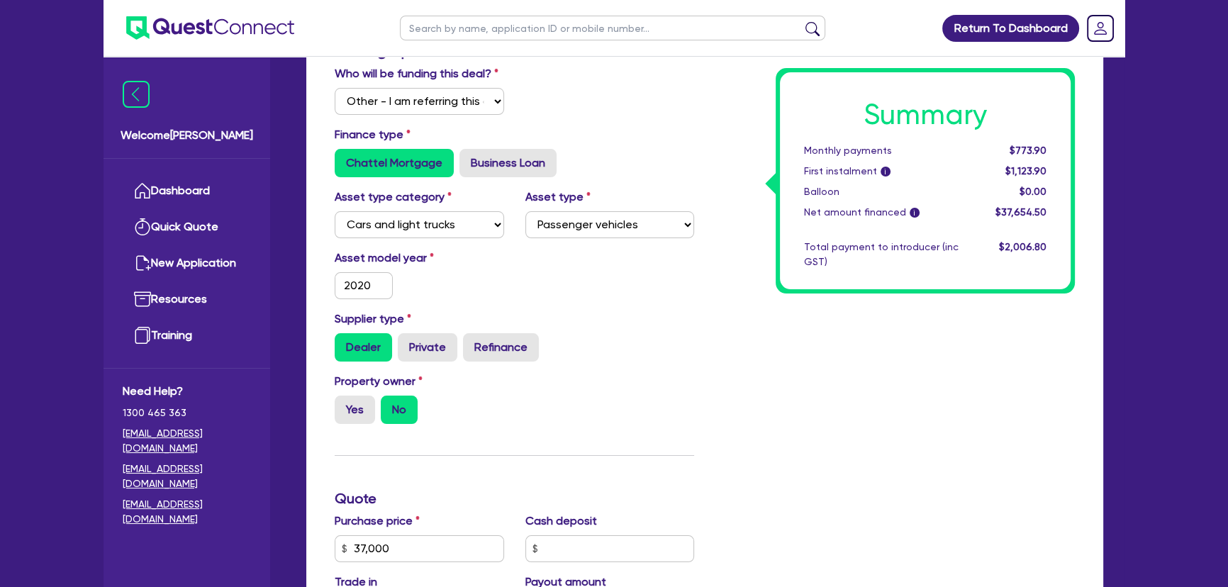
scroll to position [0, 0]
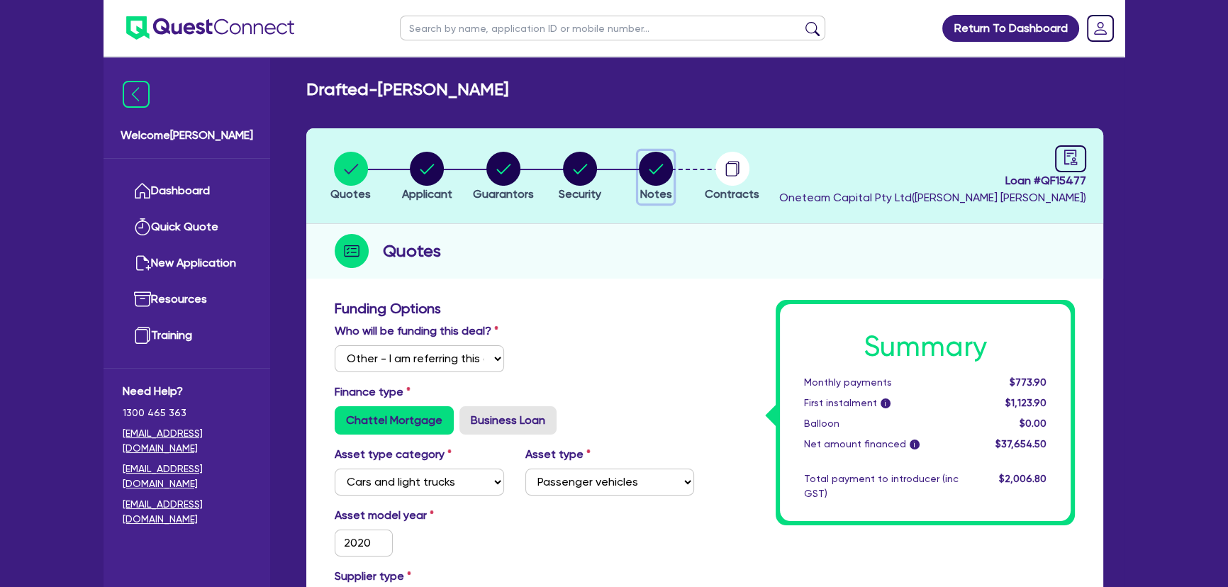
click at [660, 165] on circle "button" at bounding box center [656, 169] width 34 height 34
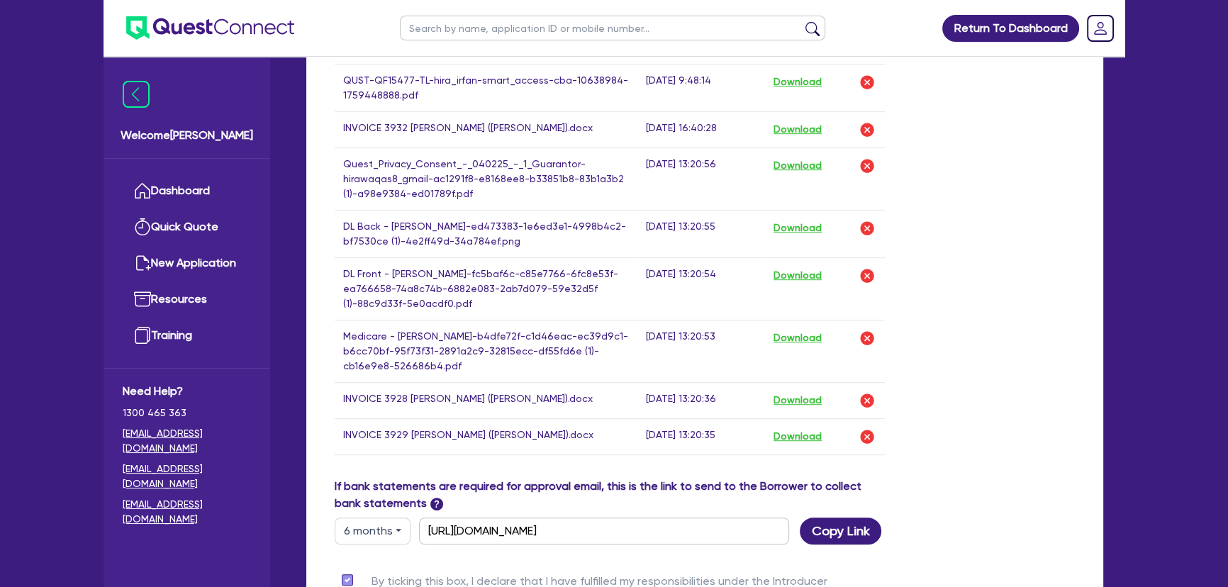
scroll to position [1161, 0]
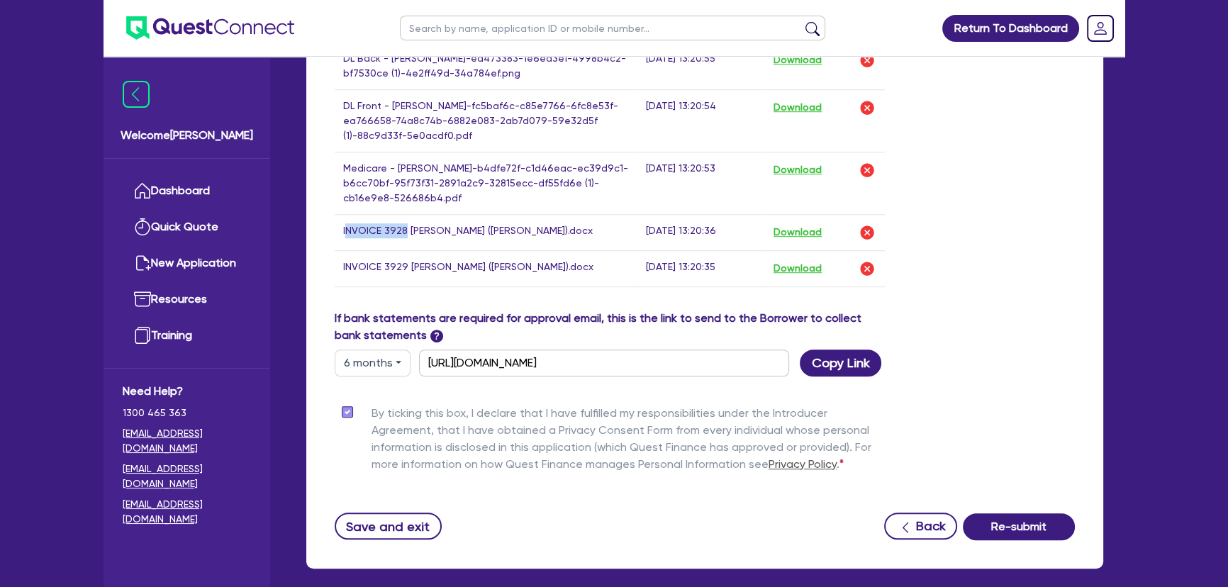
drag, startPoint x: 345, startPoint y: 227, endPoint x: 404, endPoint y: 227, distance: 58.9
click at [404, 227] on td "INVOICE 3928 Hira Irfan (Waqas).docx" at bounding box center [486, 232] width 303 height 36
click at [404, 230] on td "INVOICE 3928 Hira Irfan (Waqas).docx" at bounding box center [486, 232] width 303 height 36
drag, startPoint x: 384, startPoint y: 232, endPoint x: 408, endPoint y: 232, distance: 23.4
click at [408, 232] on td "INVOICE 3928 Hira Irfan (Waqas).docx" at bounding box center [486, 232] width 303 height 36
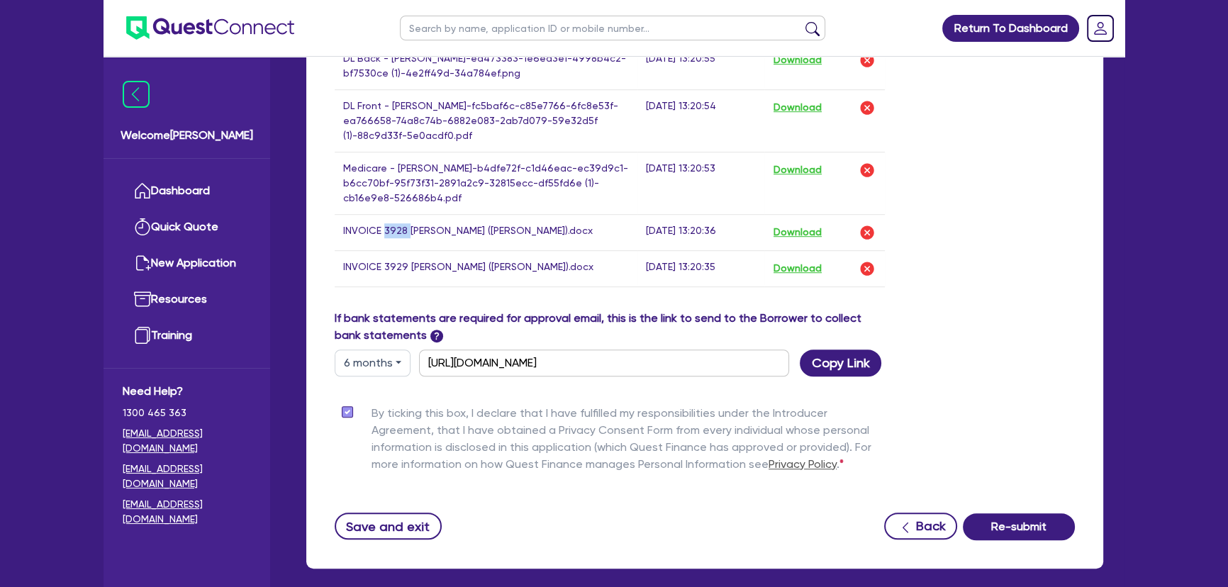
click at [402, 234] on td "INVOICE 3928 Hira Irfan (Waqas).docx" at bounding box center [486, 232] width 303 height 36
drag, startPoint x: 384, startPoint y: 266, endPoint x: 406, endPoint y: 265, distance: 22.7
click at [397, 266] on td "INVOICE 3929 Hira Irfan (Waqas).docx" at bounding box center [486, 268] width 303 height 36
click at [402, 266] on td "INVOICE 3929 Hira Irfan (Waqas).docx" at bounding box center [486, 268] width 303 height 36
drag, startPoint x: 405, startPoint y: 265, endPoint x: 340, endPoint y: 233, distance: 72.0
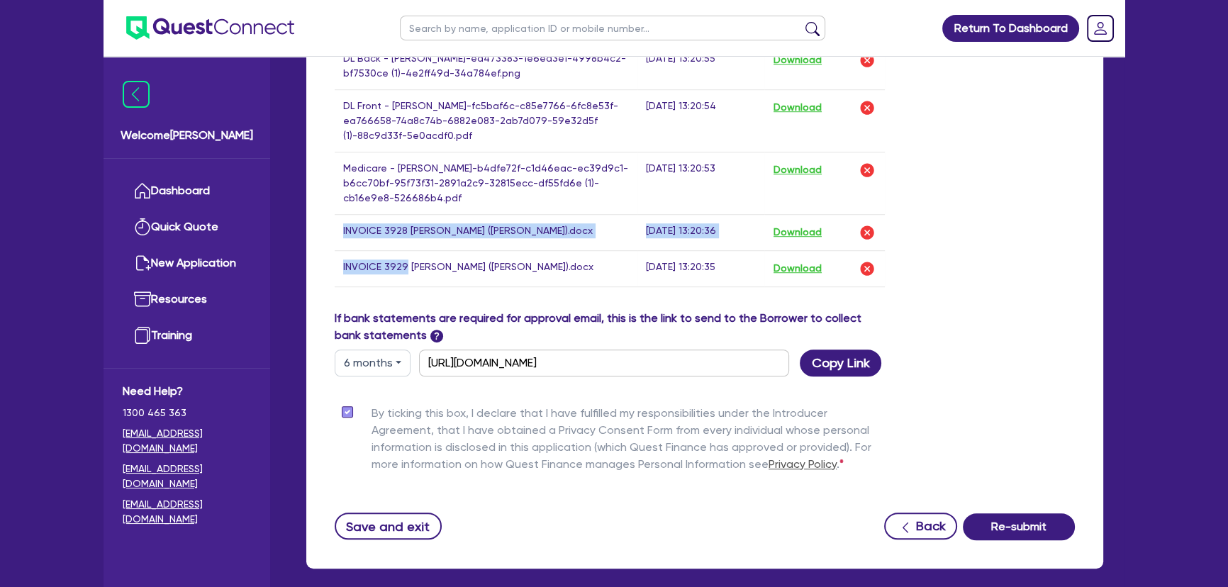
click at [440, 243] on td "INVOICE 3928 Hira Irfan (Waqas).docx" at bounding box center [486, 232] width 303 height 36
drag, startPoint x: 535, startPoint y: 267, endPoint x: 340, endPoint y: 234, distance: 197.8
click at [559, 266] on td "INVOICE 3929 Hira Irfan (Waqas).docx" at bounding box center [486, 268] width 303 height 36
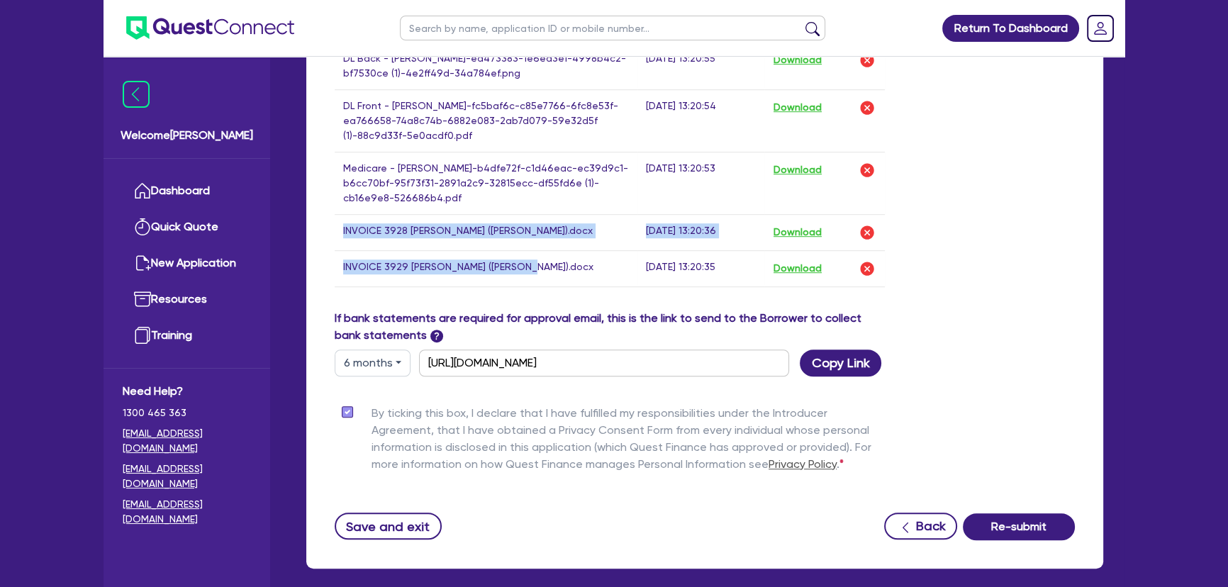
drag, startPoint x: 531, startPoint y: 277, endPoint x: 341, endPoint y: 230, distance: 195.7
click at [521, 257] on td "INVOICE 3929 Hira Irfan (Waqas).docx" at bounding box center [486, 268] width 303 height 36
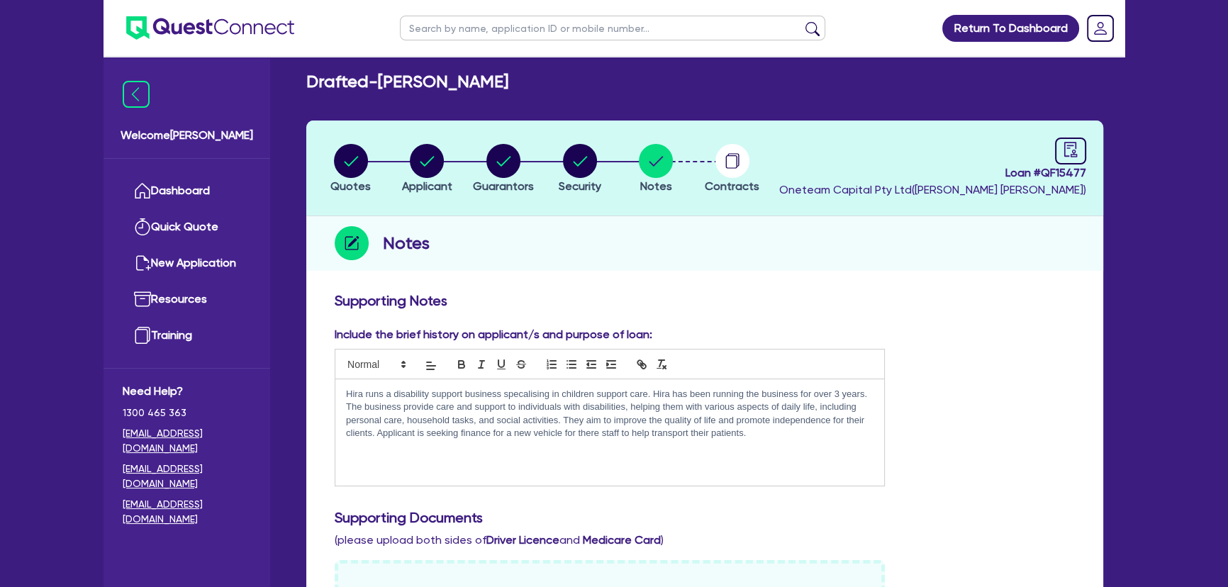
scroll to position [0, 0]
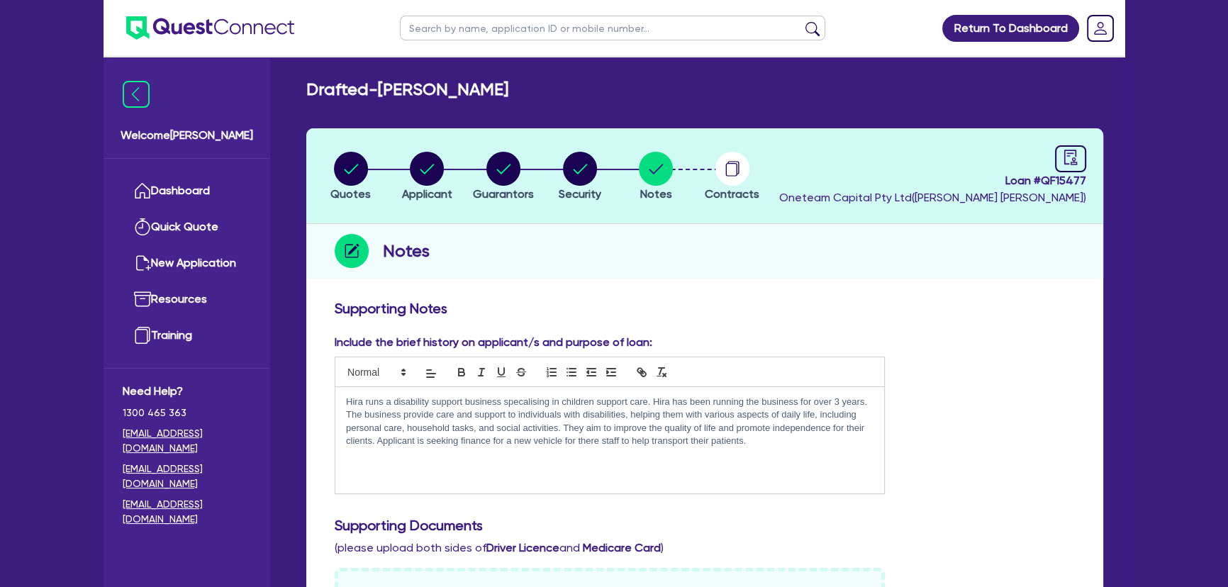
click at [561, 28] on input "text" at bounding box center [612, 28] width 425 height 25
type input "g.w"
click button "submit" at bounding box center [812, 31] width 23 height 20
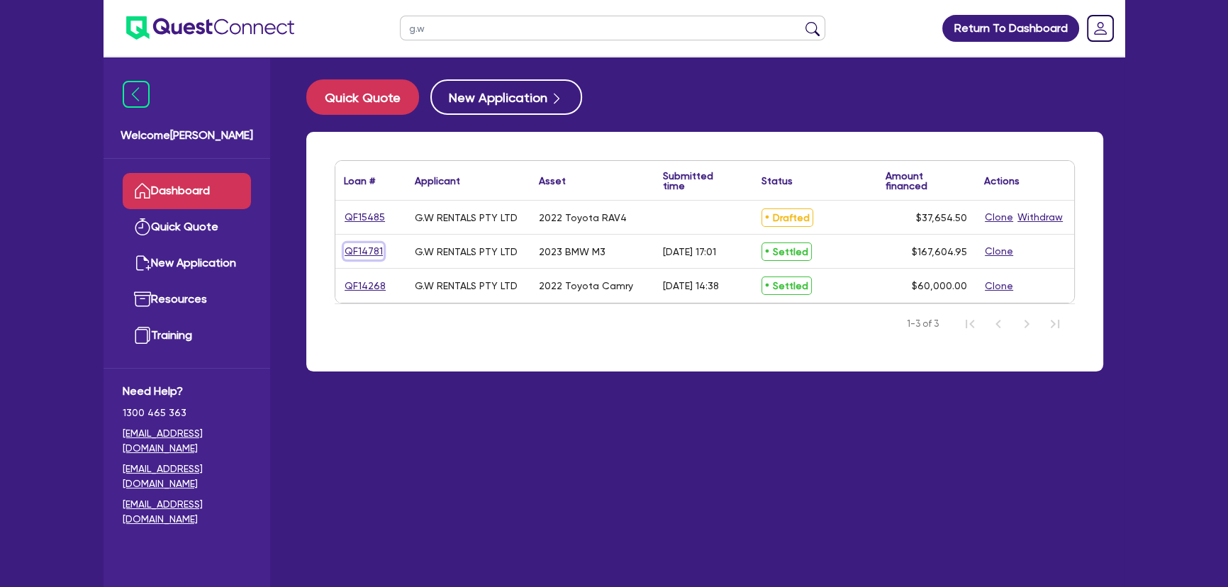
click at [348, 257] on link "QF14781" at bounding box center [364, 251] width 40 height 16
select select "Other"
select select "CARS_AND_LIGHT_TRUCKS"
select select "PASSENGER_VEHICLES"
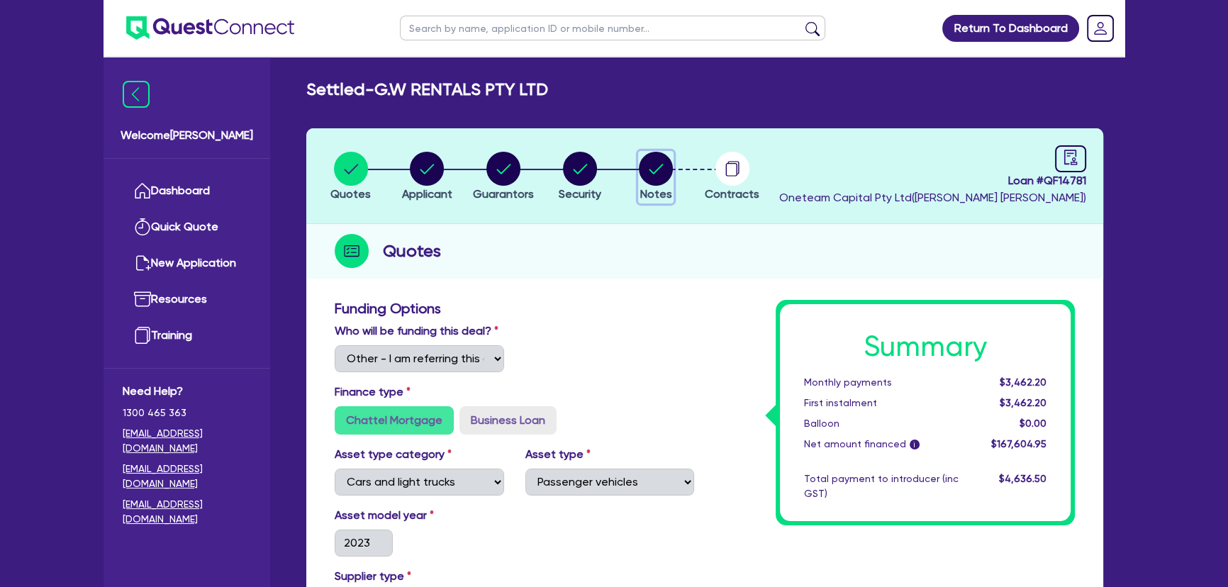
click at [639, 170] on icon "button" at bounding box center [656, 169] width 34 height 34
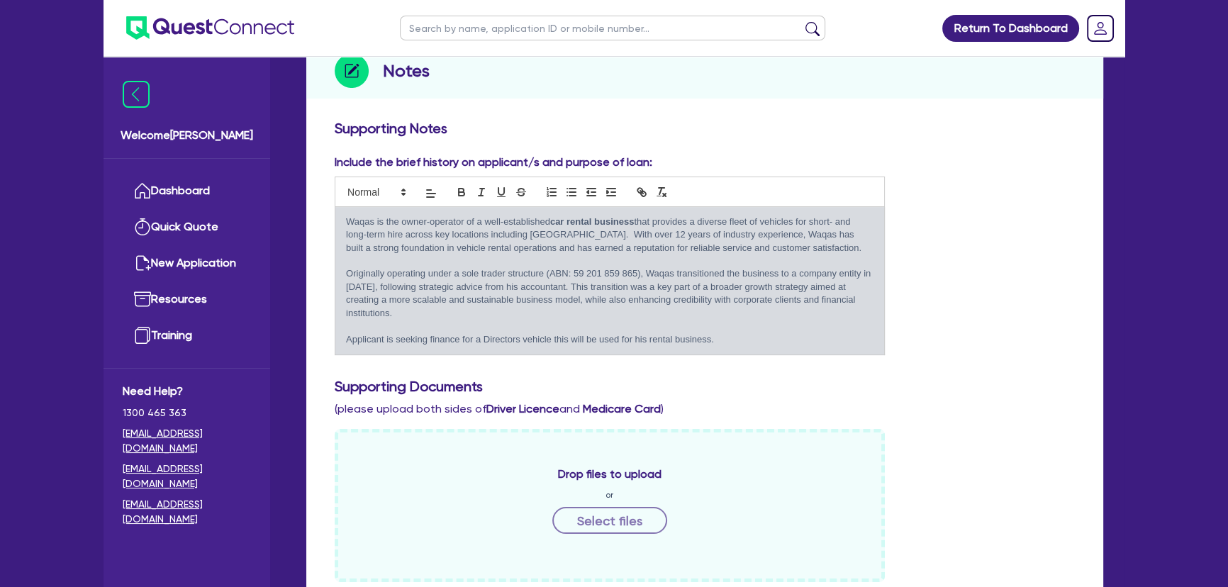
scroll to position [257, 0]
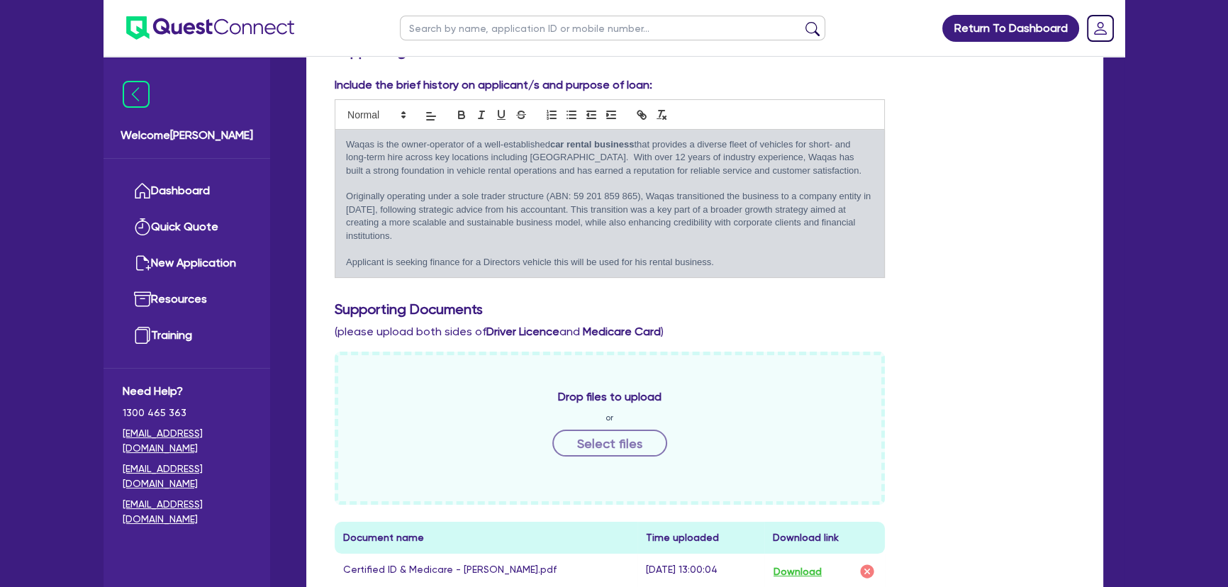
drag, startPoint x: 762, startPoint y: 258, endPoint x: 333, endPoint y: 142, distance: 444.5
click at [333, 142] on div "Include the brief history on applicant/s and purpose of loan: Waqas is the owne…" at bounding box center [610, 177] width 572 height 201
copy div "Waqas is the owner-operator of a well-established car rental business that prov…"
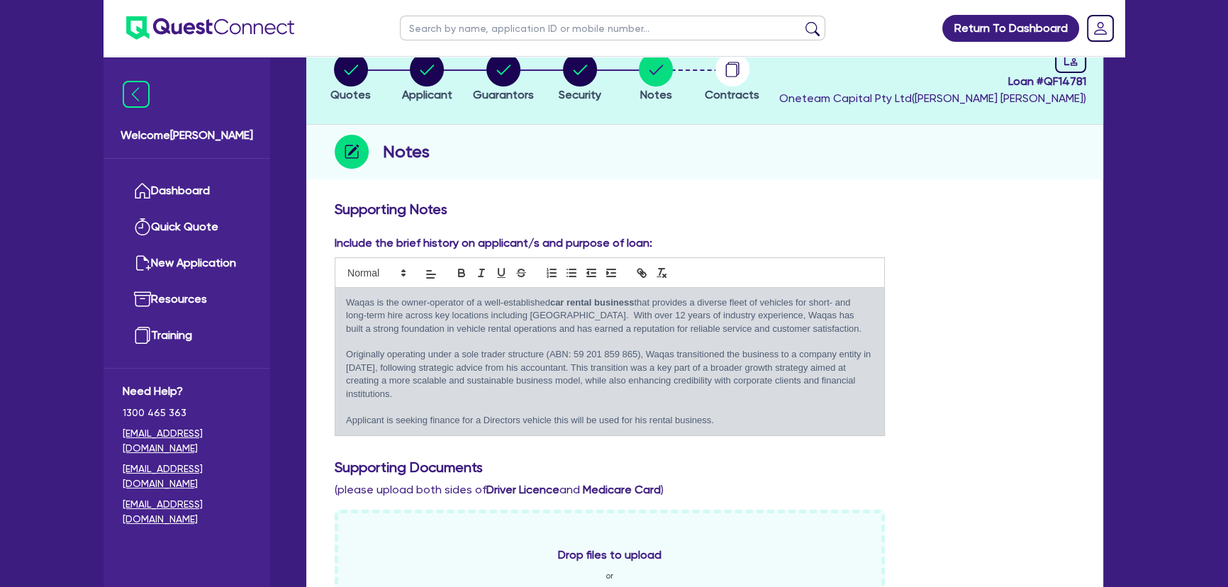
scroll to position [0, 0]
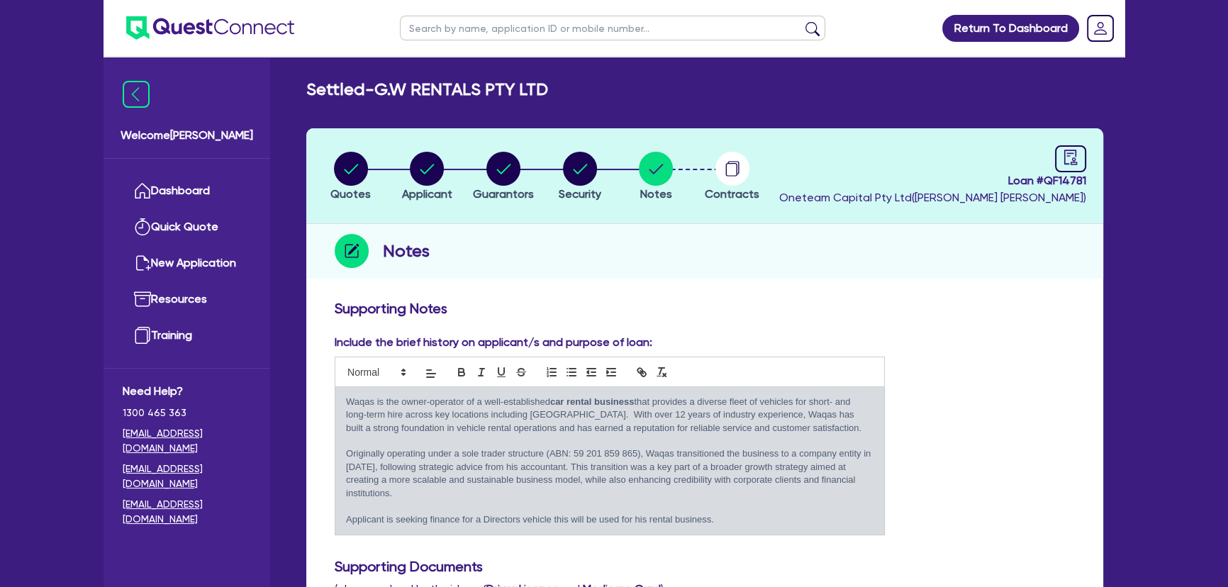
click at [195, 22] on img at bounding box center [210, 27] width 168 height 23
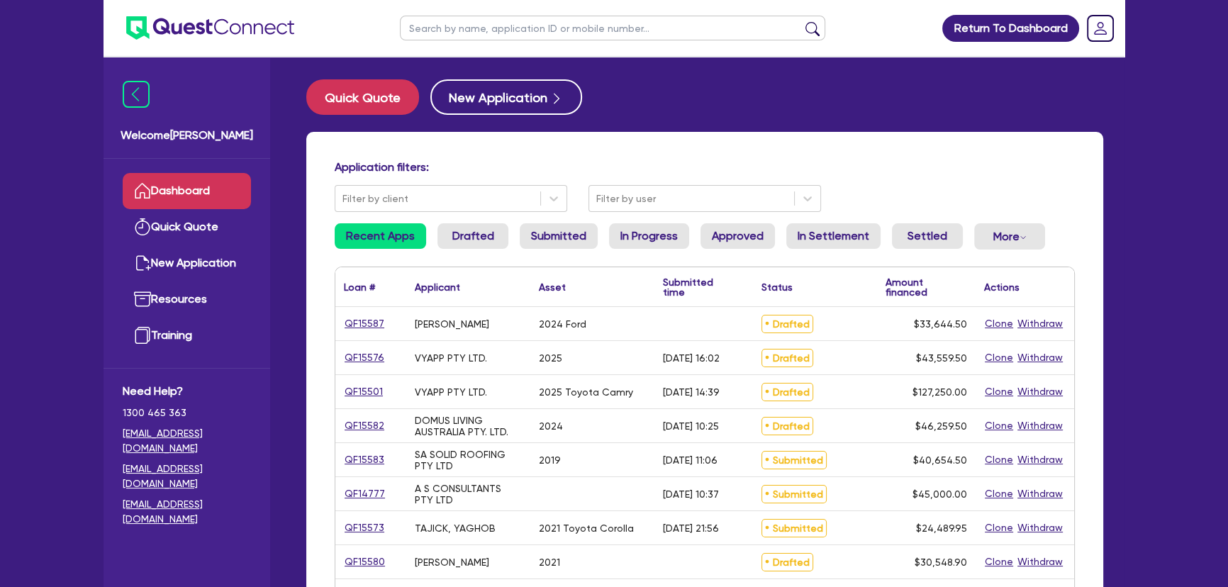
click at [523, 21] on input "text" at bounding box center [612, 28] width 425 height 25
type input "Marchese"
click at [801, 21] on button "submit" at bounding box center [812, 31] width 23 height 20
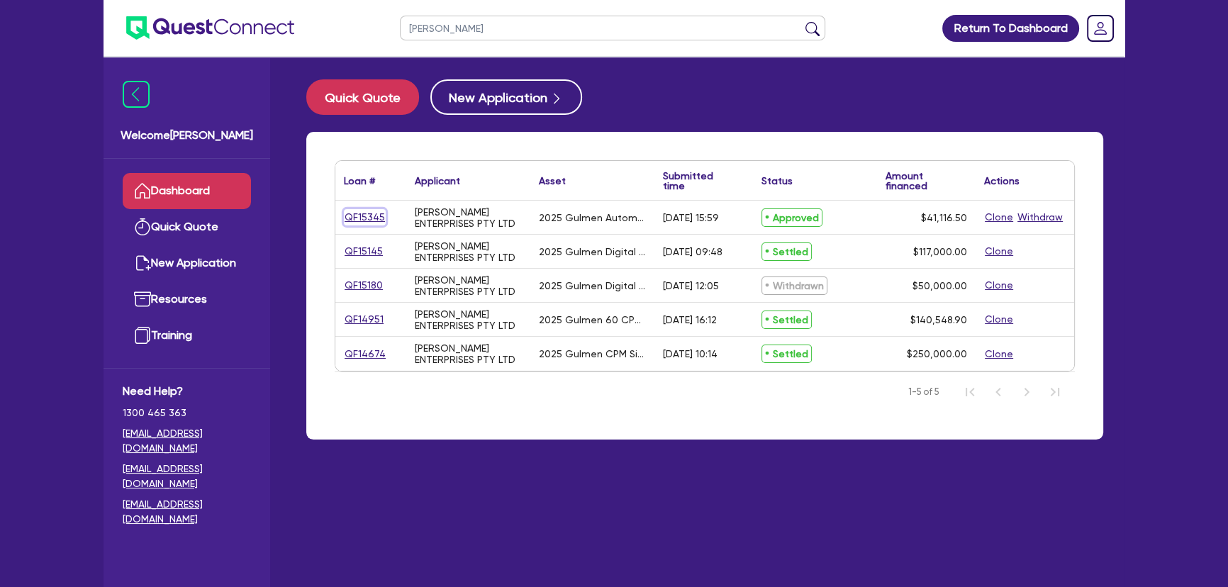
click at [361, 224] on link "QF15345" at bounding box center [365, 217] width 42 height 16
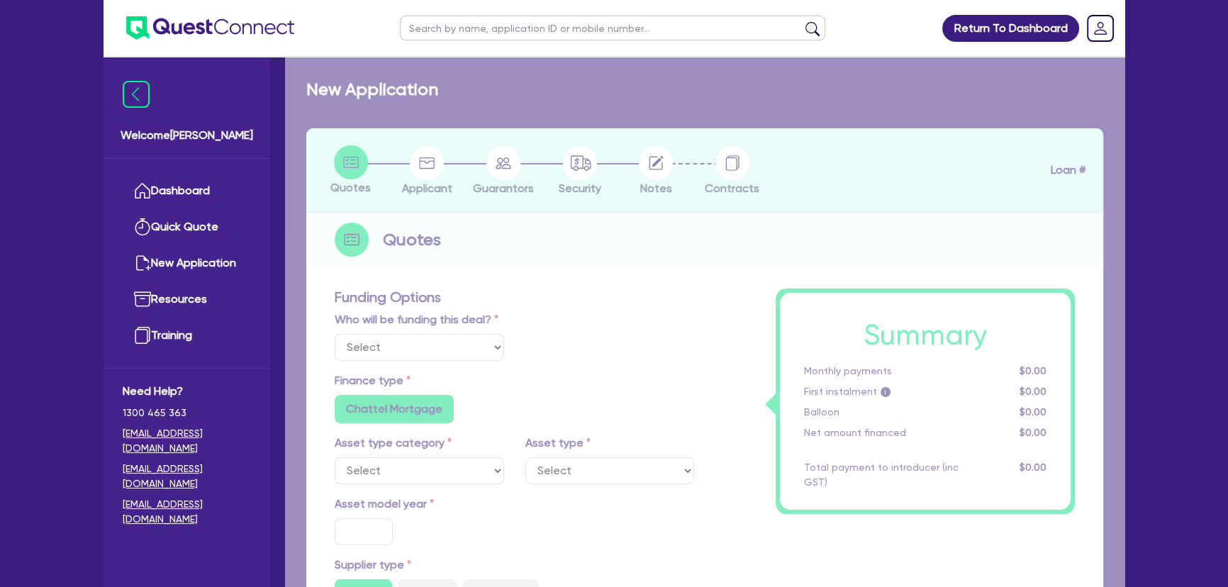
select select "Other"
select select "SECONDARY_ASSETS"
type input "2025"
radio input "true"
type input "50,000"
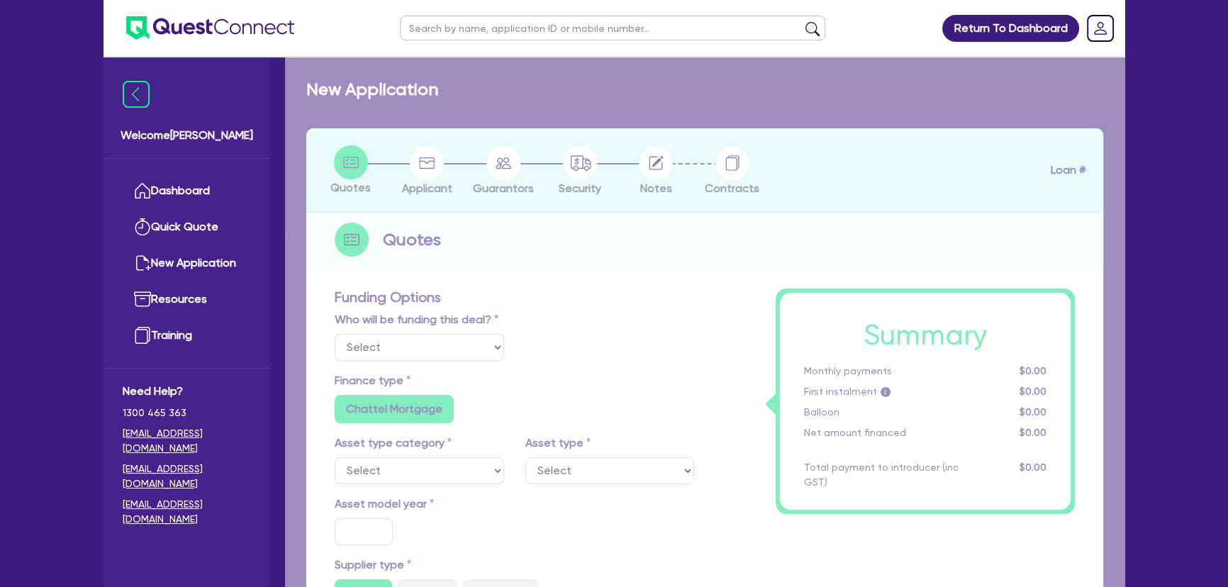
type input "10,000"
type input "8"
type input "3,289.32"
radio input "true"
type input "16.99"
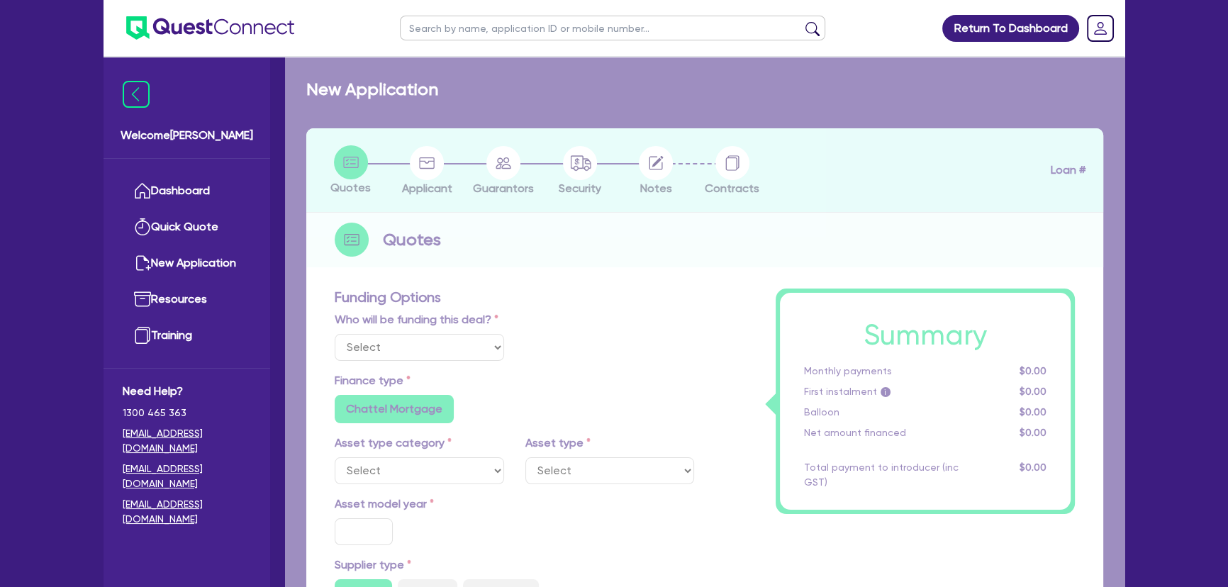
type input "1,015"
radio input "true"
radio input "false"
select select "PRINTING_AND_PACKAGING_EQUIPMENT"
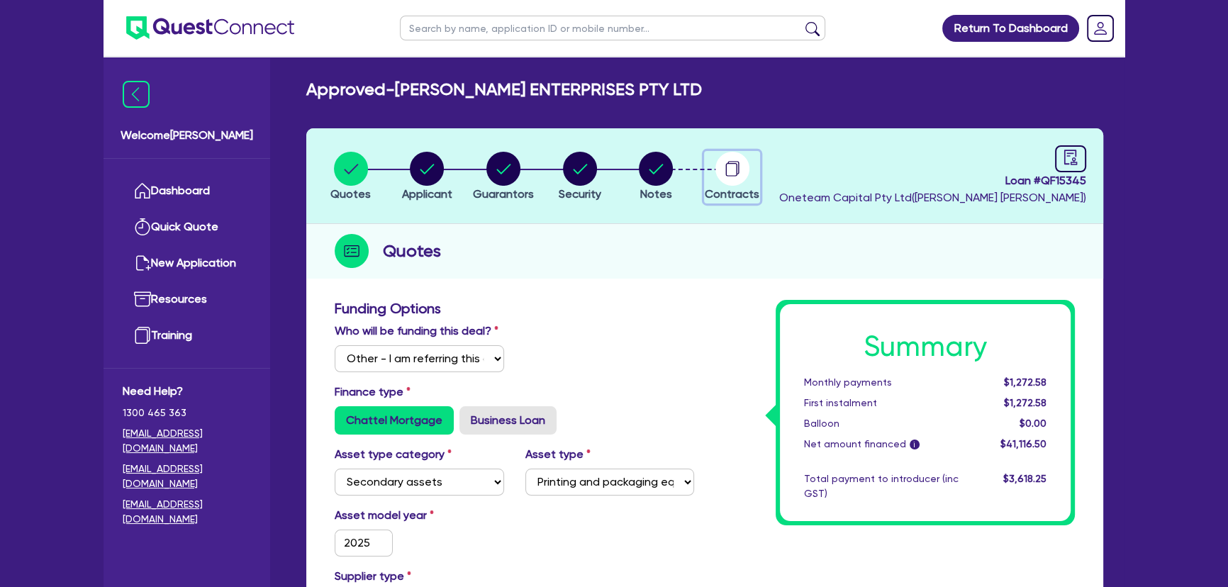
click at [725, 171] on icon "button" at bounding box center [730, 169] width 11 height 13
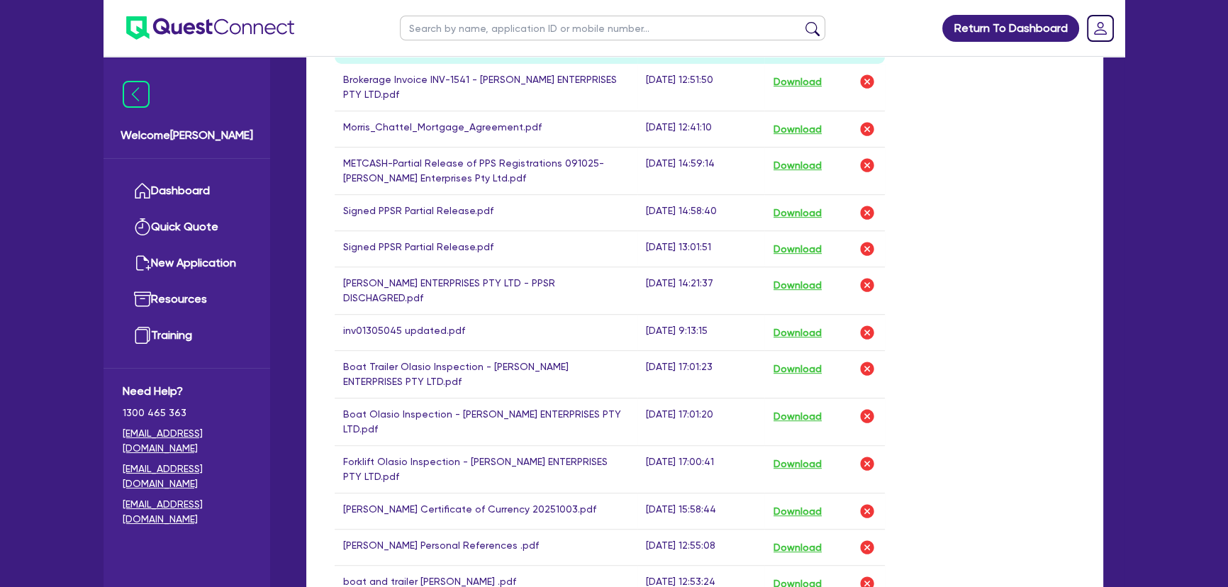
scroll to position [837, 0]
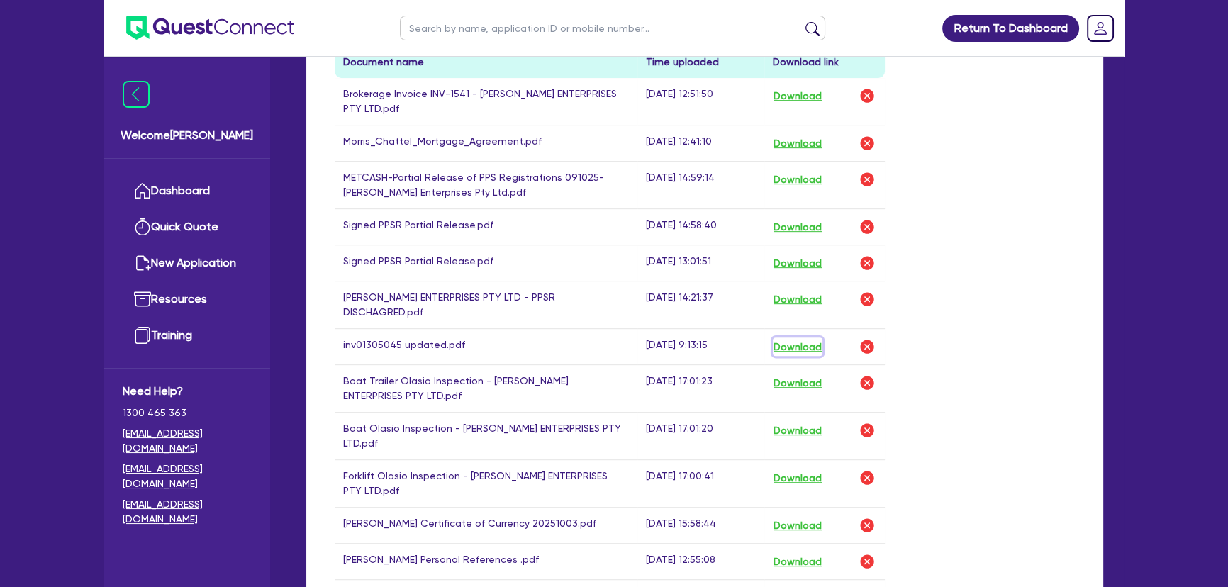
click at [804, 338] on button "Download" at bounding box center [798, 347] width 50 height 18
click at [1032, 134] on div "Uploaded docs Document name Time uploaded Download link Brokerage Invoice INV-1…" at bounding box center [705, 325] width 762 height 606
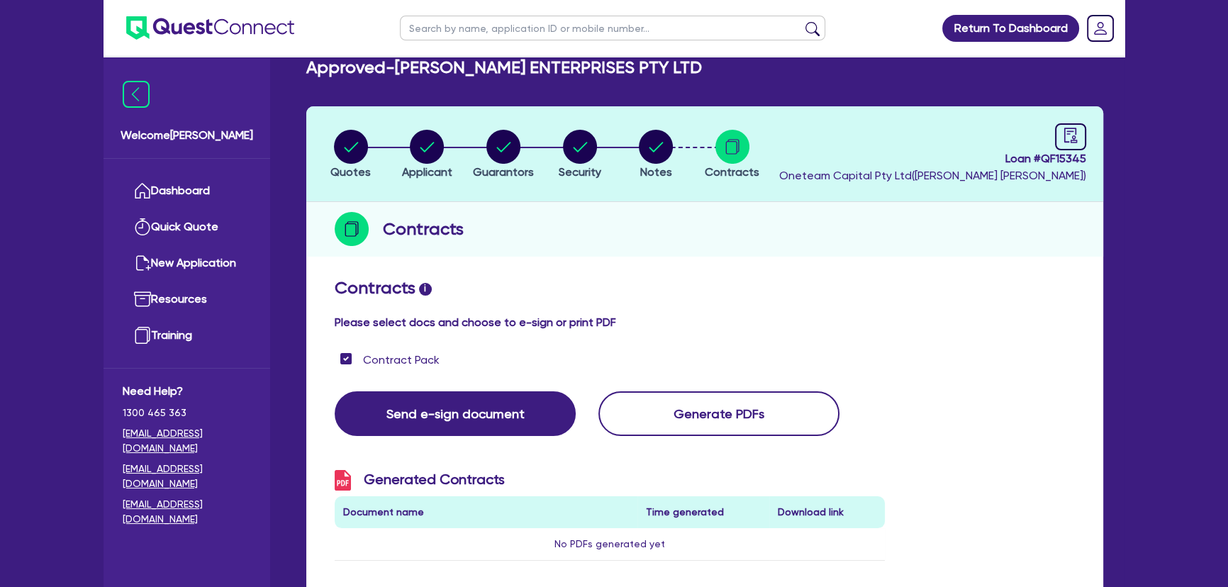
scroll to position [0, 0]
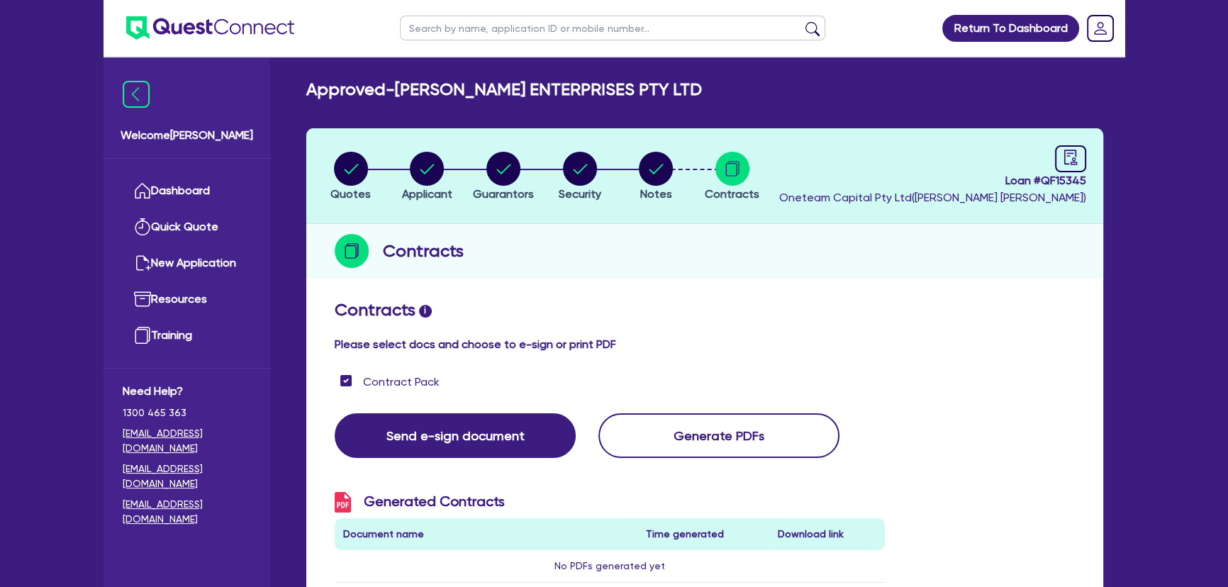
drag, startPoint x: 227, startPoint y: 28, endPoint x: 243, endPoint y: 21, distance: 17.8
click at [227, 28] on img at bounding box center [210, 27] width 168 height 23
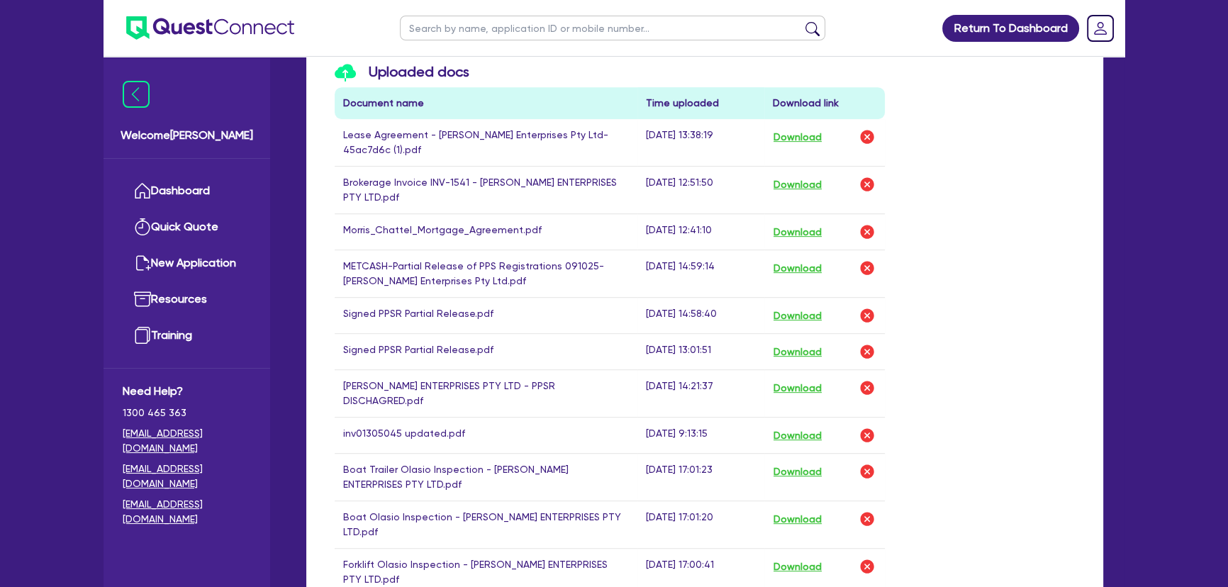
scroll to position [515, 0]
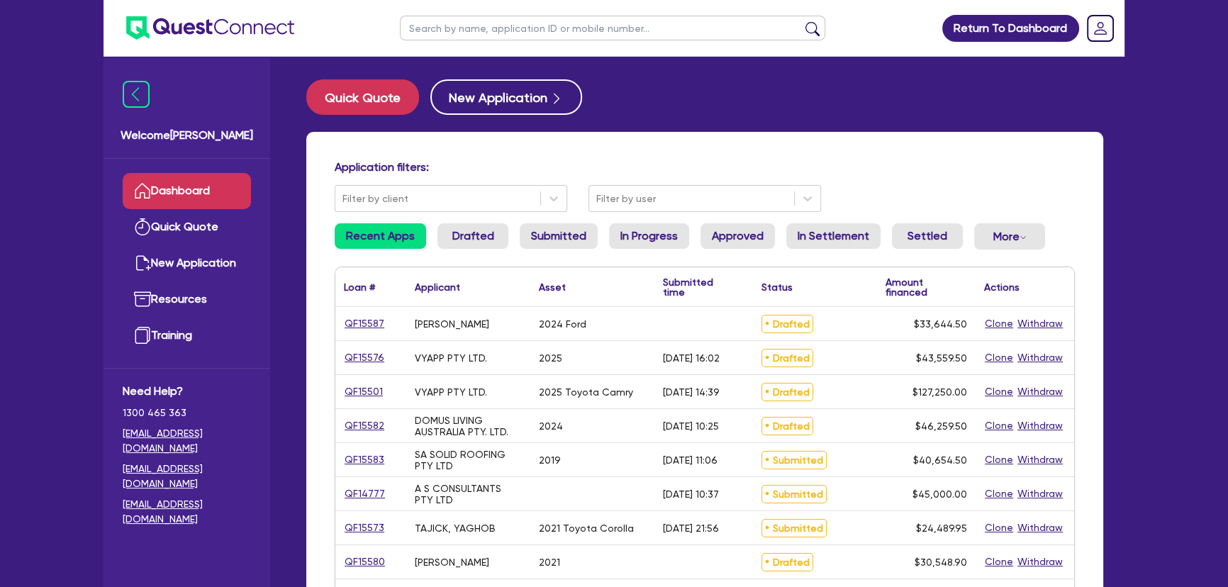
click at [474, 36] on input "text" at bounding box center [612, 28] width 425 height 25
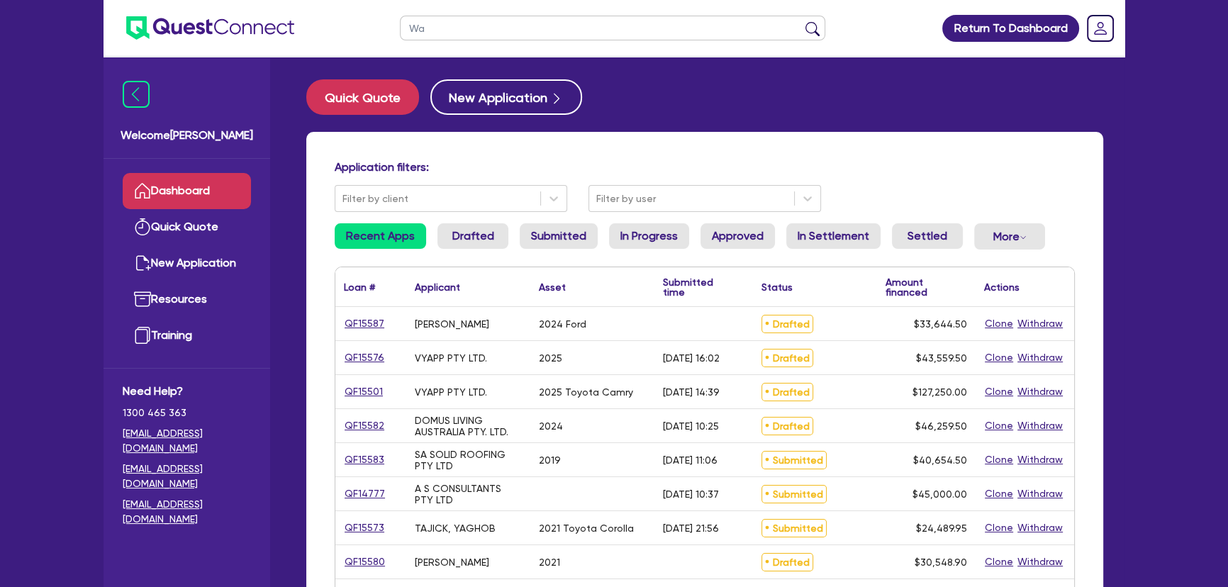
type input "W"
type input "G.w rentals"
click at [801, 21] on button "submit" at bounding box center [812, 31] width 23 height 20
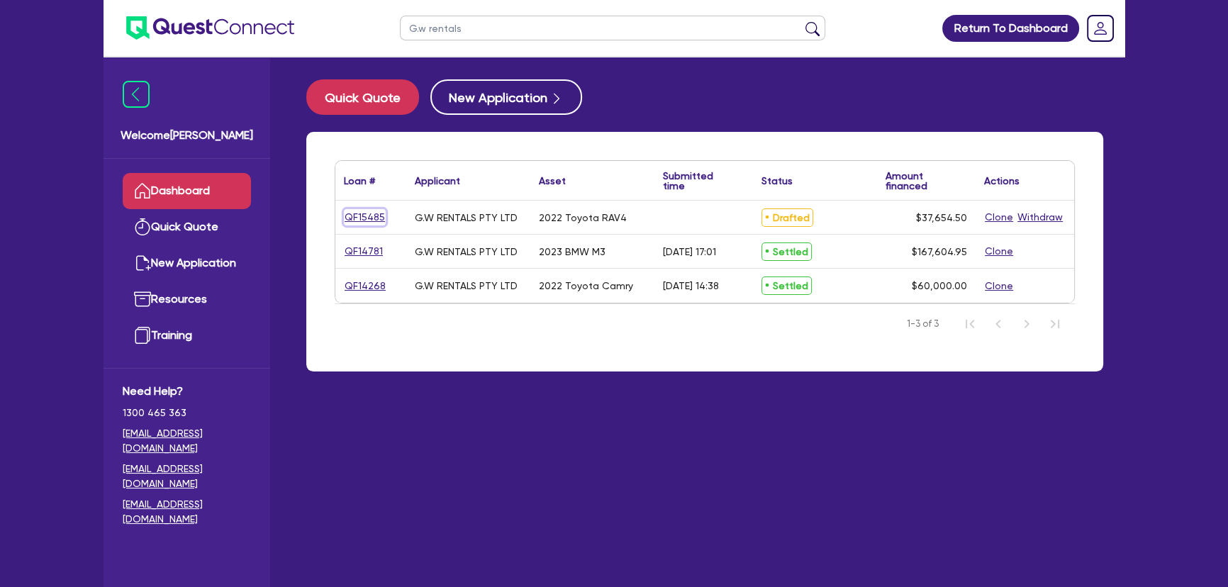
click at [364, 216] on link "QF15485" at bounding box center [365, 217] width 42 height 16
select select "Other"
select select "CARS_AND_LIGHT_TRUCKS"
select select "PASSENGER_VEHICLES"
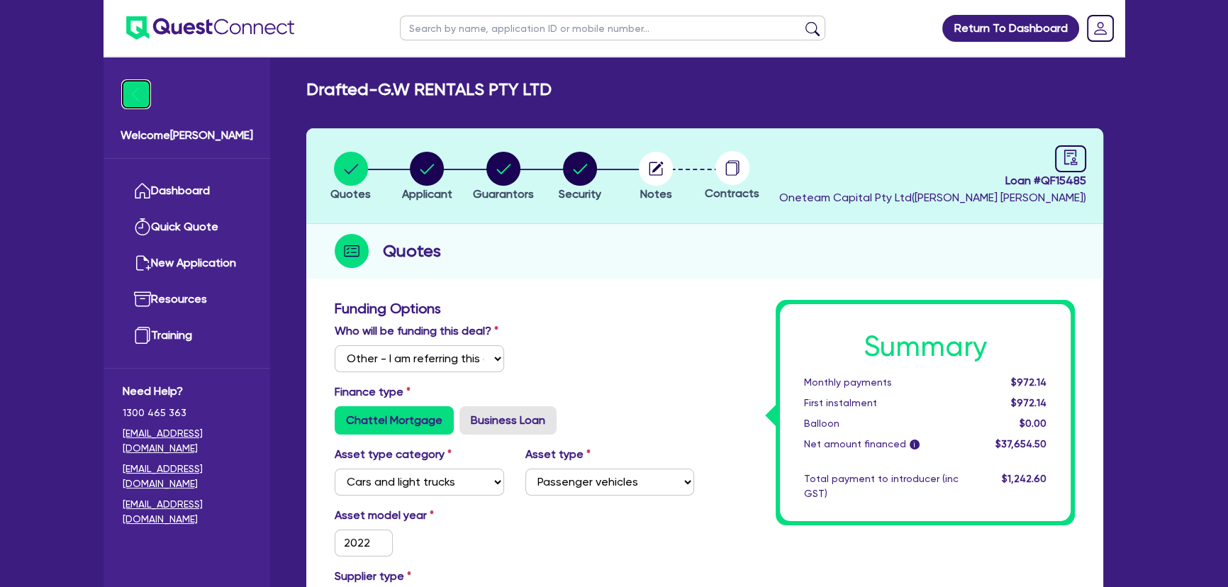
click at [145, 88] on img at bounding box center [136, 94] width 27 height 27
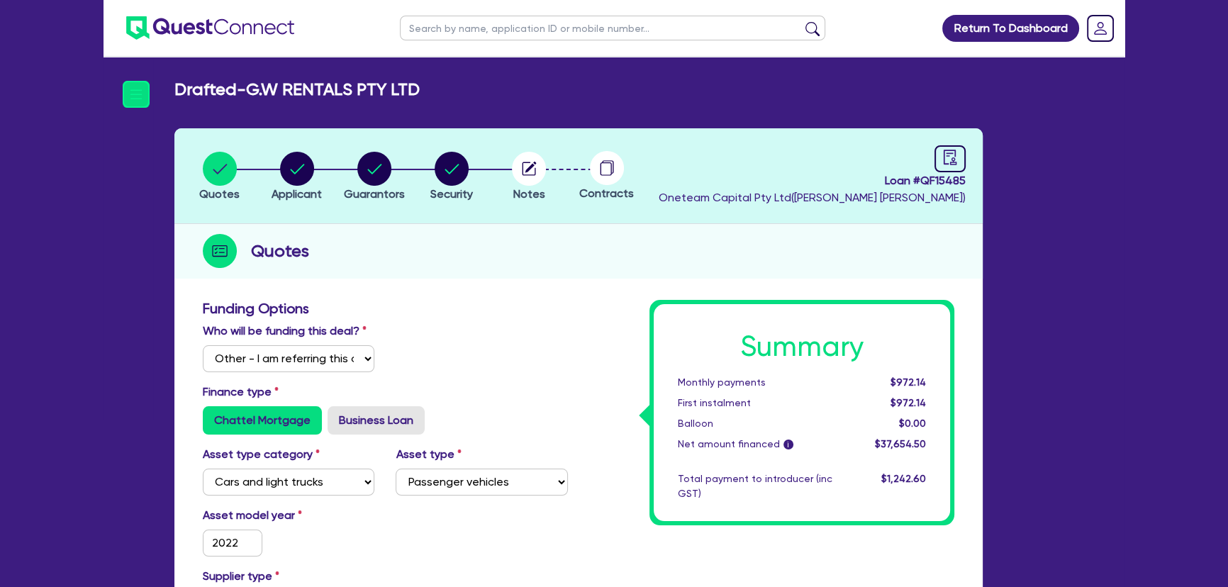
click at [217, 15] on ul at bounding box center [199, 28] width 191 height 56
click at [216, 25] on img at bounding box center [210, 27] width 168 height 23
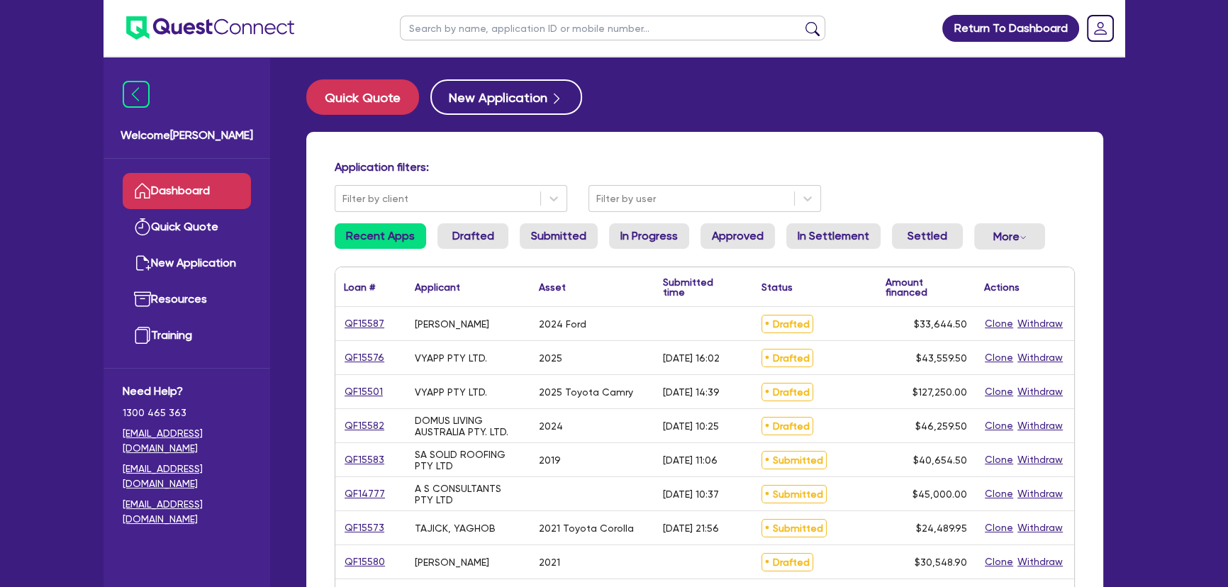
drag, startPoint x: 562, startPoint y: 7, endPoint x: 559, endPoint y: 16, distance: 9.0
click at [562, 7] on ul at bounding box center [613, 28] width 454 height 56
click at [552, 22] on input "text" at bounding box center [612, 28] width 425 height 25
type input "G.w"
click at [801, 21] on button "submit" at bounding box center [812, 31] width 23 height 20
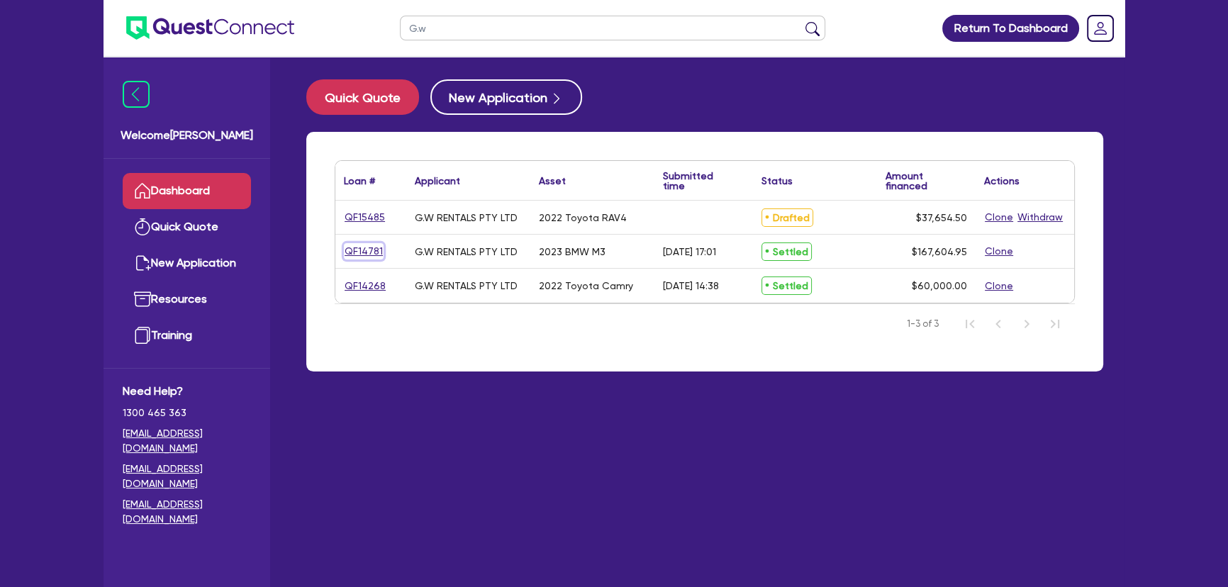
click at [380, 255] on link "QF14781" at bounding box center [364, 251] width 40 height 16
select select "Other"
select select "CARS_AND_LIGHT_TRUCKS"
select select "PASSENGER_VEHICLES"
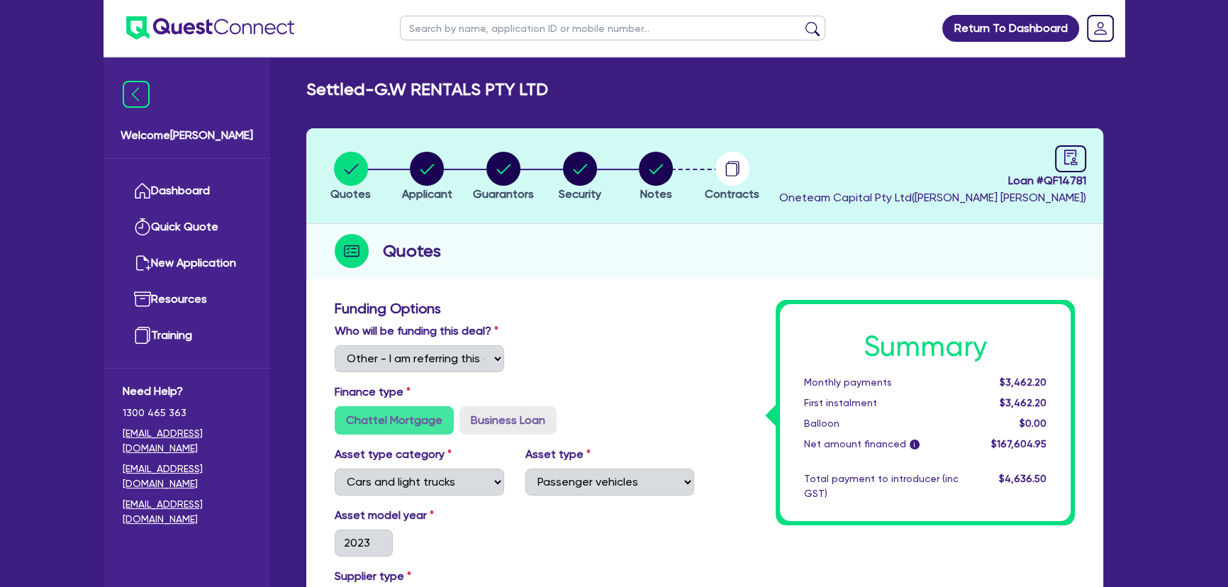
click at [611, 184] on li "Security" at bounding box center [580, 176] width 77 height 50
click at [644, 177] on circle "button" at bounding box center [656, 169] width 34 height 34
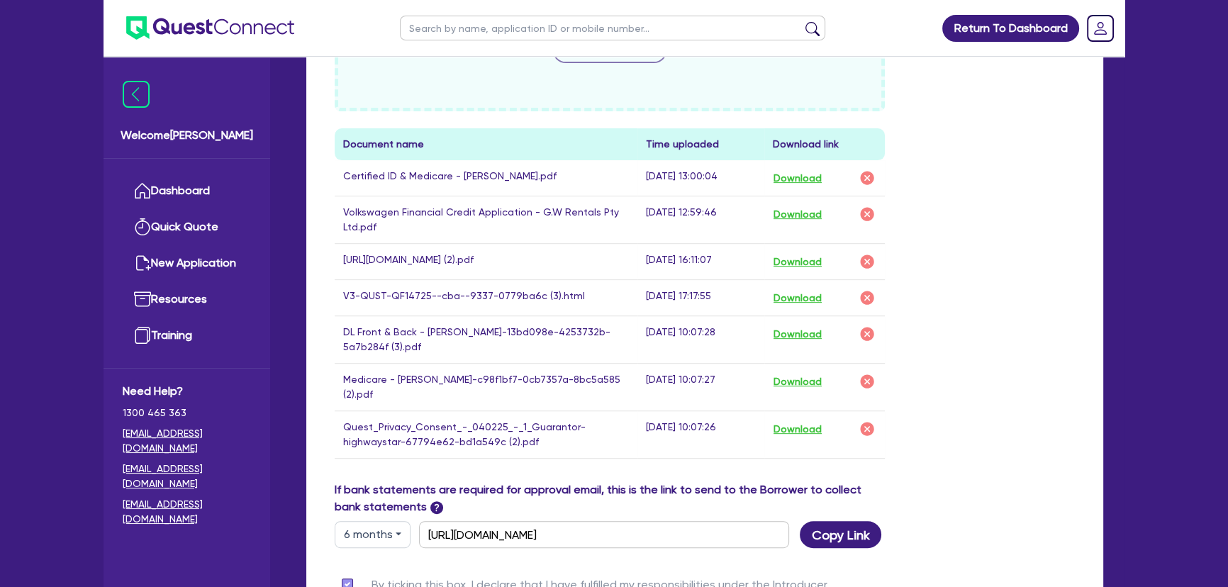
scroll to position [630, 0]
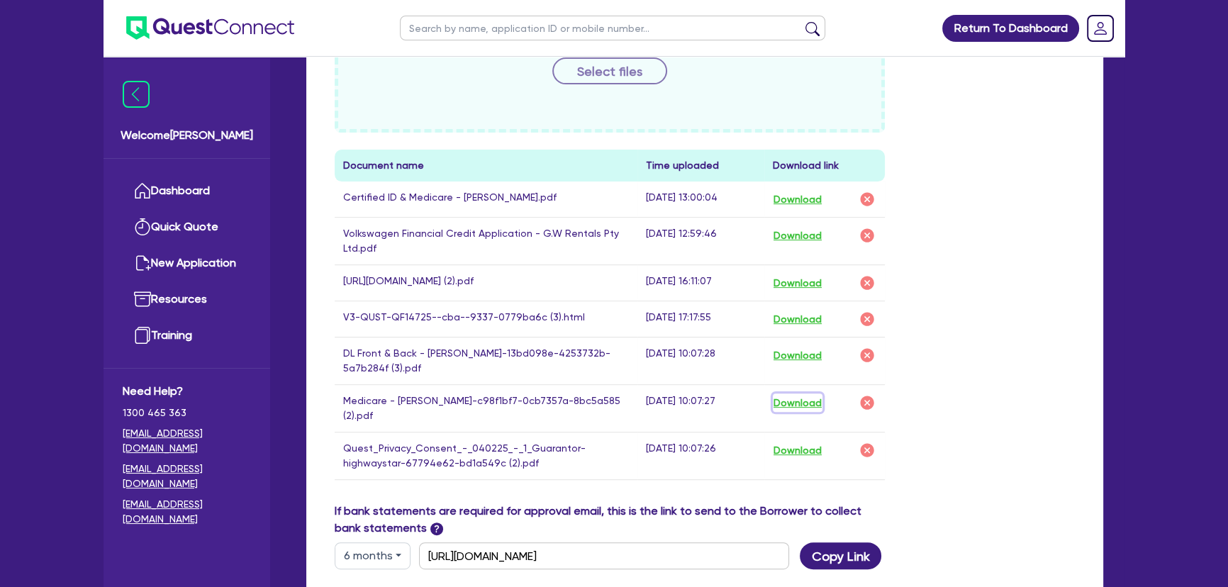
click at [807, 398] on button "Download" at bounding box center [798, 403] width 50 height 18
click at [801, 355] on button "Download" at bounding box center [798, 355] width 50 height 18
click at [813, 450] on button "Download" at bounding box center [798, 450] width 50 height 18
click at [1037, 391] on div "Drop files to upload or Select files Document name Time uploaded Download link …" at bounding box center [705, 240] width 762 height 523
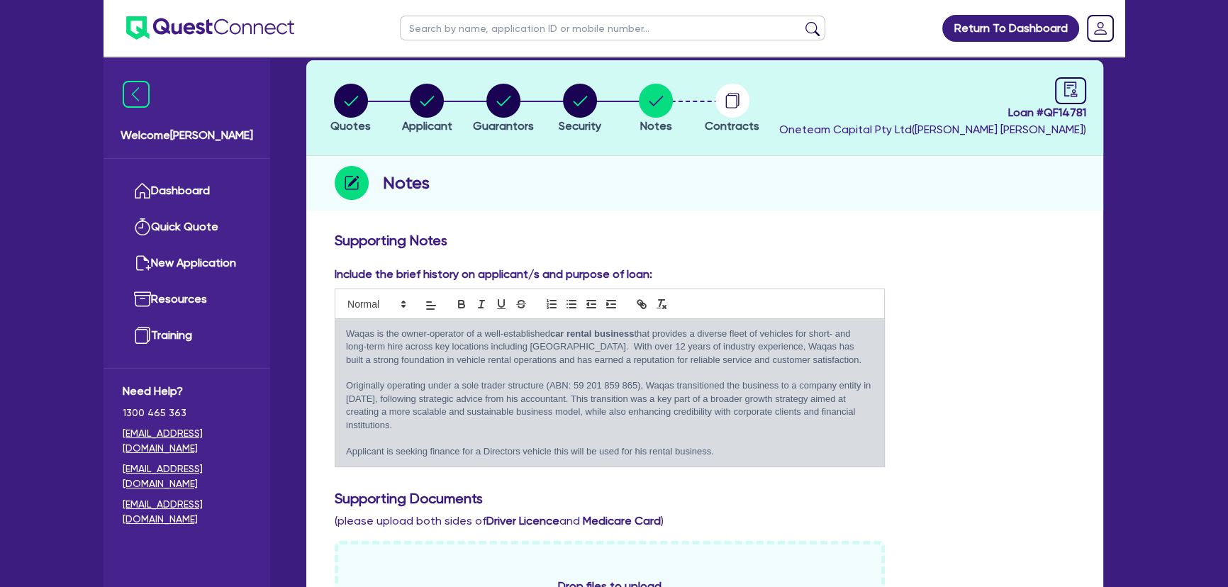
scroll to position [0, 0]
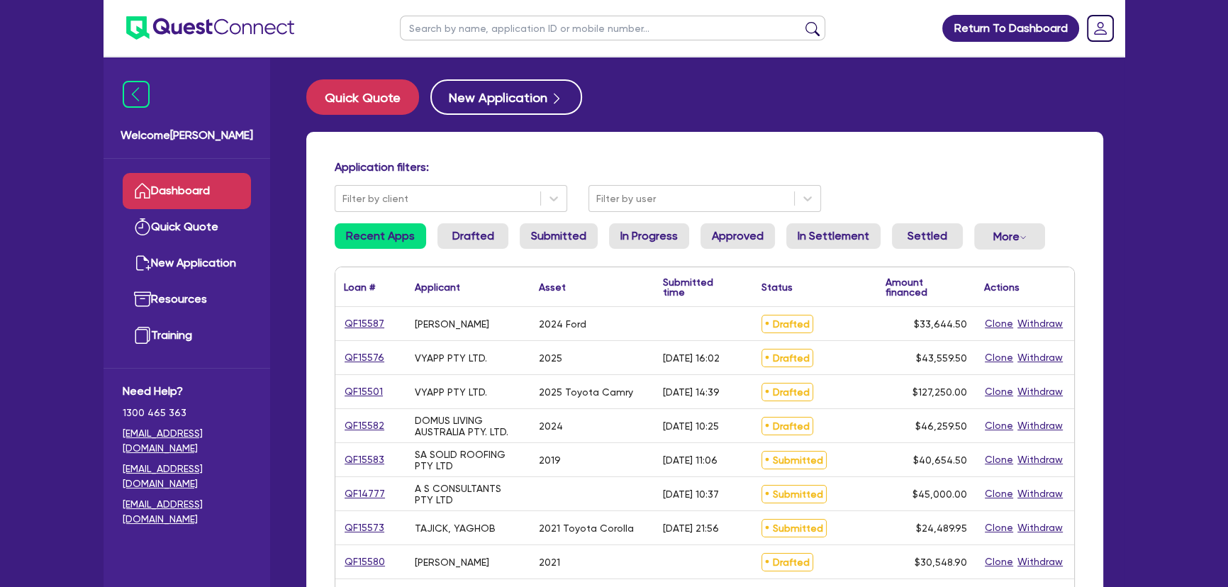
click at [462, 28] on input "text" at bounding box center [612, 28] width 425 height 25
click at [801, 21] on button "submit" at bounding box center [812, 31] width 23 height 20
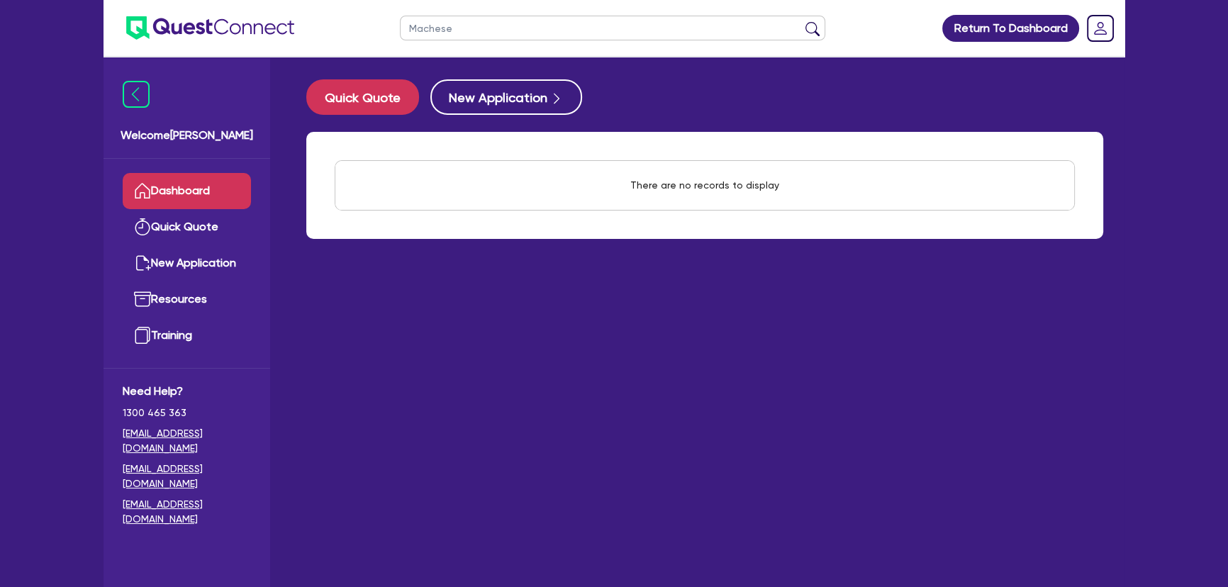
click at [425, 30] on input "Machese" at bounding box center [612, 28] width 425 height 25
type input "Marchese"
click at [801, 21] on button "submit" at bounding box center [812, 31] width 23 height 20
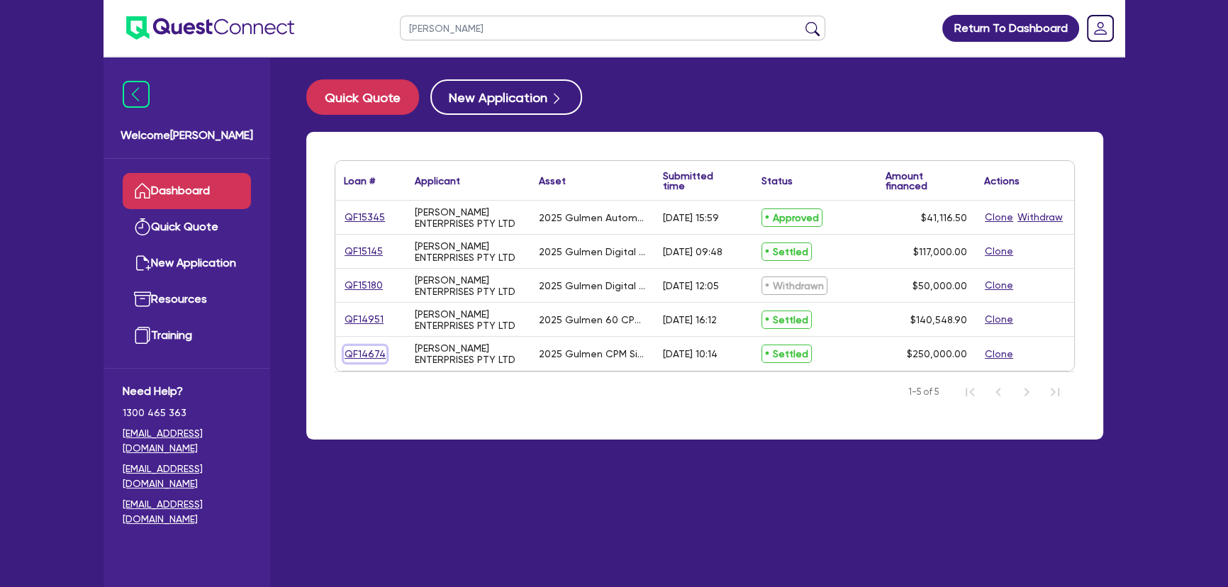
click at [360, 347] on link "QF14674" at bounding box center [365, 354] width 43 height 16
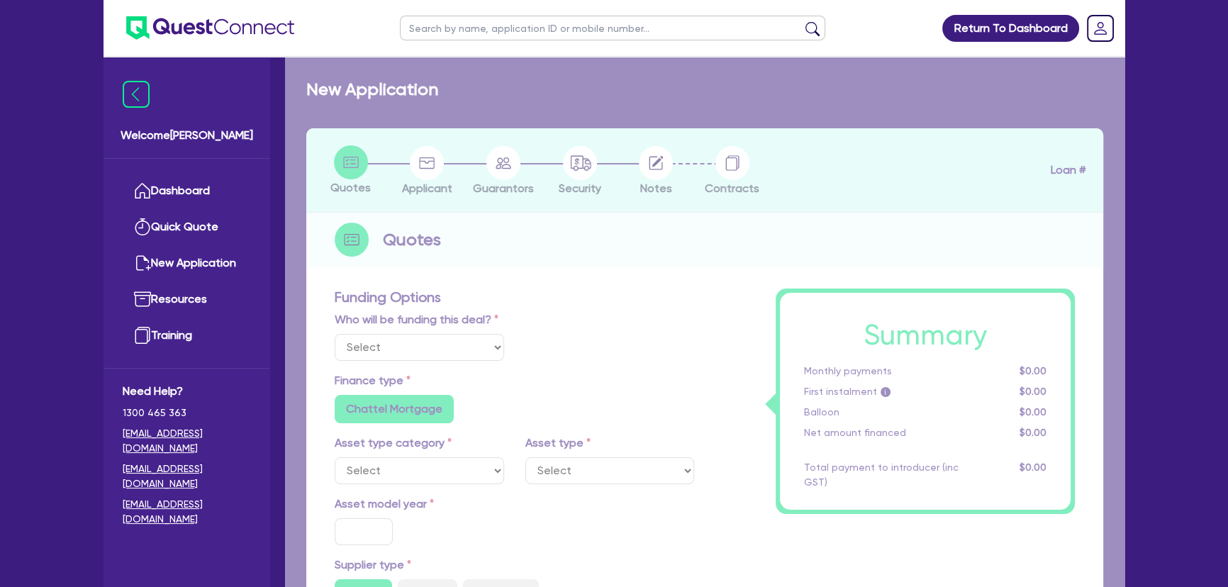
select select "Other"
select select "SECONDARY_ASSETS"
type input "2025"
type input "250,000"
type input "5"
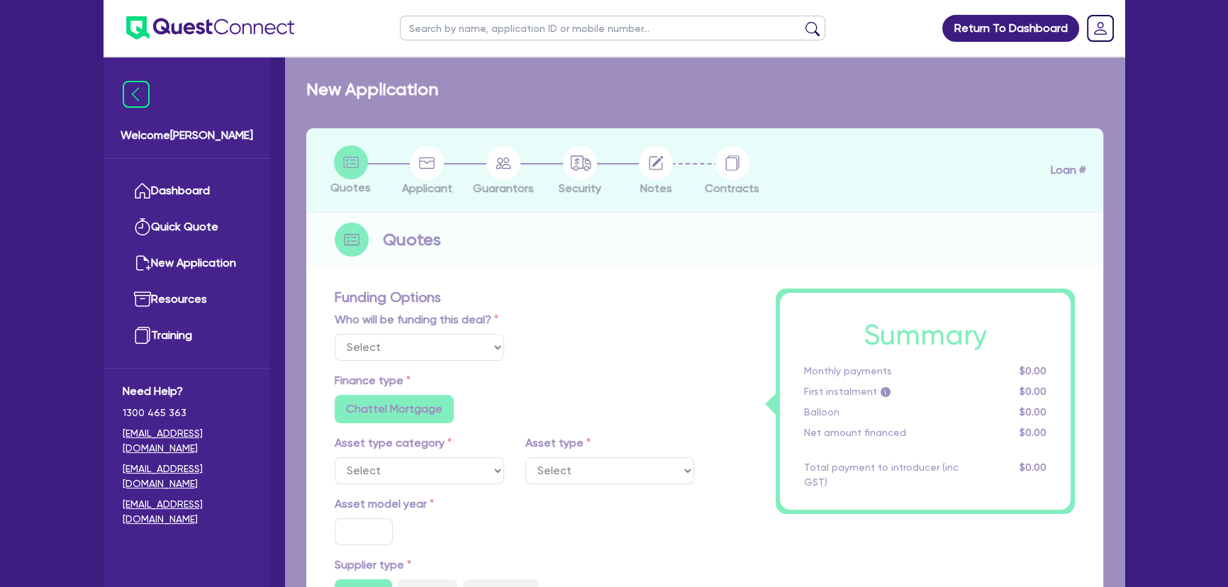
type input "12,500"
type input "10.75"
type input "681.82"
radio input "false"
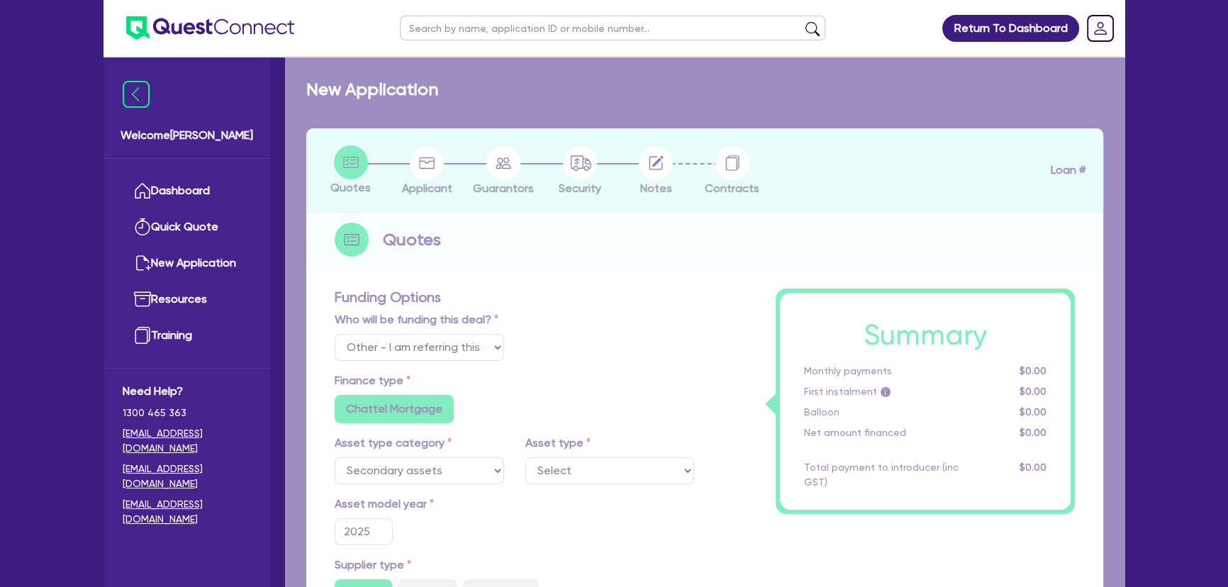
select select "PRINTING_AND_PACKAGING_EQUIPMENT"
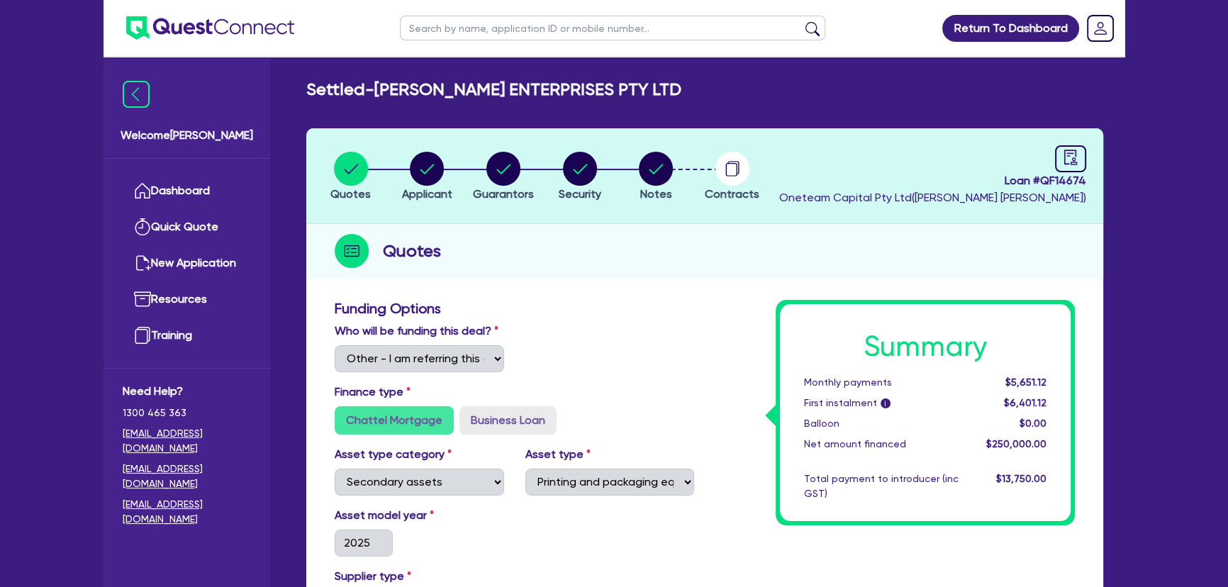
drag, startPoint x: 687, startPoint y: 167, endPoint x: 676, endPoint y: 173, distance: 13.0
click at [676, 172] on li "Notes" at bounding box center [656, 176] width 77 height 50
click at [669, 172] on circle "button" at bounding box center [656, 169] width 34 height 34
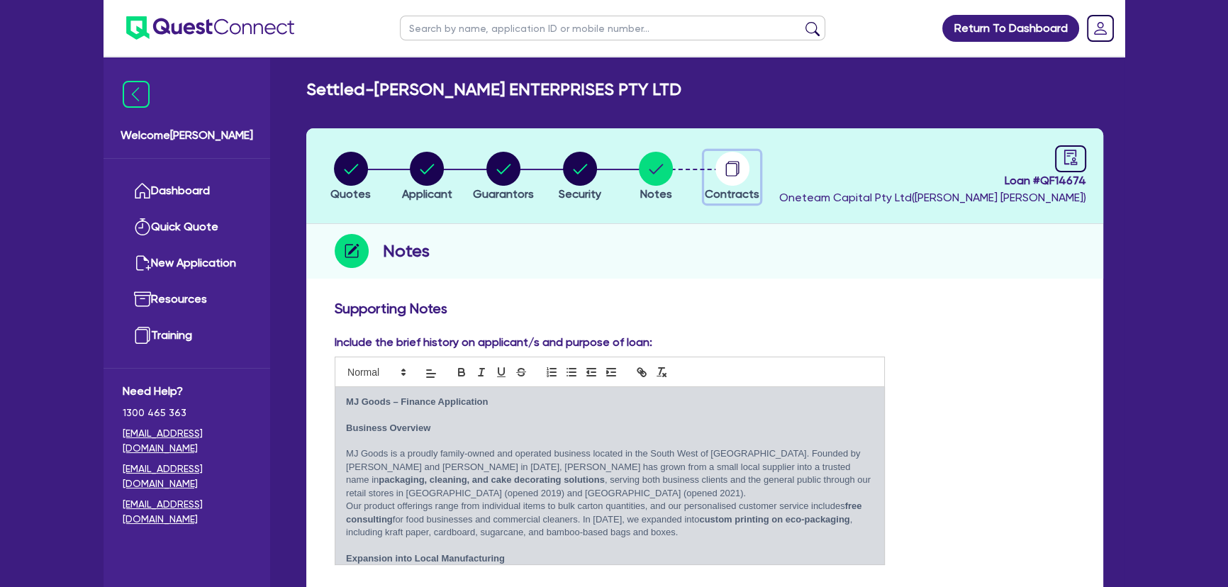
click at [742, 171] on circle "button" at bounding box center [732, 169] width 34 height 34
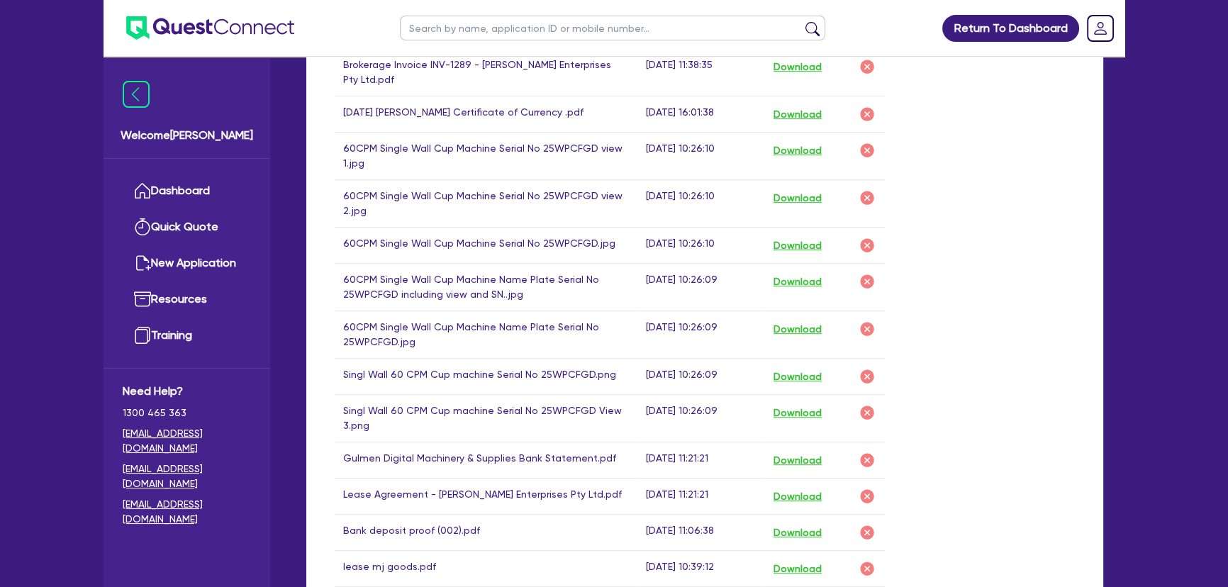
scroll to position [1031, 0]
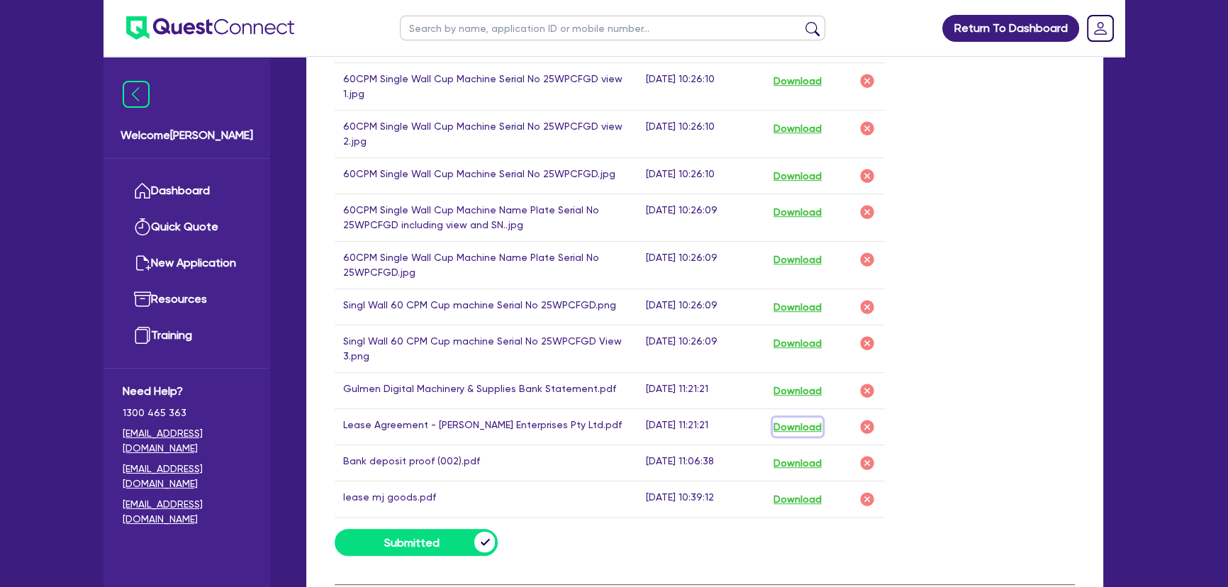
click at [804, 418] on button "Download" at bounding box center [798, 427] width 50 height 18
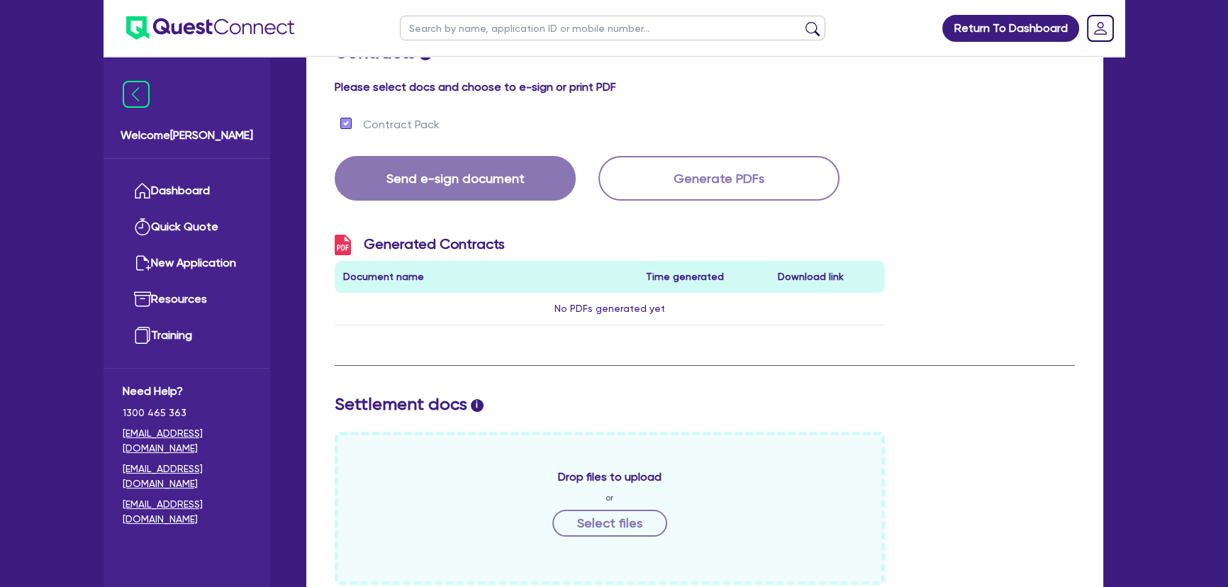
scroll to position [0, 0]
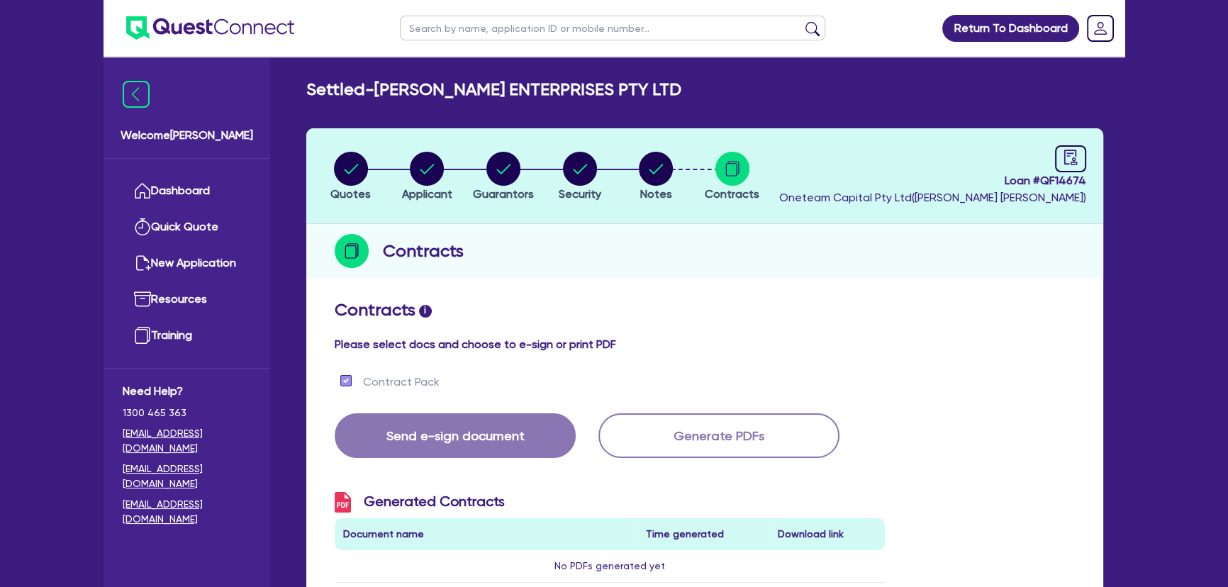
click at [213, 40] on ul at bounding box center [199, 28] width 191 height 56
click at [213, 30] on img at bounding box center [210, 27] width 168 height 23
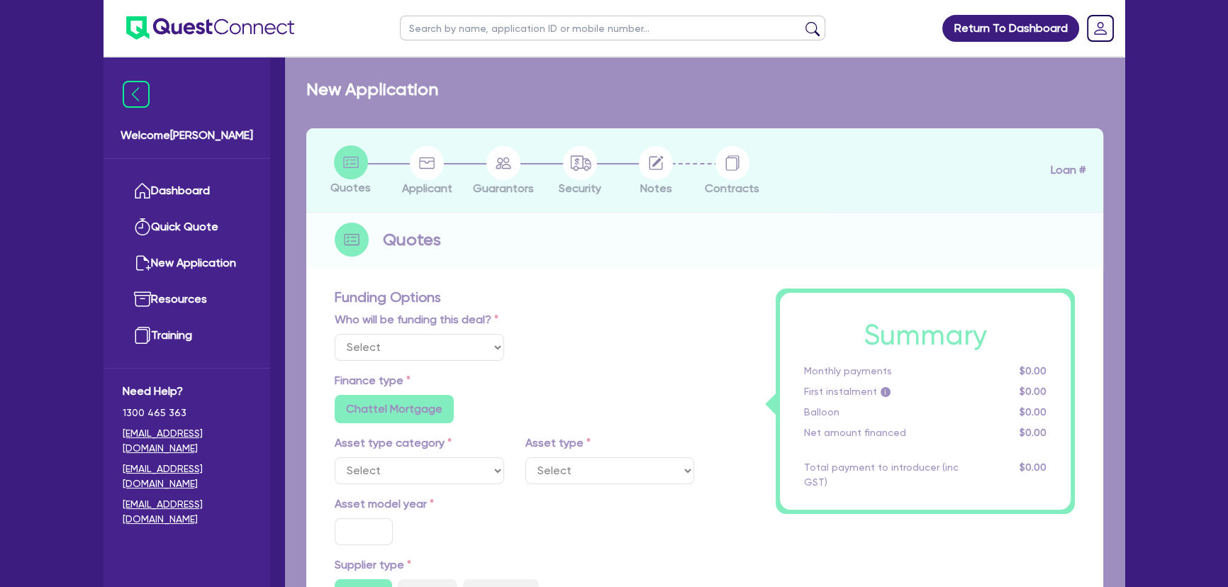
select select "Quest Finance - Own Book"
select select "CARS_AND_LIGHT_TRUCKS"
type input "2022"
type input "36,000"
type input "30"
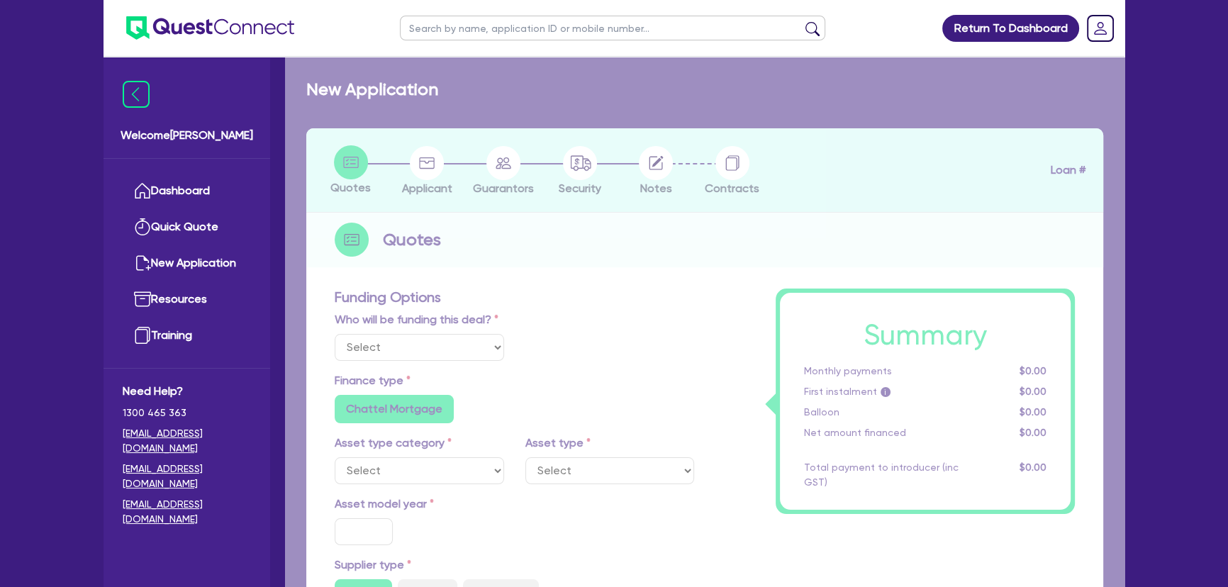
type input "10,800"
type input "4"
type input "1,466.18"
type input "17.95"
radio input "true"
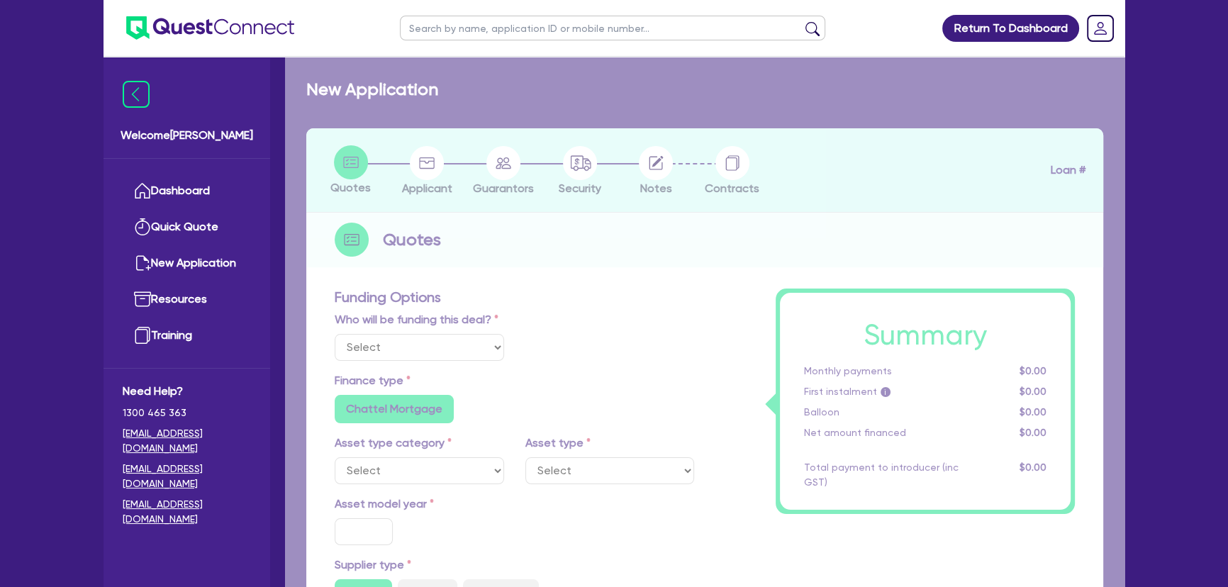
radio input "false"
select select "PASSENGER_VEHICLES"
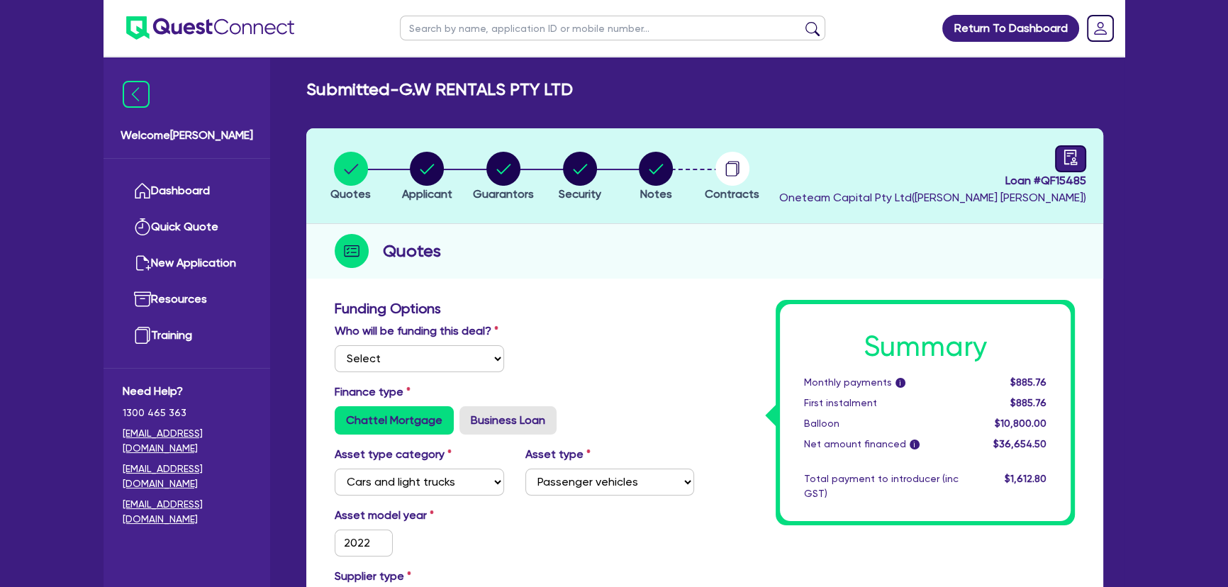
click at [1057, 162] on div at bounding box center [1070, 158] width 31 height 27
select select "SUBMITTED_NEW"
select select "Quest Finance - Own Book"
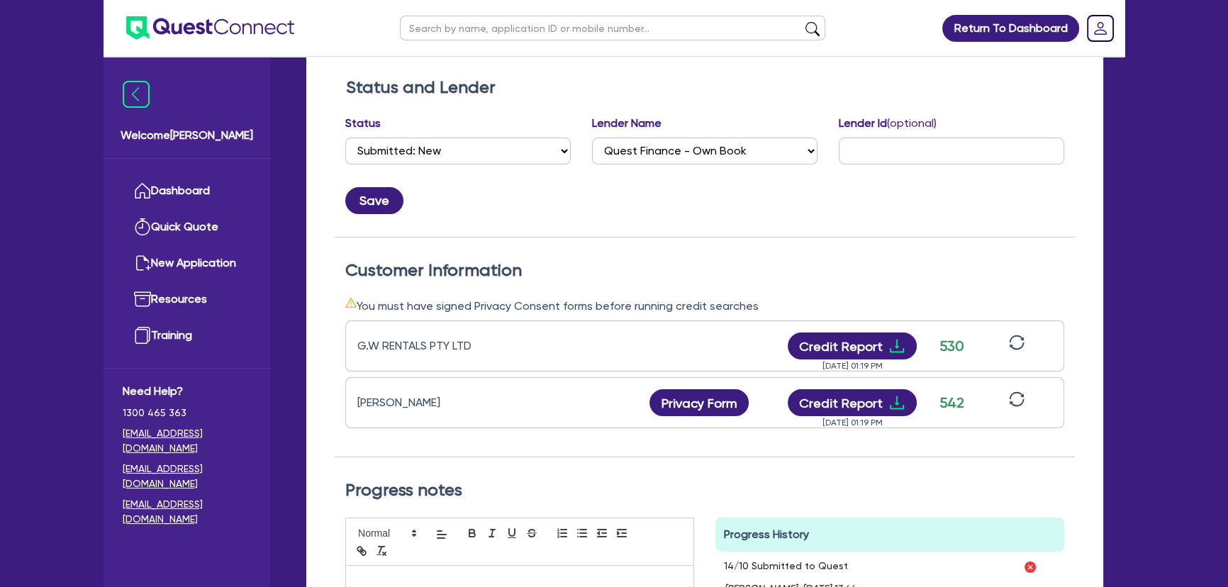
scroll to position [322, 0]
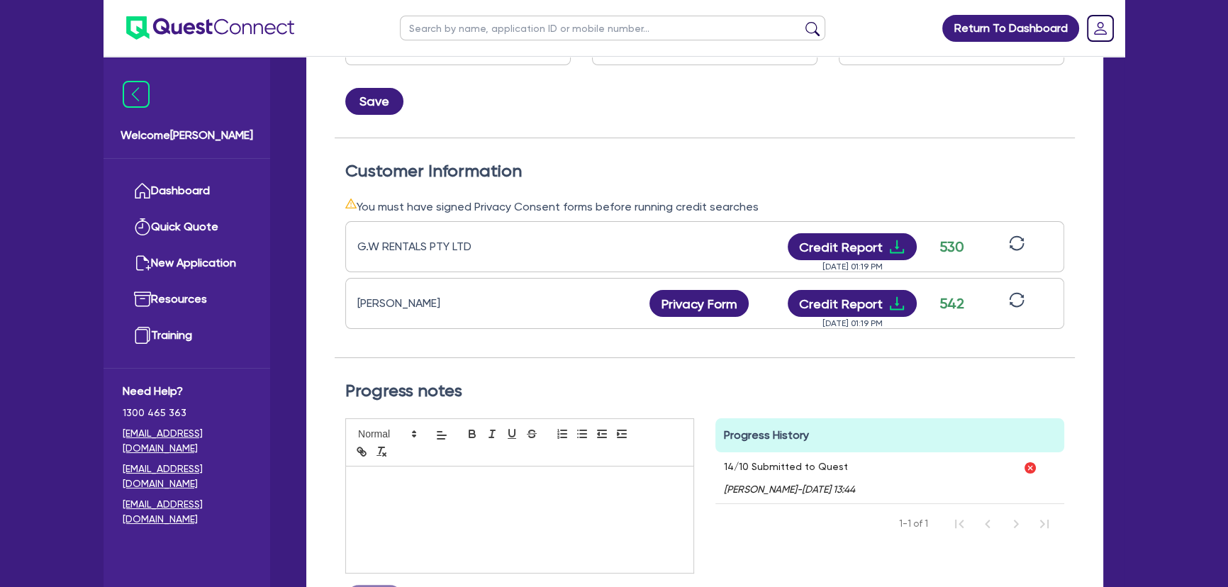
drag, startPoint x: 810, startPoint y: 269, endPoint x: 866, endPoint y: 262, distance: 55.8
click at [839, 260] on div "[DATE] 01:19 PM" at bounding box center [852, 260] width 142 height 0
click at [895, 248] on icon "download" at bounding box center [896, 246] width 17 height 17
click at [891, 304] on icon "download" at bounding box center [896, 303] width 17 height 17
click at [595, 155] on div "Customer Information You must have signed Privacy Consent forms before running …" at bounding box center [705, 248] width 740 height 221
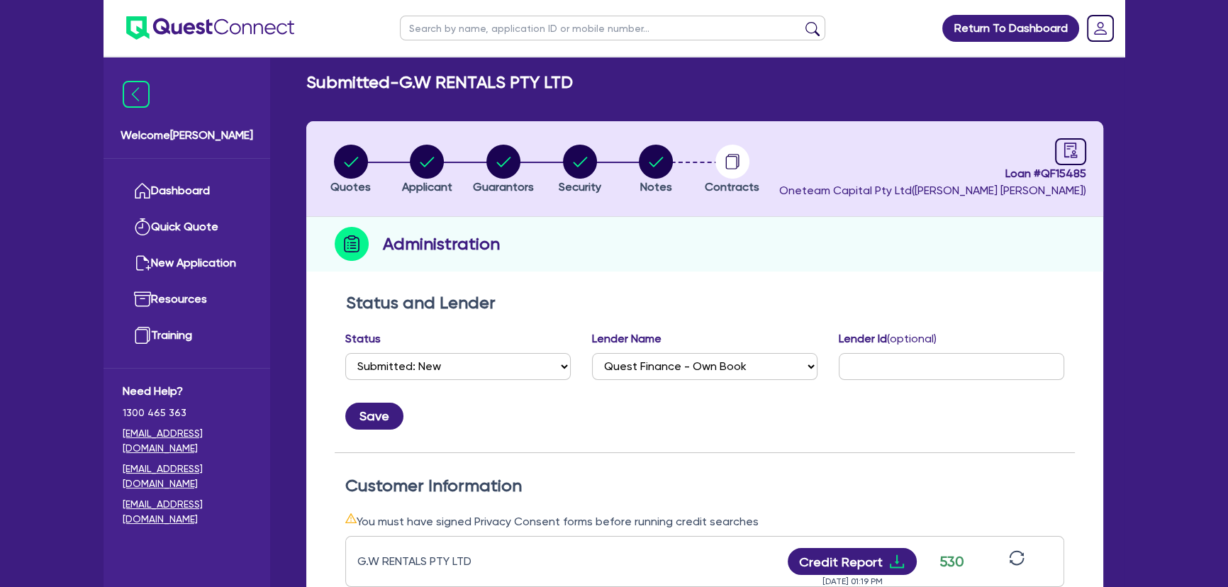
scroll to position [0, 0]
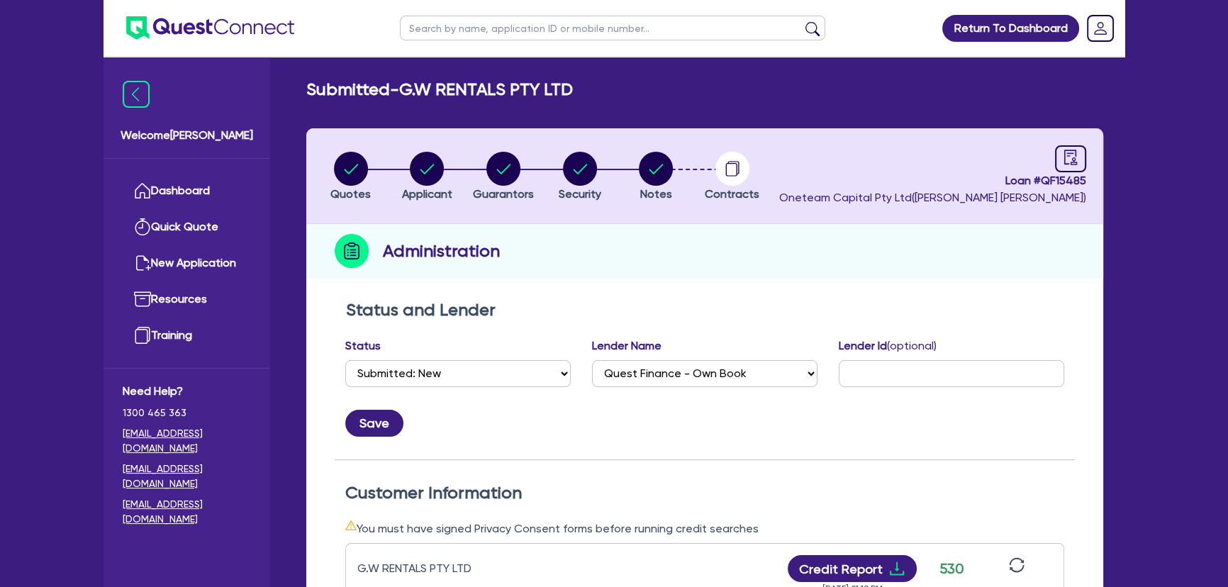
click at [201, 26] on img at bounding box center [210, 27] width 168 height 23
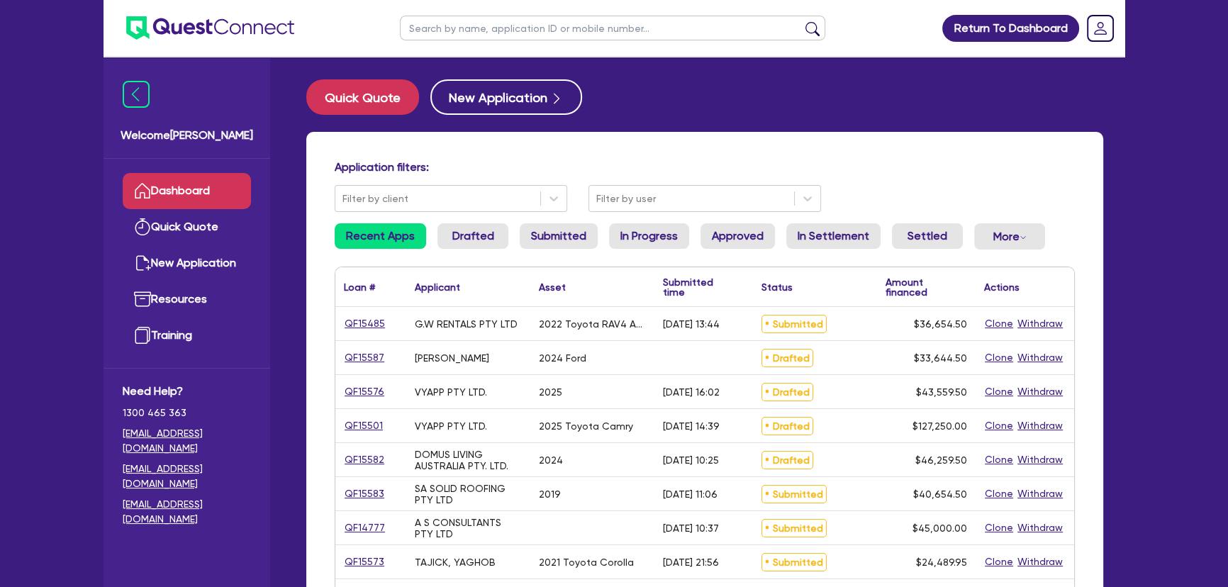
click at [491, 35] on input "text" at bounding box center [612, 28] width 425 height 25
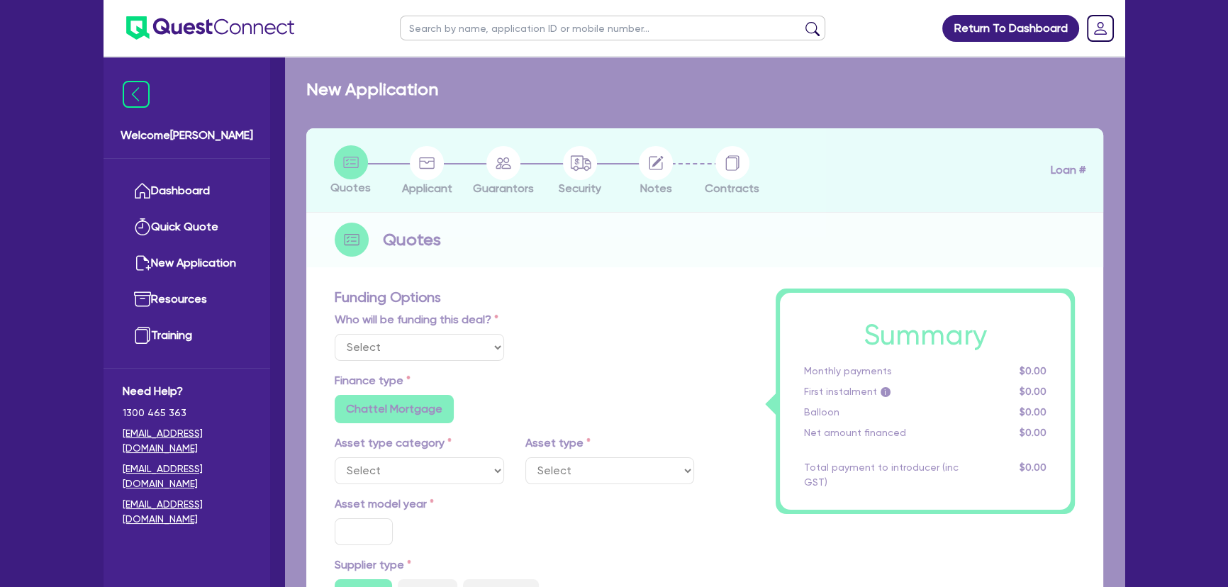
select select "Quest Finance - Own Book"
select select "CARS_AND_LIGHT_TRUCKS"
type input "2022"
type input "36,000"
type input "30"
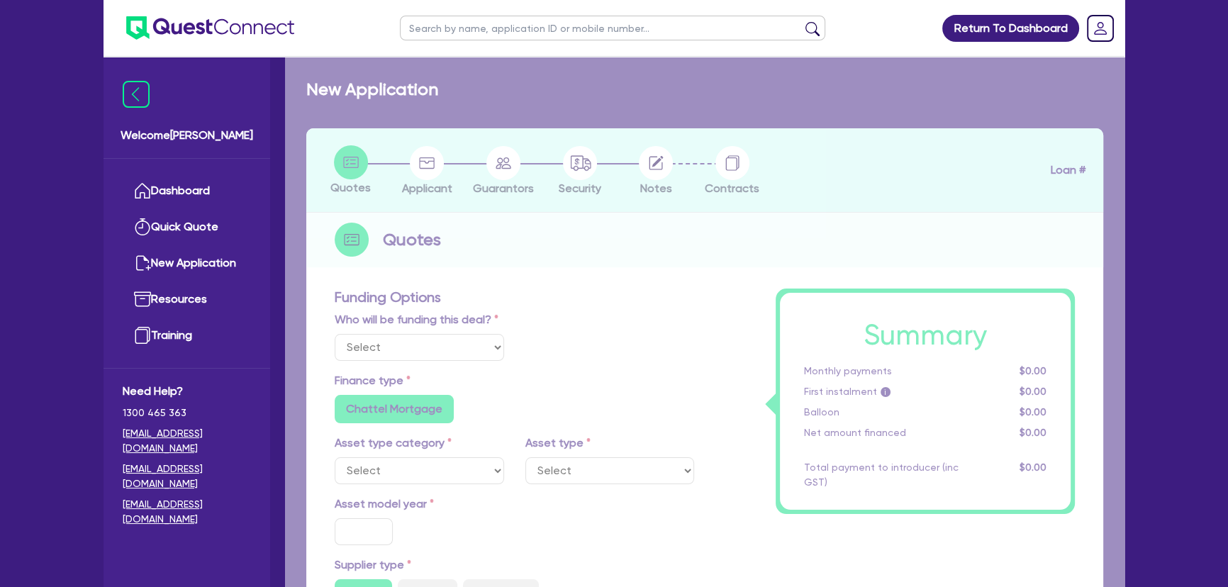
type input "10,800"
type input "4"
type input "1,466.18"
type input "17.95"
radio input "true"
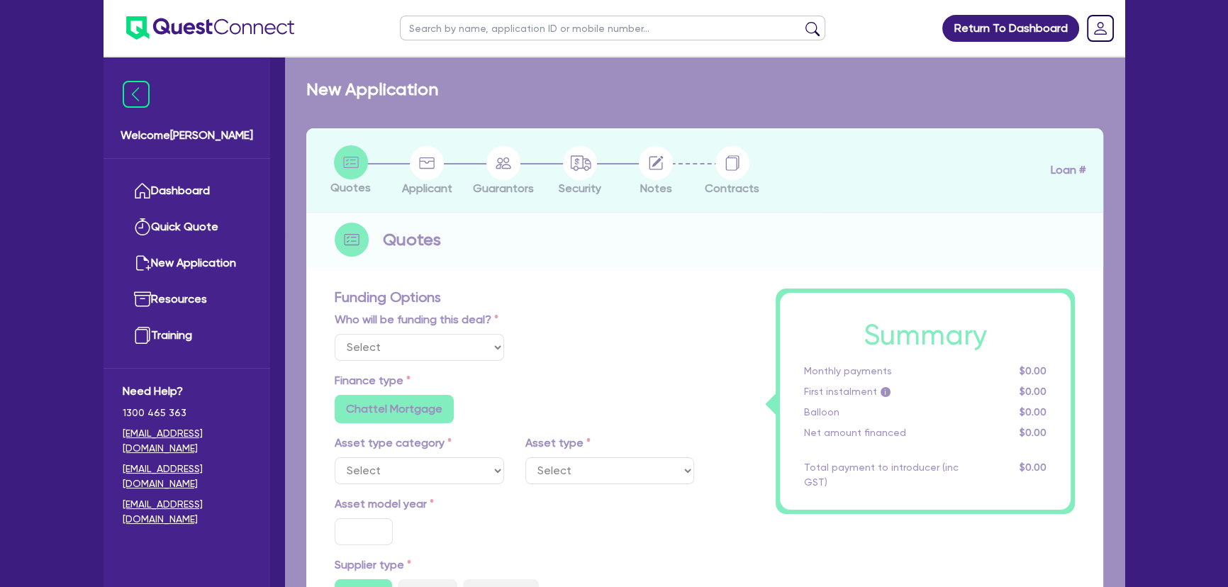
radio input "false"
select select "PASSENGER_VEHICLES"
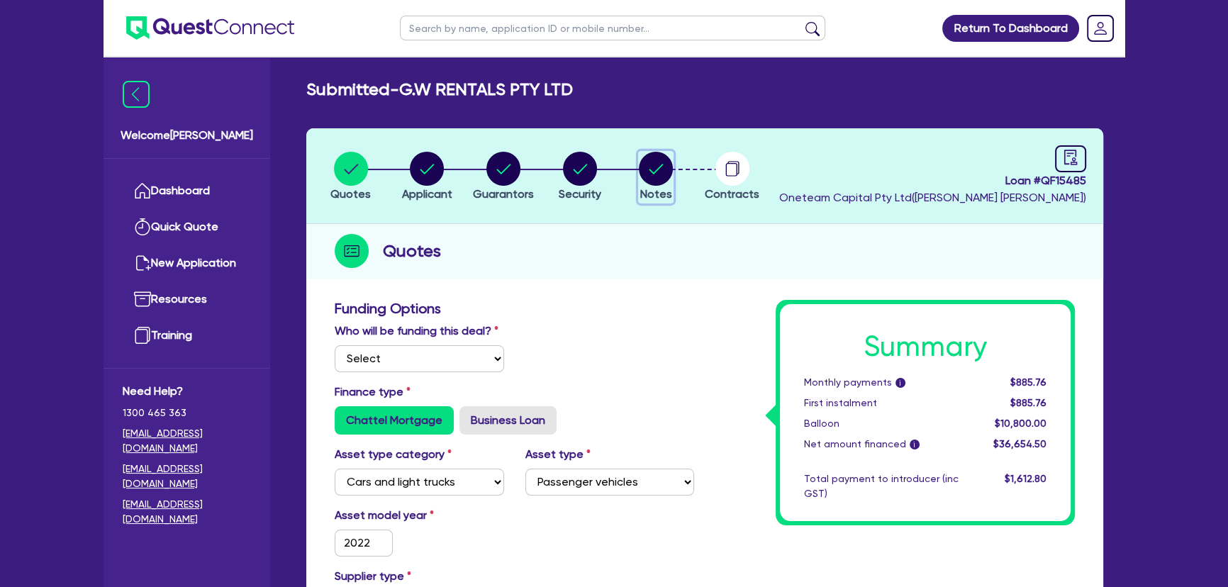
click at [669, 152] on icon "button" at bounding box center [656, 169] width 34 height 34
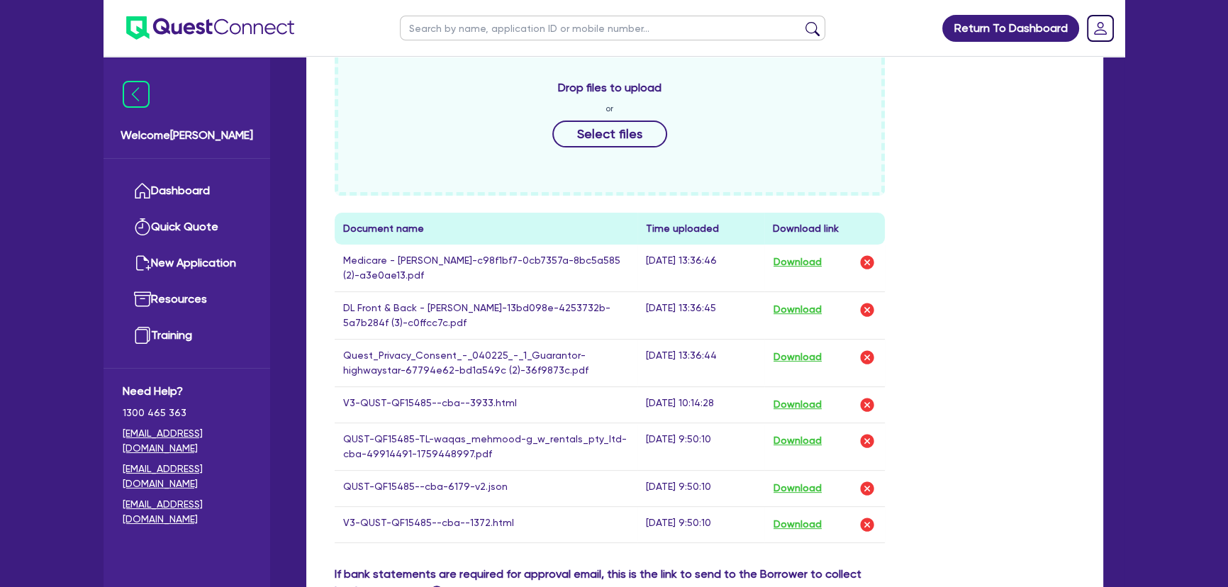
scroll to position [709, 0]
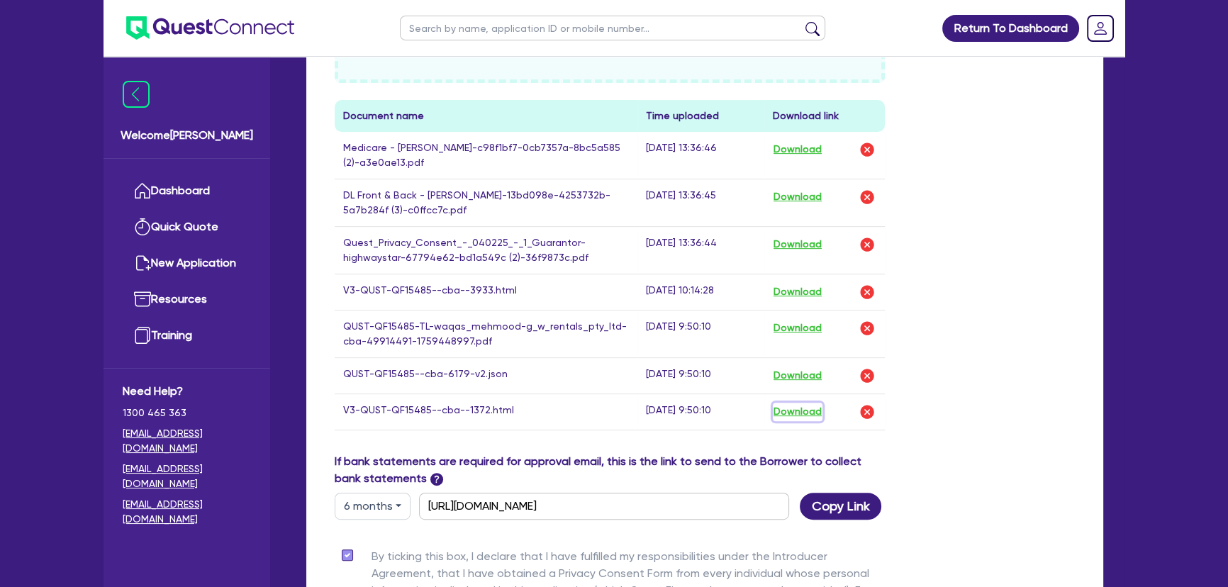
click at [801, 413] on button "Download" at bounding box center [798, 412] width 50 height 18
click at [789, 286] on button "Download" at bounding box center [798, 292] width 50 height 18
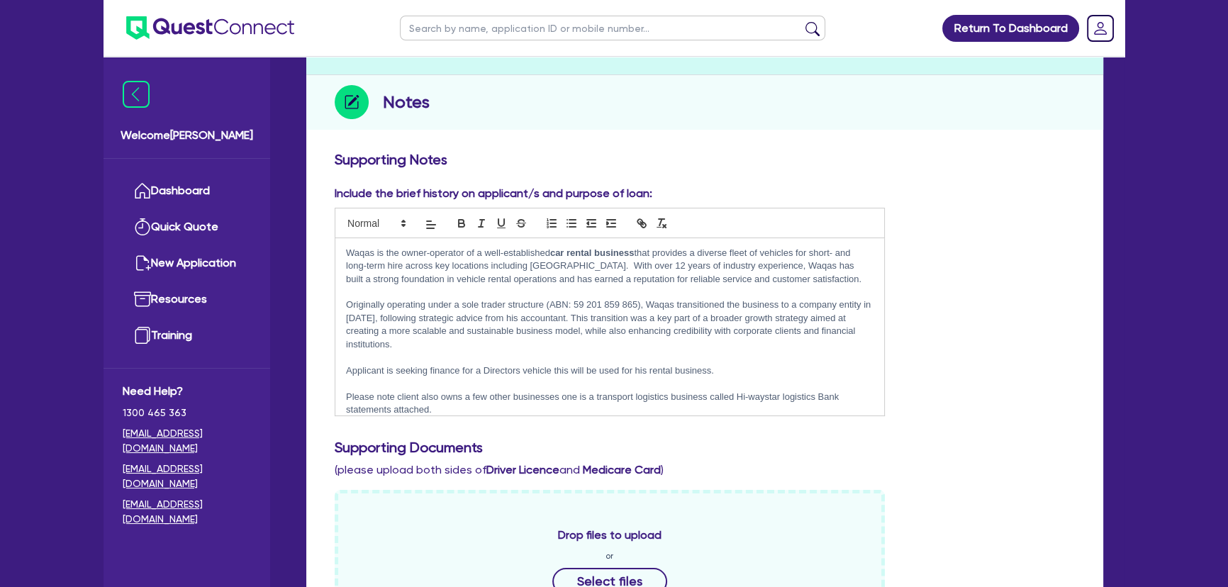
scroll to position [0, 0]
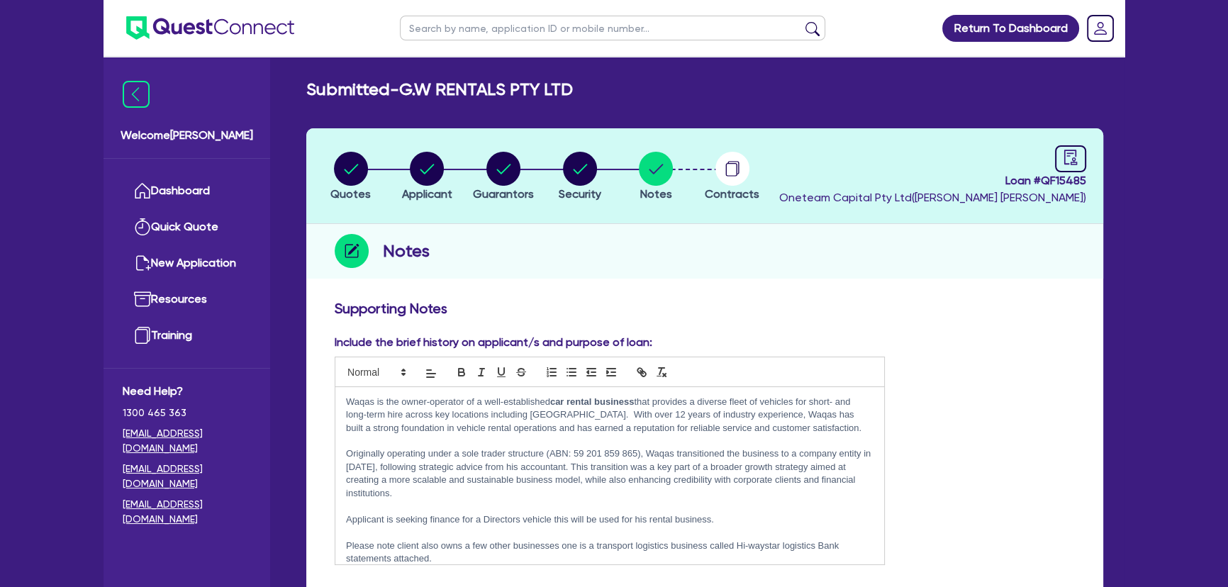
click at [242, 40] on ul at bounding box center [199, 28] width 191 height 56
click at [245, 21] on img at bounding box center [210, 27] width 168 height 23
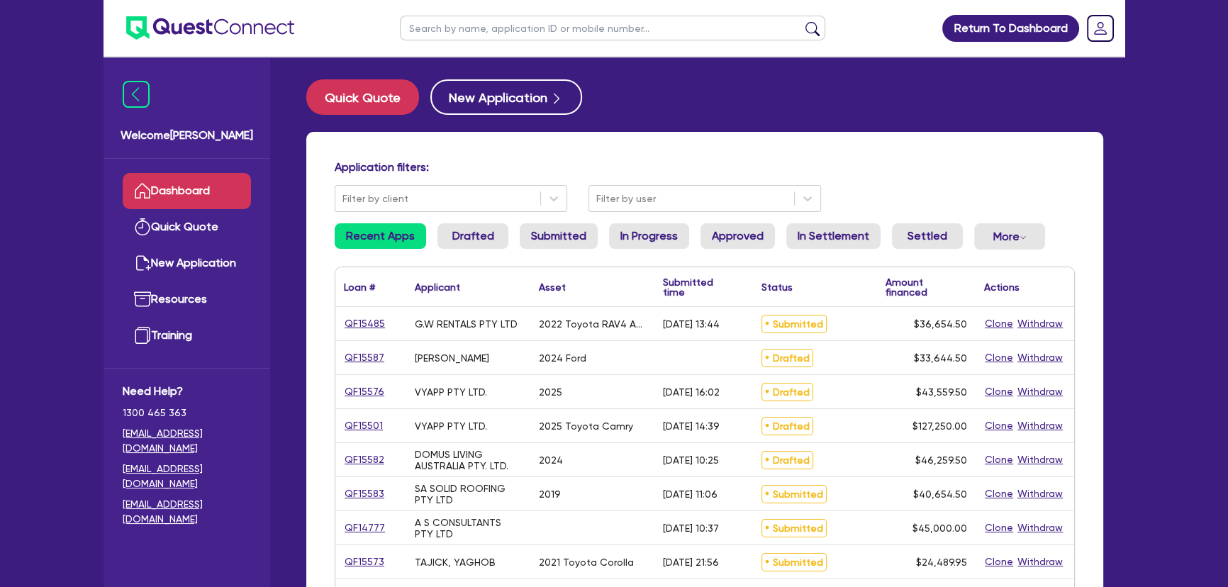
click at [468, 25] on input "text" at bounding box center [612, 28] width 425 height 25
type input "aussie tech"
click at [801, 21] on button "submit" at bounding box center [812, 31] width 23 height 20
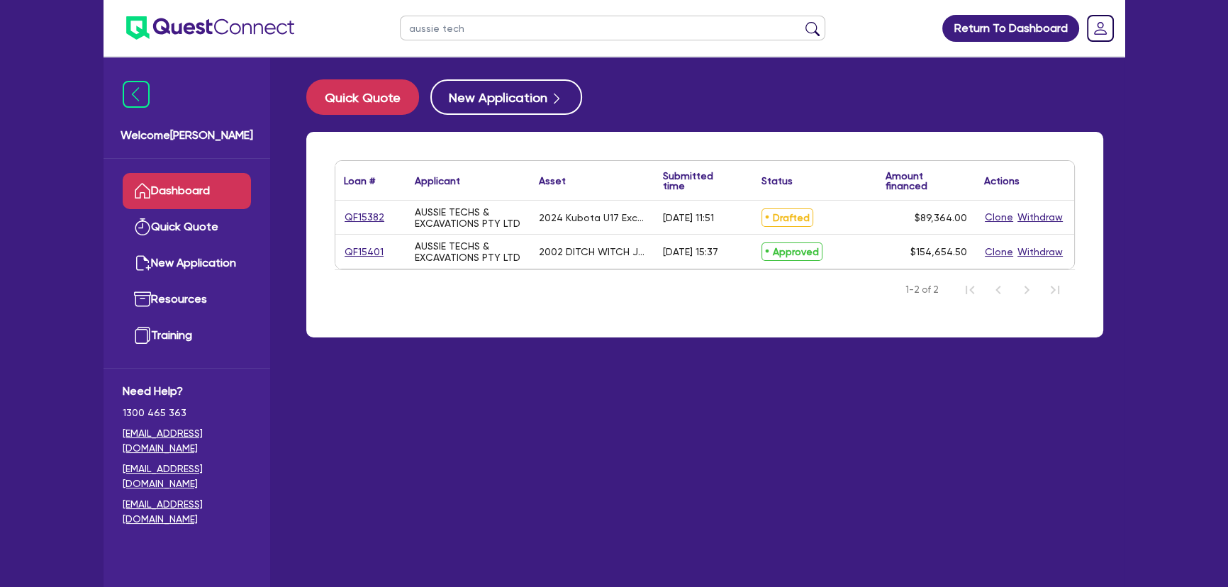
click at [362, 225] on div "QF15382" at bounding box center [370, 217] width 71 height 33
click at [363, 219] on link "QF15382" at bounding box center [364, 217] width 41 height 16
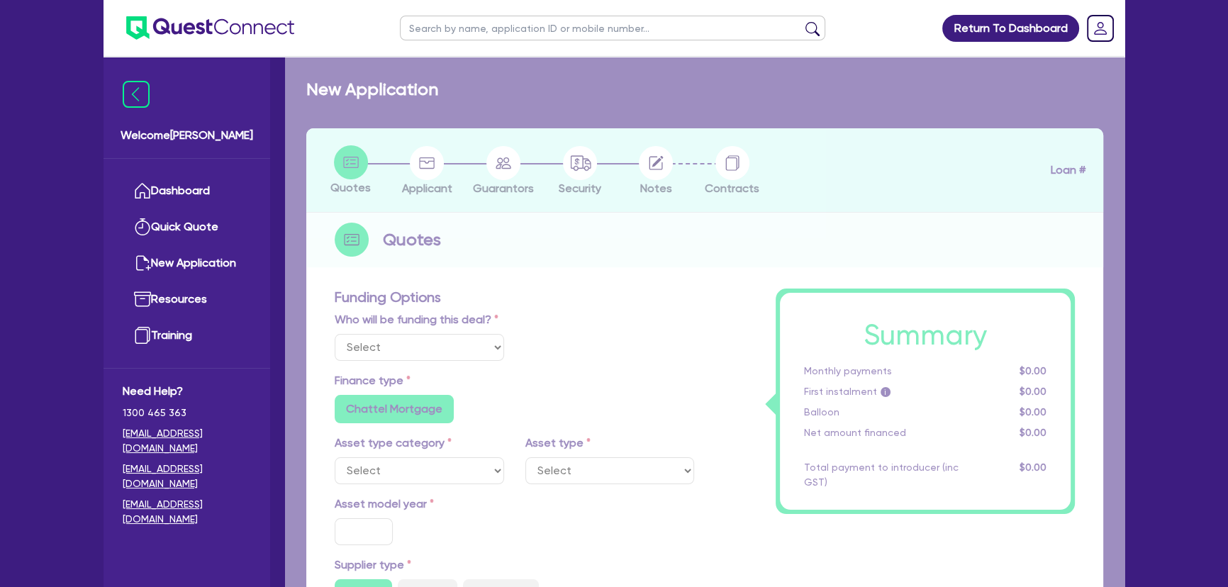
select select "Other"
select select "PRIMARY_ASSETS"
type input "2024"
radio input "false"
radio input "true"
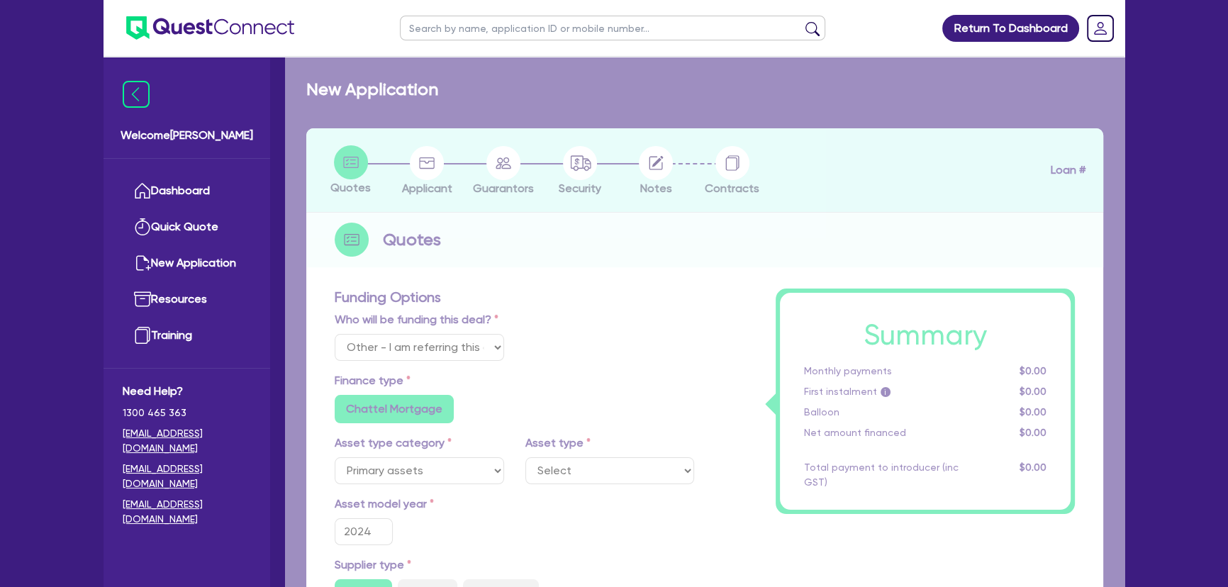
radio input "true"
type input "88,489.5"
type input "6"
type input "5,361.84"
type input "8.35"
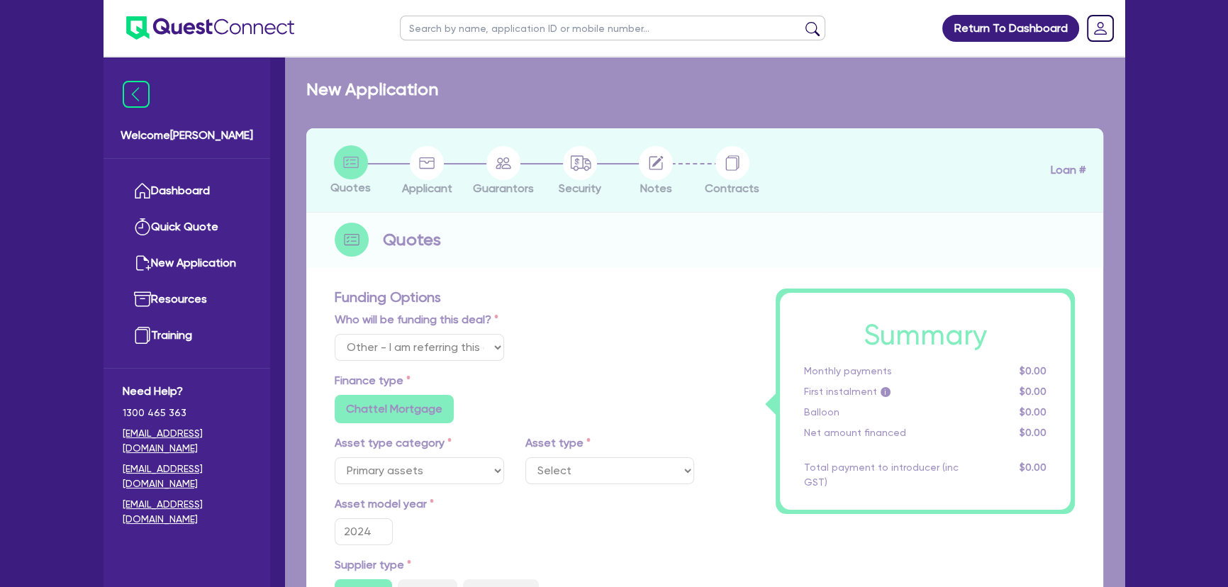
type input "795"
radio input "true"
radio input "false"
select select "YELLOW_GOODS_AND_EXCAVATORS"
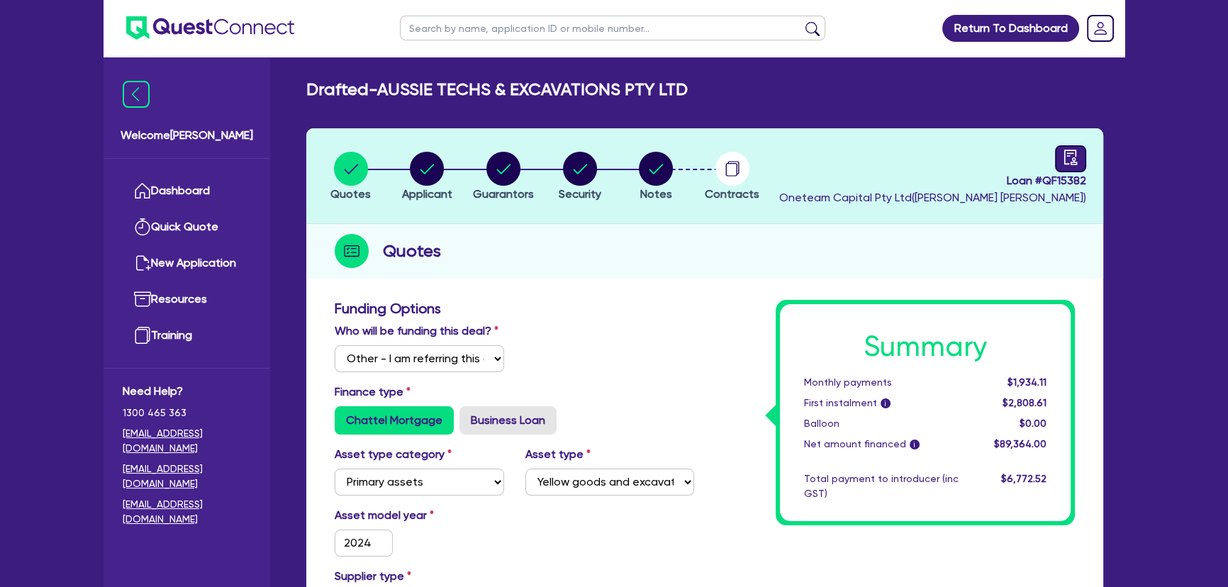
click at [1055, 152] on div at bounding box center [1070, 158] width 31 height 27
select select "DRAFTED_AMENDED"
select select "Dynamoney"
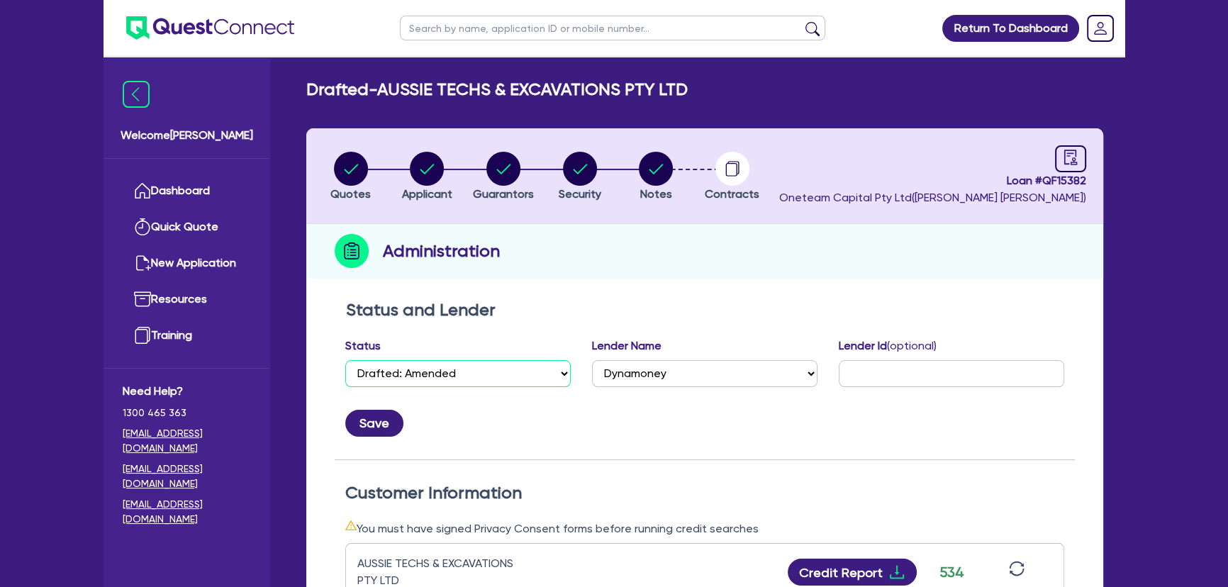
click at [506, 383] on select "Select Quoted Drafted: New Drafted: Amended Submitted: New Submitted: Amended I…" at bounding box center [457, 373] width 225 height 27
select select "APPROVED_WAITING_FOR_MORE_INFO"
click at [345, 360] on select "Select Quoted Drafted: New Drafted: Amended Submitted: New Submitted: Amended I…" at bounding box center [457, 373] width 225 height 27
click at [394, 418] on button "Save" at bounding box center [374, 423] width 58 height 27
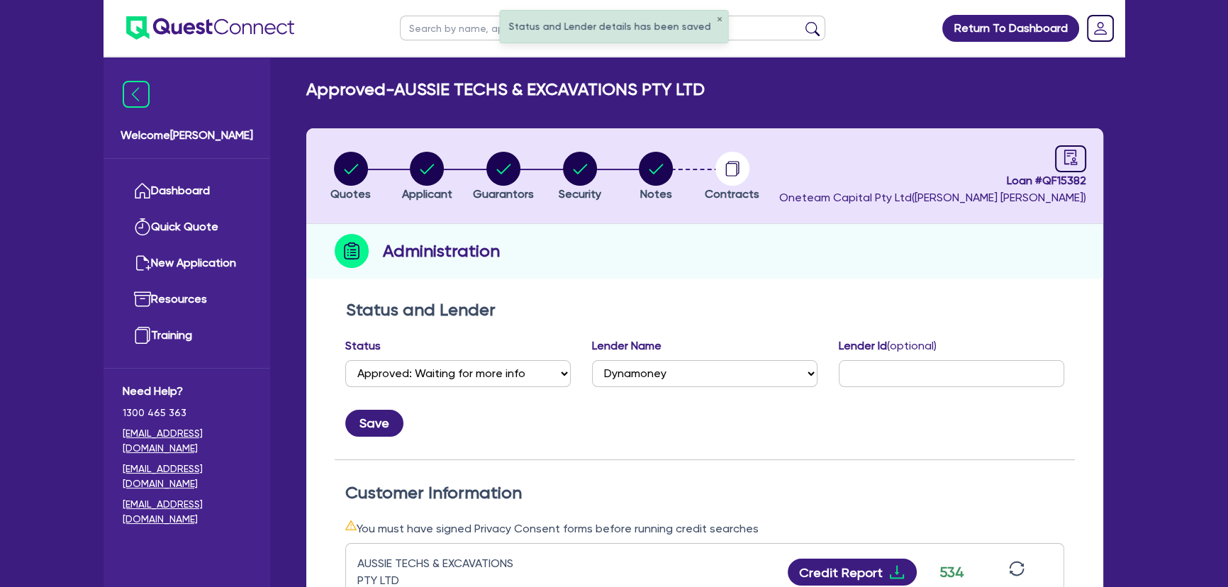
click at [630, 189] on li "Notes" at bounding box center [656, 176] width 77 height 50
click at [655, 163] on circle "button" at bounding box center [656, 169] width 34 height 34
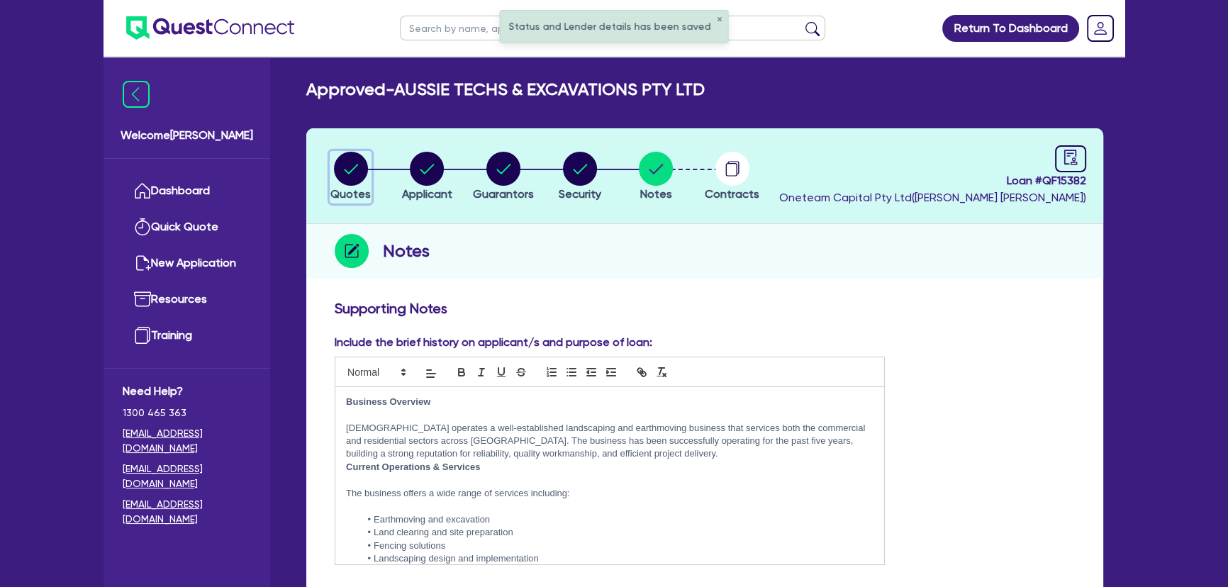
click at [350, 187] on span "Quotes" at bounding box center [350, 193] width 40 height 13
select select "Other"
select select "PRIMARY_ASSETS"
select select "YELLOW_GOODS_AND_EXCAVATORS"
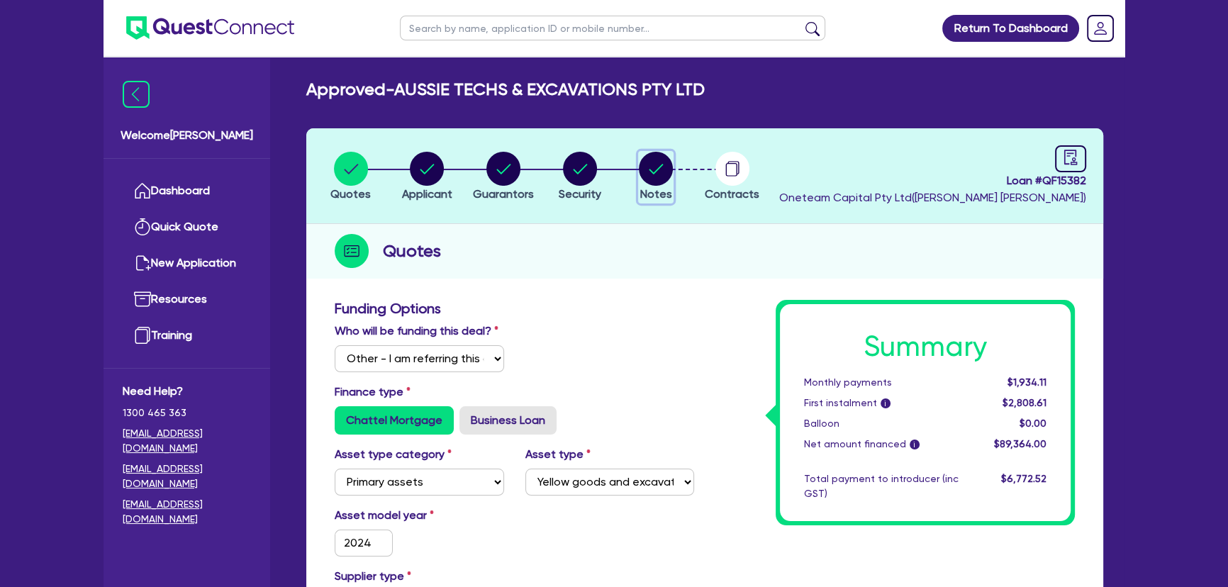
click at [660, 176] on circle "button" at bounding box center [656, 169] width 34 height 34
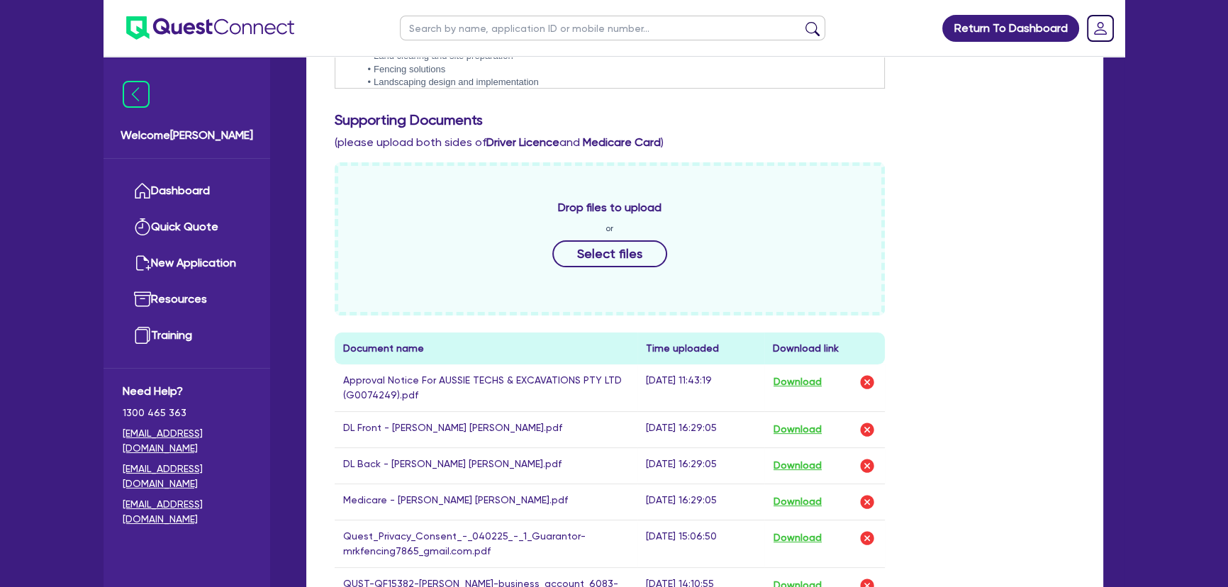
scroll to position [709, 0]
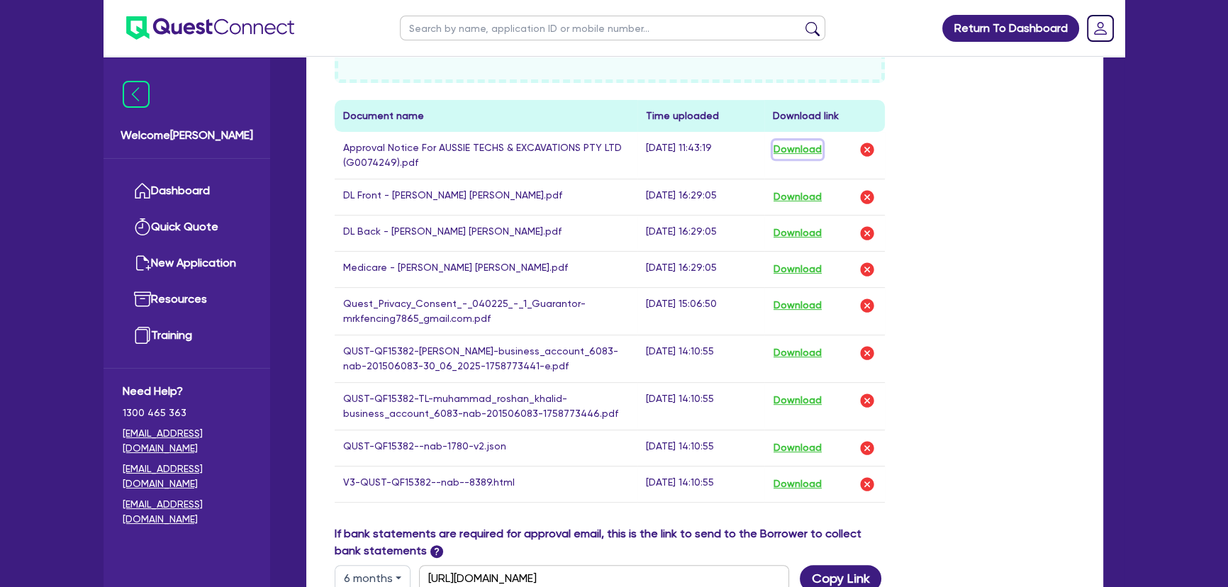
click at [808, 149] on button "Download" at bounding box center [798, 149] width 50 height 18
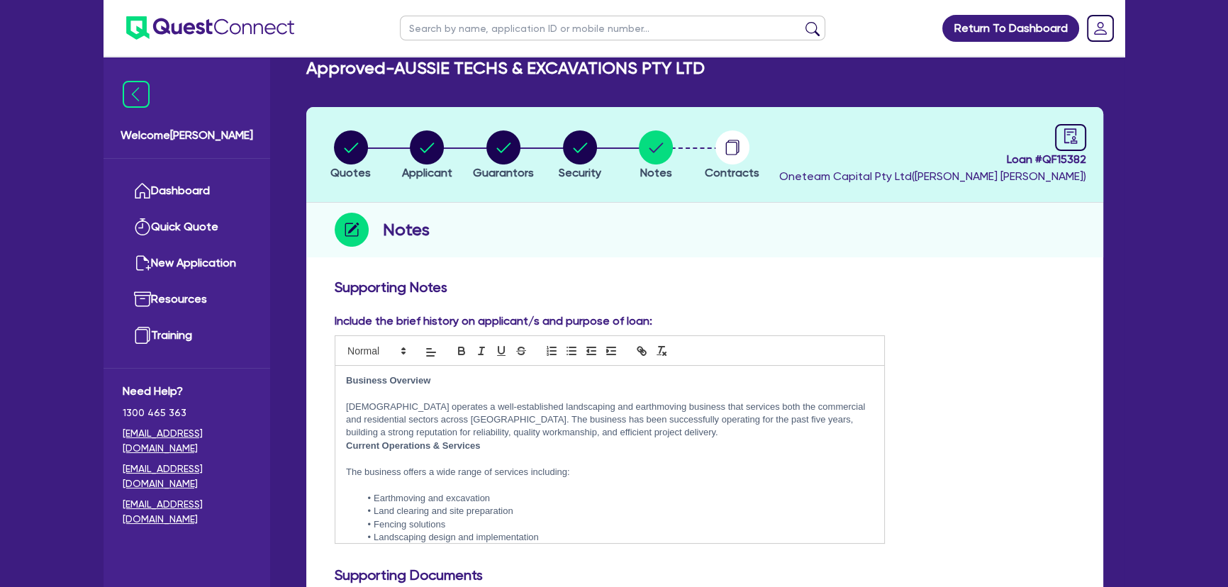
scroll to position [0, 0]
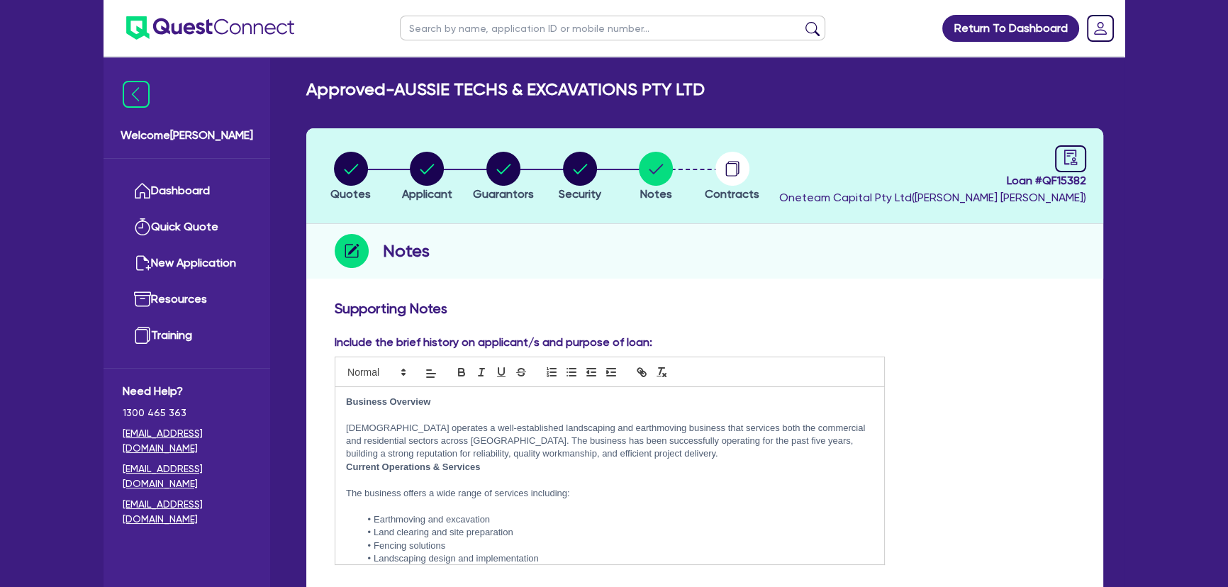
click at [372, 161] on li "Quotes" at bounding box center [351, 176] width 77 height 50
click at [369, 163] on div "button" at bounding box center [350, 169] width 40 height 34
select select "Other"
select select "PRIMARY_ASSETS"
select select "YELLOW_GOODS_AND_EXCAVATORS"
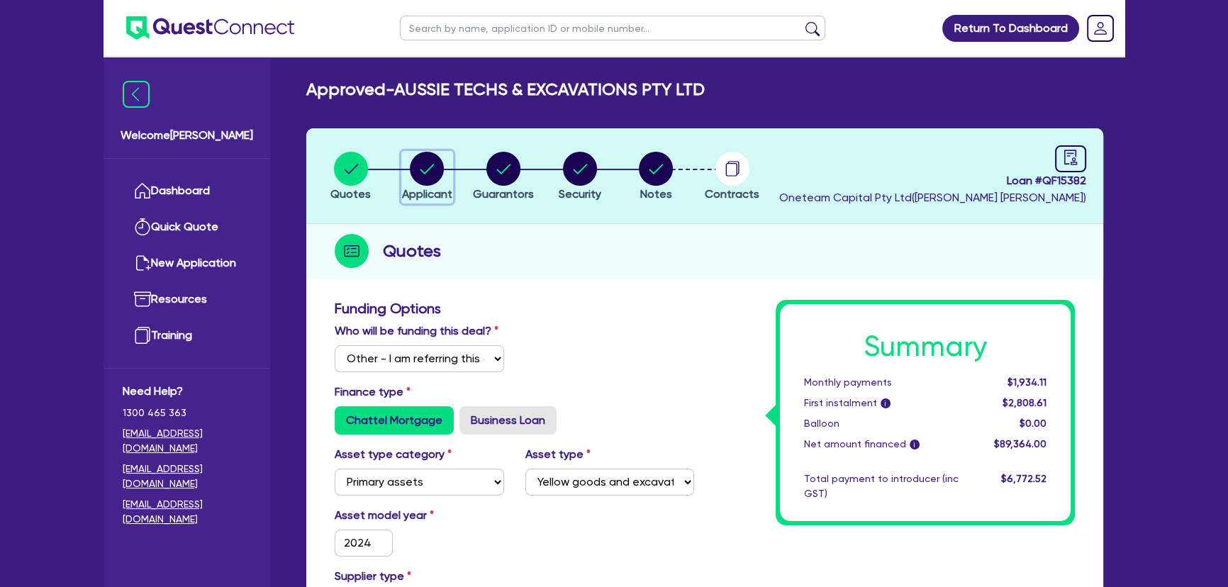
click at [412, 164] on circle "button" at bounding box center [427, 169] width 34 height 34
select select "COMPANY"
select select "BUILDING_CONSTRUCTION"
select select "TRADES_SERVICES_CONSUMERS"
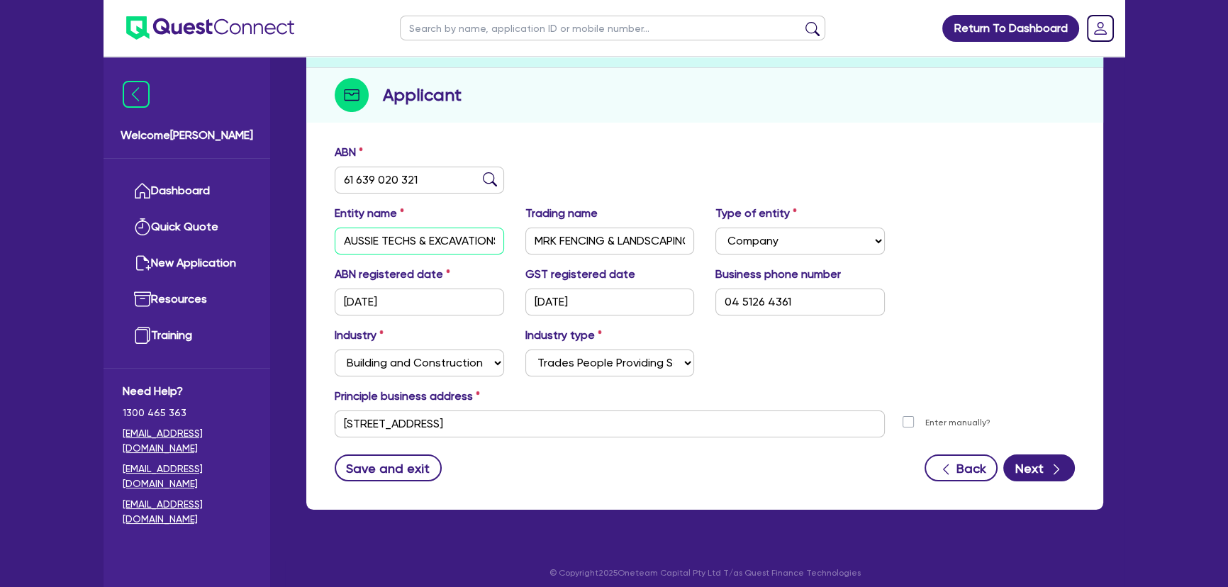
scroll to position [0, 52]
drag, startPoint x: 368, startPoint y: 238, endPoint x: 510, endPoint y: 230, distance: 142.0
click at [510, 230] on div "Entity name AUSSIE TECHS & EXCAVATIONS PTY LTD" at bounding box center [419, 230] width 191 height 50
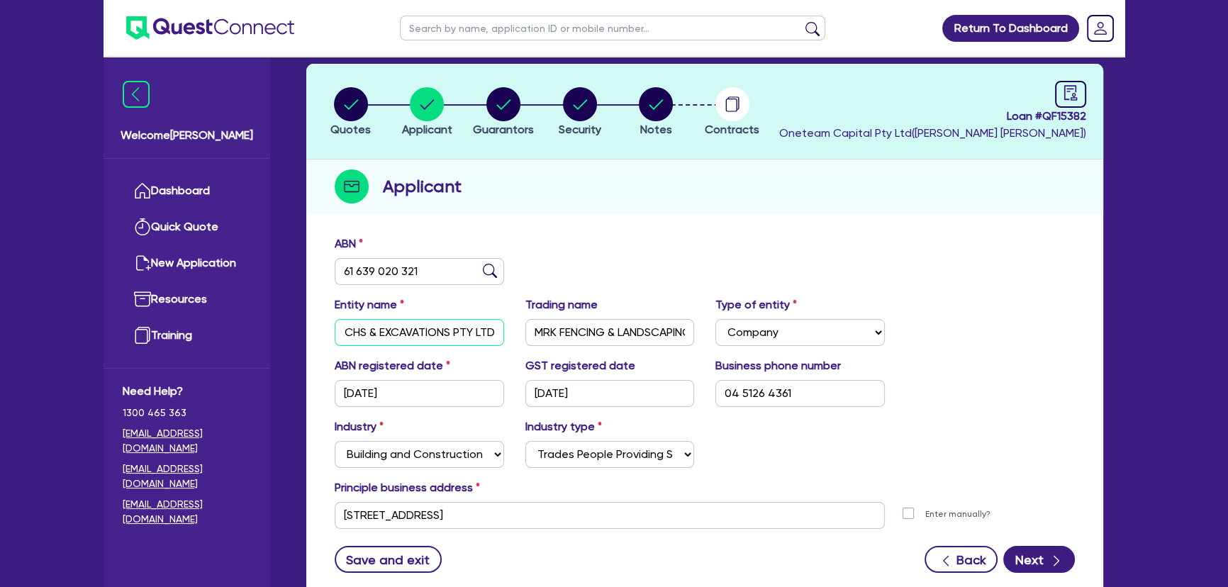
scroll to position [0, 0]
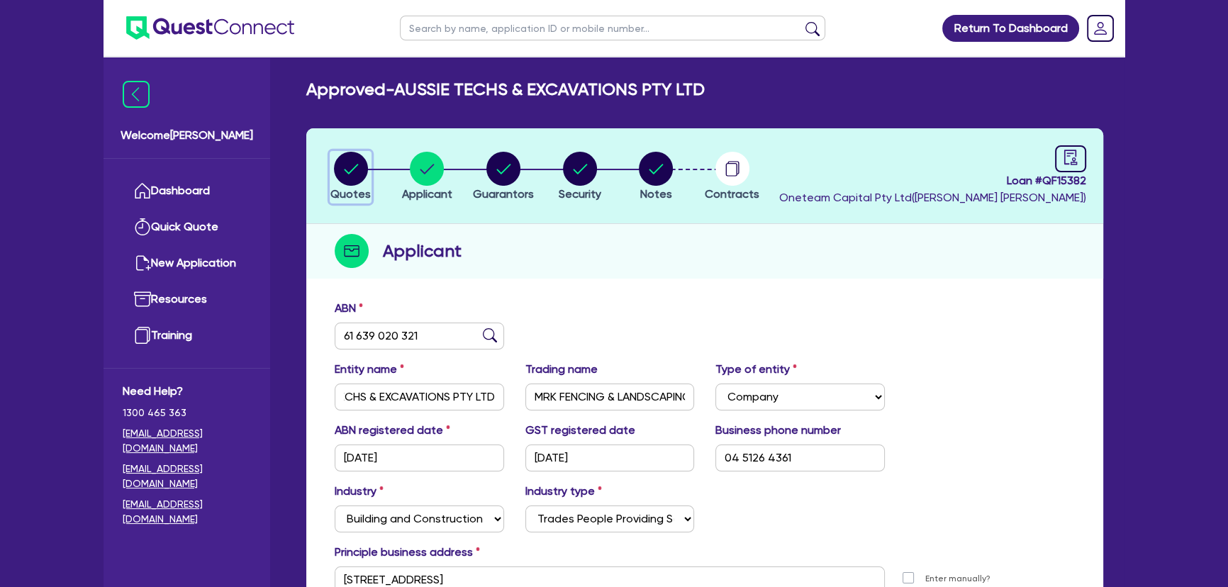
click at [334, 172] on icon "button" at bounding box center [351, 169] width 34 height 34
select select "Other"
select select "PRIMARY_ASSETS"
select select "YELLOW_GOODS_AND_EXCAVATORS"
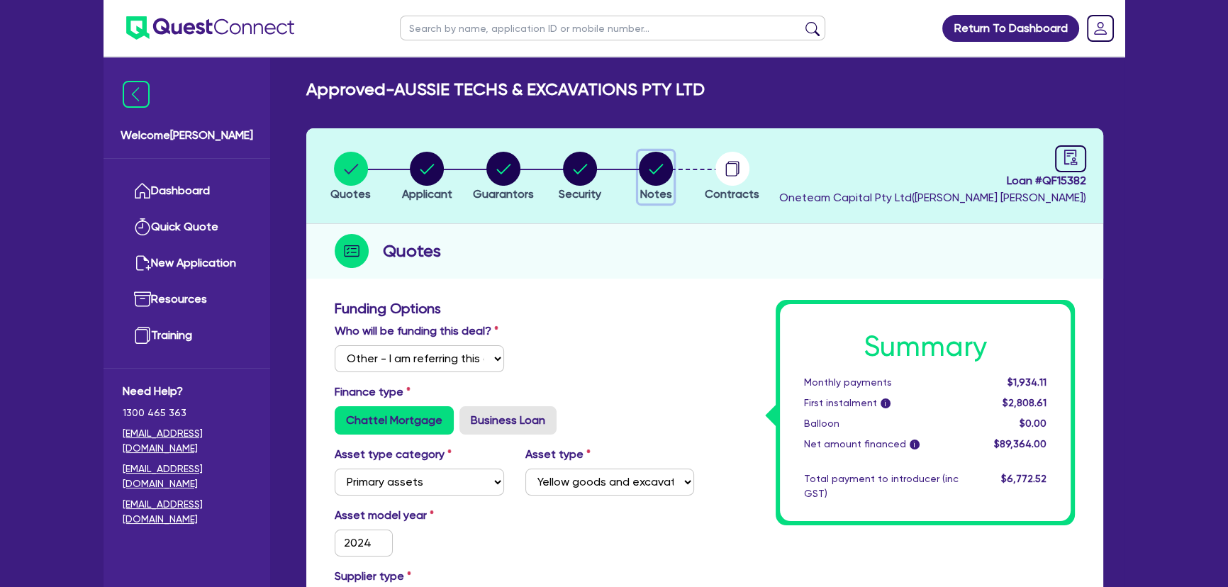
click at [651, 177] on circle "button" at bounding box center [656, 169] width 34 height 34
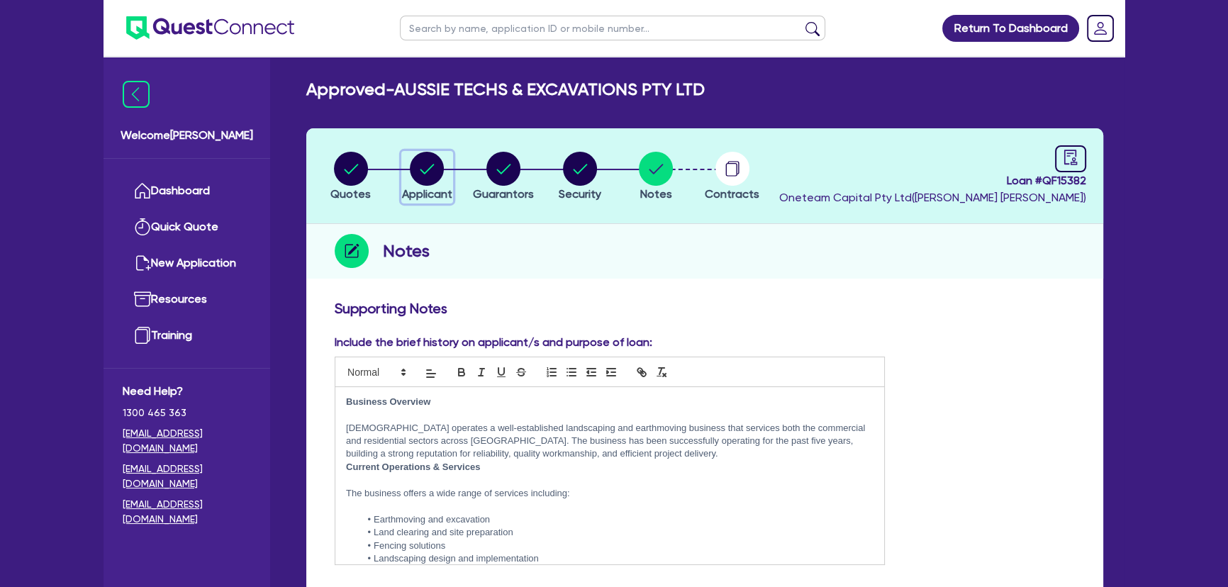
click at [437, 172] on circle "button" at bounding box center [427, 169] width 34 height 34
select select "COMPANY"
select select "BUILDING_CONSTRUCTION"
select select "TRADES_SERVICES_CONSUMERS"
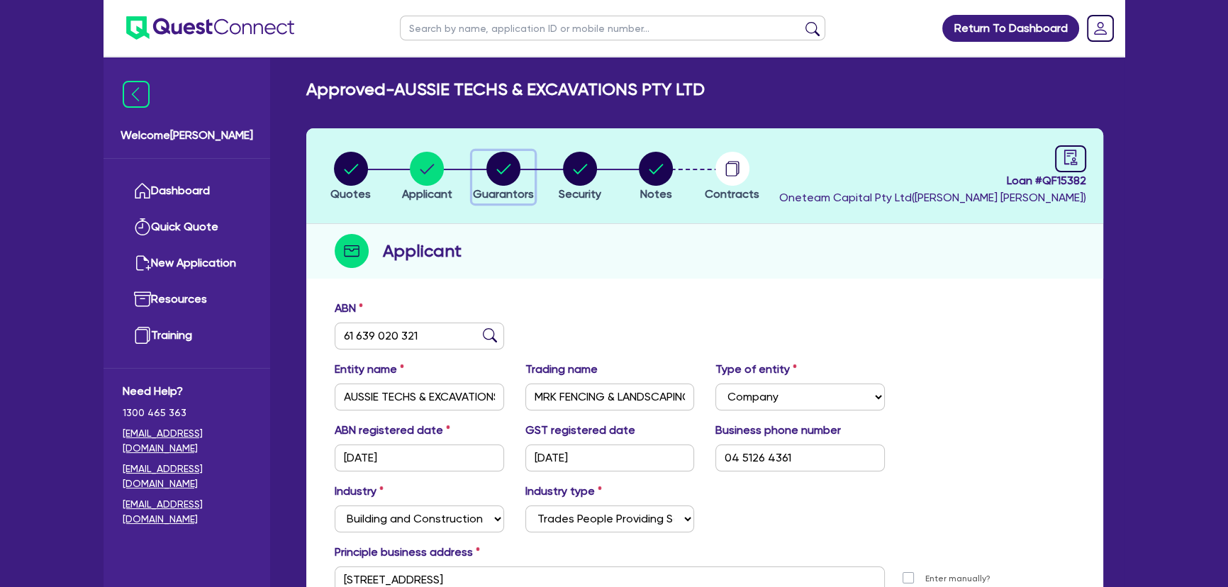
click at [507, 177] on circle "button" at bounding box center [503, 169] width 34 height 34
select select "MR"
select select "VIC"
select select "SINGLE"
select select "PROPERTY"
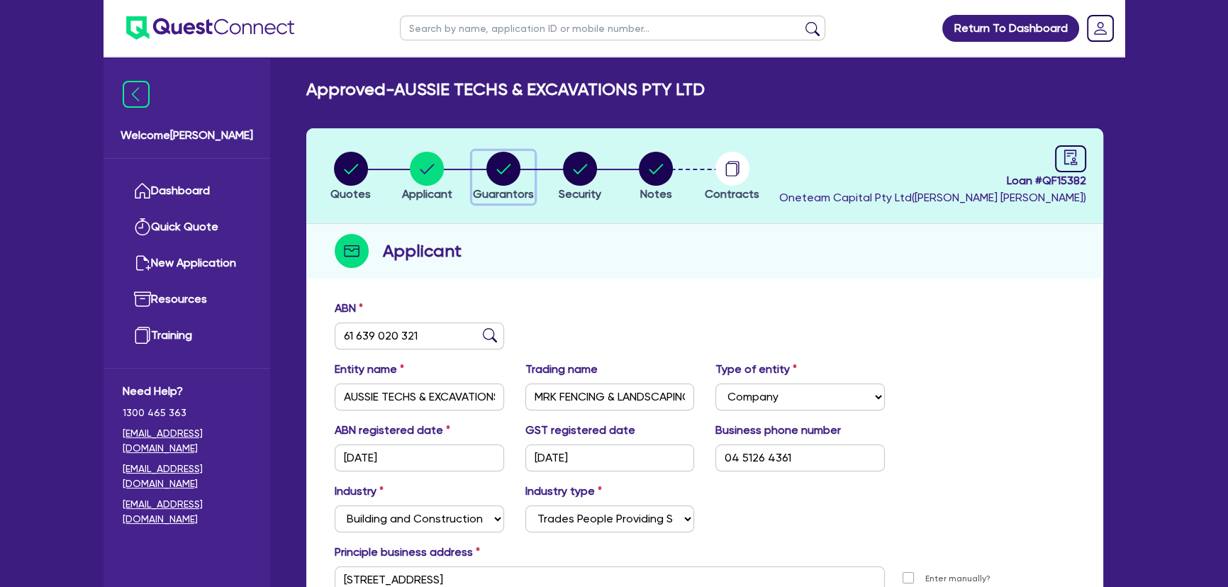
select select "CASH"
select select "TRAILER"
select select "TRUCK"
select select "VEHICLE"
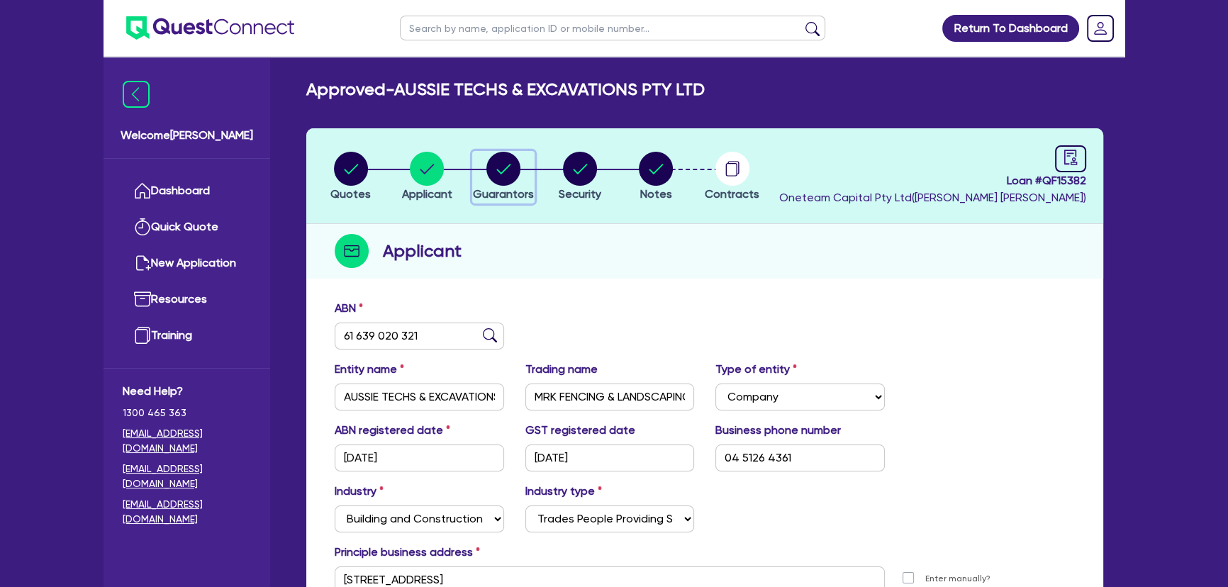
select select "EQUIPMENT"
select select "MORTGAGE"
select select "VEHICLE_LOAN"
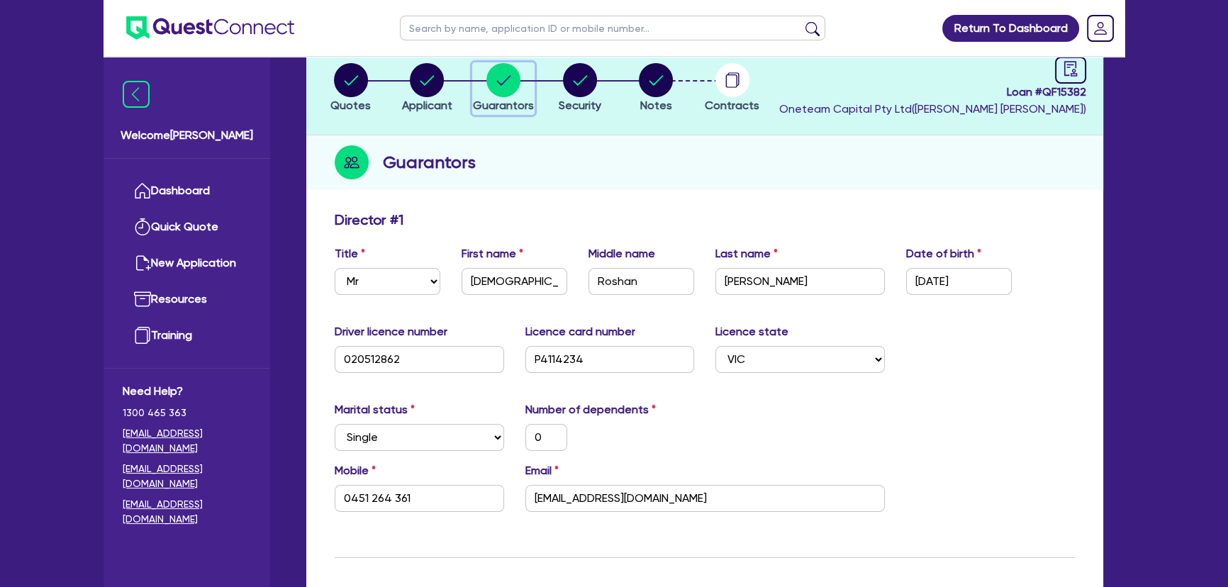
scroll to position [128, 0]
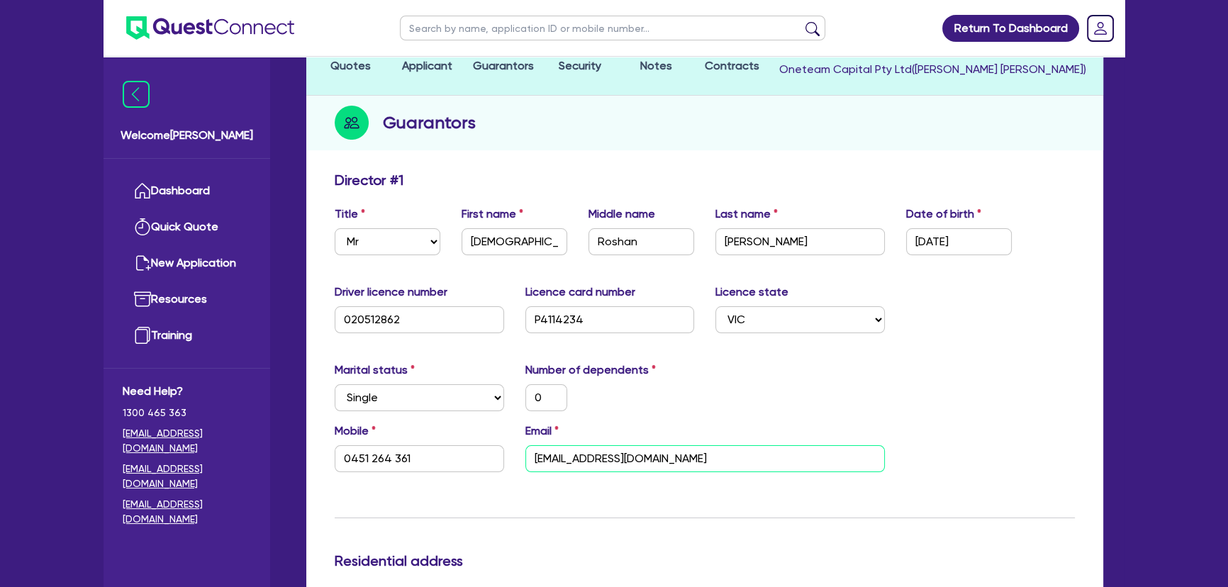
click at [630, 463] on input "mrkfencing7865@gmail.com" at bounding box center [704, 458] width 359 height 27
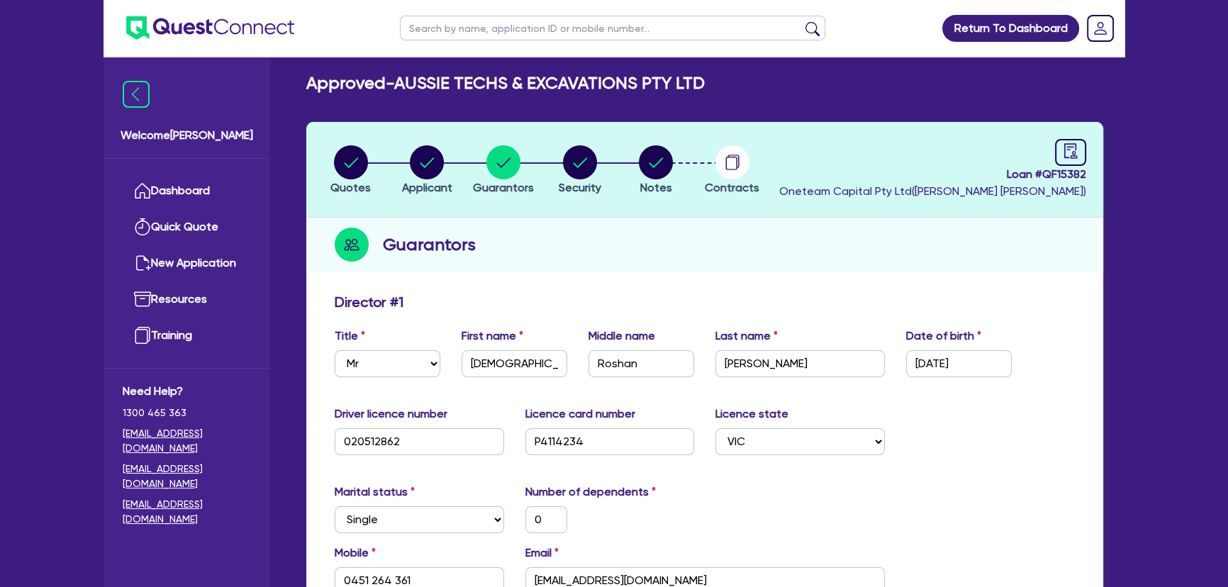
scroll to position [0, 0]
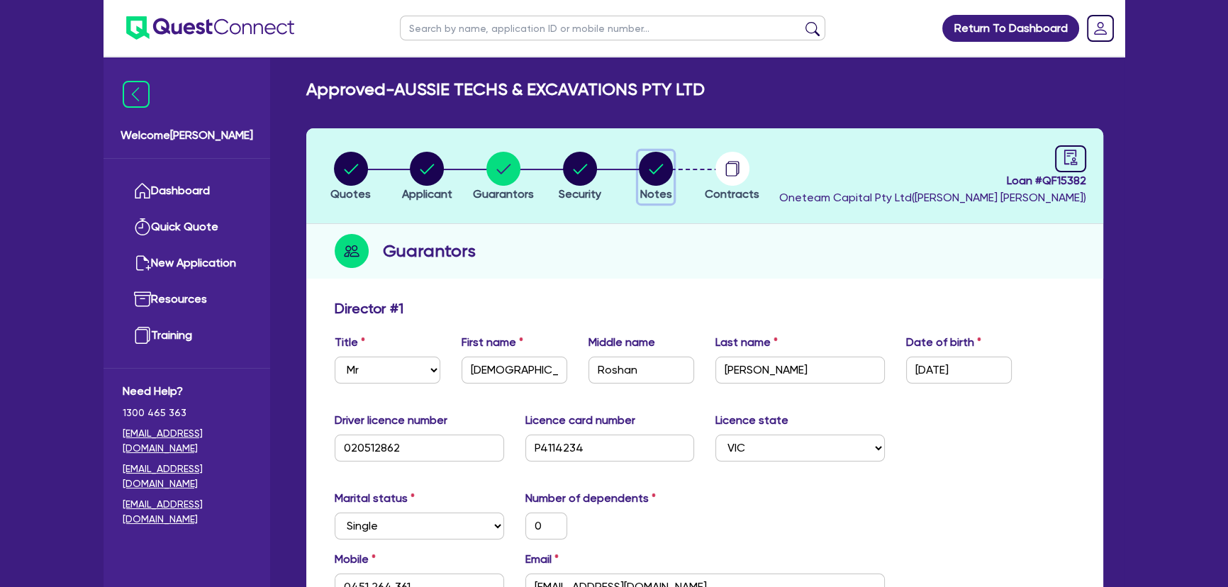
click at [652, 165] on circle "button" at bounding box center [656, 169] width 34 height 34
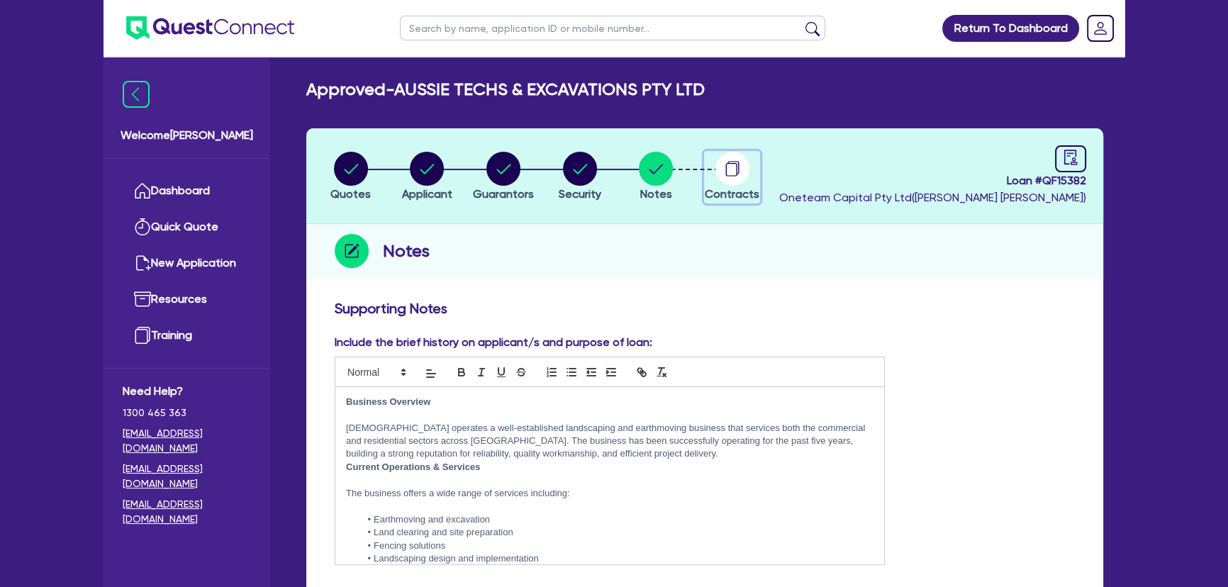
click at [745, 176] on circle "button" at bounding box center [732, 169] width 34 height 34
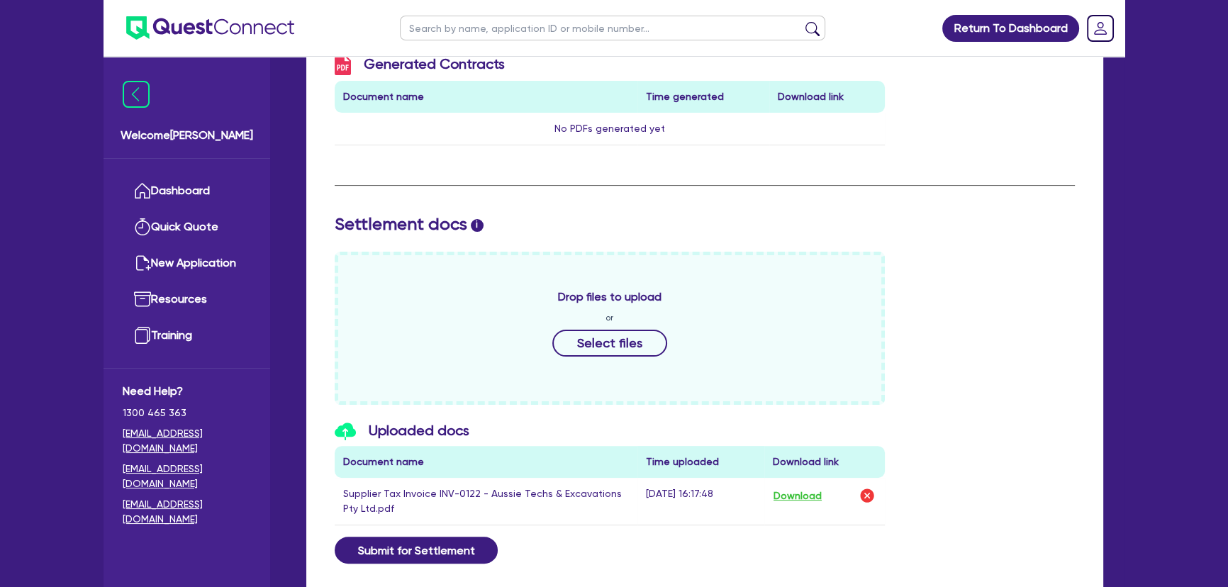
scroll to position [451, 0]
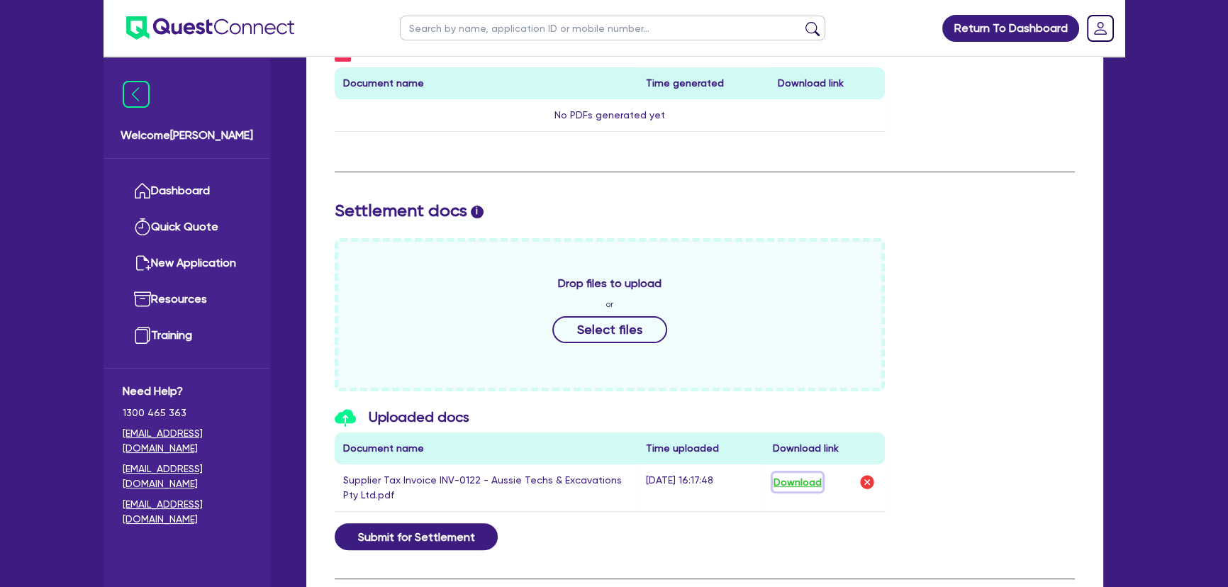
click at [813, 479] on button "Download" at bounding box center [798, 482] width 50 height 18
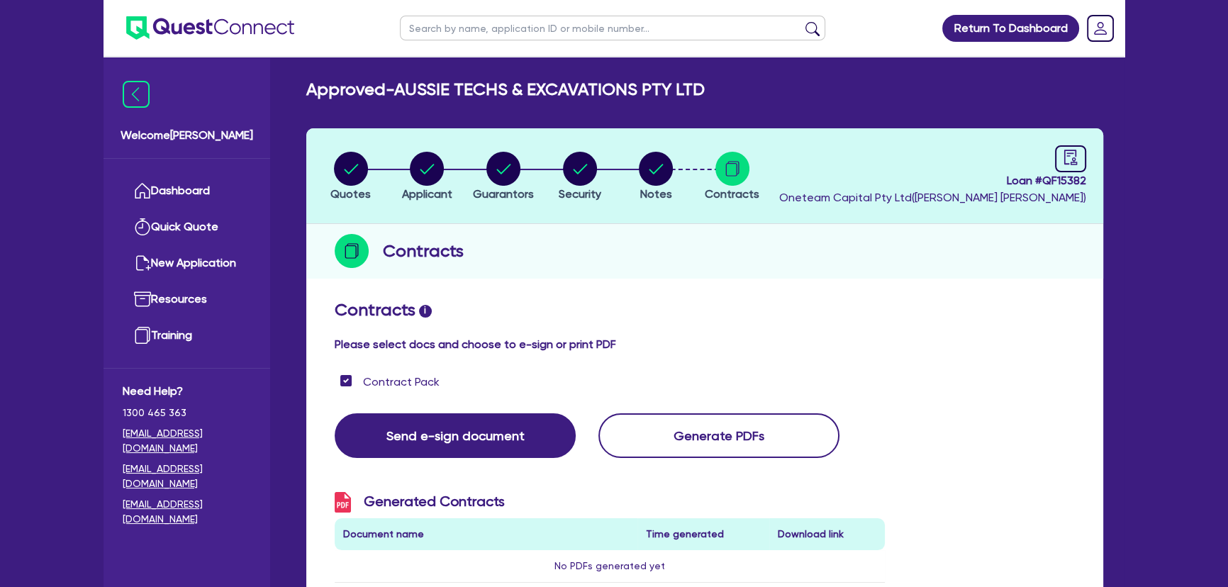
scroll to position [0, 0]
click at [421, 174] on circle "button" at bounding box center [427, 169] width 34 height 34
select select "COMPANY"
select select "BUILDING_CONSTRUCTION"
select select "TRADES_SERVICES_CONSUMERS"
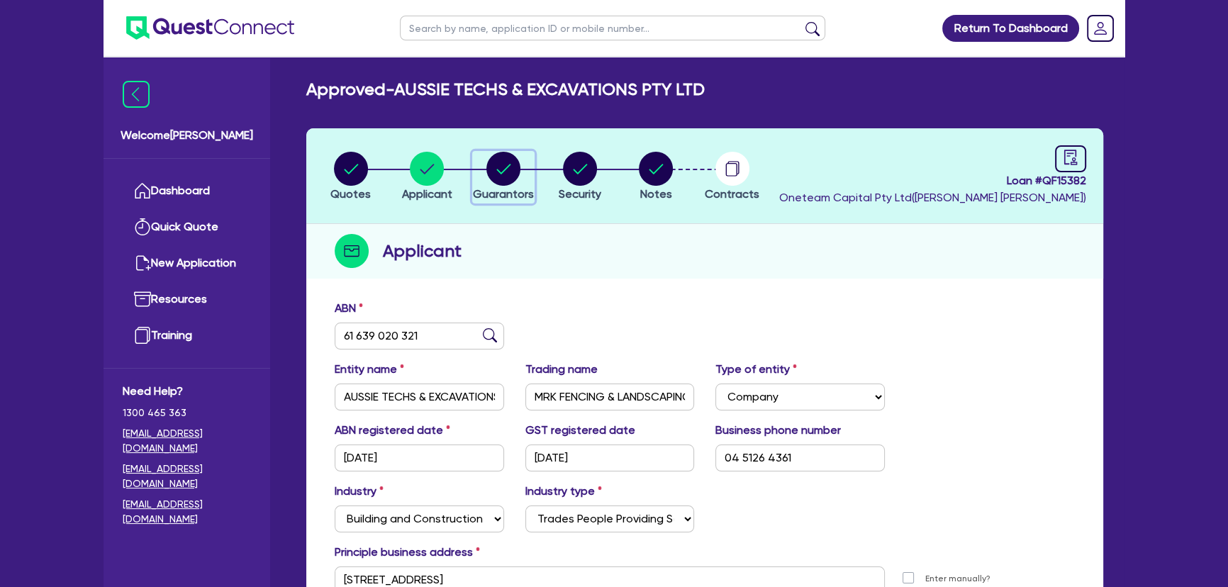
click at [507, 187] on span "Guarantors" at bounding box center [503, 193] width 61 height 13
select select "MR"
select select "VIC"
select select "SINGLE"
select select "PROPERTY"
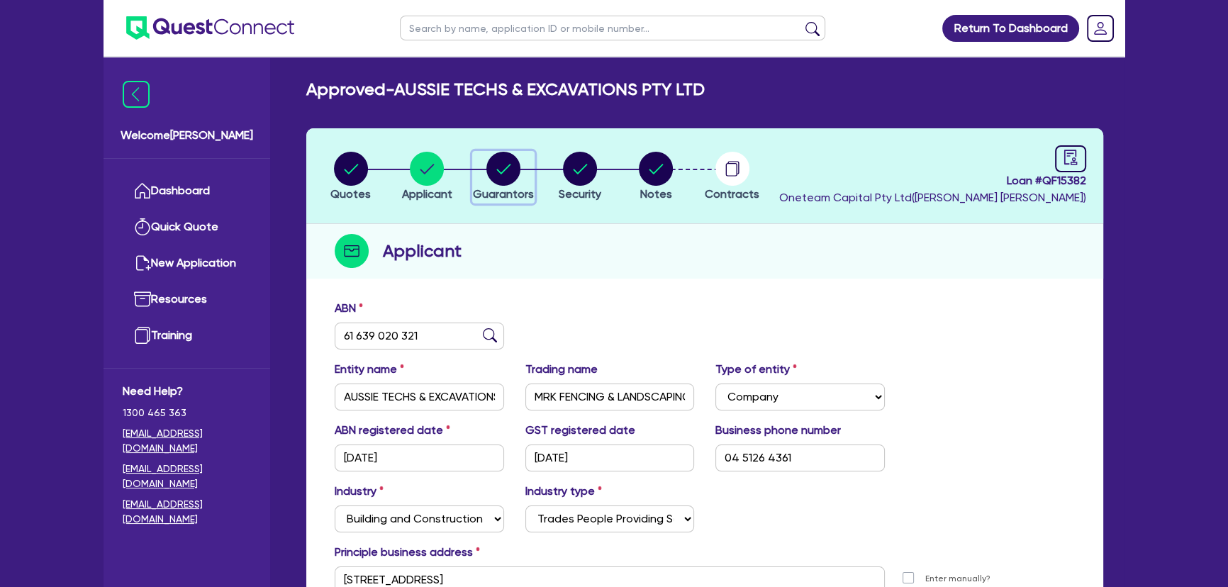
select select "CASH"
select select "TRAILER"
select select "TRUCK"
select select "VEHICLE"
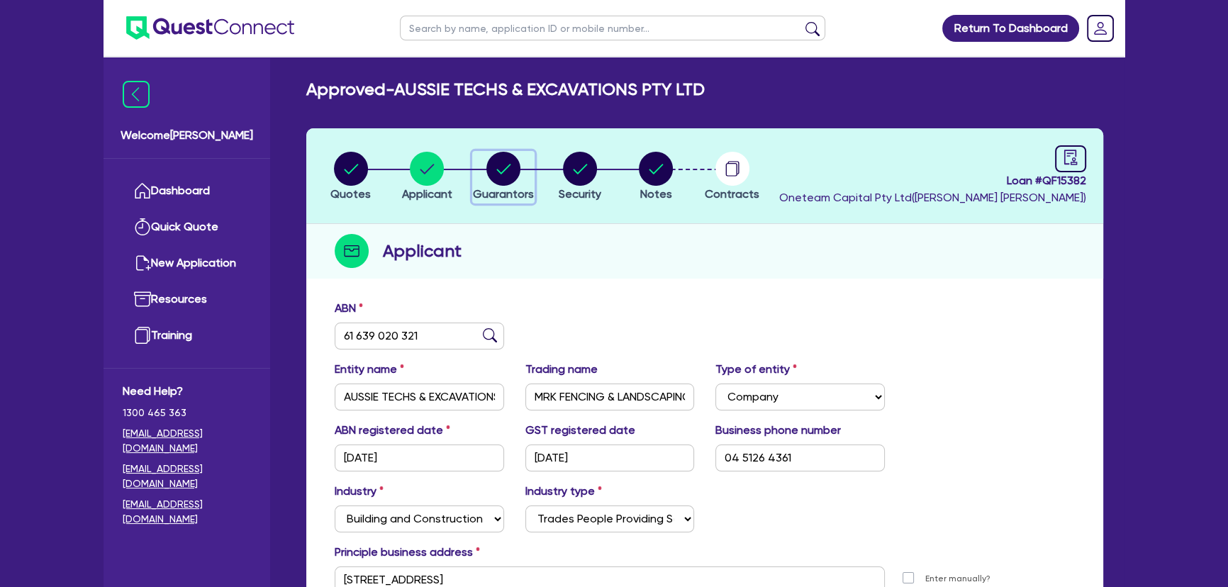
select select "EQUIPMENT"
select select "MORTGAGE"
select select "VEHICLE_LOAN"
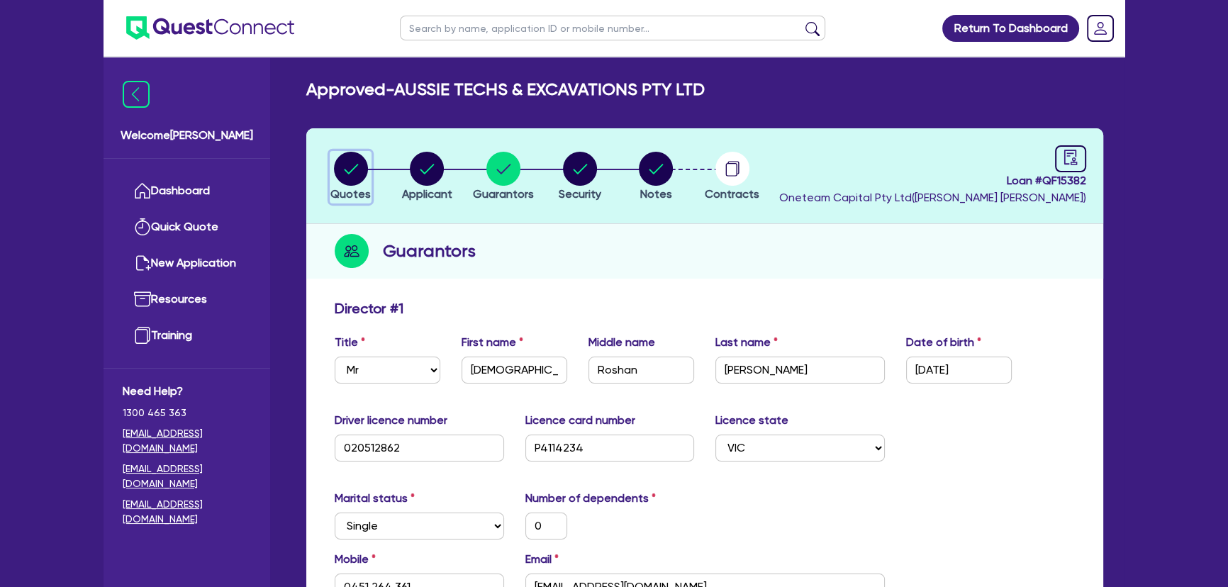
click at [362, 169] on circle "button" at bounding box center [351, 169] width 34 height 34
select select "Other"
select select "PRIMARY_ASSETS"
select select "YELLOW_GOODS_AND_EXCAVATORS"
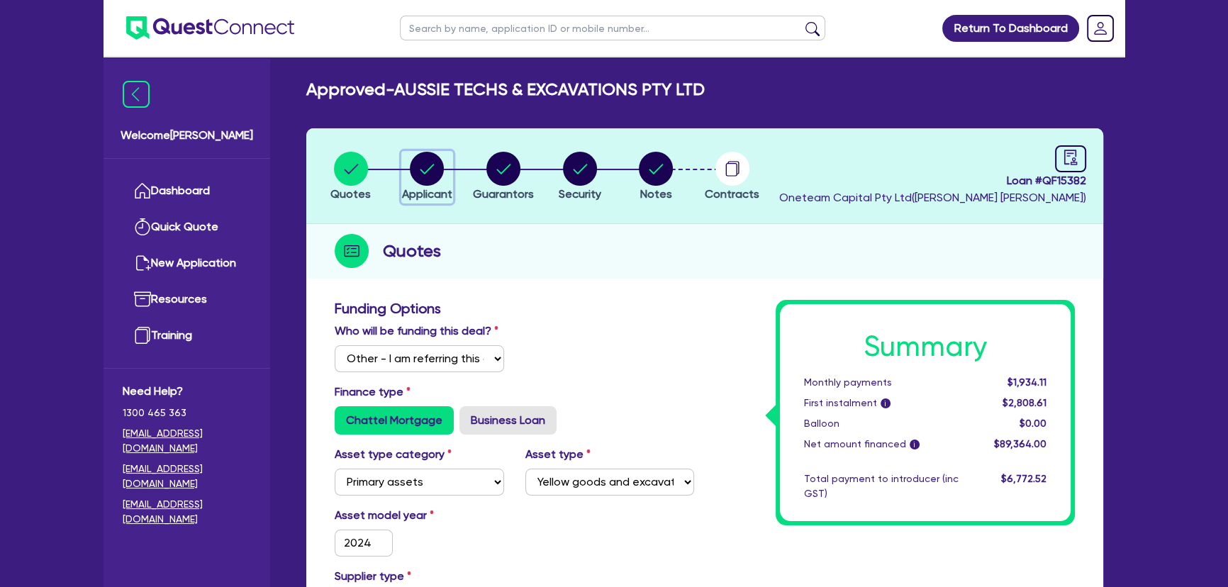
click at [417, 162] on circle "button" at bounding box center [427, 169] width 34 height 34
select select "COMPANY"
select select "BUILDING_CONSTRUCTION"
select select "TRADES_SERVICES_CONSUMERS"
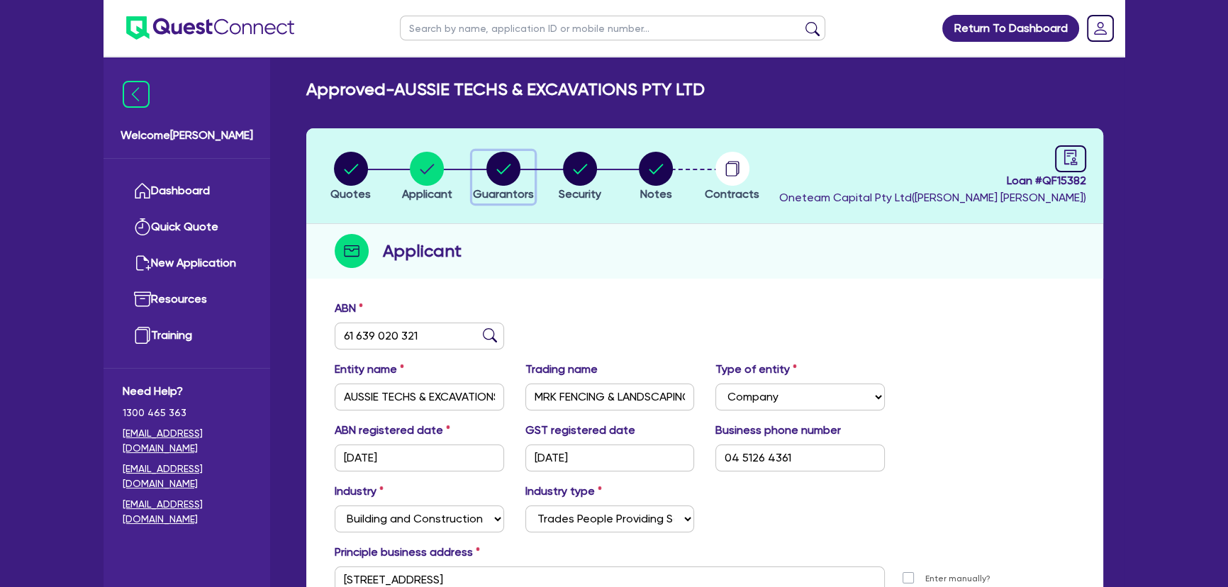
click at [513, 173] on circle "button" at bounding box center [503, 169] width 34 height 34
select select "MR"
select select "VIC"
select select "SINGLE"
select select "PROPERTY"
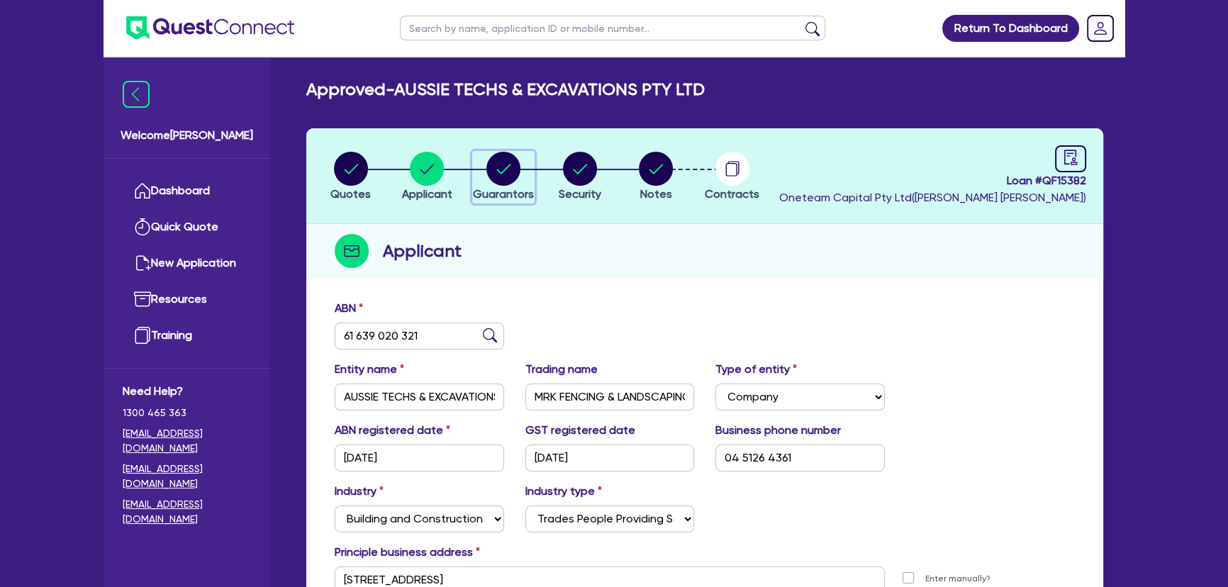
select select "CASH"
select select "TRAILER"
select select "TRUCK"
select select "VEHICLE"
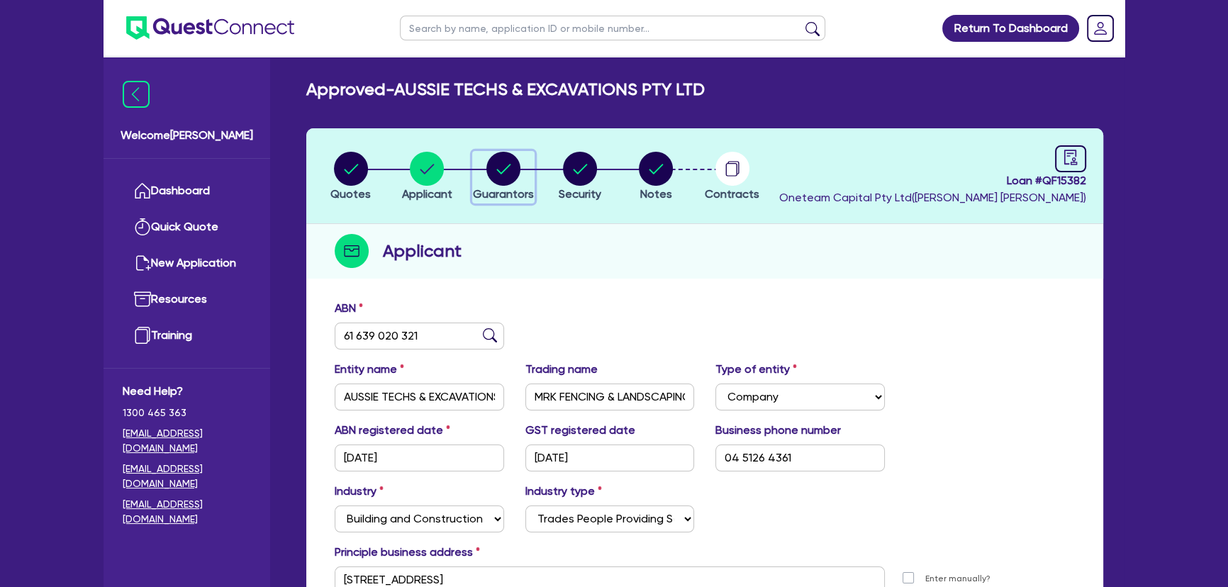
select select "EQUIPMENT"
select select "MORTGAGE"
select select "VEHICLE_LOAN"
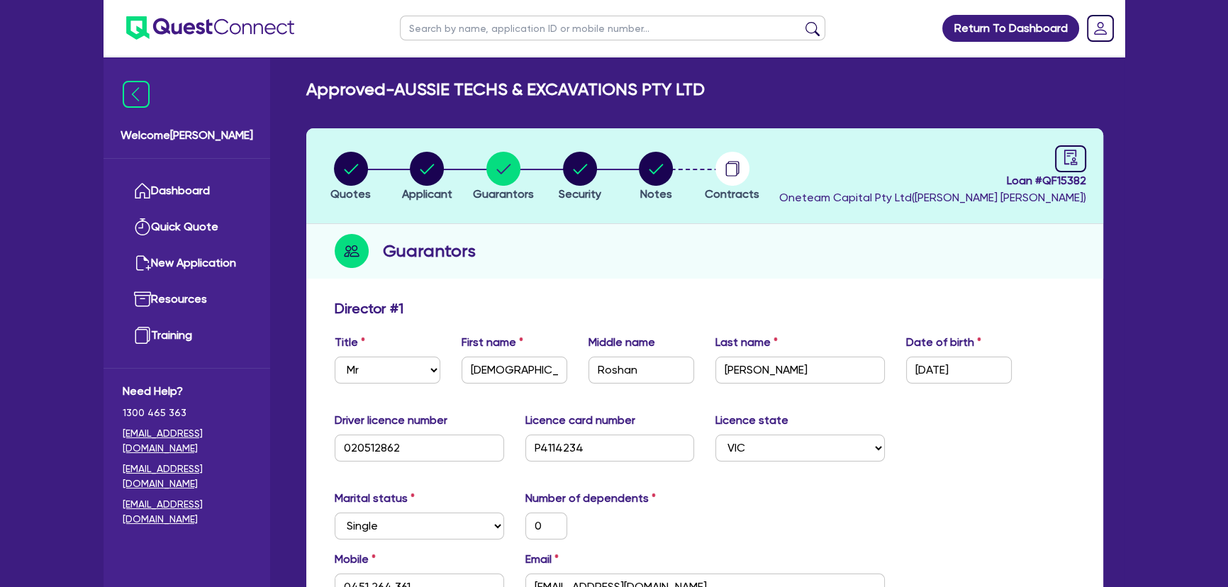
click at [567, 144] on header "Quotes Applicant Guarantors Security Notes Contracts Loan # QF15382 Oneteam Cap…" at bounding box center [704, 176] width 797 height 96
click at [574, 165] on circle "button" at bounding box center [580, 169] width 34 height 34
select select "PRIMARY_ASSETS"
select select "YELLOW_GOODS_AND_EXCAVATORS"
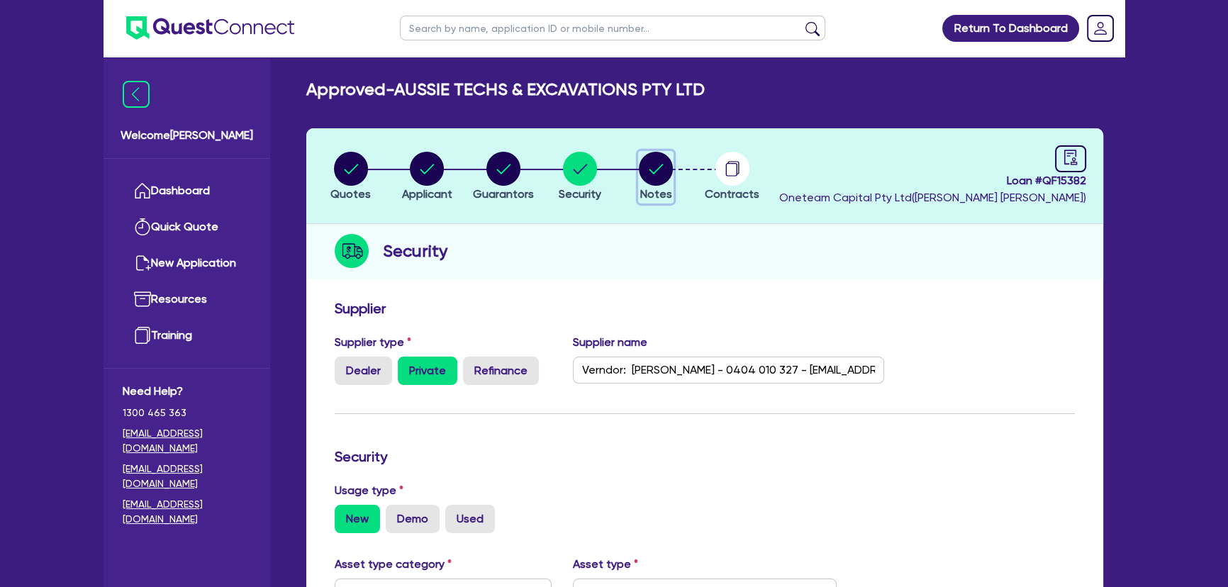
click at [659, 169] on circle "button" at bounding box center [656, 169] width 34 height 34
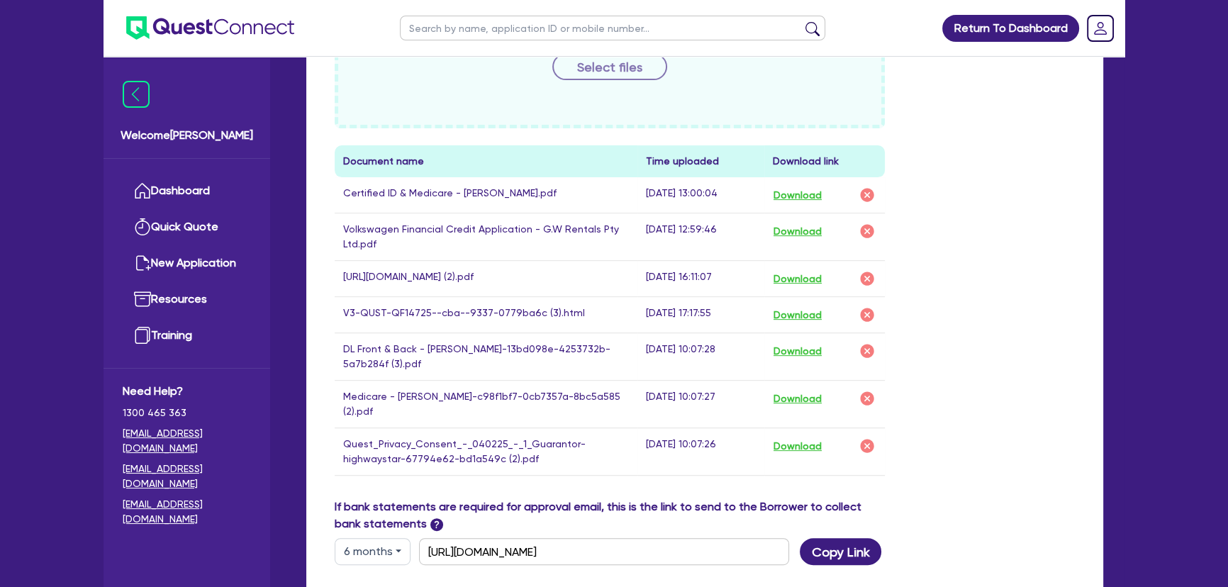
scroll to position [709, 0]
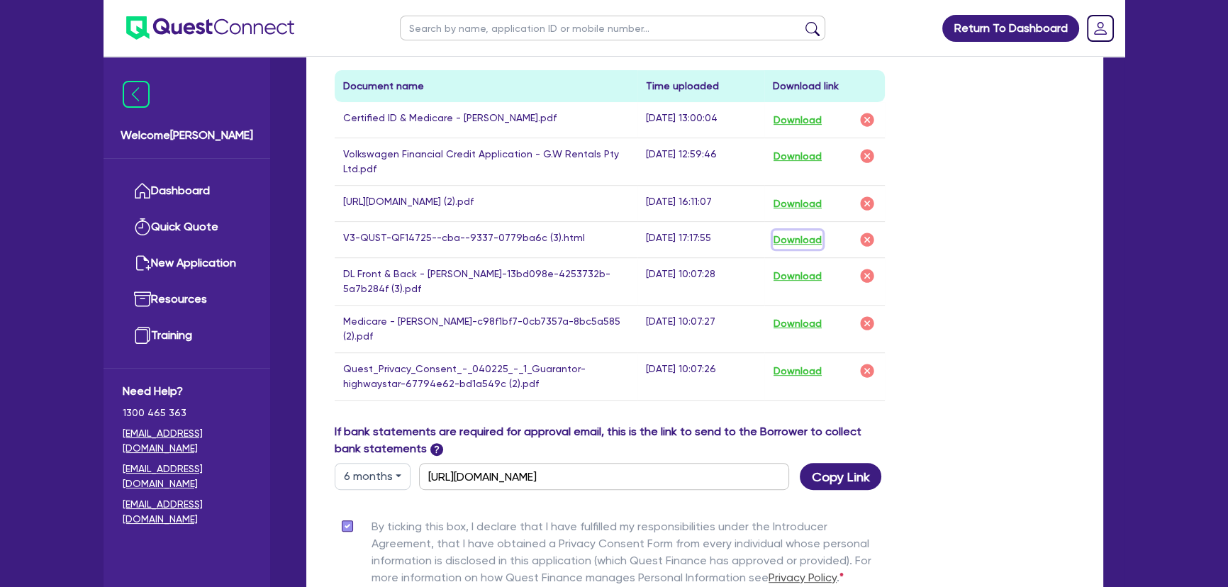
click at [799, 237] on button "Download" at bounding box center [798, 239] width 50 height 18
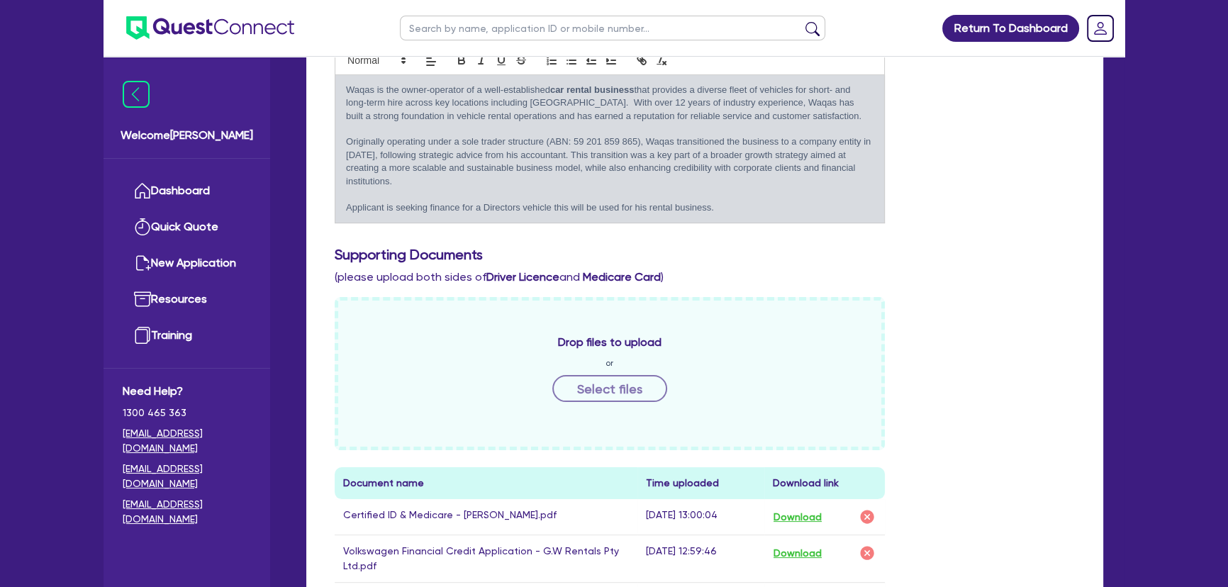
scroll to position [0, 0]
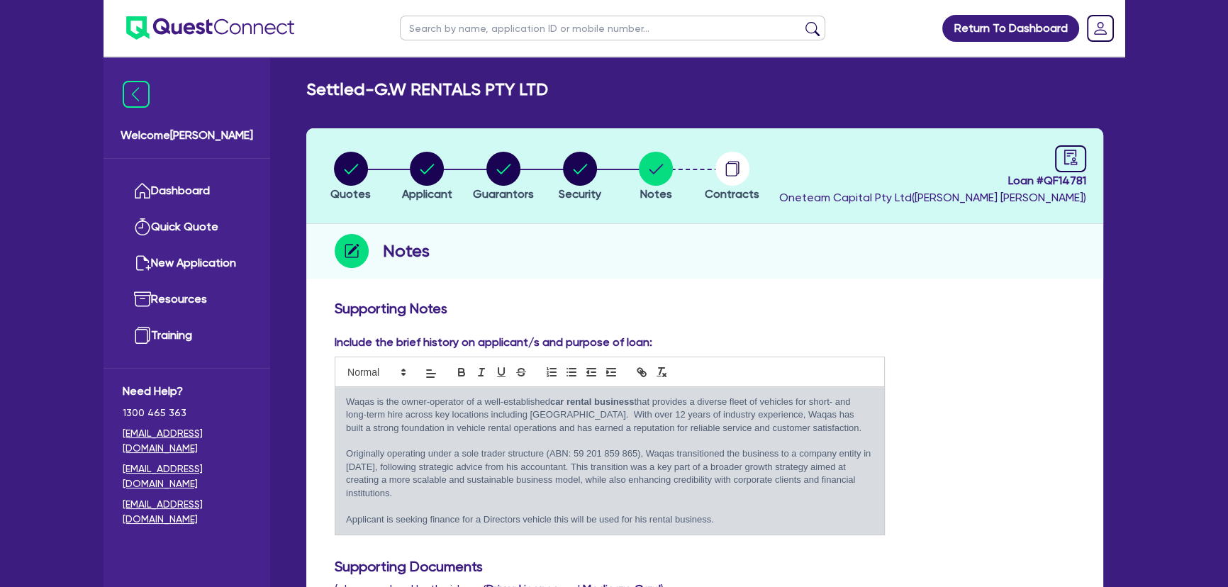
click at [216, 35] on img at bounding box center [210, 27] width 168 height 23
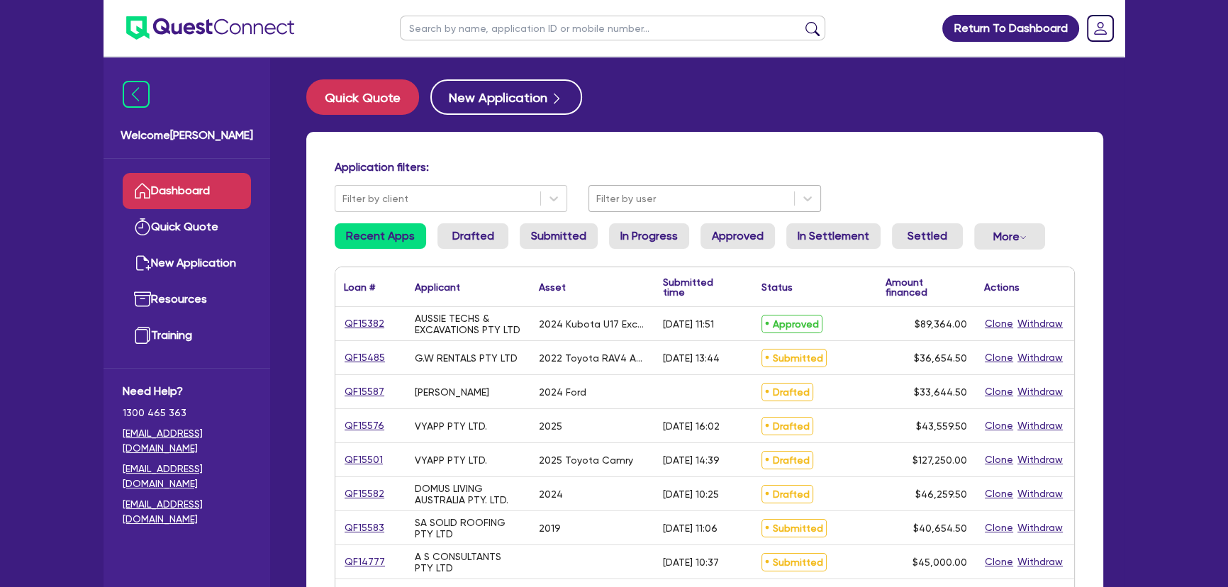
click at [630, 195] on div at bounding box center [691, 199] width 191 height 18
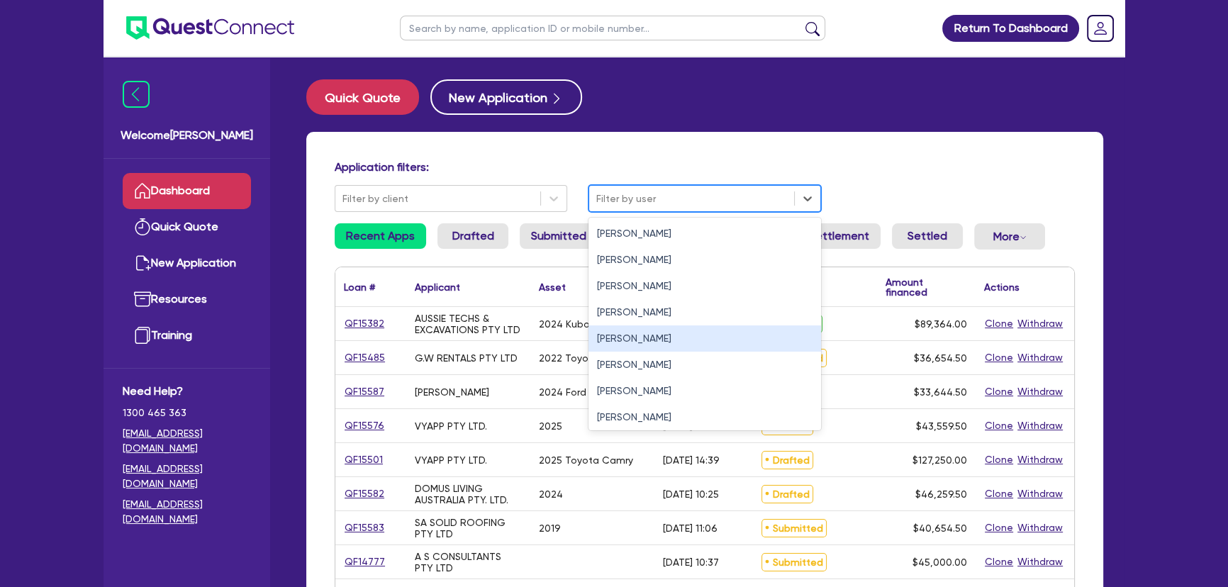
click at [607, 332] on div "[PERSON_NAME]" at bounding box center [705, 338] width 233 height 26
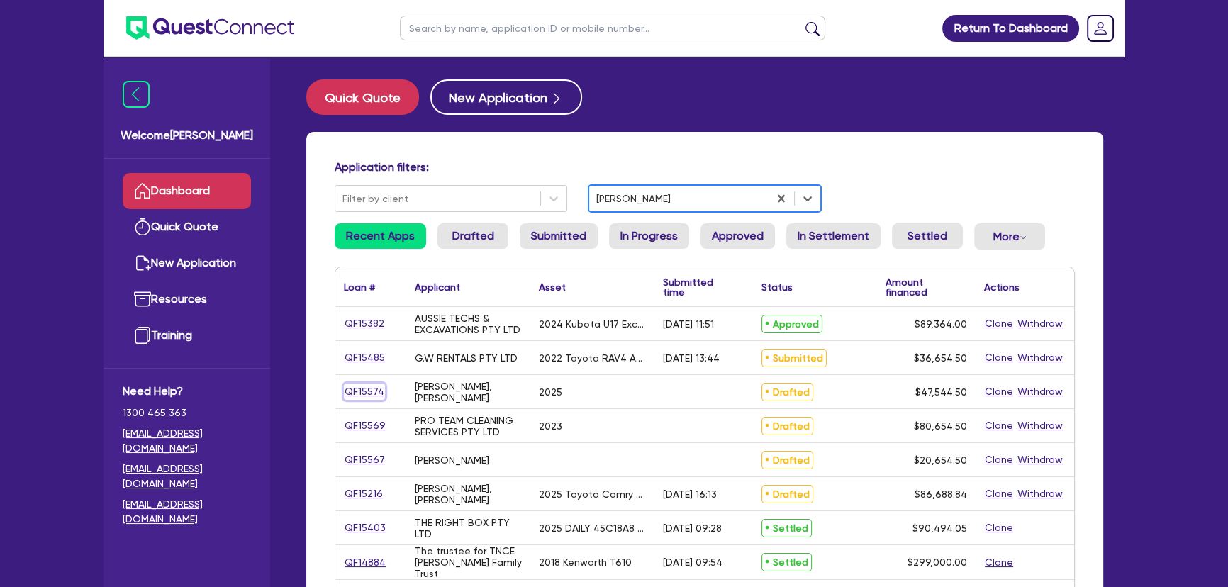
click at [368, 386] on link "QF15574" at bounding box center [364, 392] width 41 height 16
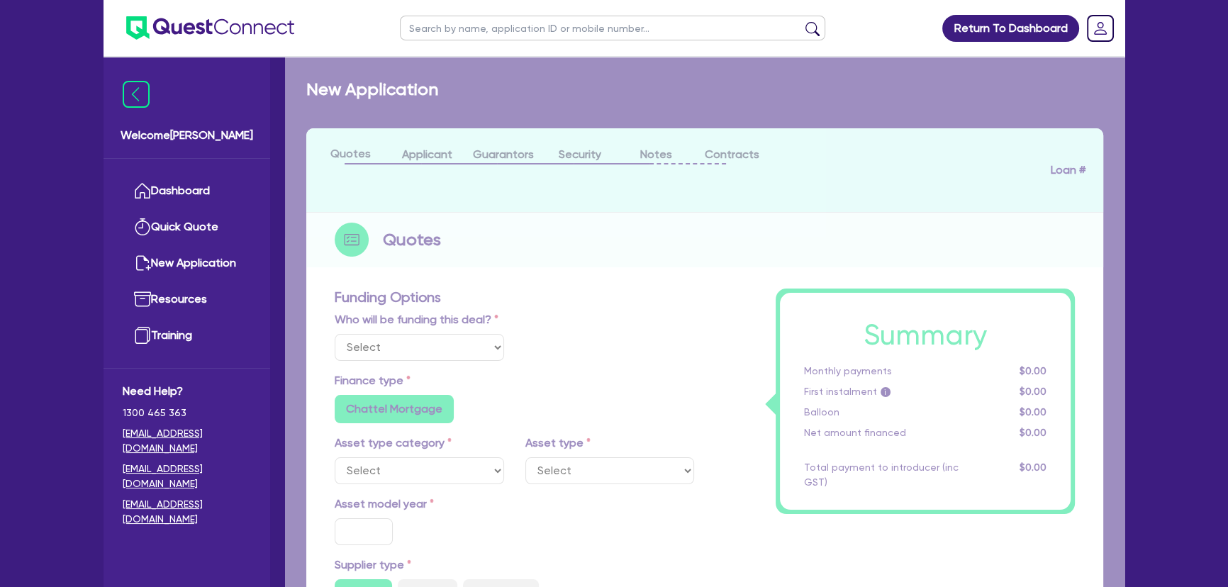
select select "Other"
select select "SECONDARY_ASSETS"
type input "2025"
radio input "true"
type input "47,000"
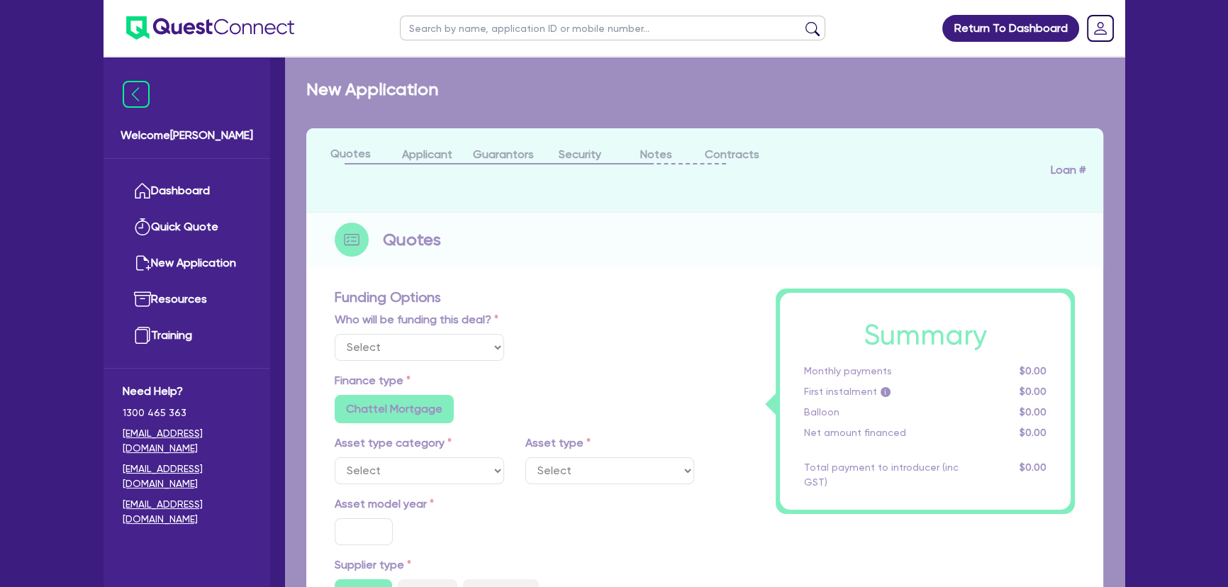
type input "4"
type input "1,901.78"
type input "6.69"
type input "495"
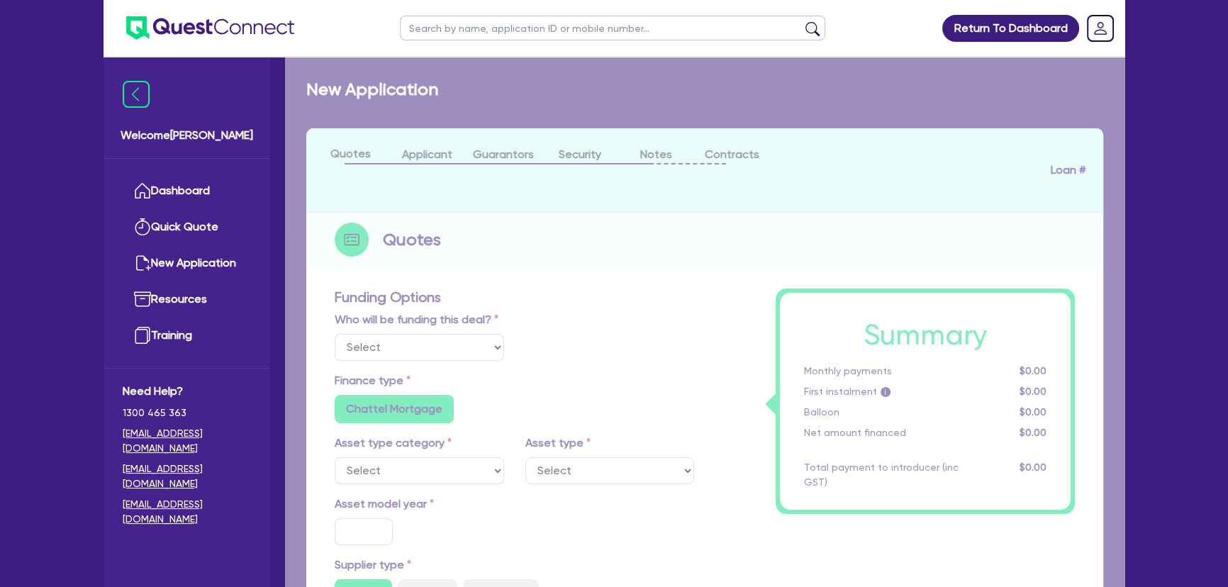
radio input "true"
radio input "false"
select select "PRINTING_AND_PACKAGING_EQUIPMENT"
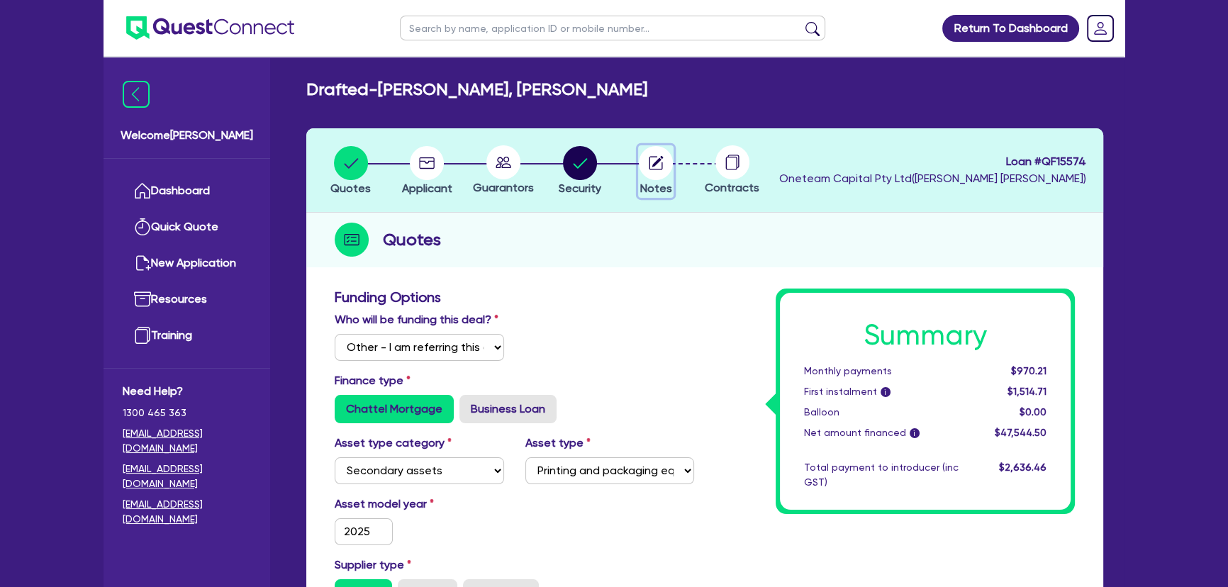
click at [663, 169] on circle "button" at bounding box center [656, 163] width 34 height 34
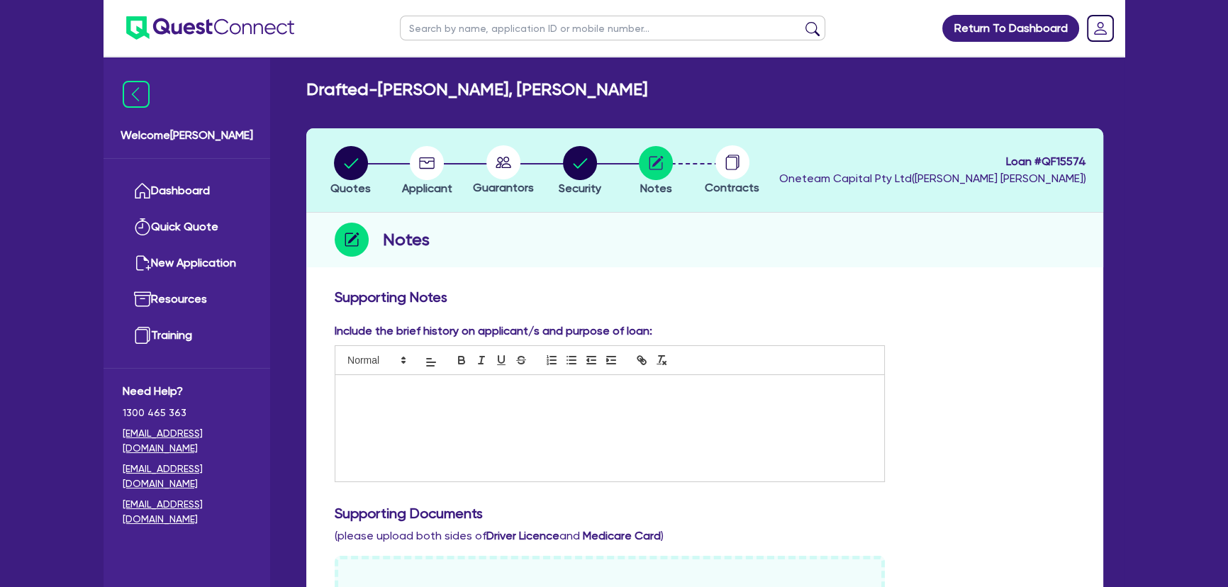
click at [709, 155] on div at bounding box center [732, 162] width 77 height 34
click at [715, 160] on icon at bounding box center [732, 162] width 34 height 34
click at [725, 174] on circle at bounding box center [732, 162] width 34 height 34
click at [728, 168] on circle at bounding box center [732, 162] width 34 height 34
click at [576, 166] on circle "button" at bounding box center [580, 163] width 34 height 34
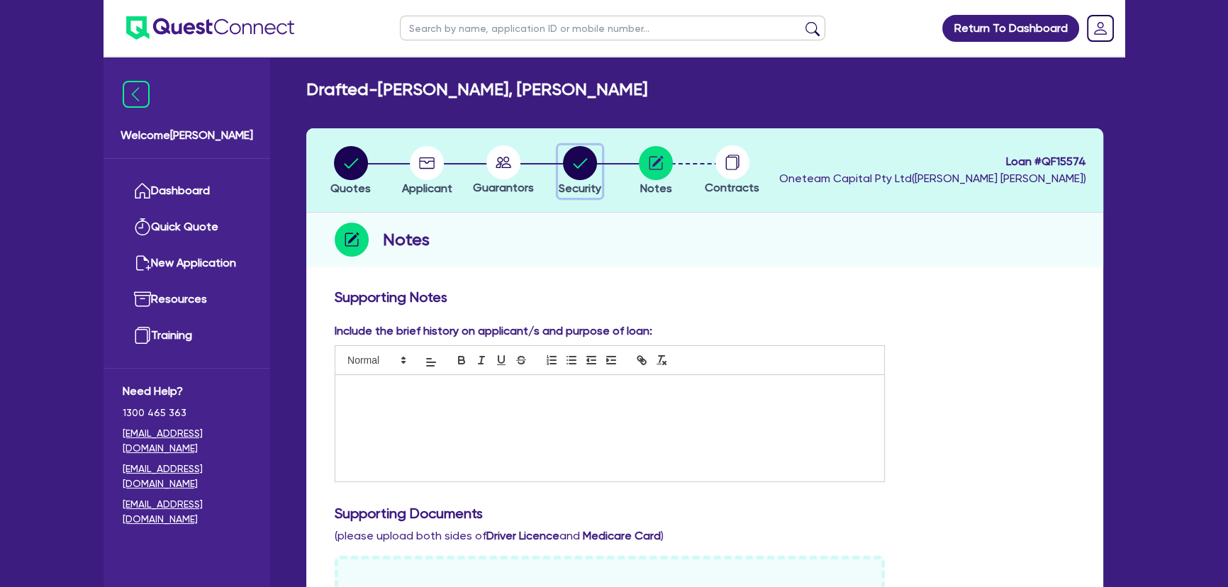
select select "SECONDARY_ASSETS"
select select "PRINTING_AND_PACKAGING_EQUIPMENT"
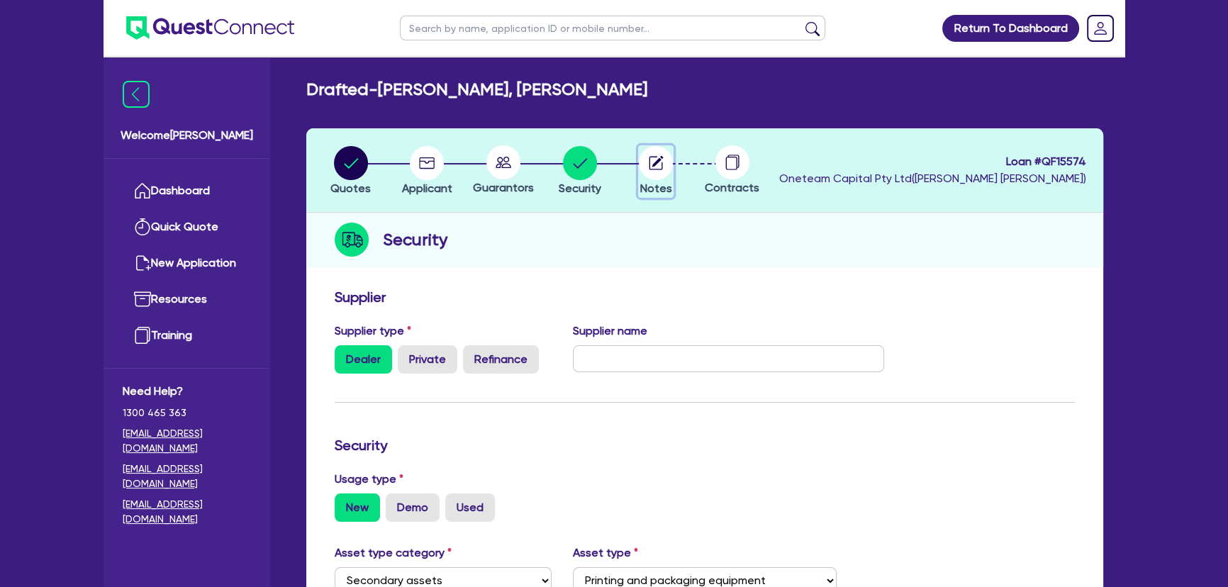
click at [662, 174] on circle "button" at bounding box center [656, 163] width 34 height 34
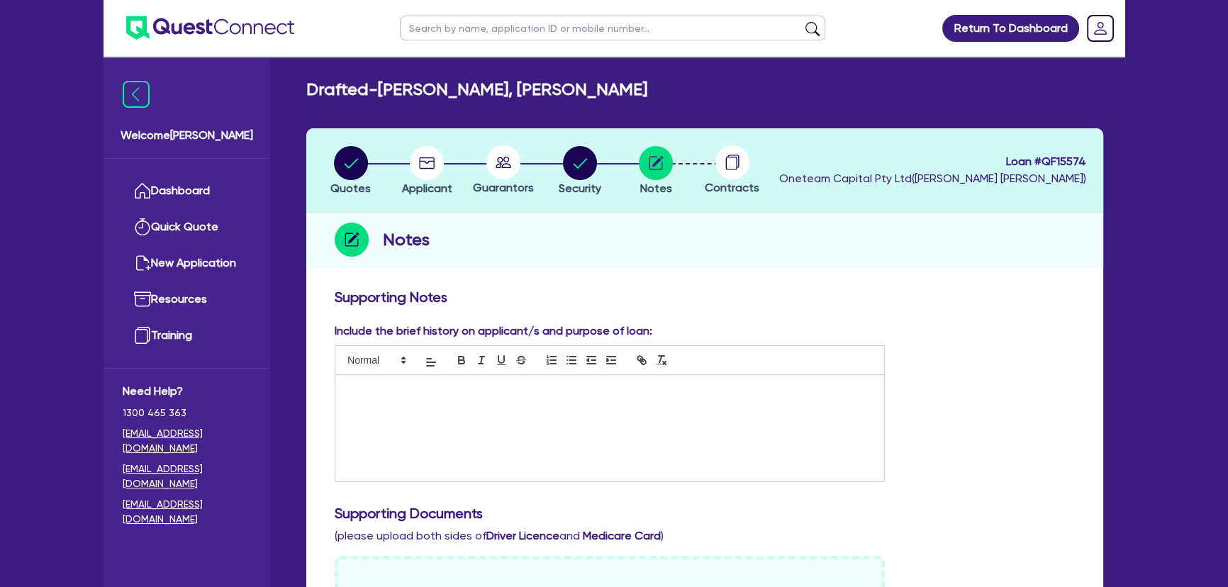
click at [735, 165] on circle at bounding box center [732, 162] width 34 height 34
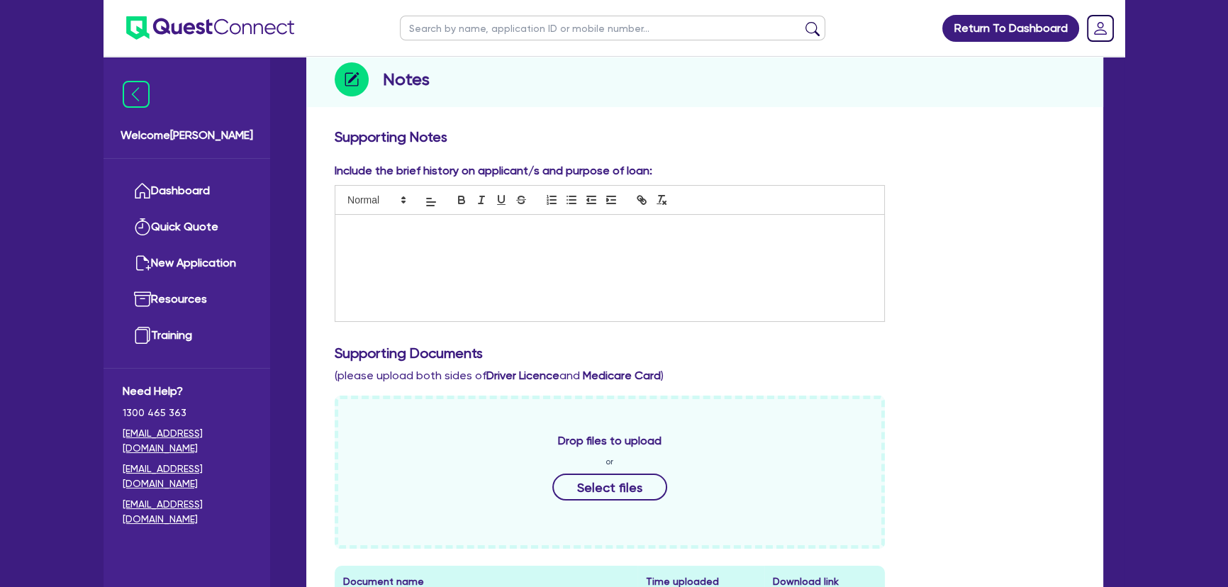
scroll to position [322, 0]
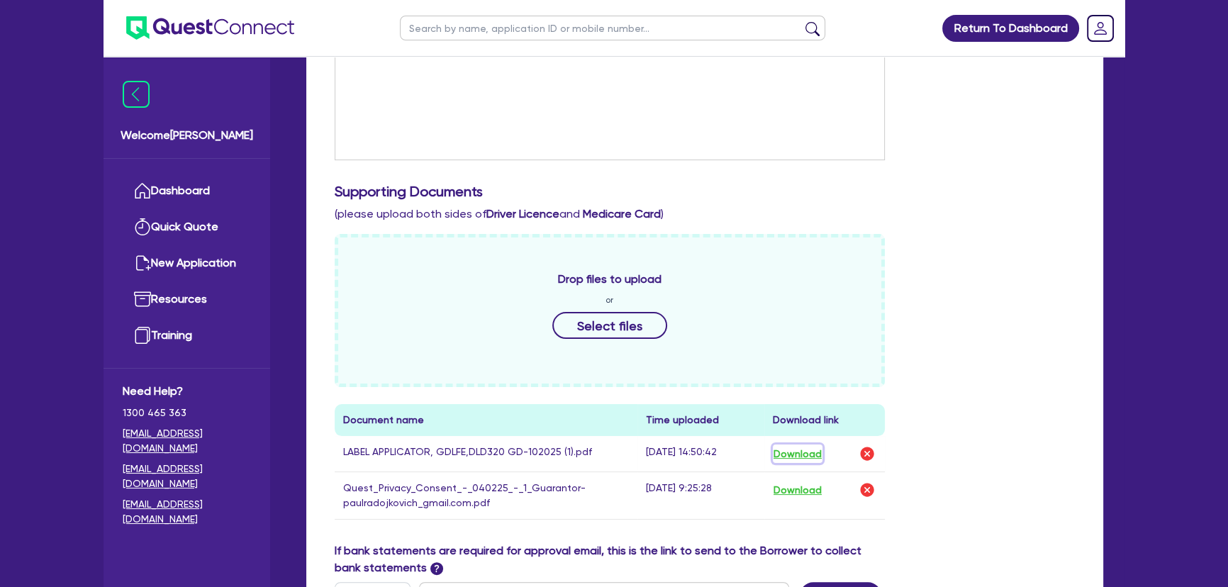
click at [801, 458] on button "Download" at bounding box center [798, 454] width 50 height 18
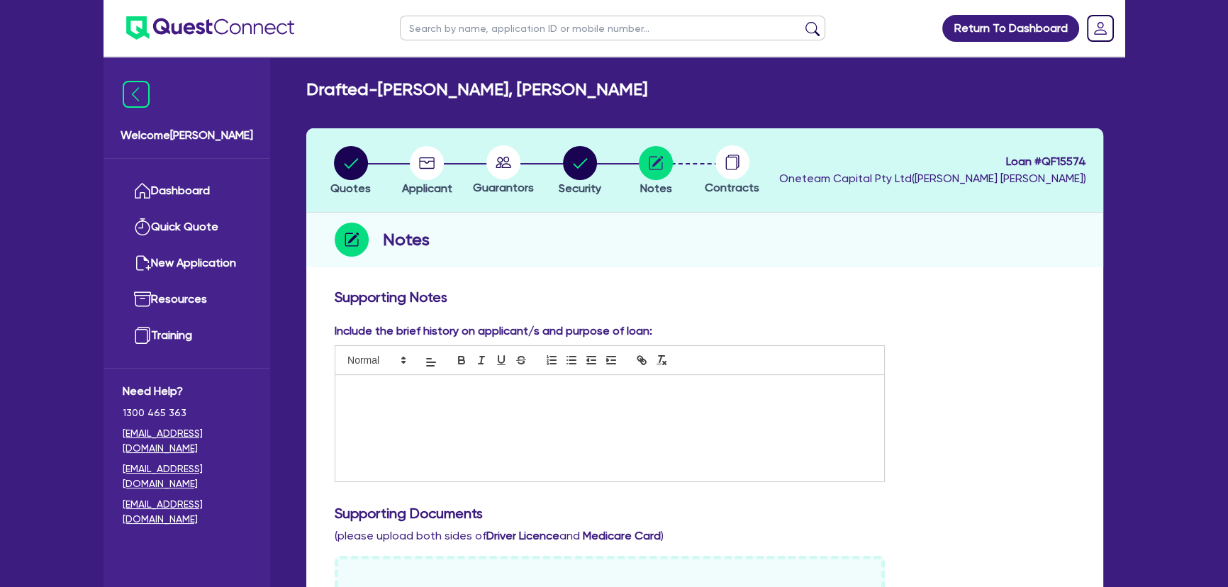
click at [172, 35] on img at bounding box center [210, 27] width 168 height 23
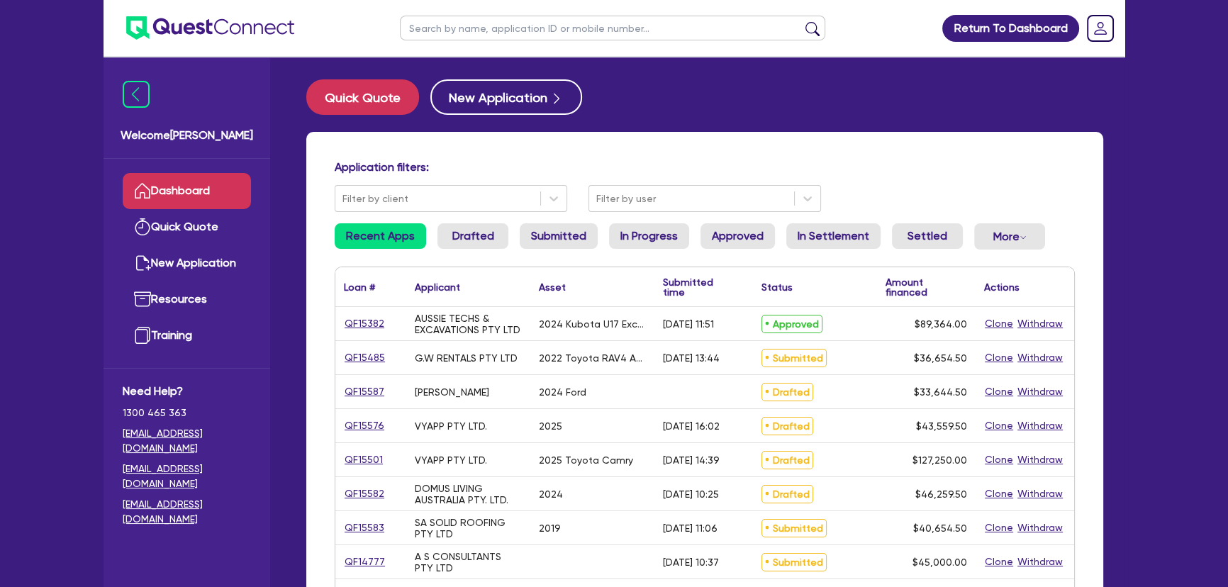
click at [562, 29] on input "text" at bounding box center [612, 28] width 425 height 25
type input "[PERSON_NAME]"
click at [801, 21] on button "submit" at bounding box center [812, 31] width 23 height 20
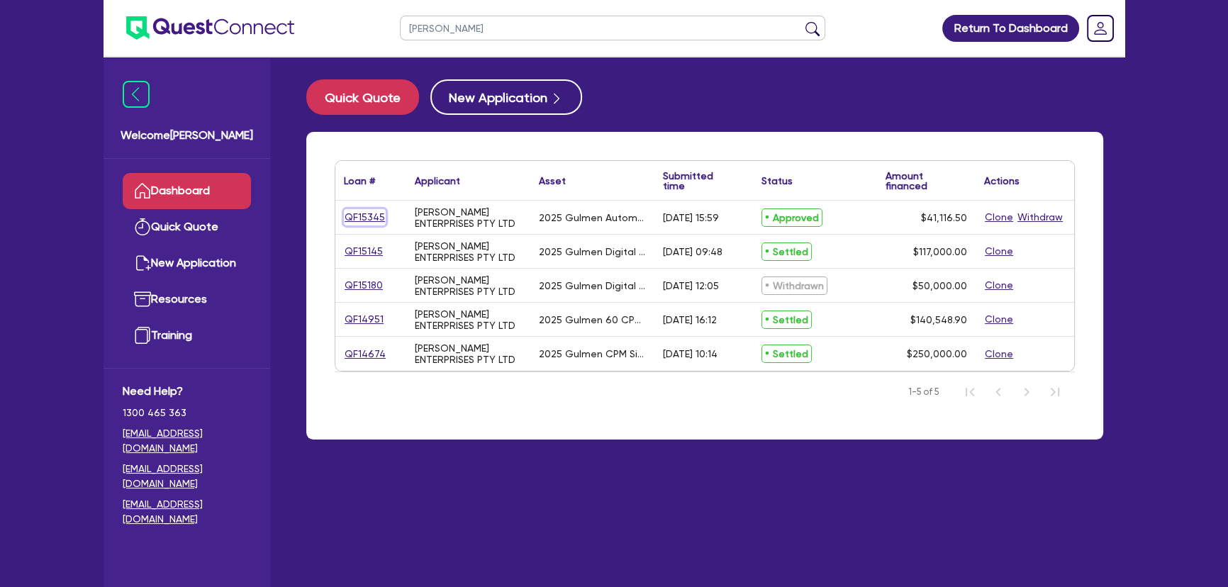
click at [369, 225] on link "QF15345" at bounding box center [365, 217] width 42 height 16
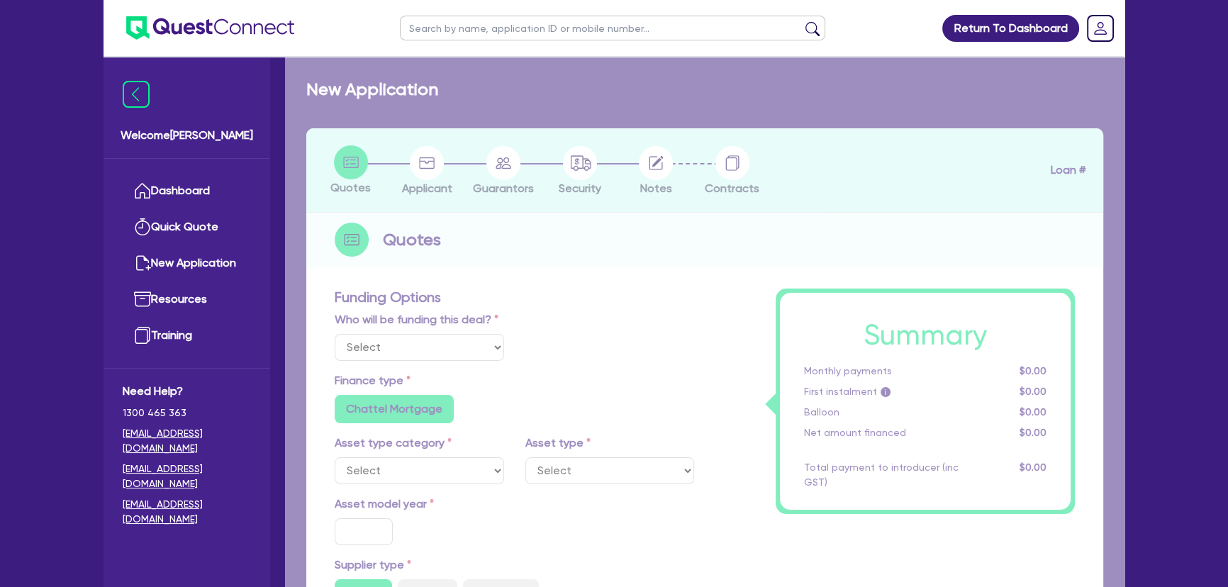
select select "Other"
select select "SECONDARY_ASSETS"
type input "2025"
radio input "true"
type input "50,000"
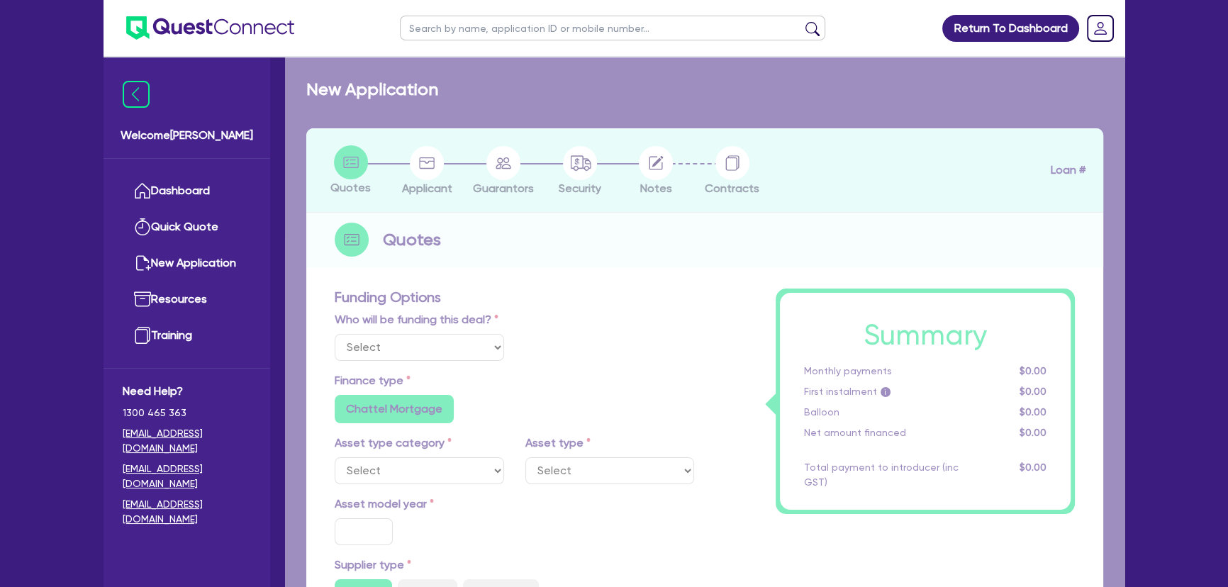
type input "10,000"
type input "8"
type input "3,289.32"
radio input "true"
type input "16.99"
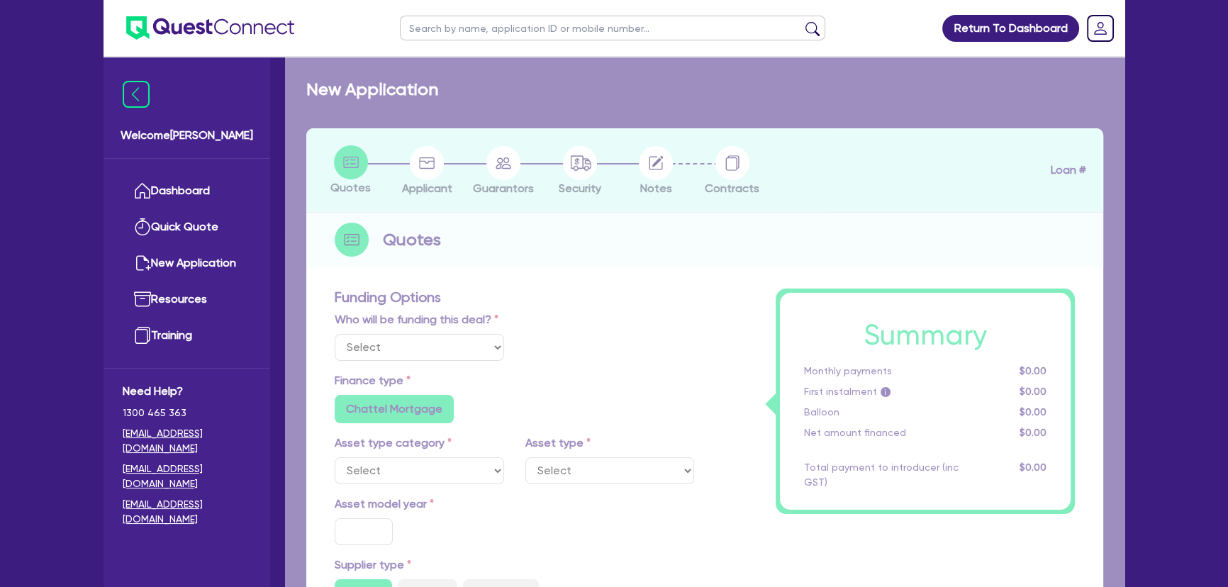
type input "1,015"
radio input "true"
radio input "false"
select select "PRINTING_AND_PACKAGING_EQUIPMENT"
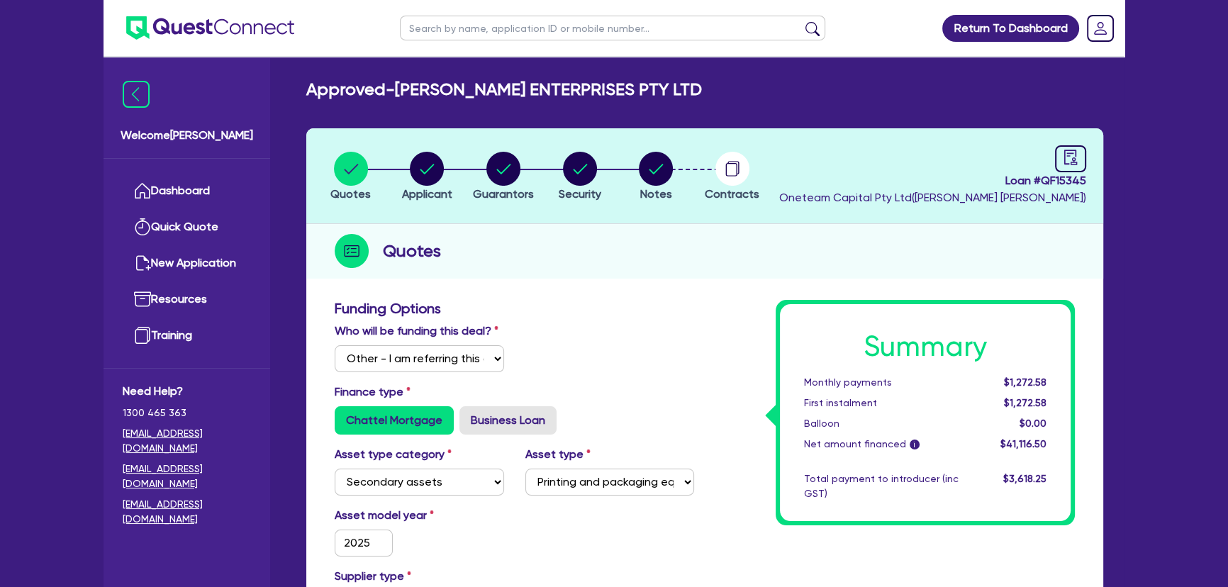
click at [674, 181] on li "Notes" at bounding box center [656, 176] width 77 height 50
click at [724, 178] on circle "button" at bounding box center [732, 169] width 34 height 34
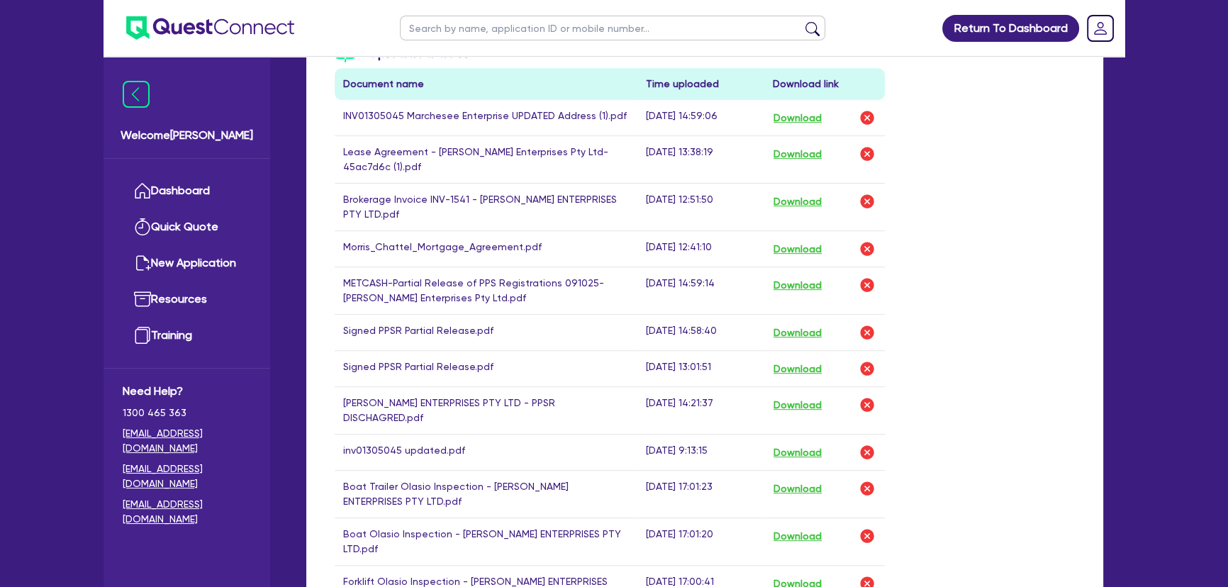
scroll to position [837, 0]
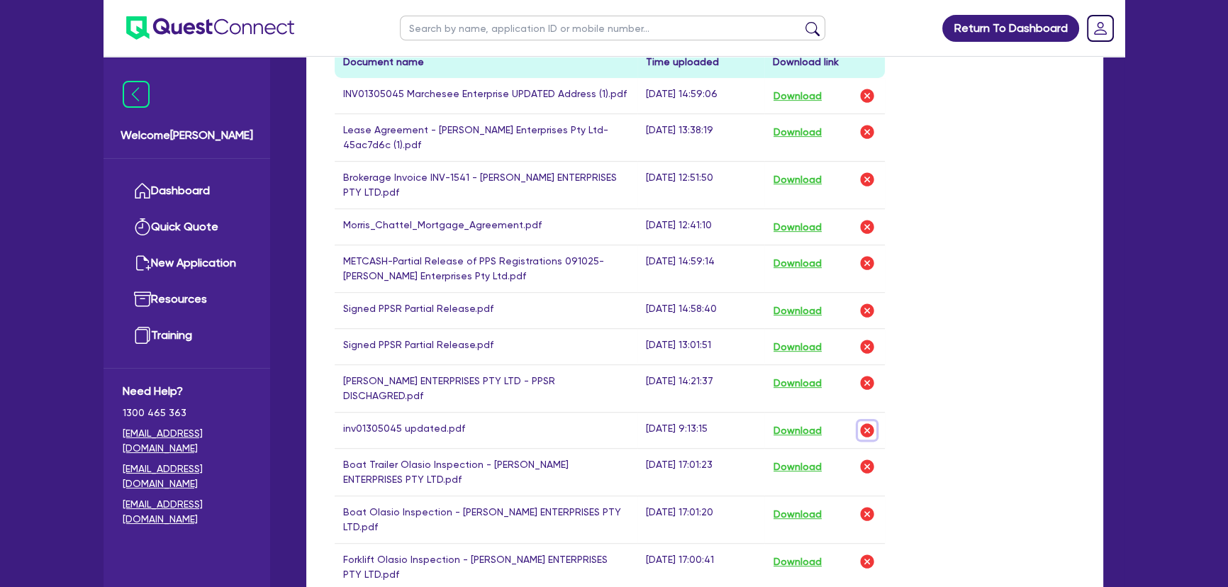
click at [864, 422] on img "button" at bounding box center [867, 430] width 17 height 17
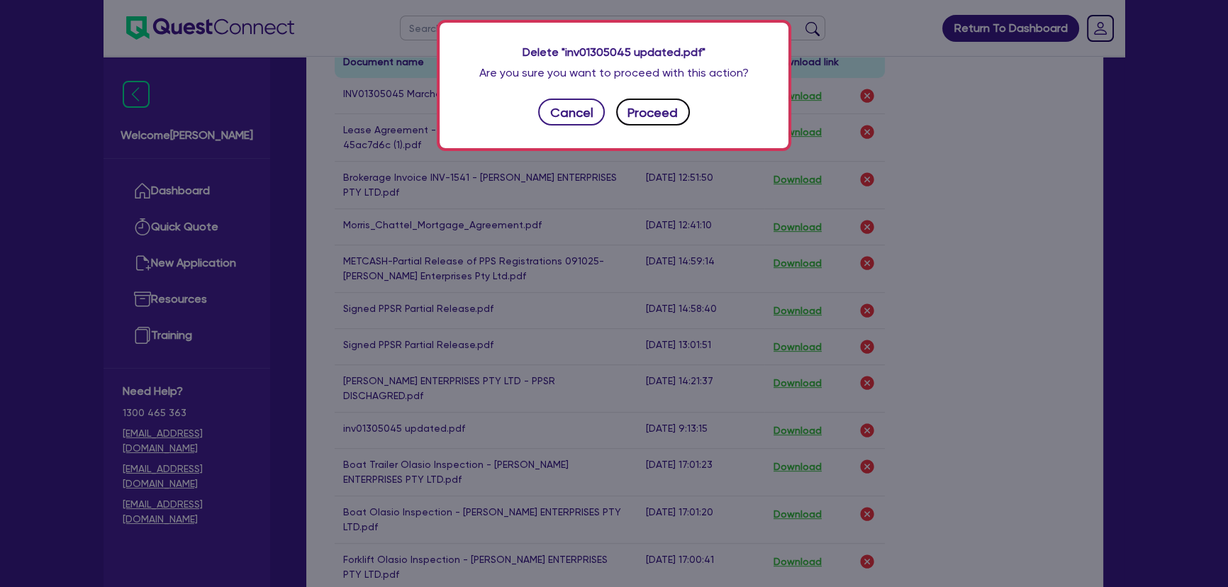
click at [673, 116] on button "Proceed" at bounding box center [653, 112] width 74 height 27
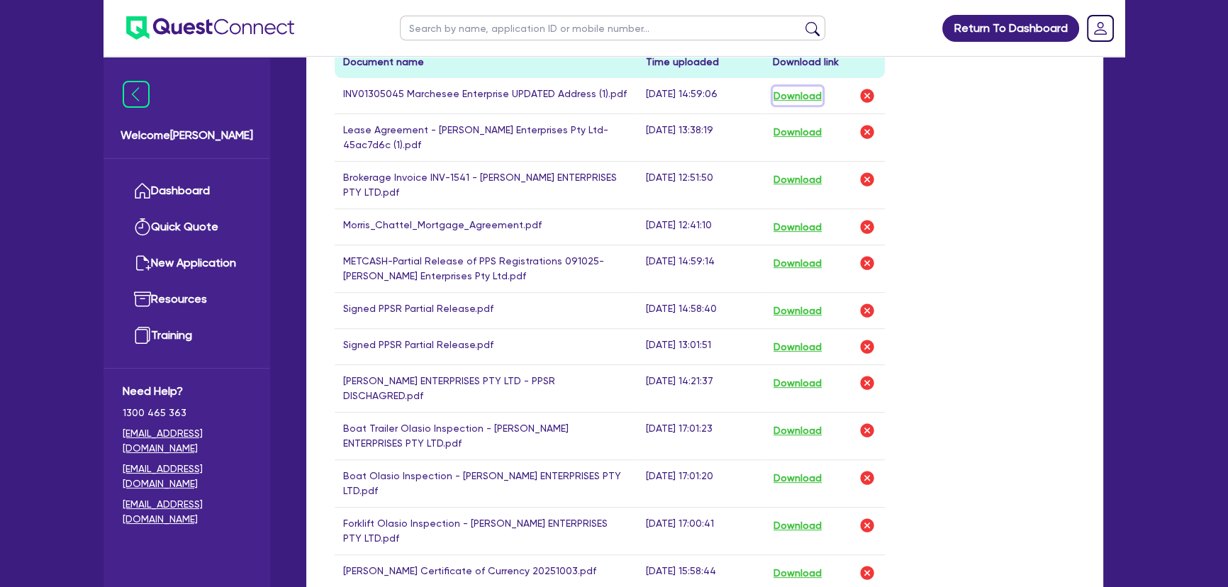
click at [803, 100] on button "Download" at bounding box center [798, 96] width 50 height 18
click at [869, 92] on img "button" at bounding box center [867, 95] width 17 height 17
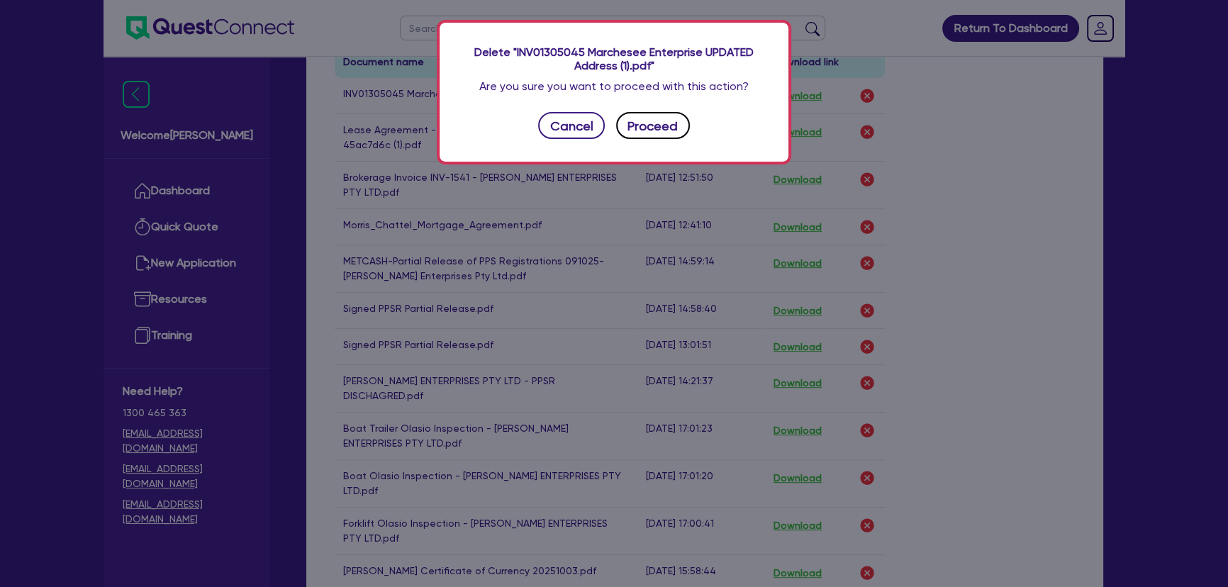
click at [636, 135] on button "Proceed" at bounding box center [653, 125] width 74 height 27
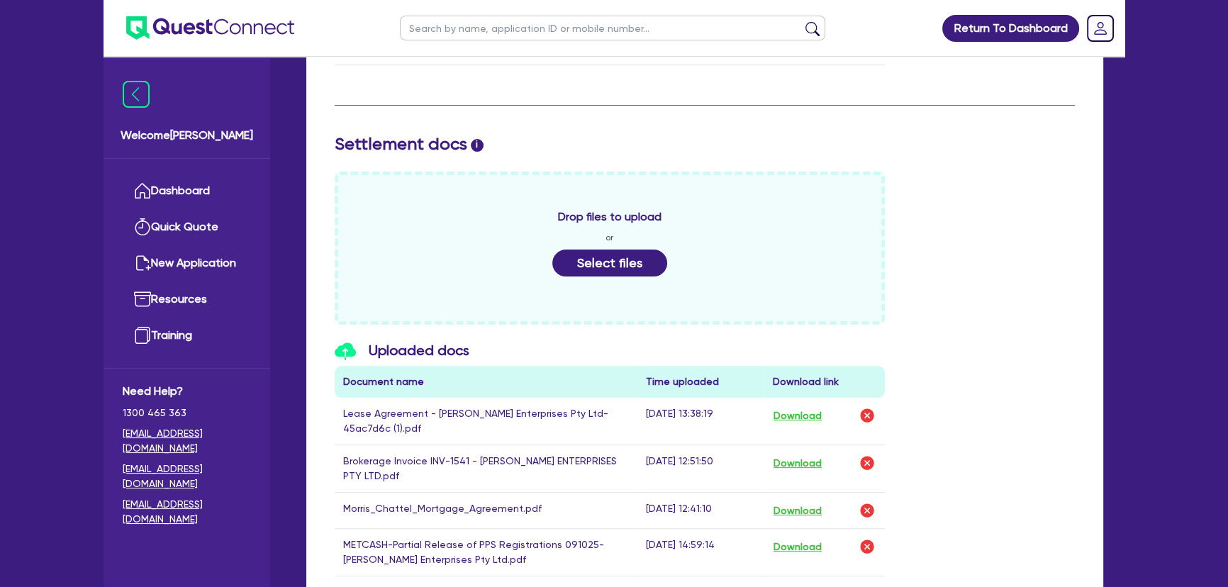
scroll to position [515, 0]
